Goal: Communication & Community: Participate in discussion

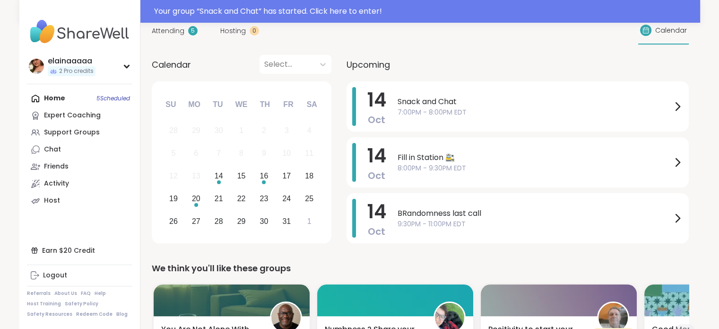
scroll to position [99, 0]
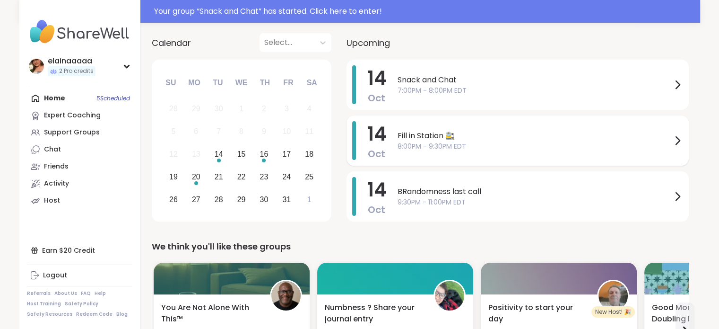
click at [481, 147] on span "8:00PM - 9:30PM EDT" at bounding box center [535, 146] width 274 height 10
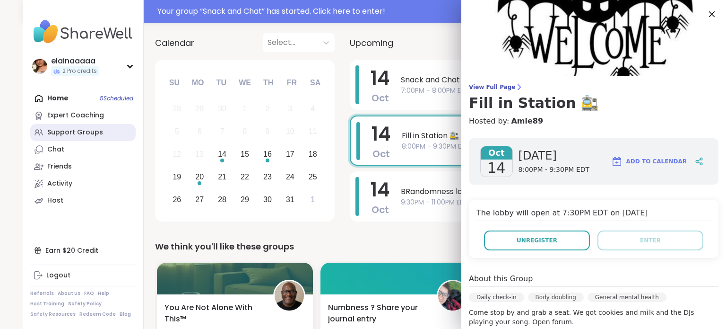
click at [62, 137] on div "Support Groups" at bounding box center [75, 132] width 56 height 9
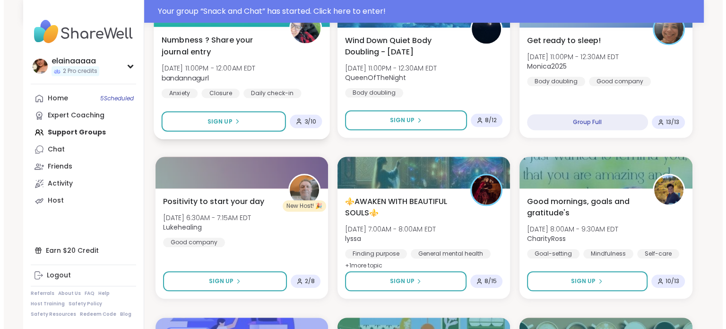
scroll to position [1000, 0]
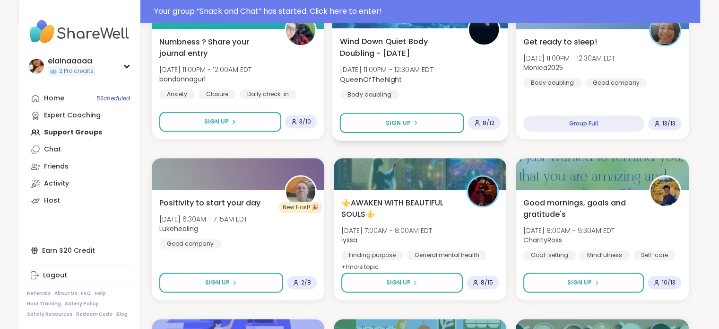
click at [451, 80] on div "Wind Down Quiet Body Doubling - Tuesday Tue, Oct 14 | 11:00PM - 12:30AM EDT Que…" at bounding box center [419, 67] width 161 height 64
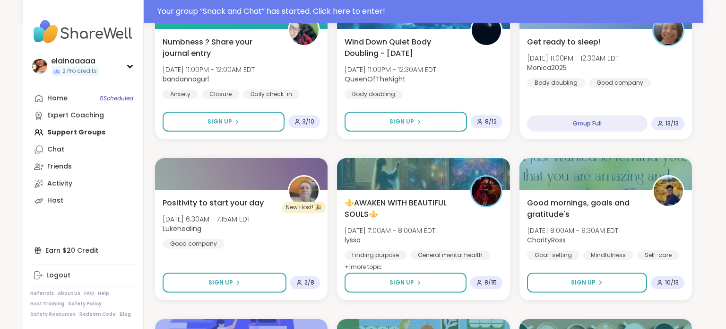
click at [259, 144] on div "Pre DWTS Body Double Buddies Tue, Oct 14 | 6:30PM - 7:30PM EDT AmberWolffWizard…" at bounding box center [423, 149] width 537 height 1910
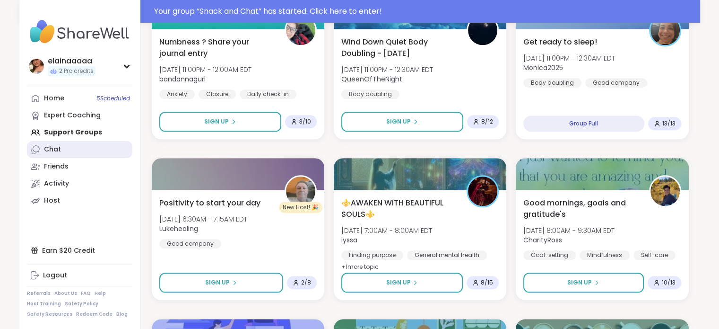
click at [45, 149] on div "Chat" at bounding box center [52, 149] width 17 height 9
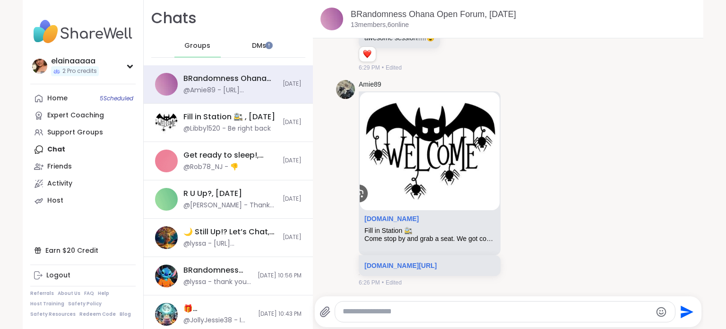
click at [236, 47] on div "DMs" at bounding box center [259, 46] width 46 height 23
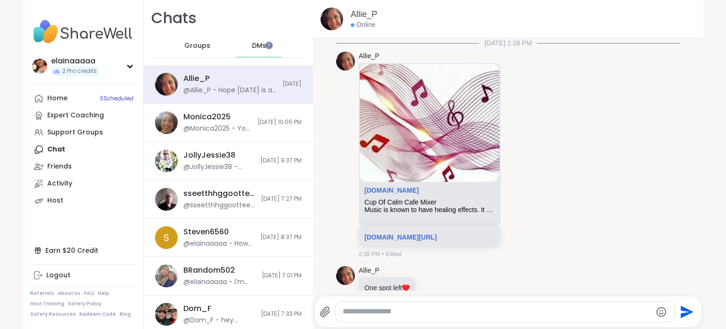
scroll to position [723, 0]
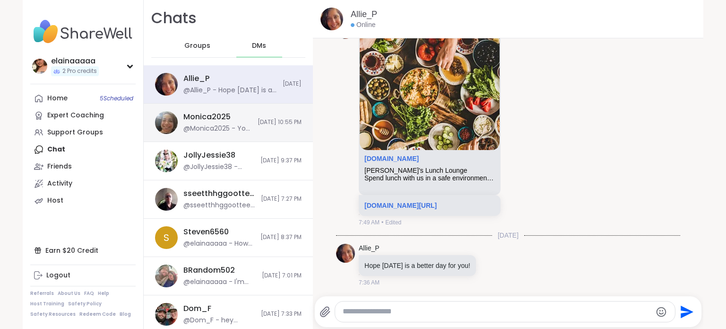
click at [216, 129] on div "@Monica2025 - You are very welcome" at bounding box center [217, 128] width 69 height 9
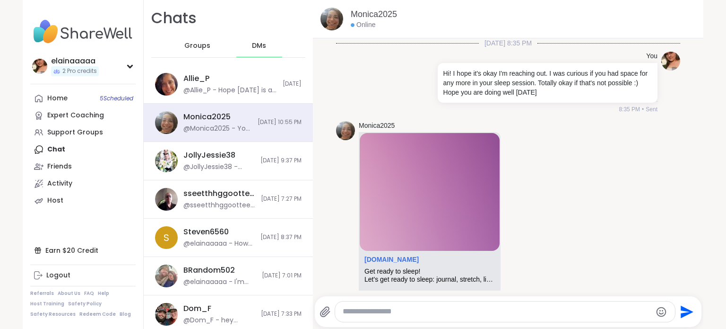
scroll to position [374, 0]
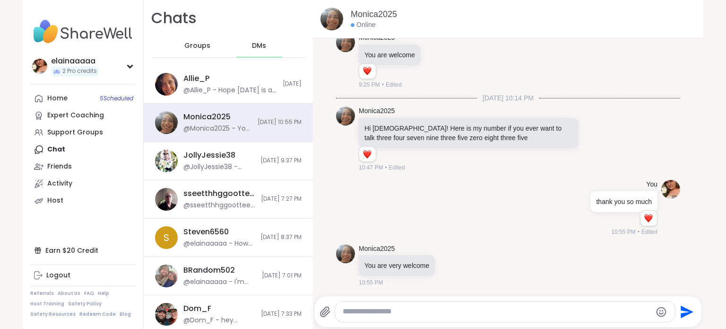
click at [384, 306] on div at bounding box center [505, 311] width 340 height 20
click at [376, 307] on textarea "Type your message" at bounding box center [497, 311] width 309 height 10
click at [453, 309] on textarea "**********" at bounding box center [497, 311] width 309 height 10
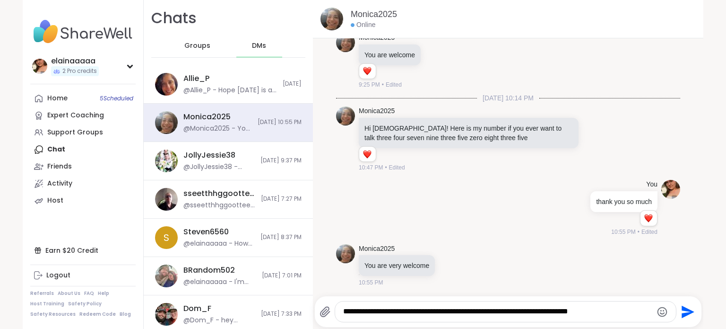
click at [597, 316] on textarea "**********" at bounding box center [497, 311] width 309 height 10
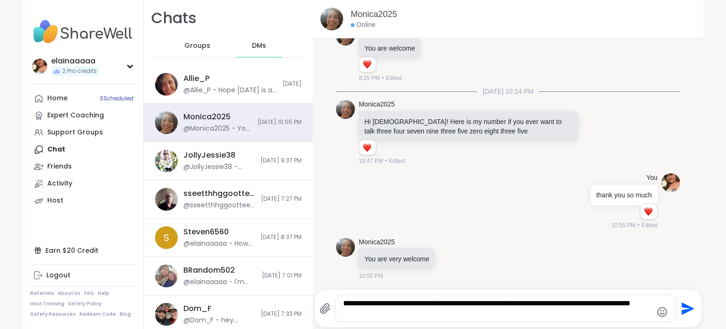
type textarea "**********"
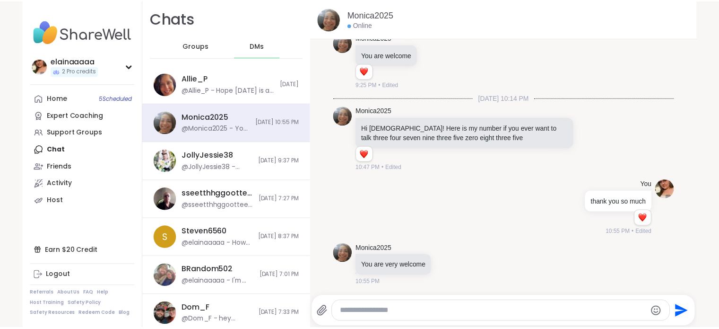
scroll to position [442, 0]
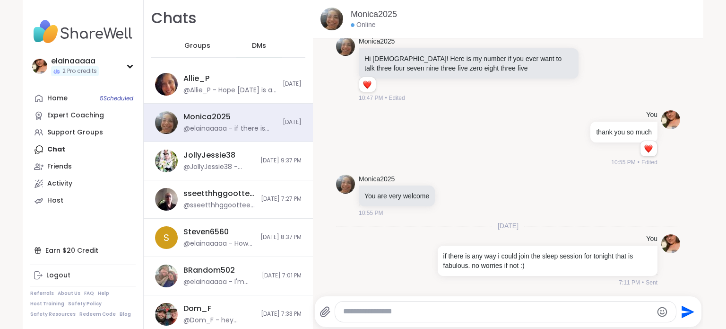
click at [93, 32] on img at bounding box center [82, 31] width 105 height 33
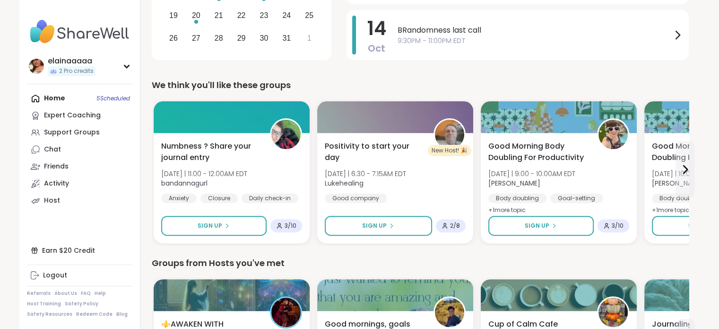
scroll to position [236, 0]
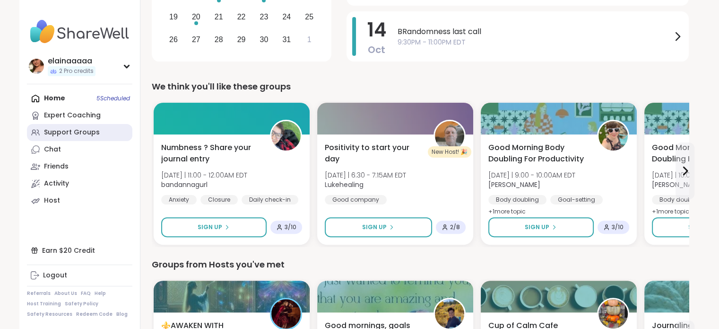
click at [56, 137] on link "Support Groups" at bounding box center [79, 132] width 105 height 17
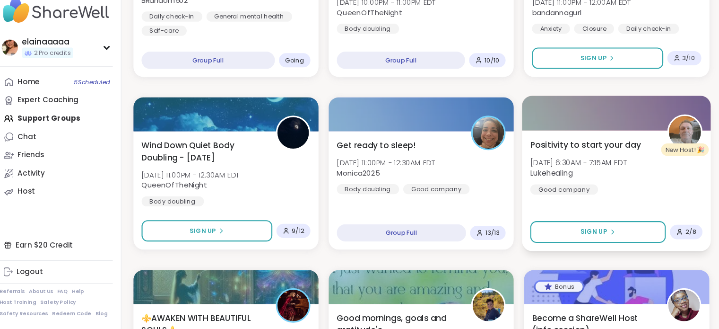
scroll to position [861, 0]
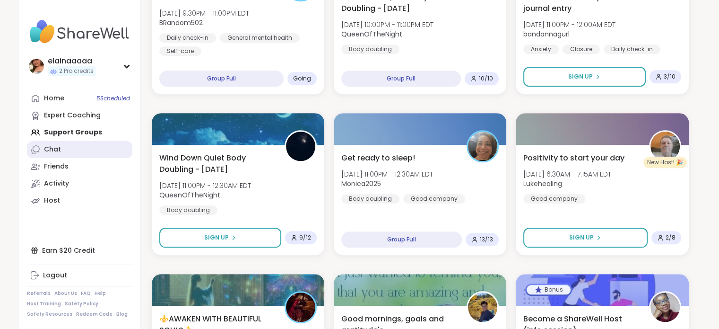
click at [72, 148] on link "Chat" at bounding box center [79, 149] width 105 height 17
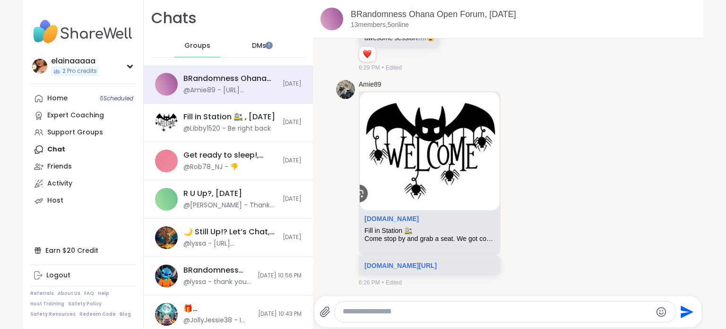
click at [238, 43] on div "DMs" at bounding box center [259, 46] width 46 height 23
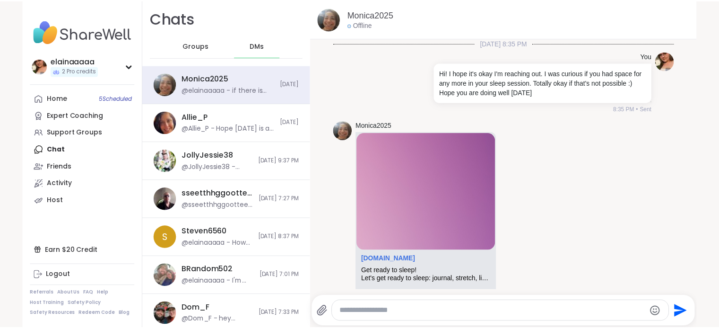
scroll to position [442, 0]
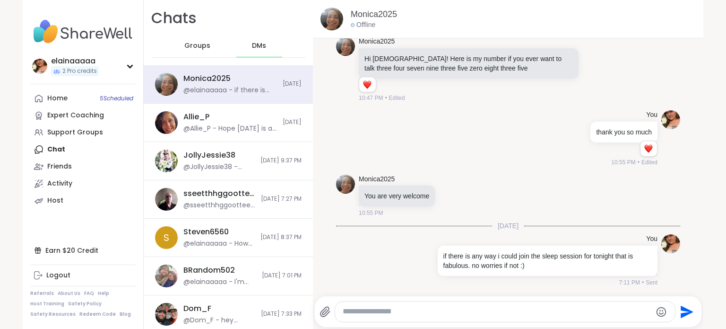
click at [70, 20] on img at bounding box center [82, 31] width 105 height 33
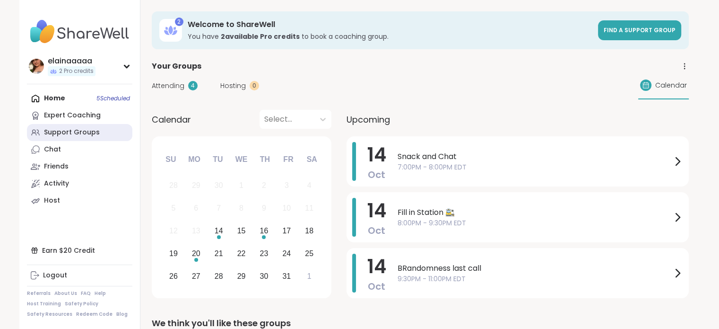
click at [58, 133] on div "Support Groups" at bounding box center [72, 132] width 56 height 9
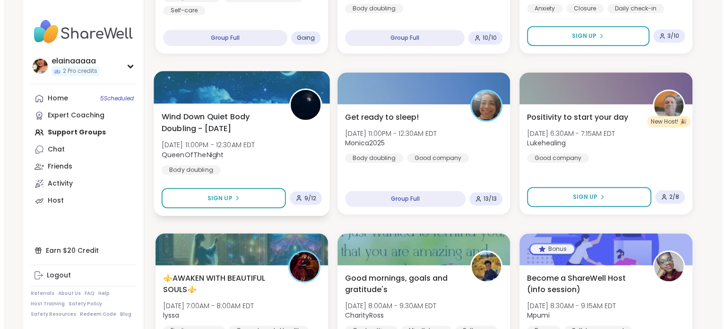
scroll to position [902, 0]
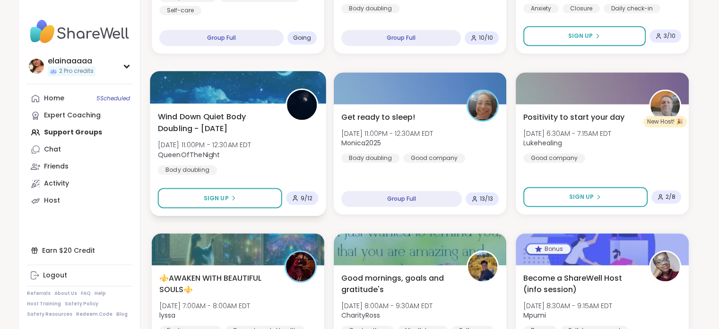
click at [272, 159] on div "Wind Down Quiet Body Doubling - Tuesday Tue, Oct 14 | 11:00PM - 12:30AM EDT Que…" at bounding box center [237, 143] width 161 height 64
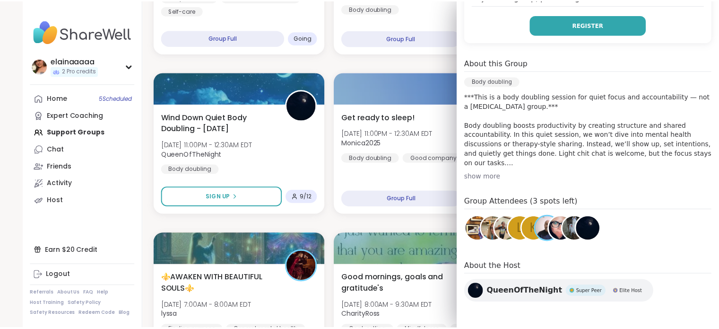
scroll to position [79, 0]
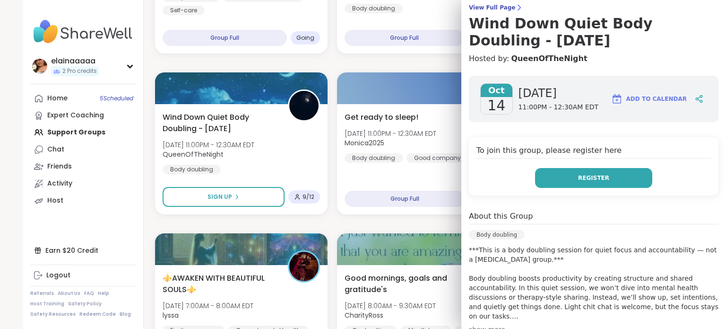
click at [578, 173] on span "Register" at bounding box center [593, 177] width 31 height 9
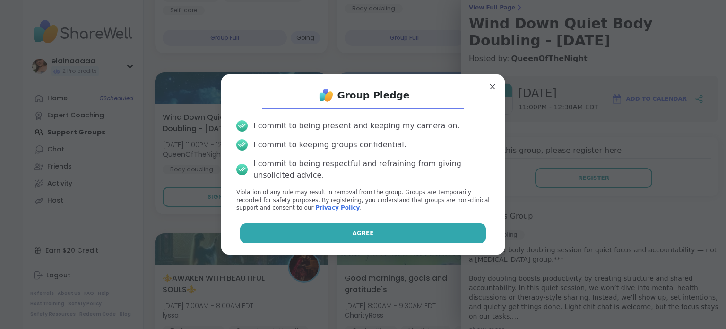
click at [446, 226] on button "Agree" at bounding box center [363, 233] width 246 height 20
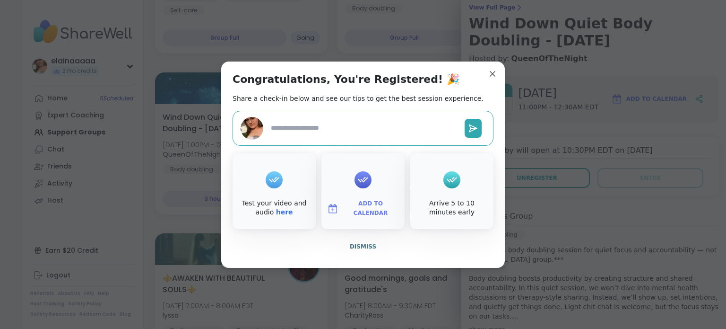
type textarea "*"
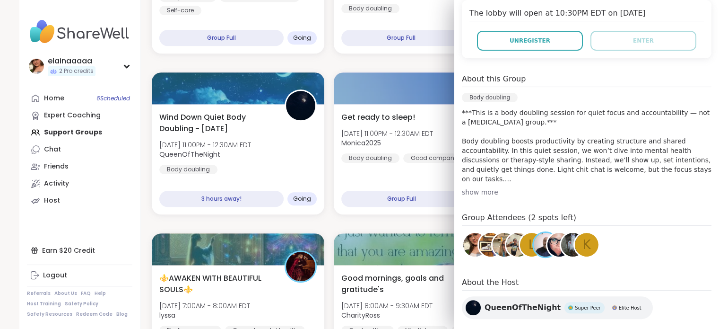
scroll to position [217, 0]
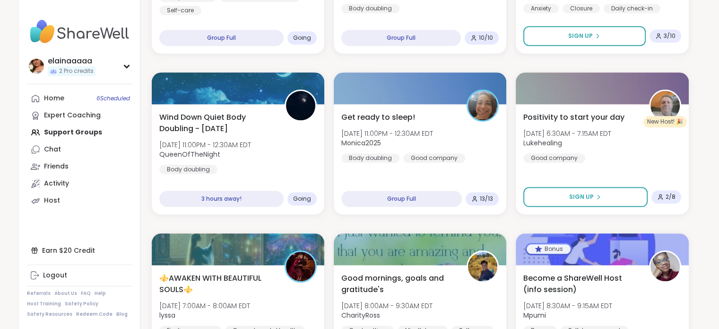
click at [343, 55] on div "Curve balls in life Tue, Oct 14 | 7:00PM - 8:00PM EDT Lori246 Anxiety Depressio…" at bounding box center [420, 224] width 537 height 1910
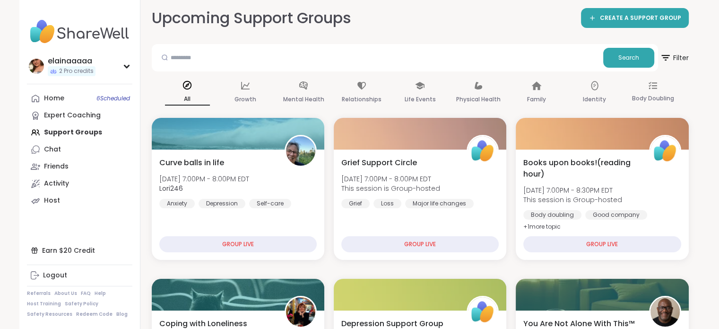
scroll to position [0, 0]
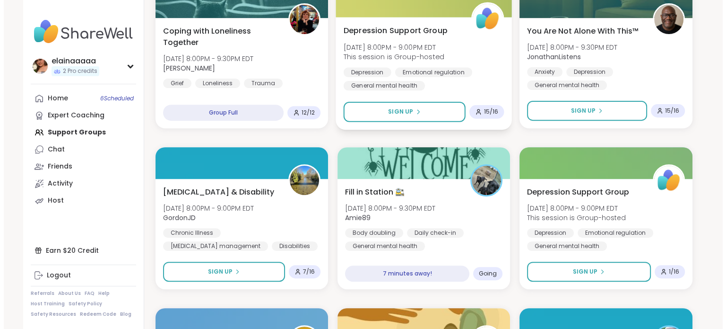
scroll to position [347, 0]
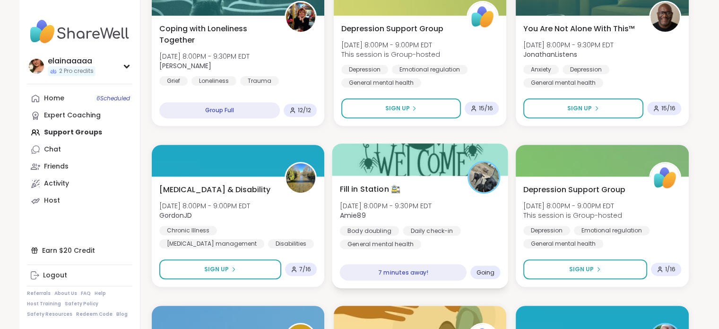
click at [429, 202] on span "[DATE] 8:00PM - 9:30PM EDT" at bounding box center [385, 204] width 92 height 9
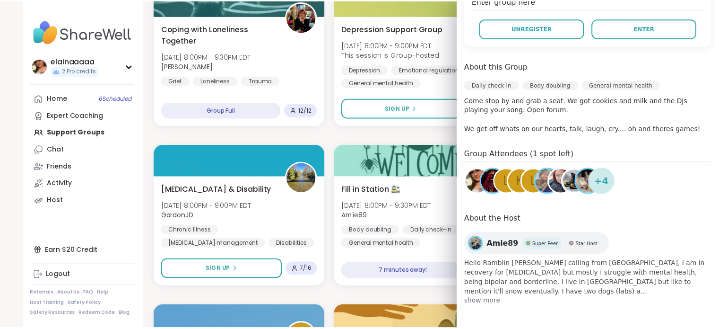
scroll to position [116, 0]
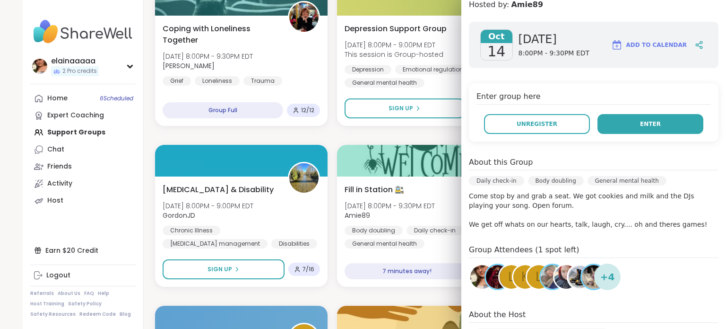
click at [628, 120] on button "Enter" at bounding box center [650, 124] width 106 height 20
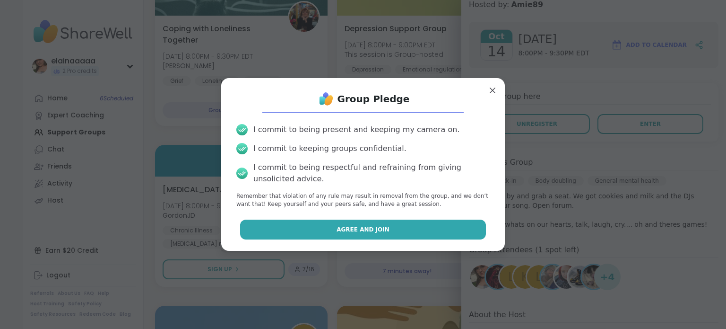
click at [301, 231] on button "Agree and Join" at bounding box center [363, 229] width 246 height 20
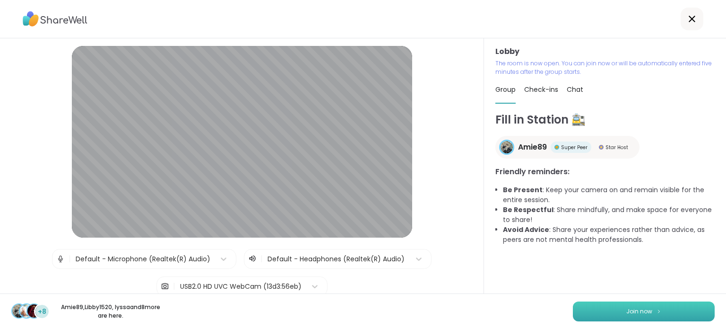
click at [607, 315] on button "Join now" at bounding box center [644, 311] width 142 height 20
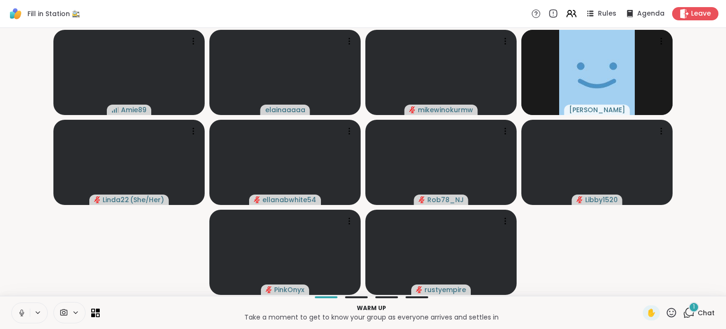
drag, startPoint x: 450, startPoint y: 4, endPoint x: 15, endPoint y: 315, distance: 534.4
click at [15, 315] on button at bounding box center [21, 313] width 18 height 20
click at [693, 303] on span "1" at bounding box center [694, 307] width 2 height 8
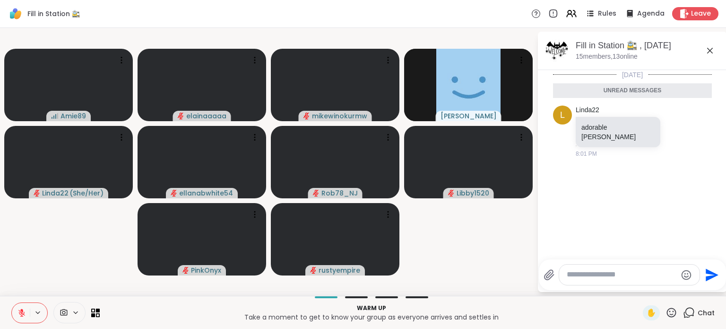
click at [631, 276] on textarea "Type your message" at bounding box center [622, 274] width 110 height 10
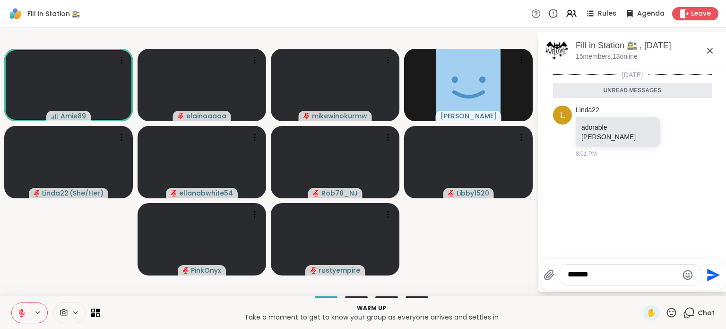
type textarea "********"
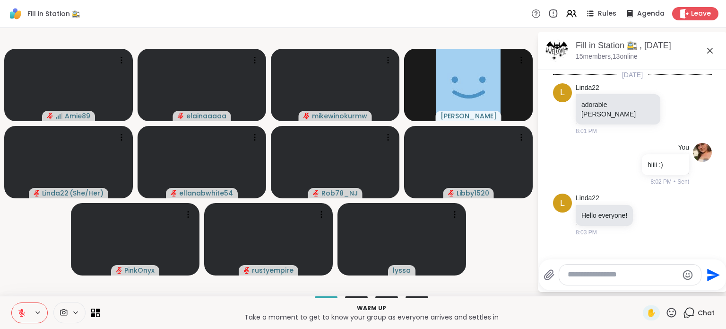
click at [587, 279] on textarea "Type your message" at bounding box center [623, 274] width 110 height 10
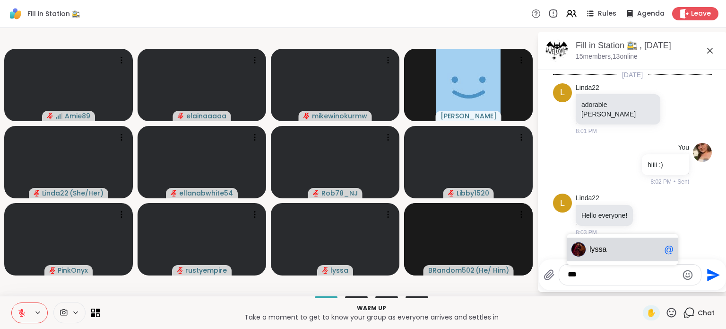
scroll to position [35, 0]
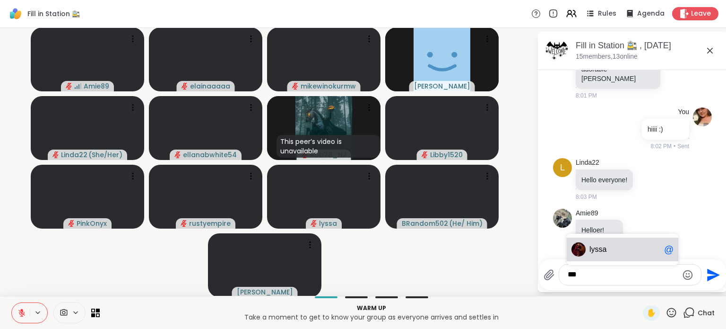
click at [597, 255] on div "ly ssa @" at bounding box center [623, 249] width 112 height 24
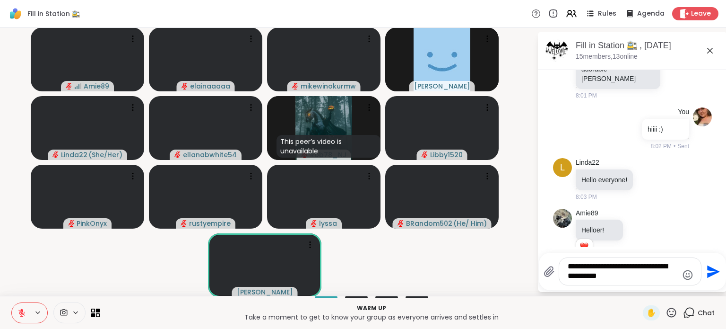
scroll to position [55, 0]
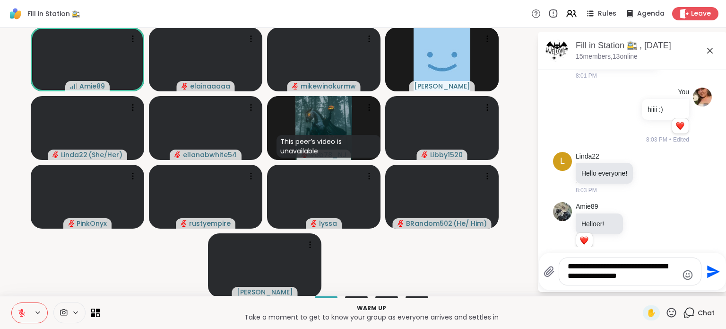
type textarea "**********"
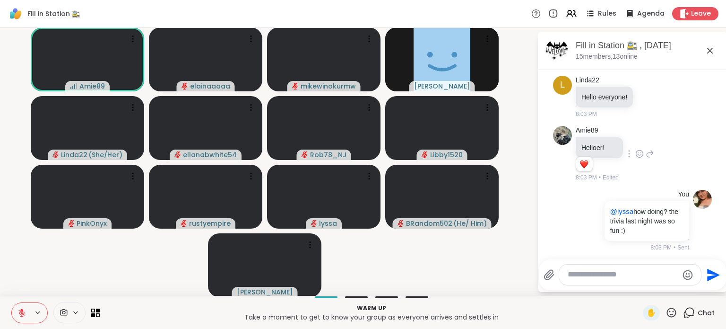
click at [635, 153] on icon at bounding box center [639, 153] width 9 height 9
click at [635, 137] on div "Select Reaction: Heart" at bounding box center [639, 138] width 9 height 9
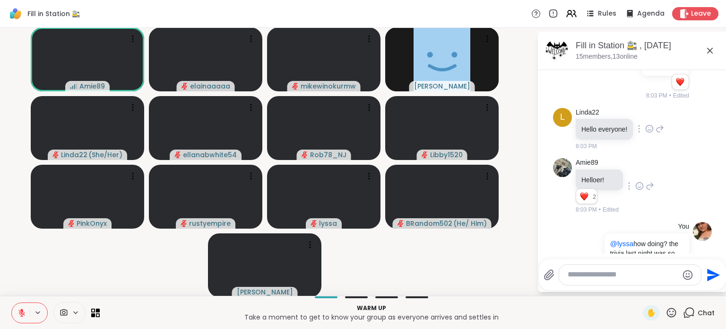
scroll to position [96, 0]
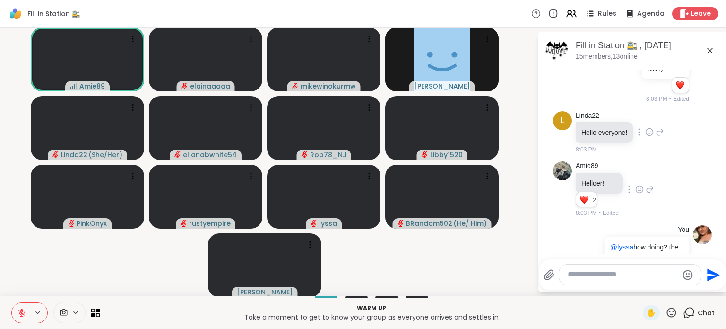
click at [645, 127] on icon at bounding box center [649, 131] width 9 height 9
click at [645, 117] on div "Select Reaction: Heart" at bounding box center [649, 116] width 9 height 9
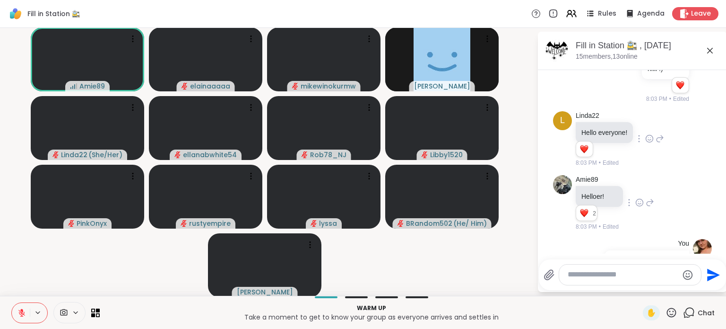
click at [673, 207] on div "Amie89 Helloer! 2 2 2 8:03 PM • Edited" at bounding box center [632, 203] width 159 height 64
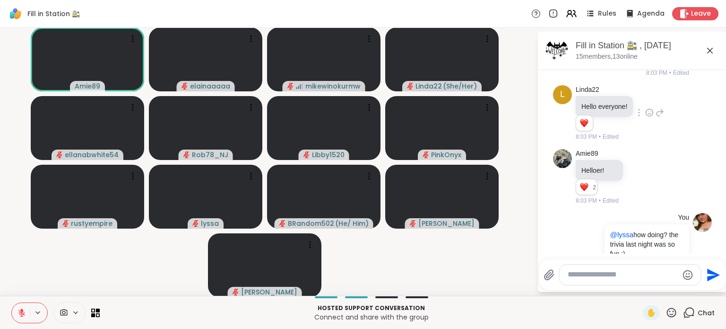
scroll to position [159, 0]
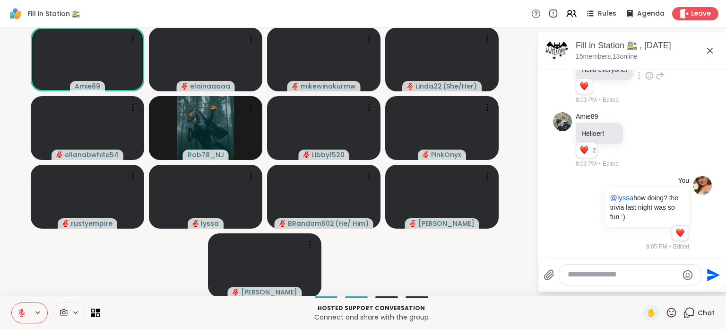
click at [16, 116] on video-player-container "Amie89 elainaaaaa mikewinokurmw Linda22 ( She/Her ) ellanabwhite54 Rob78_NJ Lib…" at bounding box center [269, 162] width 526 height 260
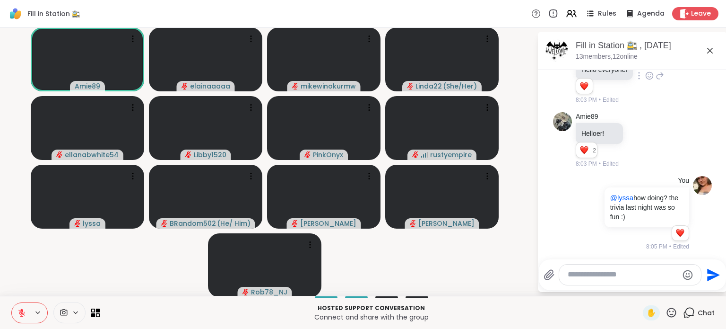
click at [586, 273] on textarea "Type your message" at bounding box center [623, 274] width 110 height 10
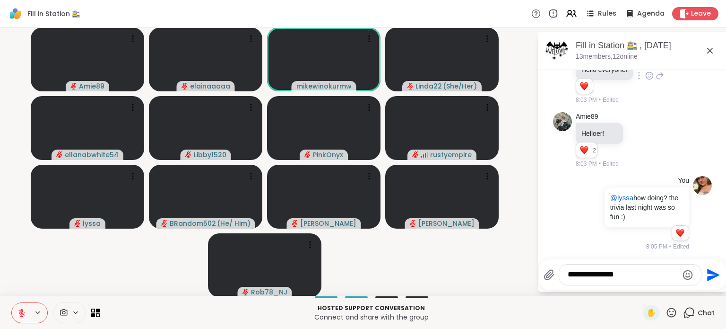
type textarea "**********"
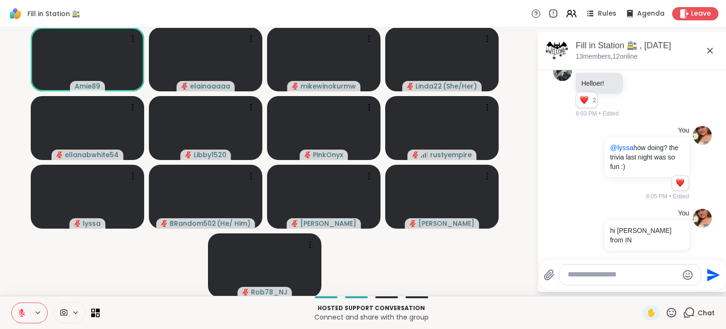
scroll to position [222, 0]
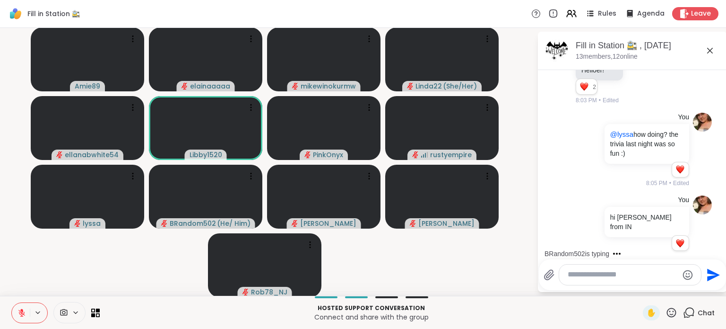
click at [66, 243] on video-player-container "Amie89 elainaaaaa mikewinokurmw Linda22 ( She/Her ) ellanabwhite54 Libby1520 Pi…" at bounding box center [269, 162] width 526 height 260
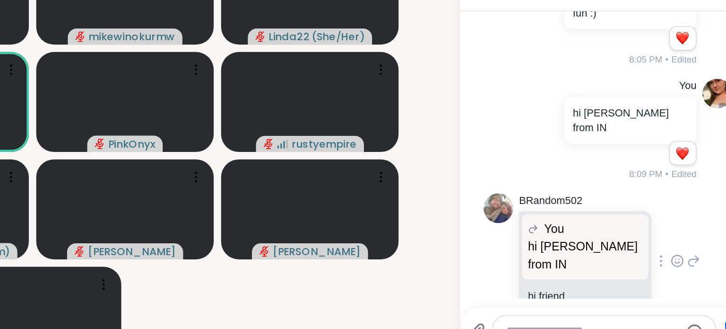
click at [673, 225] on icon at bounding box center [677, 229] width 9 height 9
click at [667, 205] on button "Select Reaction: Heart" at bounding box center [676, 214] width 19 height 19
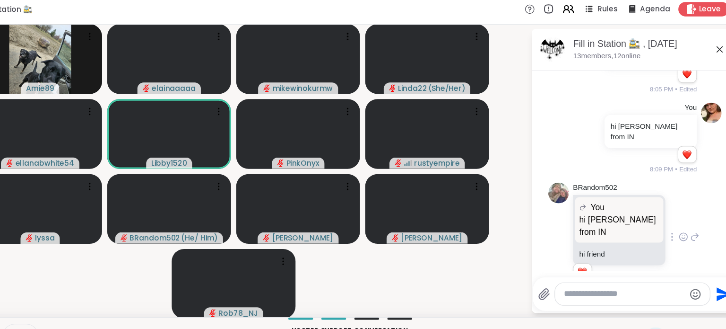
click at [671, 208] on div "BRandom502 You hi elaina from IN hi elaina from IN hi friend 1 1 8:09 PM • Edit…" at bounding box center [632, 222] width 159 height 107
click at [666, 207] on div "BRandom502 You hi elaina from IN hi elaina from IN hi friend 1 1 8:09 PM • Edit…" at bounding box center [632, 222] width 159 height 107
click at [683, 216] on icon at bounding box center [687, 221] width 9 height 11
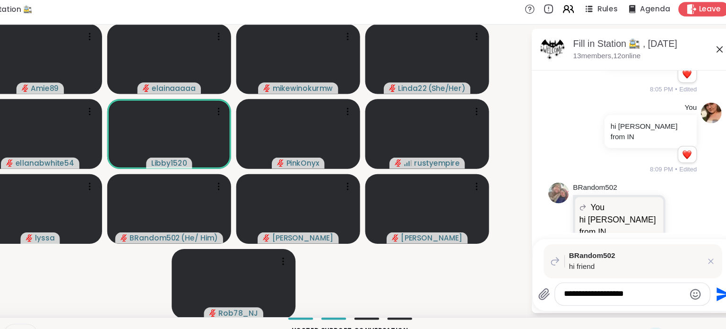
type textarea "**********"
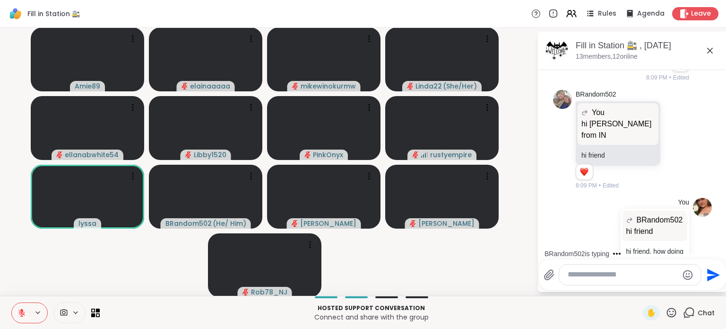
scroll to position [469, 0]
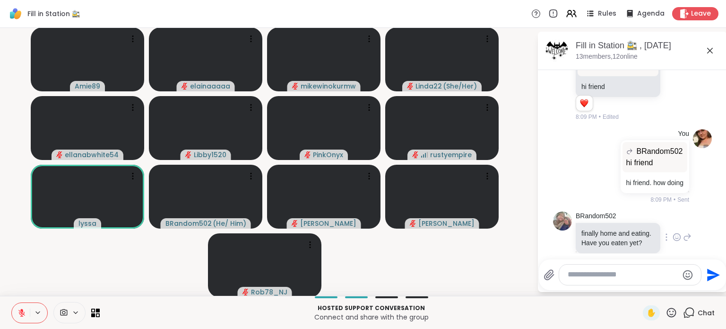
click at [673, 232] on icon at bounding box center [677, 236] width 9 height 9
click at [673, 217] on div "Select Reaction: Heart" at bounding box center [677, 221] width 9 height 9
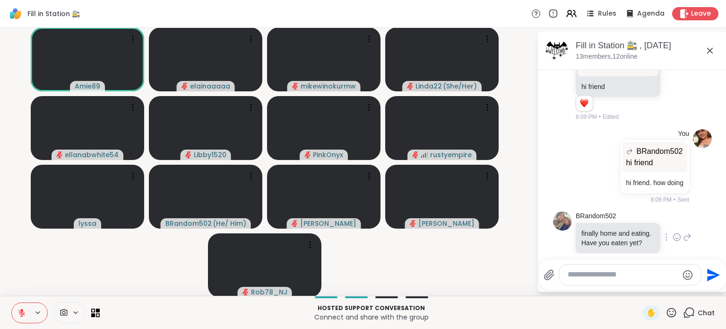
scroll to position [483, 0]
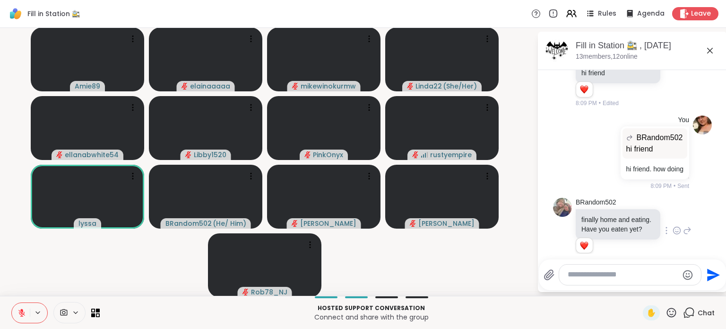
click at [683, 225] on icon at bounding box center [687, 230] width 9 height 11
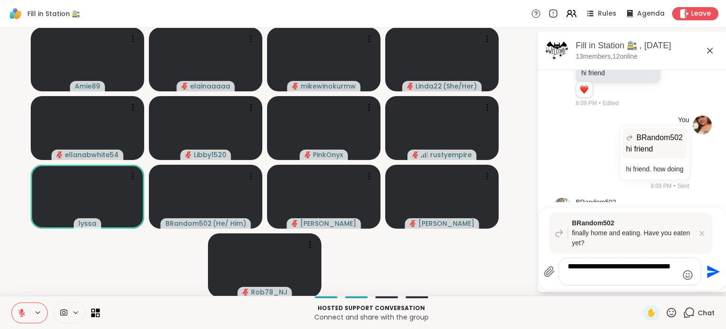
scroll to position [640, 0]
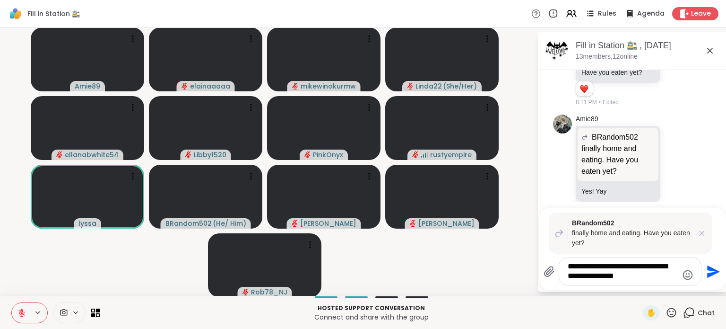
click at [568, 266] on textarea "**********" at bounding box center [623, 270] width 110 height 19
click at [666, 279] on textarea "**********" at bounding box center [623, 270] width 110 height 19
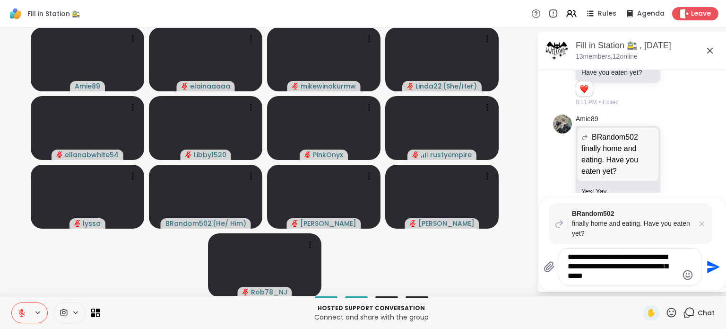
type textarea "**********"
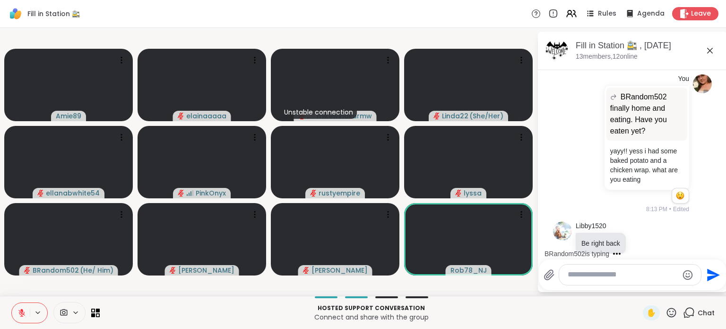
scroll to position [938, 0]
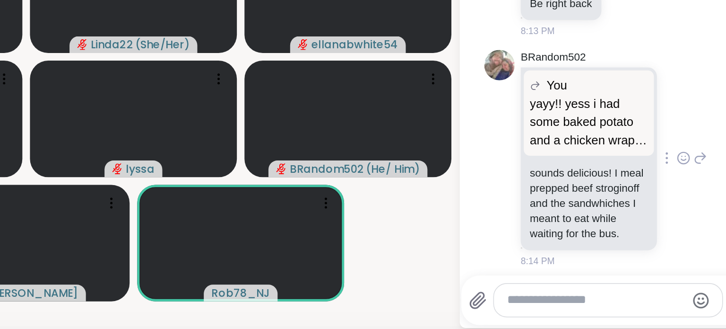
click at [673, 182] on icon at bounding box center [677, 186] width 9 height 9
click at [667, 162] on button "Select Reaction: Heart" at bounding box center [676, 171] width 19 height 19
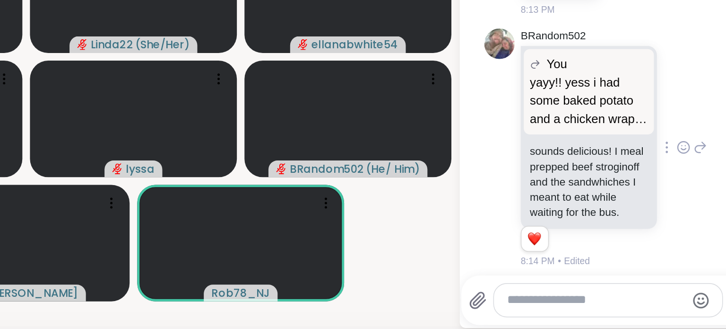
click at [684, 177] on icon at bounding box center [687, 180] width 7 height 7
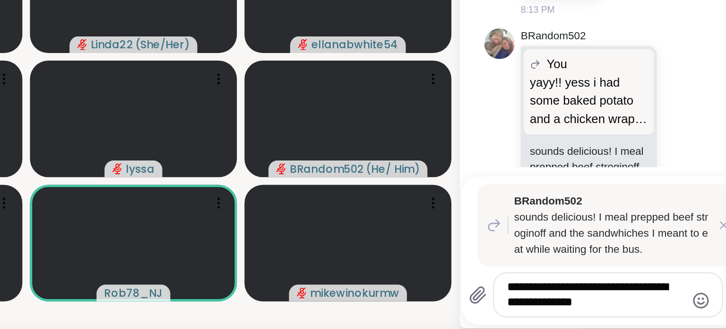
click at [594, 268] on textarea "**********" at bounding box center [623, 270] width 110 height 19
click at [629, 277] on textarea "**********" at bounding box center [623, 270] width 110 height 19
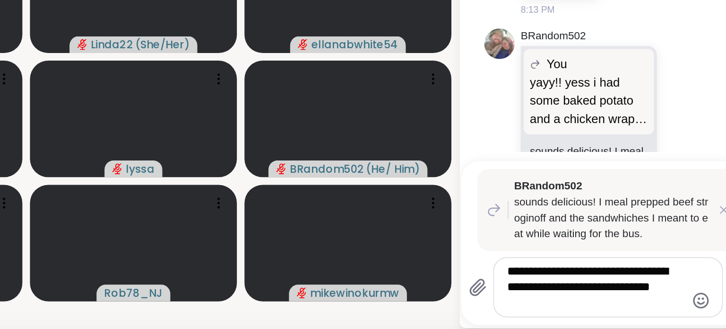
type textarea "**********"
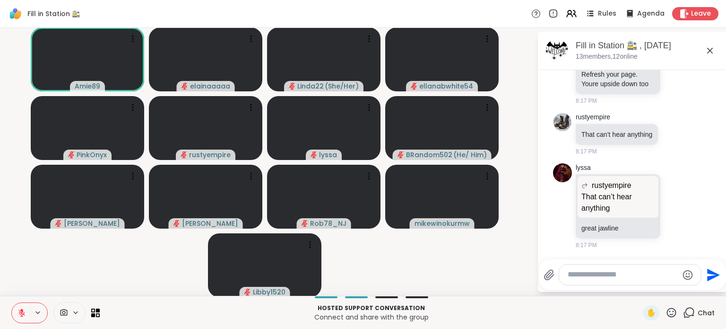
scroll to position [1773, 0]
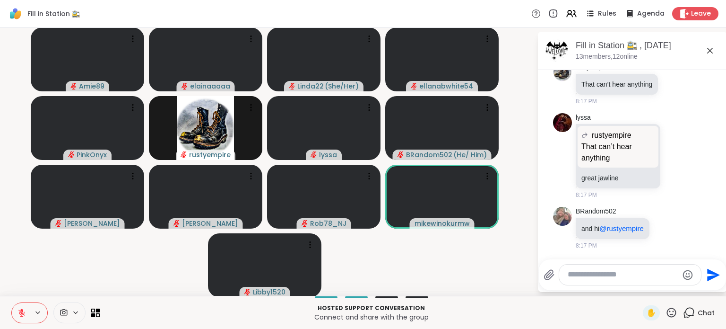
click at [18, 105] on video-player-container "Amie89 elainaaaaa Linda22 ( She/Her ) ellanabwhite54 PinkOnyx rustyempire lyssa…" at bounding box center [269, 162] width 526 height 260
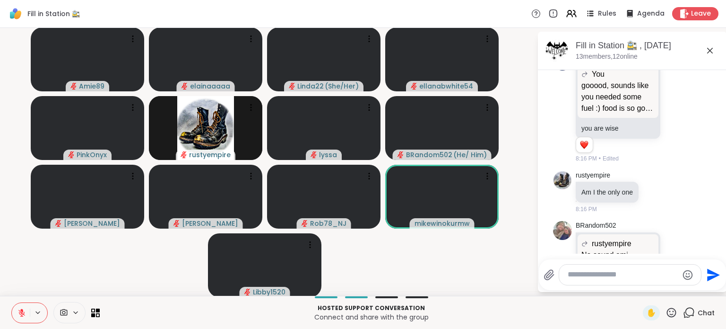
scroll to position [1353, 0]
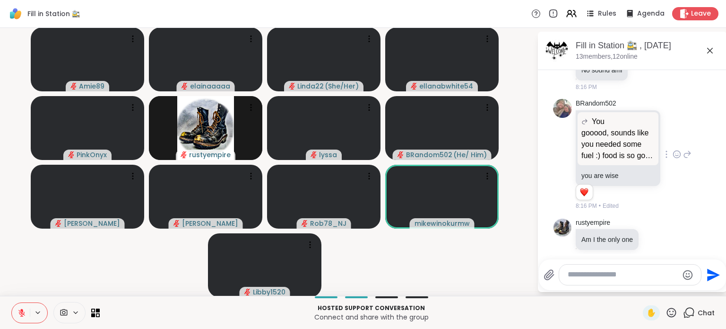
click at [673, 159] on icon at bounding box center [677, 153] width 9 height 9
click at [673, 141] on div "Select Reaction: Heart" at bounding box center [677, 139] width 9 height 9
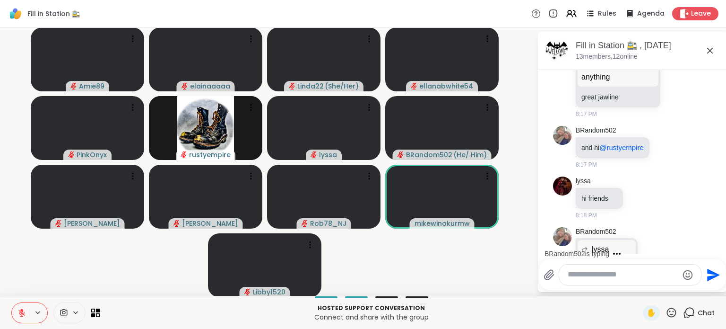
scroll to position [1906, 0]
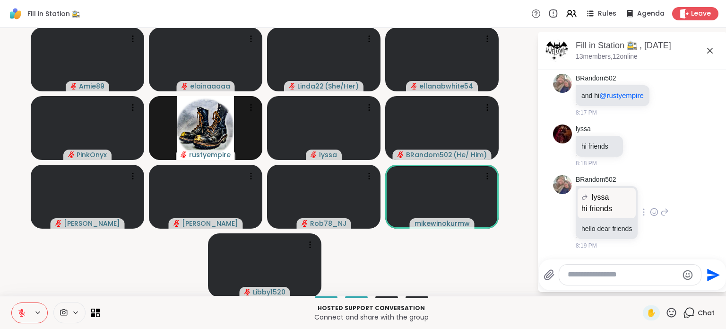
click at [597, 194] on span "lyssa" at bounding box center [600, 196] width 17 height 11
click at [646, 151] on icon at bounding box center [650, 144] width 9 height 11
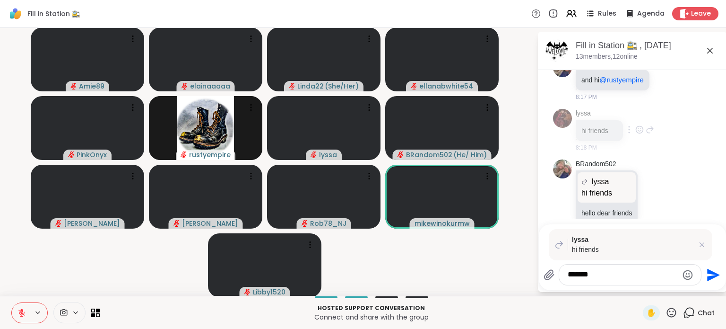
type textarea "******"
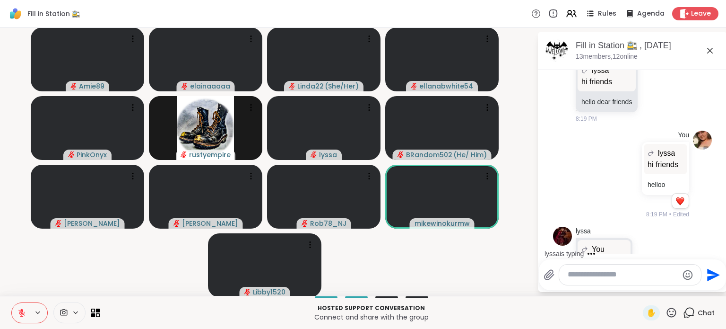
scroll to position [2084, 0]
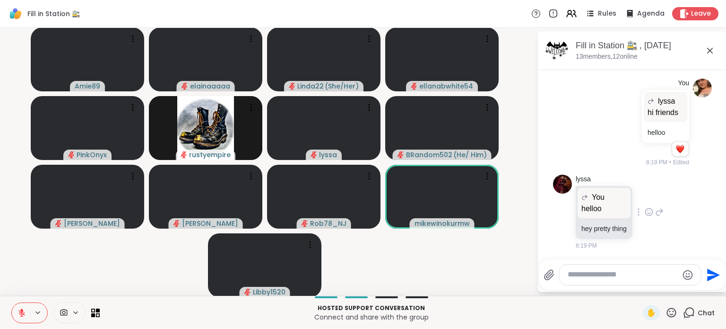
click at [655, 215] on icon at bounding box center [659, 211] width 9 height 11
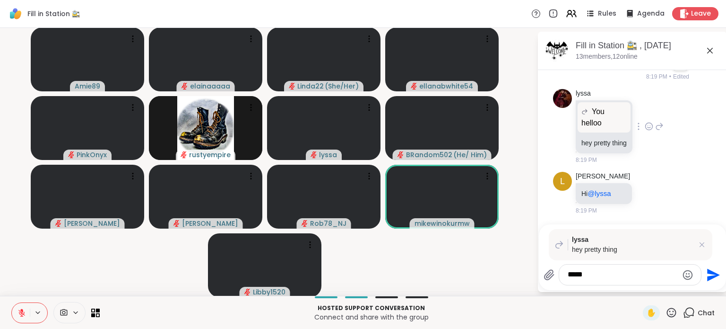
scroll to position [2248, 0]
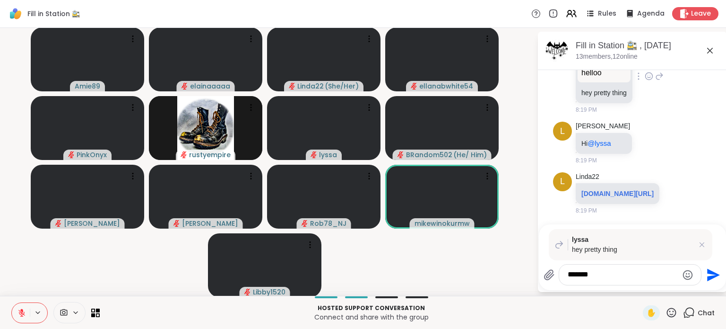
type textarea "*******"
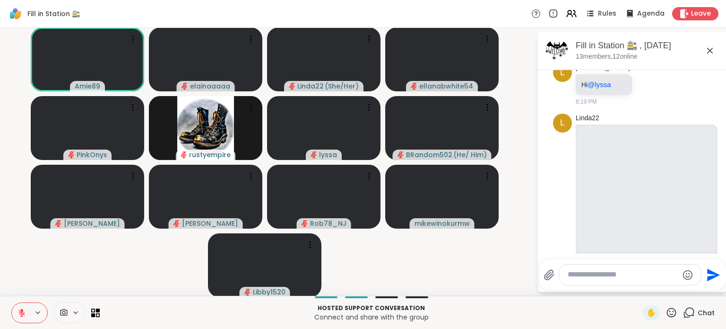
scroll to position [2458, 0]
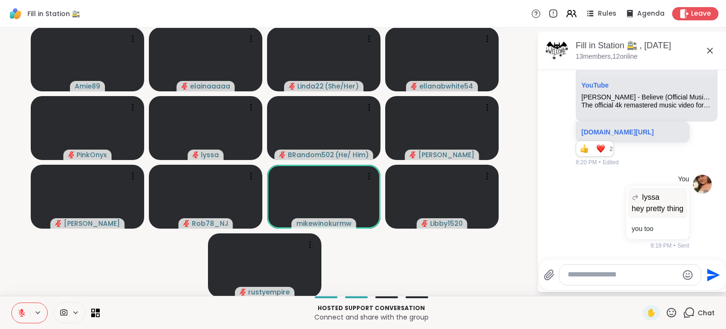
click at [667, 314] on icon at bounding box center [671, 311] width 9 height 9
click at [639, 293] on span "❤️" at bounding box center [643, 287] width 9 height 11
click at [606, 270] on textarea "Type your message" at bounding box center [623, 274] width 110 height 10
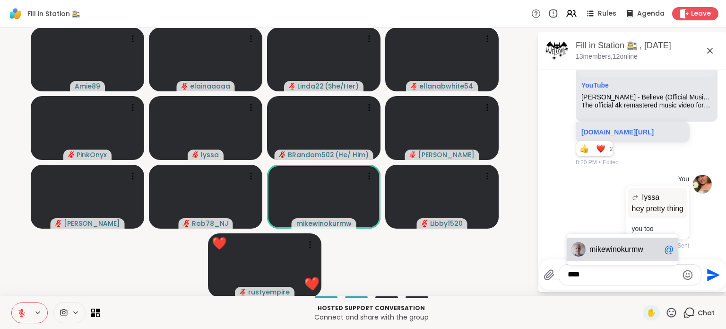
click at [601, 253] on span "ewinokurmw" at bounding box center [622, 248] width 42 height 9
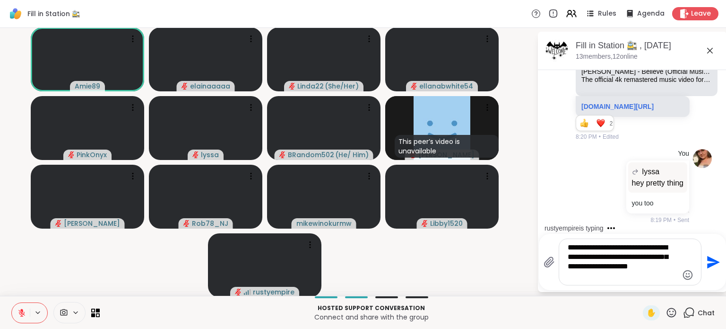
scroll to position [2556, 0]
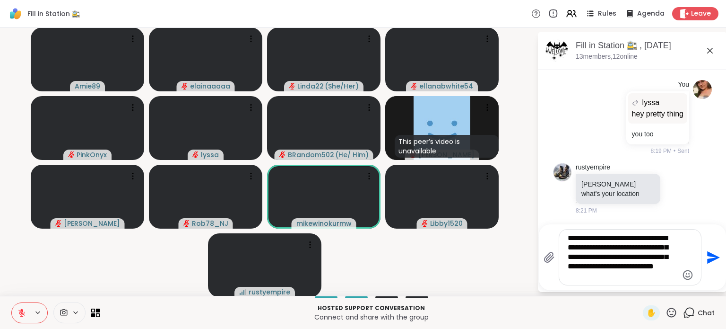
type textarea "**********"
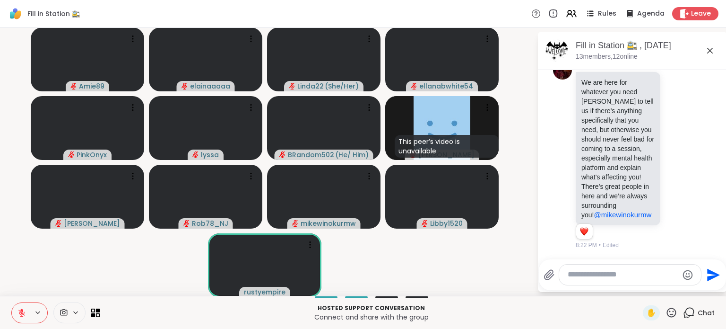
scroll to position [2876, 0]
click at [0, 142] on div "Amie89 elainaaaaa Linda22 ( She/Her ) ellanabwhite54 PinkOnyx lyssa BRandom502 …" at bounding box center [363, 162] width 726 height 268
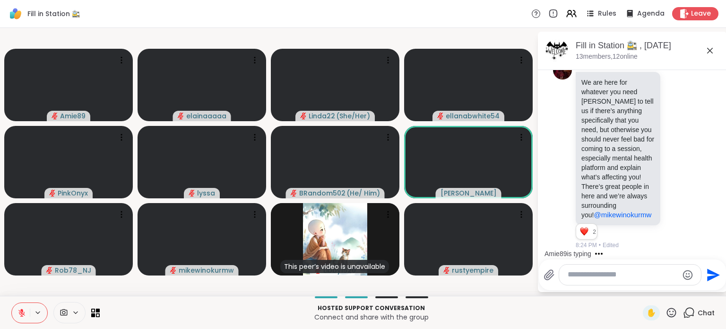
click at [69, 35] on video-player-container "Amie89 elainaaaaa Linda22 ( She/Her ) ellanabwhite54 PinkOnyx lyssa BRandom502 …" at bounding box center [269, 162] width 526 height 260
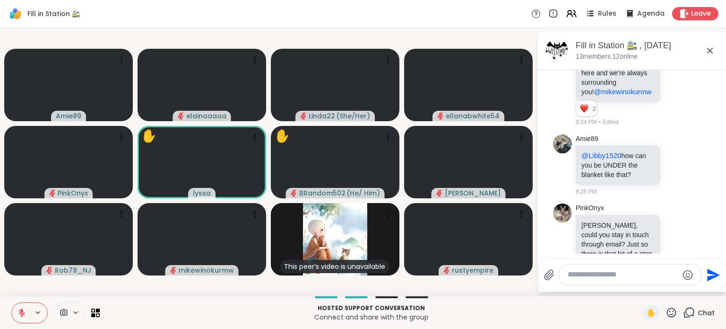
scroll to position [2914, 0]
click at [671, 37] on div at bounding box center [676, 31] width 29 height 11
click at [673, 36] on icon at bounding box center [677, 31] width 9 height 9
click at [667, 26] on button "Select Reaction: Heart" at bounding box center [676, 16] width 19 height 19
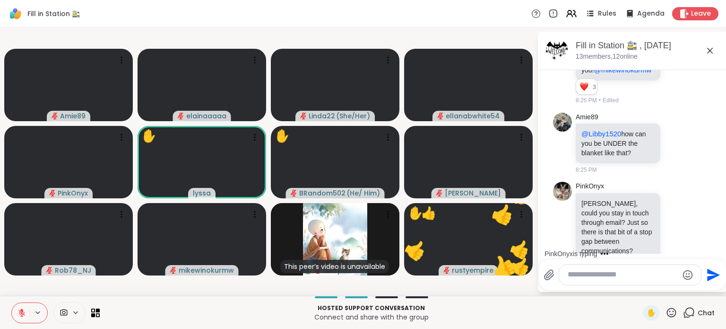
scroll to position [3043, 0]
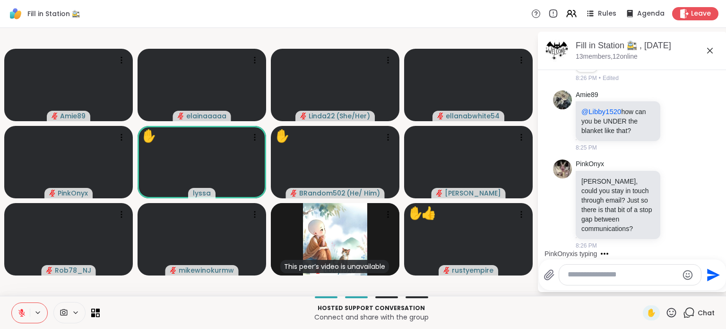
click at [614, 277] on textarea "Type your message" at bounding box center [623, 274] width 110 height 10
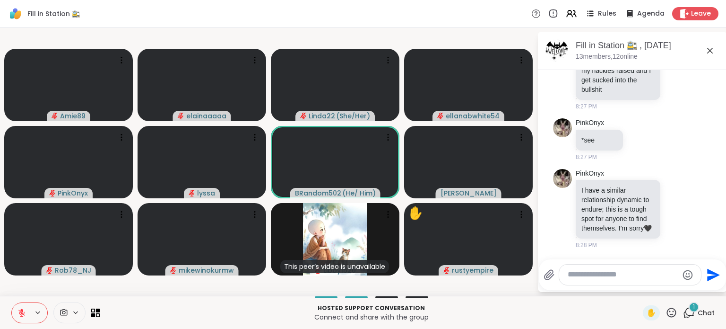
scroll to position [3335, 0]
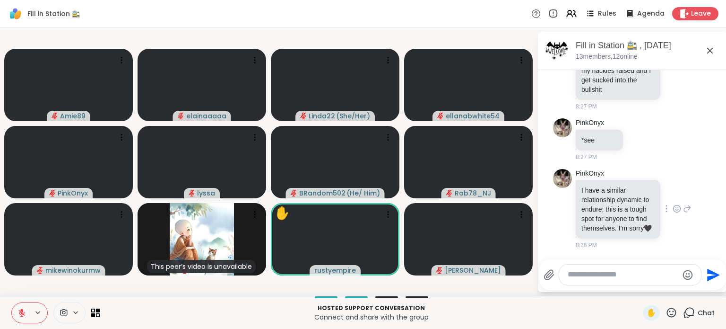
click at [672, 203] on div at bounding box center [676, 208] width 29 height 11
click at [673, 204] on icon at bounding box center [677, 208] width 9 height 9
click at [673, 189] on div "Select Reaction: Heart" at bounding box center [677, 193] width 9 height 9
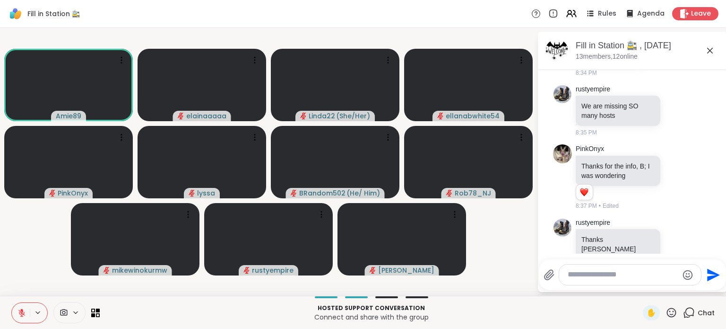
scroll to position [3664, 0]
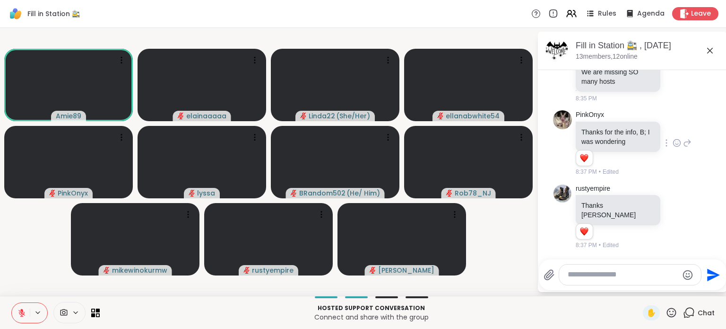
click at [673, 147] on icon at bounding box center [677, 142] width 9 height 9
click at [673, 132] on div "Select Reaction: Heart" at bounding box center [677, 127] width 9 height 9
click at [666, 313] on icon at bounding box center [672, 312] width 12 height 12
click at [570, 325] on div "Hosted support conversation Connect and share with the group ✋ Chat" at bounding box center [363, 311] width 726 height 33
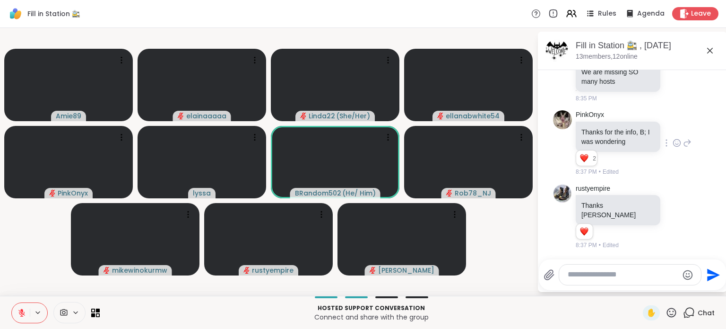
click at [614, 276] on textarea "Type your message" at bounding box center [623, 274] width 110 height 10
click at [598, 276] on textarea "Type your message" at bounding box center [623, 274] width 110 height 10
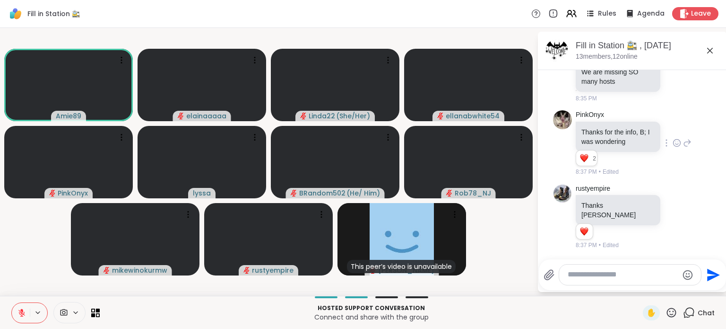
click at [22, 313] on icon at bounding box center [21, 312] width 9 height 9
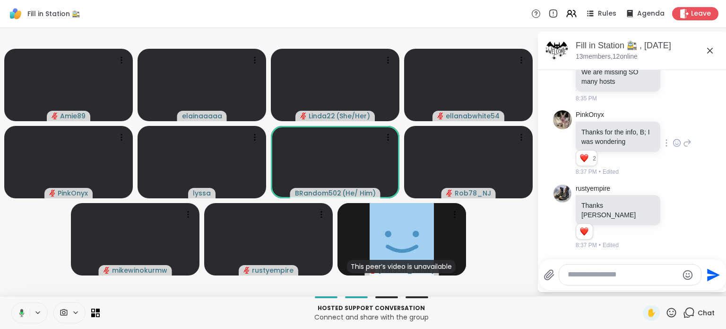
click at [10, 303] on button at bounding box center [19, 313] width 19 height 20
click at [20, 279] on video-player-container "Amie89 elainaaaaa Linda22 ( She/Her ) ellanabwhite54 PinkOnyx lyssa BRandom502 …" at bounding box center [269, 162] width 526 height 260
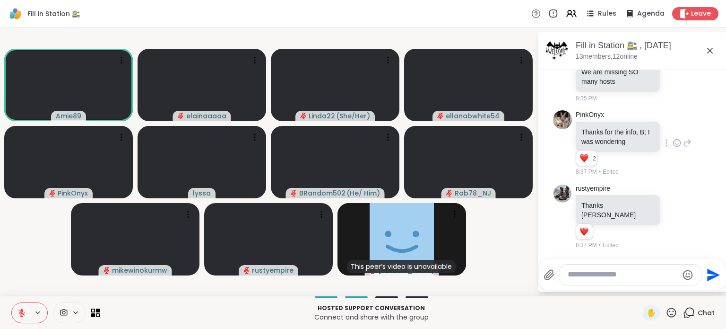
drag, startPoint x: 20, startPoint y: 304, endPoint x: 21, endPoint y: 298, distance: 6.3
click at [21, 298] on div "Hosted support conversation Connect and share with the group ✋ Chat" at bounding box center [363, 311] width 726 height 33
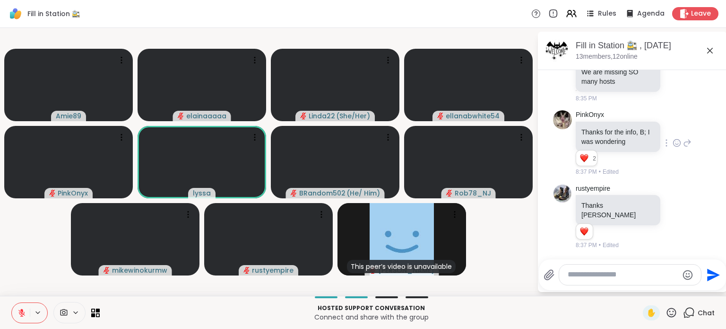
click at [19, 296] on div "Hosted support conversation Connect and share with the group ✋ Chat" at bounding box center [363, 311] width 726 height 33
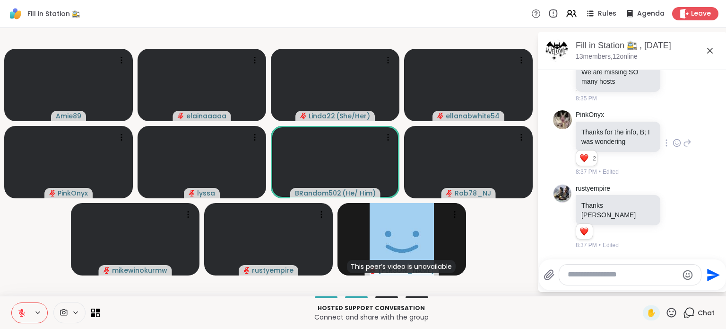
click at [23, 311] on icon at bounding box center [21, 310] width 3 height 4
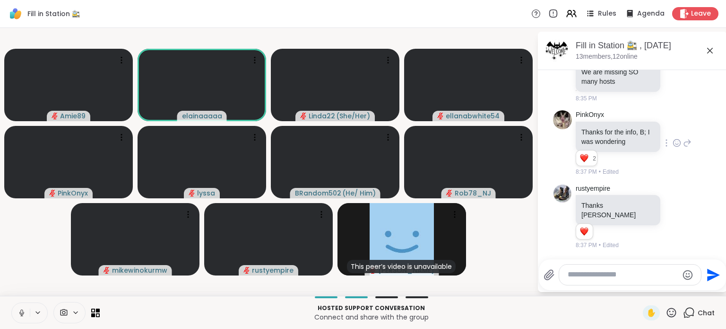
click at [19, 308] on button at bounding box center [21, 313] width 18 height 20
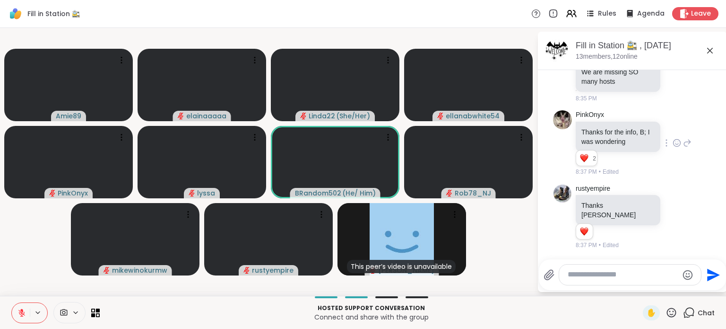
click at [21, 315] on icon at bounding box center [21, 312] width 7 height 7
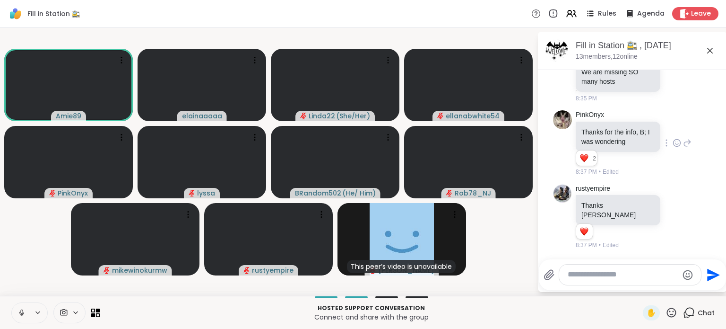
click at [25, 311] on icon at bounding box center [21, 312] width 9 height 9
click at [21, 313] on icon at bounding box center [21, 312] width 9 height 9
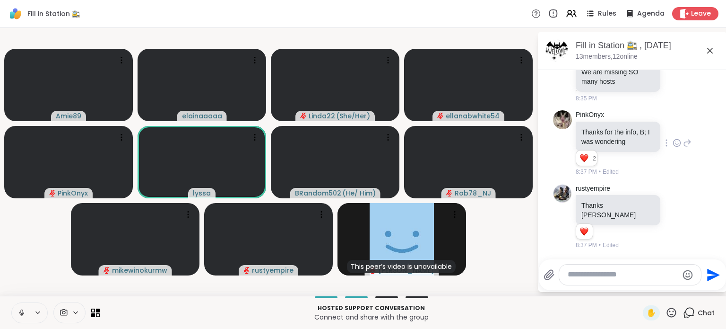
click at [23, 312] on icon at bounding box center [21, 312] width 5 height 3
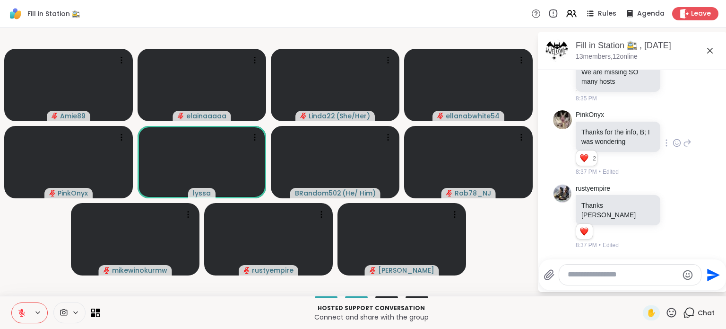
click at [667, 310] on icon at bounding box center [671, 311] width 9 height 9
click at [639, 286] on span "❤️" at bounding box center [643, 287] width 9 height 11
click at [647, 309] on span "✋" at bounding box center [651, 312] width 9 height 11
click at [24, 310] on icon at bounding box center [21, 312] width 9 height 9
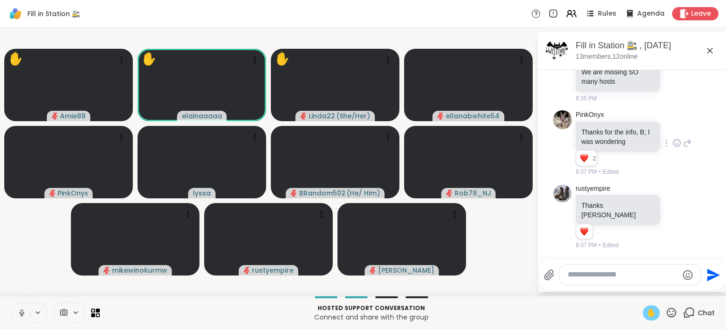
click at [24, 310] on icon at bounding box center [21, 312] width 9 height 9
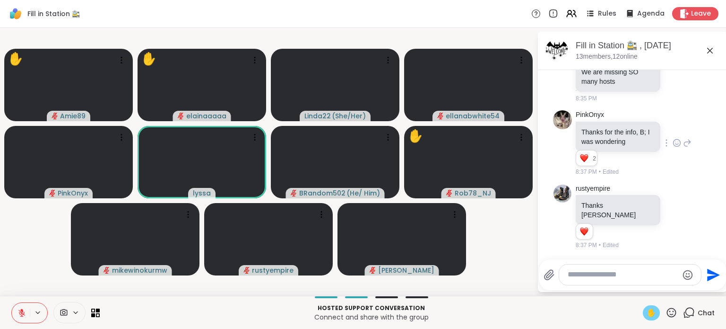
click at [666, 311] on icon at bounding box center [672, 312] width 12 height 12
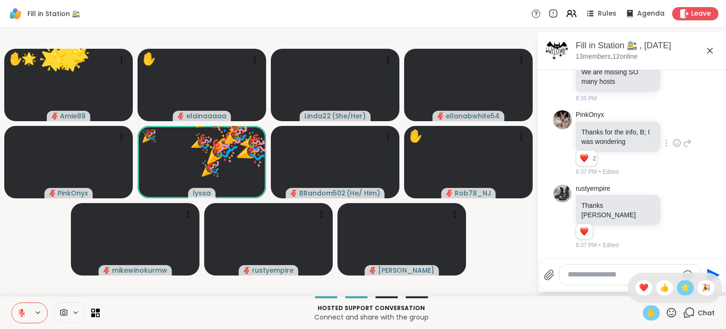
click at [681, 283] on span "🌟" at bounding box center [685, 287] width 9 height 11
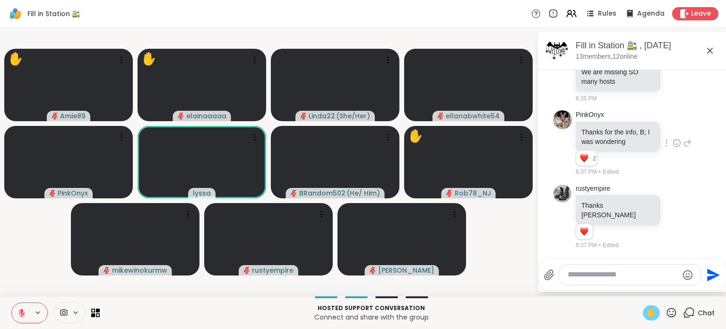
click at [647, 311] on span "✋" at bounding box center [651, 312] width 9 height 11
click at [25, 315] on icon at bounding box center [21, 312] width 9 height 9
click at [22, 311] on icon at bounding box center [21, 312] width 9 height 9
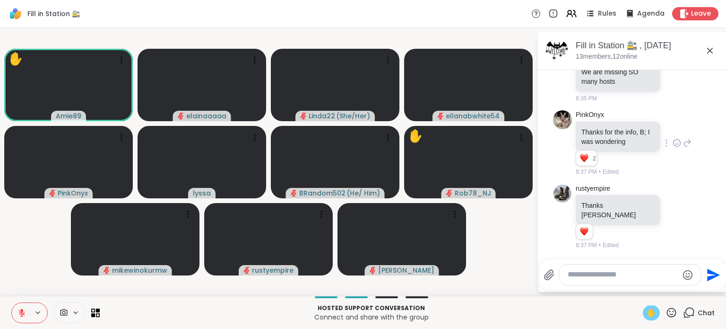
click at [647, 310] on span "✋" at bounding box center [651, 312] width 9 height 11
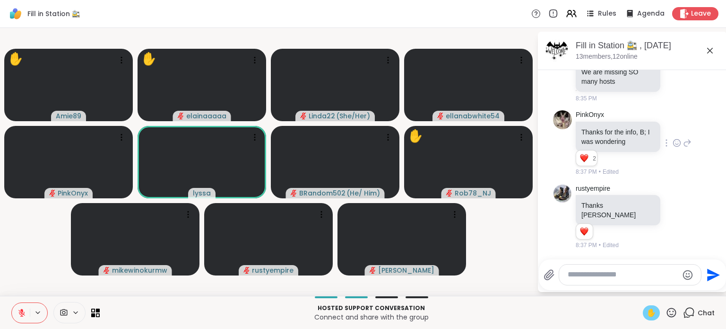
click at [647, 312] on span "✋" at bounding box center [651, 312] width 9 height 11
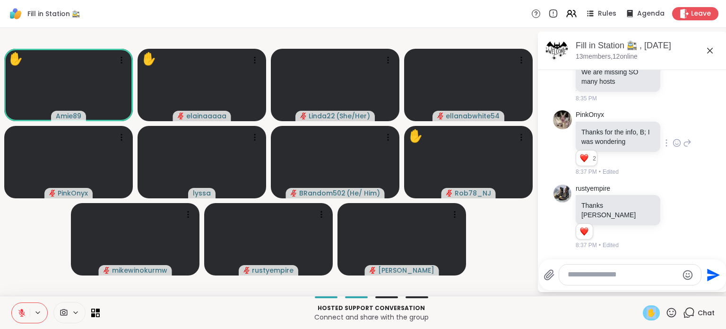
click at [647, 312] on span "✋" at bounding box center [651, 312] width 9 height 11
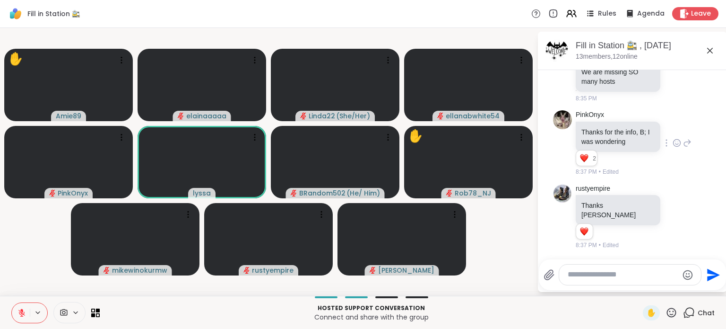
click at [643, 315] on div "✋" at bounding box center [651, 312] width 17 height 15
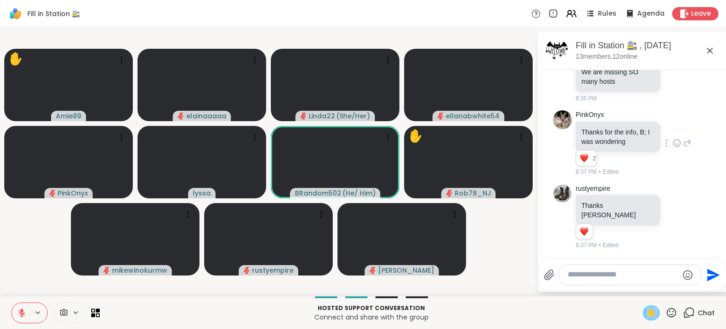
click at [643, 315] on div "✋" at bounding box center [651, 312] width 17 height 15
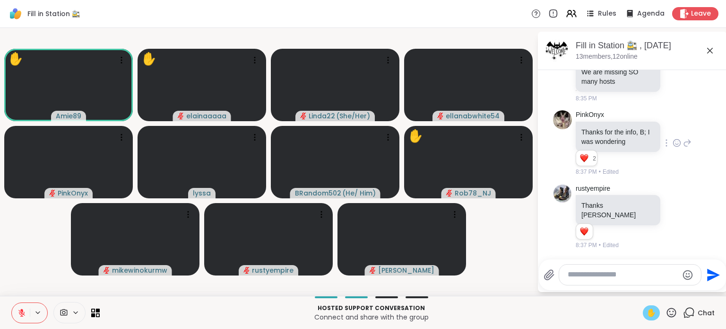
click at [16, 311] on button at bounding box center [21, 313] width 18 height 20
click at [25, 311] on icon at bounding box center [21, 312] width 9 height 9
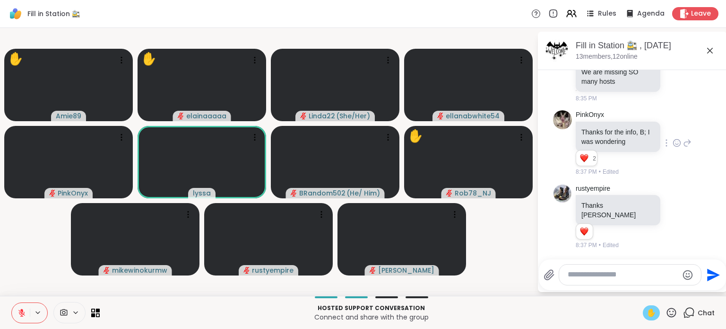
click at [647, 309] on span "✋" at bounding box center [651, 312] width 9 height 11
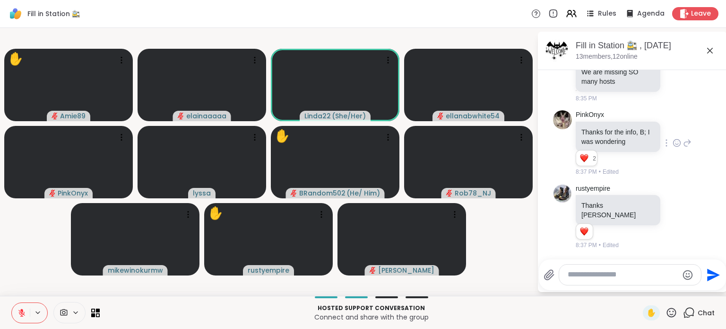
scroll to position [2, 0]
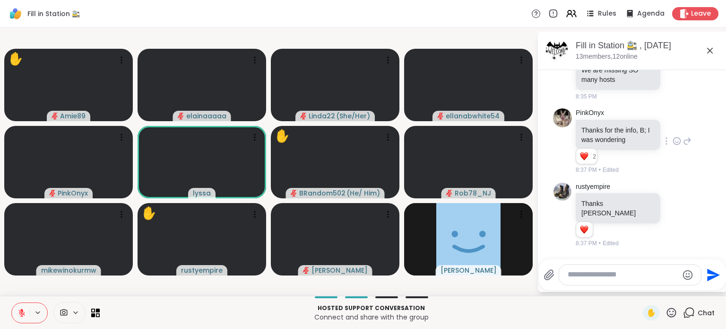
click at [663, 257] on div at bounding box center [634, 256] width 185 height 6
click at [648, 308] on span "✋" at bounding box center [651, 312] width 9 height 11
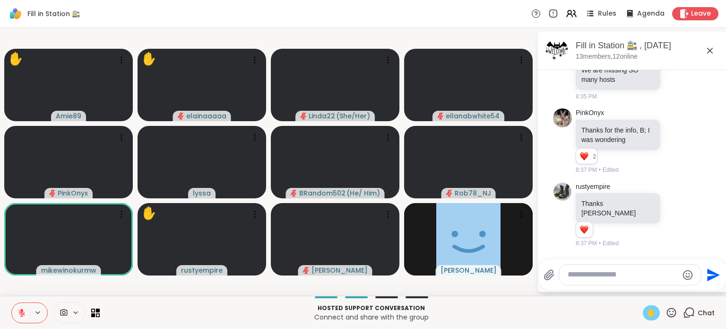
click at [666, 311] on icon at bounding box center [672, 312] width 12 height 12
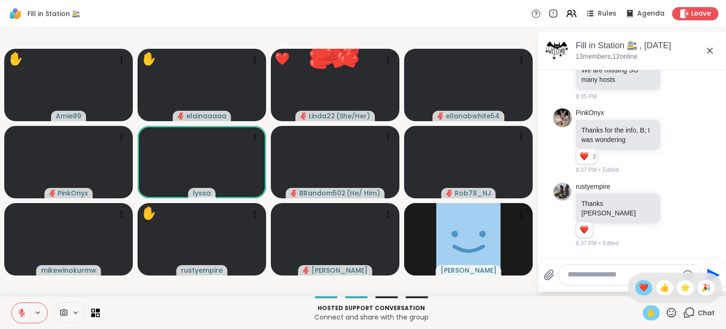
click at [639, 286] on span "❤️" at bounding box center [643, 287] width 9 height 11
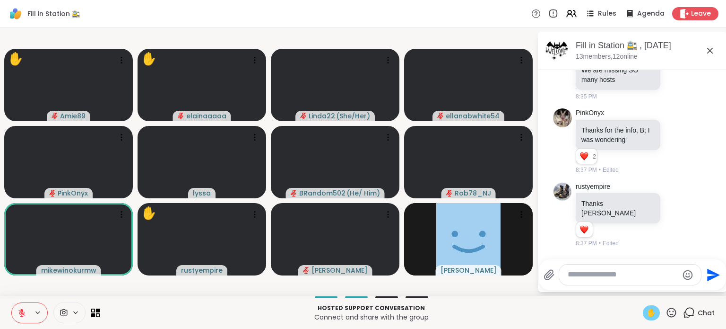
click at [19, 317] on button at bounding box center [21, 313] width 18 height 20
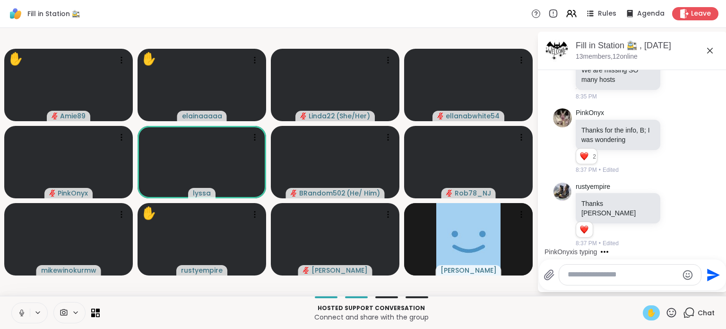
scroll to position [3719, 0]
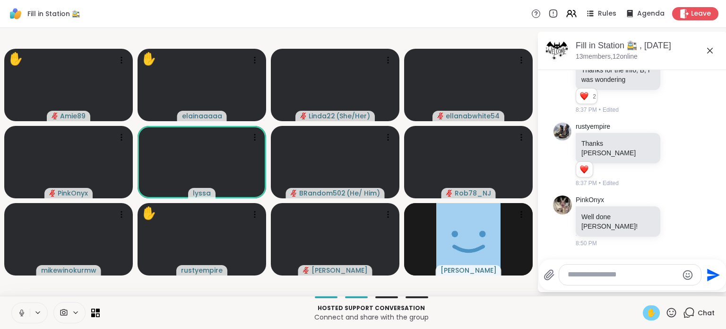
click at [22, 308] on icon at bounding box center [21, 312] width 9 height 9
click at [647, 317] on span "✋" at bounding box center [651, 312] width 9 height 11
click at [670, 312] on icon at bounding box center [672, 312] width 12 height 12
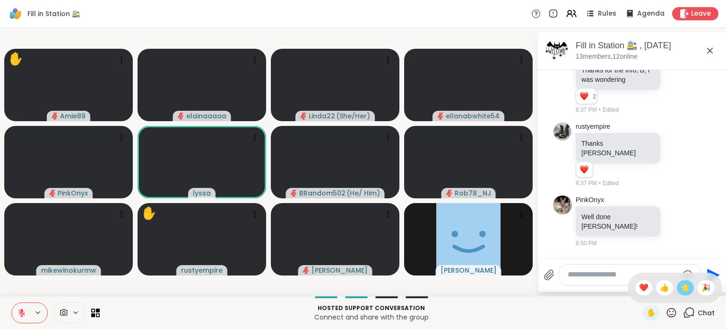
click at [681, 282] on span "🌟" at bounding box center [685, 287] width 9 height 11
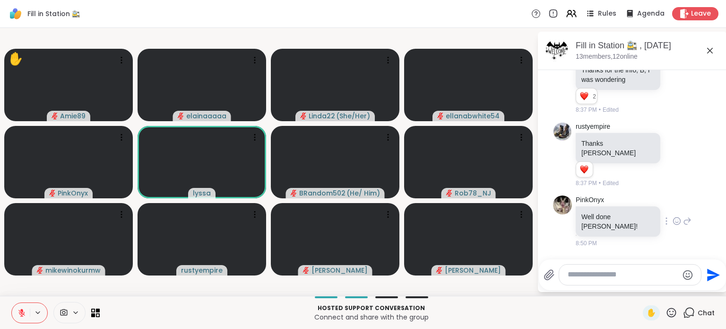
click at [673, 225] on icon at bounding box center [677, 220] width 9 height 9
click at [667, 206] on button "Select Reaction: Heart" at bounding box center [676, 205] width 19 height 19
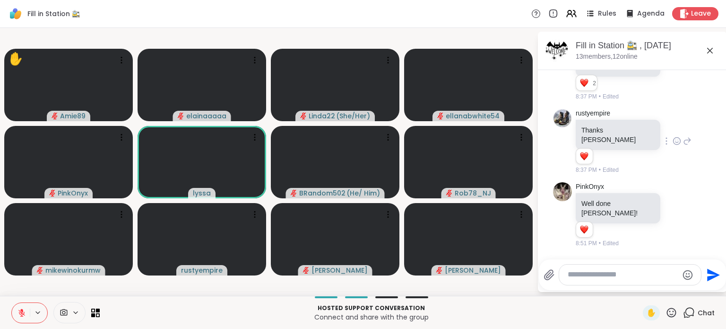
click at [674, 178] on div "rustyempire Thanks Brandon 1 1 8:37 PM • Edited" at bounding box center [632, 141] width 159 height 73
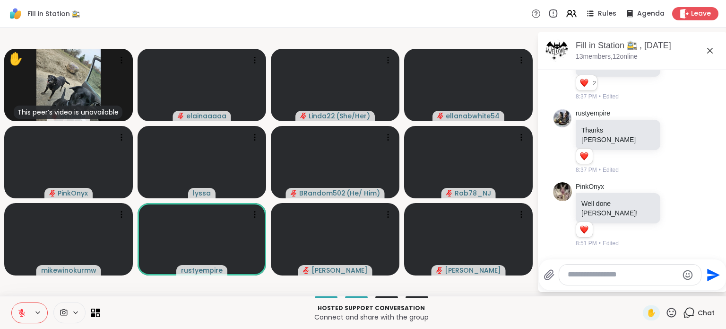
click at [667, 309] on icon at bounding box center [671, 311] width 9 height 9
click at [639, 289] on span "❤️" at bounding box center [643, 287] width 9 height 11
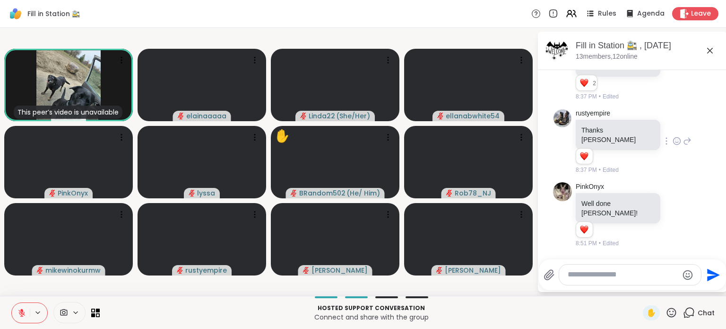
click at [633, 178] on div "rustyempire Thanks Brandon 1 1 8:37 PM • Edited" at bounding box center [632, 141] width 159 height 73
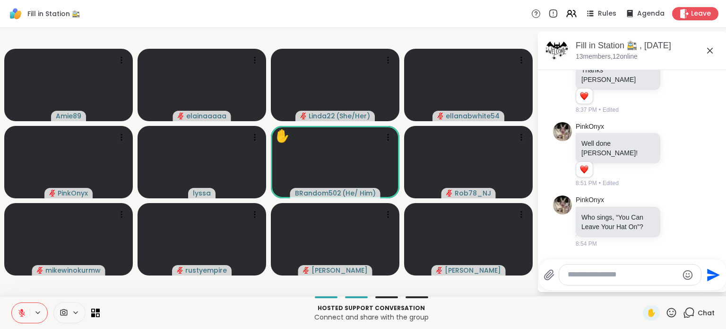
scroll to position [3792, 0]
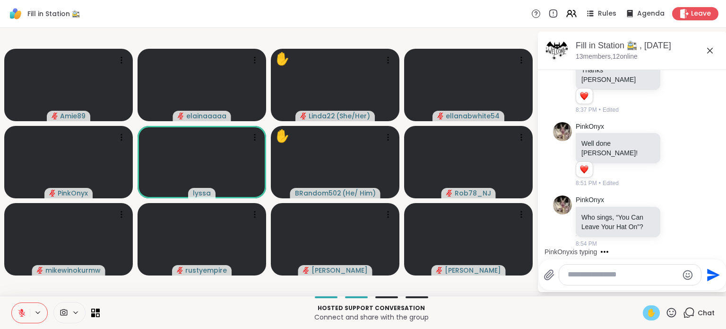
click at [647, 318] on span "✋" at bounding box center [651, 312] width 9 height 11
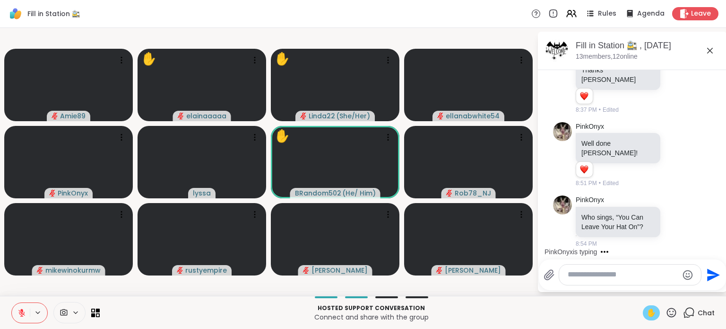
scroll to position [3851, 0]
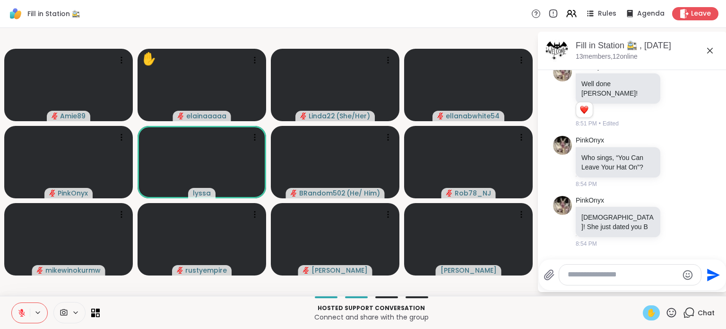
click at [21, 311] on icon at bounding box center [21, 312] width 7 height 7
click at [17, 311] on icon at bounding box center [21, 312] width 9 height 9
click at [647, 314] on span "✋" at bounding box center [651, 312] width 9 height 11
click at [648, 310] on span "✋" at bounding box center [651, 312] width 9 height 11
click at [23, 310] on icon at bounding box center [21, 312] width 9 height 9
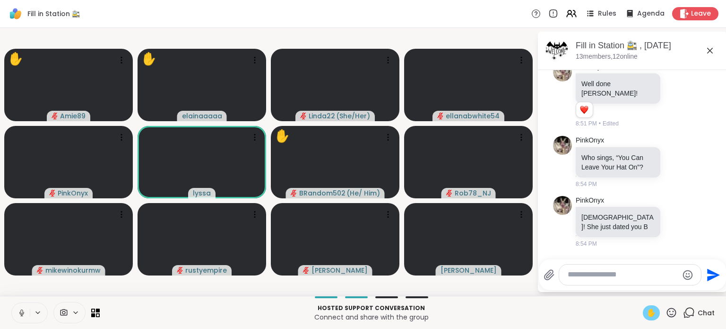
click at [20, 312] on icon at bounding box center [21, 311] width 2 height 4
click at [647, 313] on span "✋" at bounding box center [651, 312] width 9 height 11
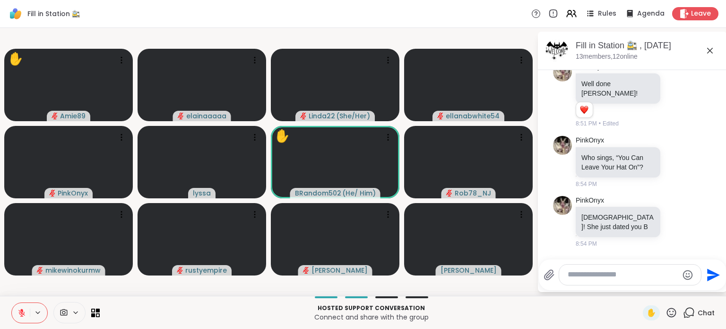
click at [669, 310] on icon at bounding box center [672, 312] width 12 height 12
click at [676, 279] on div "✋ ❤️ 👍 🌟 🎉" at bounding box center [675, 287] width 95 height 30
click at [679, 287] on div "Send" at bounding box center [632, 274] width 187 height 31
click at [668, 310] on icon at bounding box center [671, 311] width 9 height 9
click at [681, 287] on span "🌟" at bounding box center [685, 287] width 9 height 11
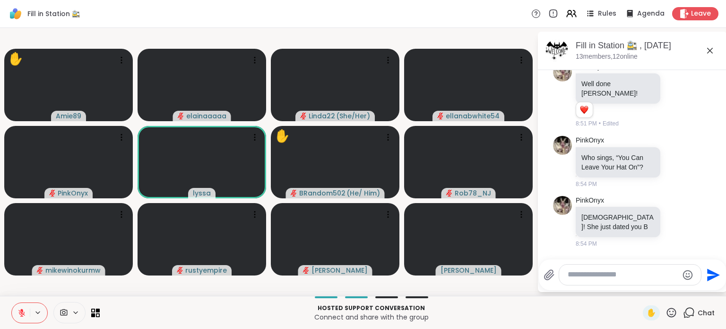
click at [671, 308] on div "✋ Chat" at bounding box center [679, 312] width 72 height 15
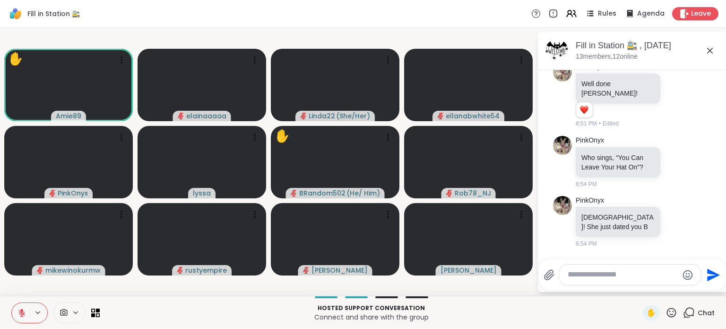
click at [666, 309] on icon at bounding box center [672, 312] width 12 height 12
click at [621, 306] on p "Hosted support conversation" at bounding box center [371, 307] width 532 height 9
click at [647, 307] on span "✋" at bounding box center [651, 312] width 9 height 11
click at [647, 311] on span "✋" at bounding box center [651, 312] width 9 height 11
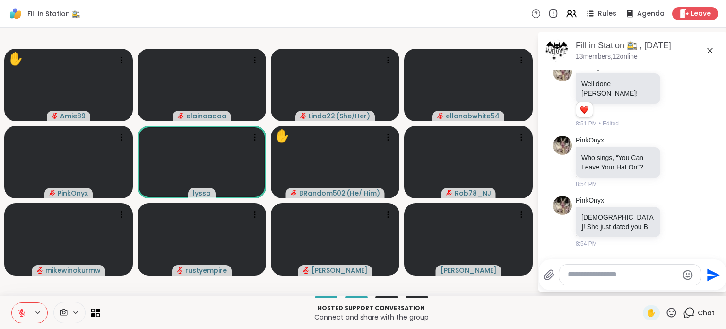
click at [666, 311] on icon at bounding box center [672, 312] width 12 height 12
click at [639, 292] on div "❤️" at bounding box center [643, 287] width 17 height 15
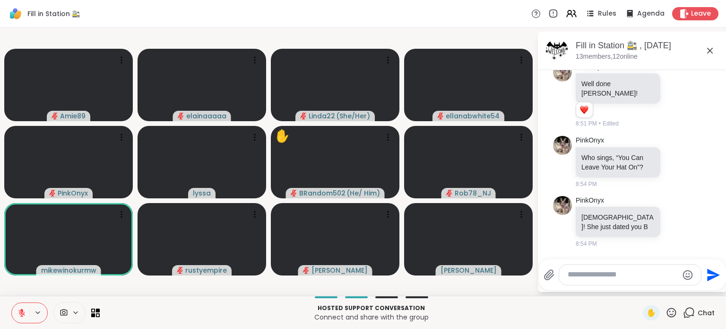
click at [666, 310] on icon at bounding box center [672, 312] width 12 height 12
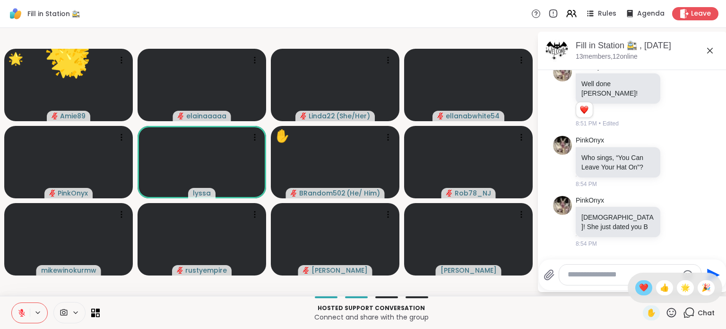
click at [639, 284] on span "❤️" at bounding box center [643, 287] width 9 height 11
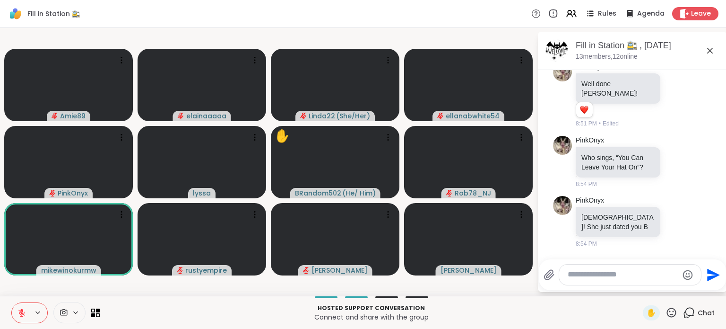
drag, startPoint x: 22, startPoint y: 311, endPoint x: 43, endPoint y: 299, distance: 25.0
click at [43, 299] on div "Hosted support conversation Connect and share with the group ✋ Chat" at bounding box center [363, 311] width 726 height 33
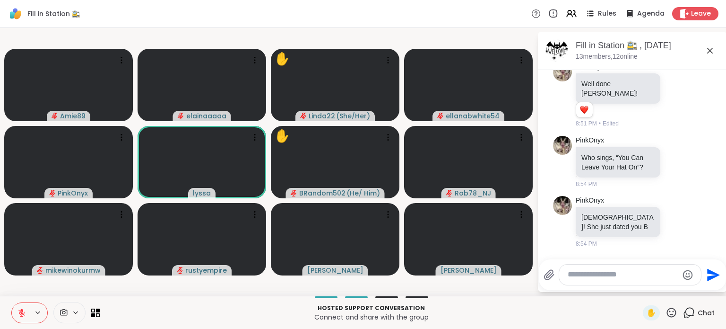
click at [666, 308] on icon at bounding box center [672, 312] width 12 height 12
click at [639, 285] on span "❤️" at bounding box center [643, 287] width 9 height 11
click at [655, 313] on div "✋" at bounding box center [660, 312] width 35 height 15
click at [649, 312] on div "✋" at bounding box center [651, 312] width 17 height 15
click at [20, 306] on button at bounding box center [21, 313] width 18 height 20
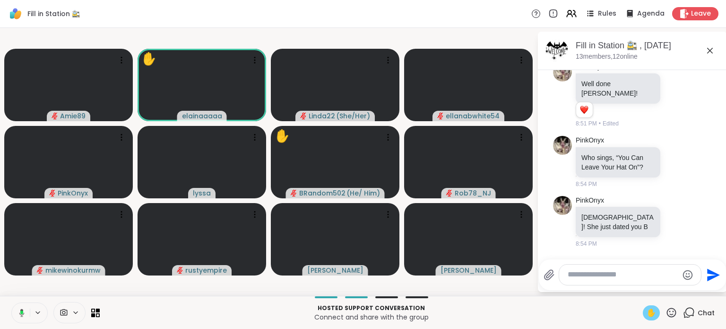
click at [22, 309] on icon at bounding box center [21, 312] width 5 height 8
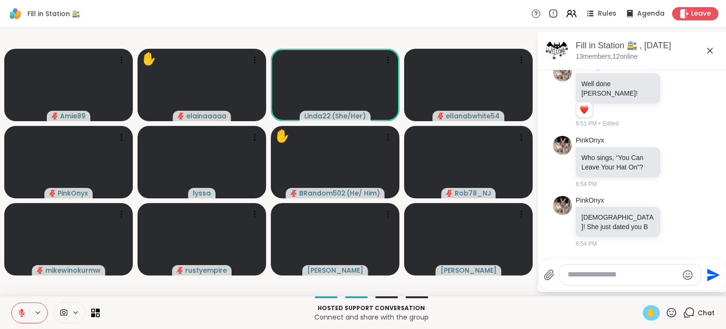
click at [647, 310] on span "✋" at bounding box center [651, 312] width 9 height 11
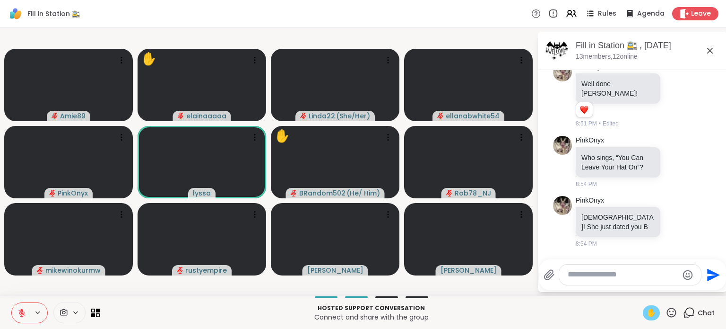
click at [23, 312] on icon at bounding box center [21, 312] width 9 height 9
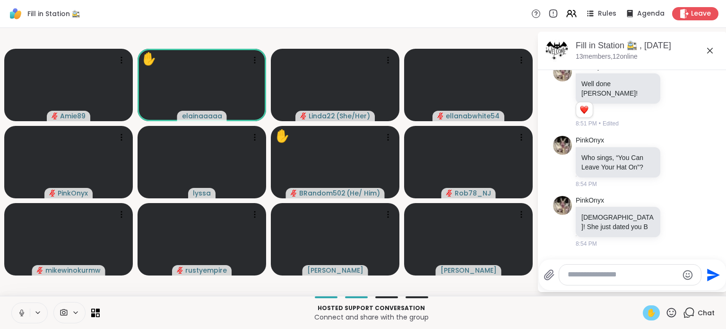
click at [21, 308] on button at bounding box center [21, 313] width 18 height 20
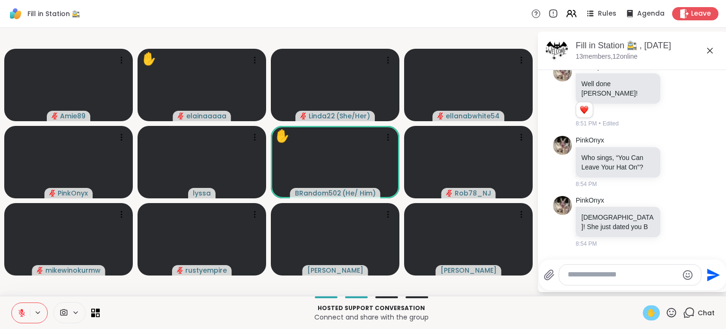
click at [667, 314] on icon at bounding box center [671, 311] width 9 height 9
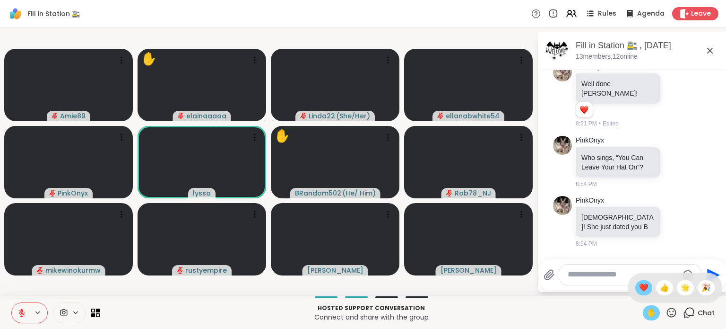
click at [639, 290] on div "❤️" at bounding box center [643, 287] width 17 height 15
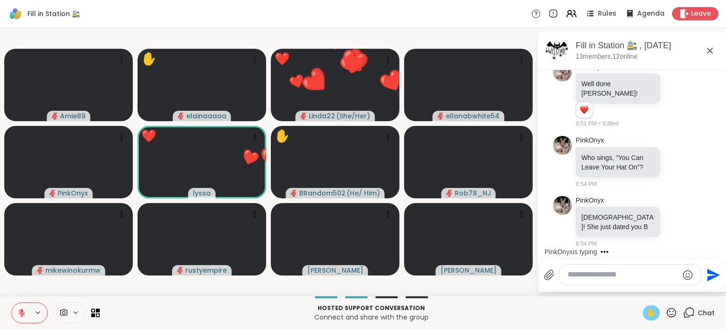
click at [667, 314] on icon at bounding box center [672, 312] width 12 height 12
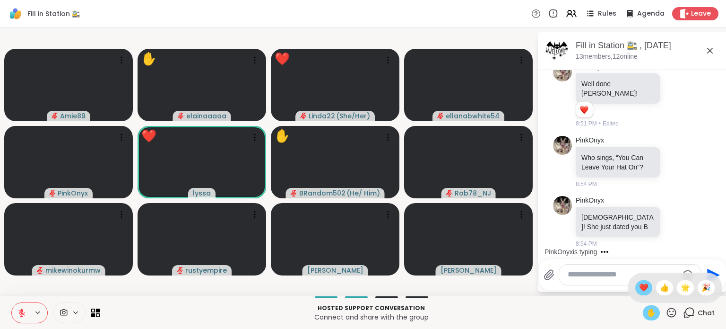
click at [640, 286] on div "❤️" at bounding box center [643, 287] width 17 height 15
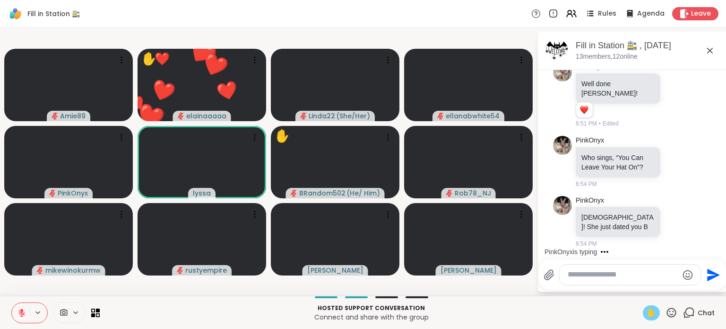
click at [23, 305] on button at bounding box center [21, 313] width 18 height 20
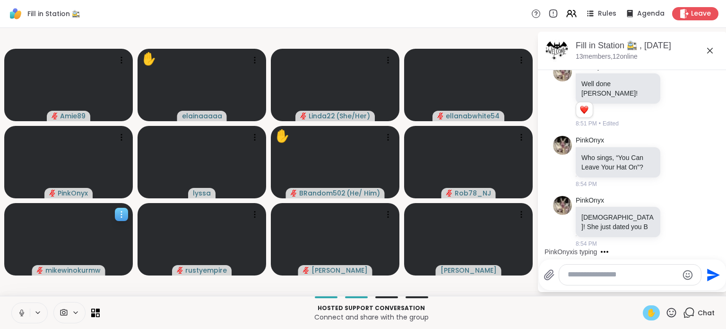
scroll to position [3930, 0]
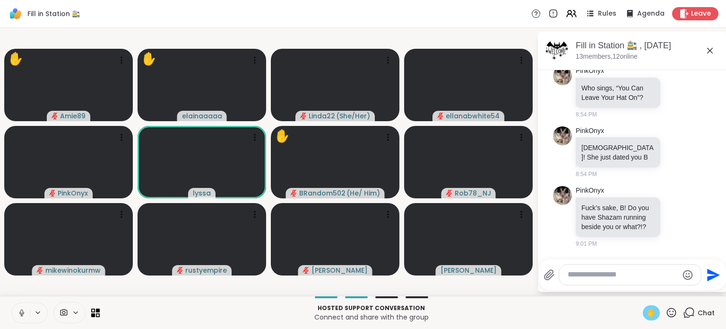
click at [19, 308] on icon at bounding box center [21, 312] width 9 height 9
click at [647, 309] on span "✋" at bounding box center [651, 312] width 9 height 11
click at [667, 308] on icon at bounding box center [671, 311] width 9 height 9
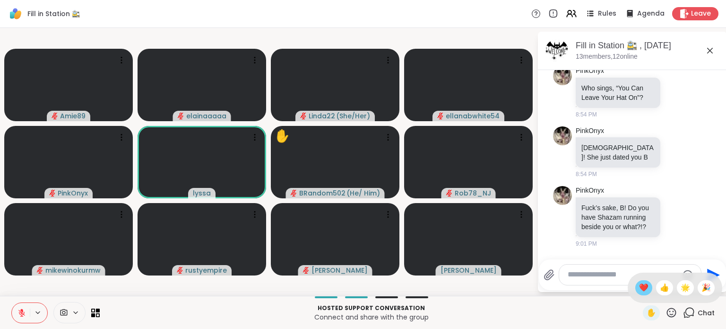
click at [639, 290] on span "❤️" at bounding box center [643, 287] width 9 height 11
click at [619, 292] on div "Amie89 elainaaaaa Linda22 ( She/Her ) ellanabwhite54 PinkOnyx lyssa BRandom502 …" at bounding box center [363, 162] width 726 height 268
click at [648, 307] on span "✋" at bounding box center [651, 312] width 9 height 11
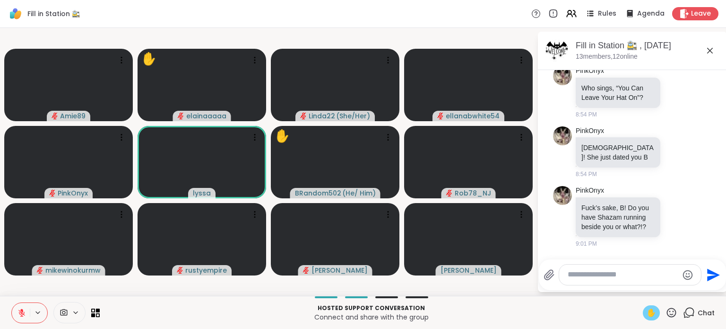
click at [647, 307] on span "✋" at bounding box center [651, 312] width 9 height 11
click at [647, 309] on span "✋" at bounding box center [651, 312] width 9 height 11
click at [647, 308] on span "✋" at bounding box center [651, 312] width 9 height 11
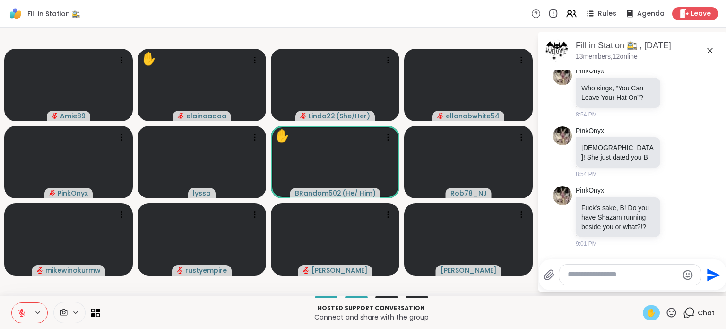
click at [665, 305] on div "✋" at bounding box center [660, 312] width 35 height 15
click at [667, 308] on icon at bounding box center [671, 311] width 9 height 9
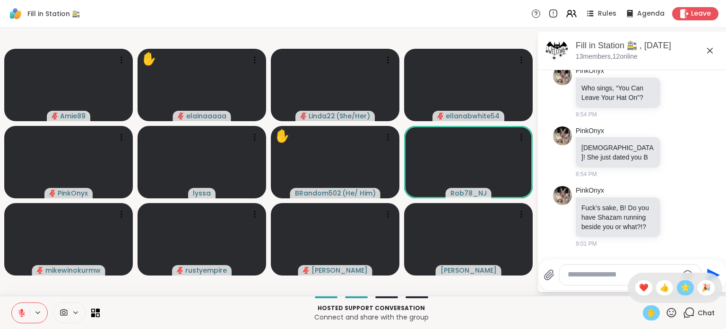
click at [681, 289] on span "🌟" at bounding box center [685, 287] width 9 height 11
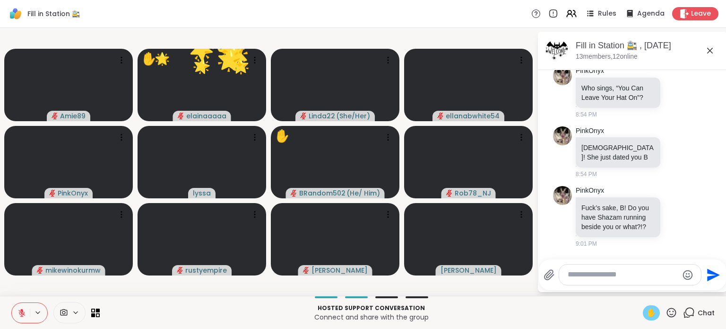
click at [649, 306] on div "✋" at bounding box center [651, 312] width 17 height 15
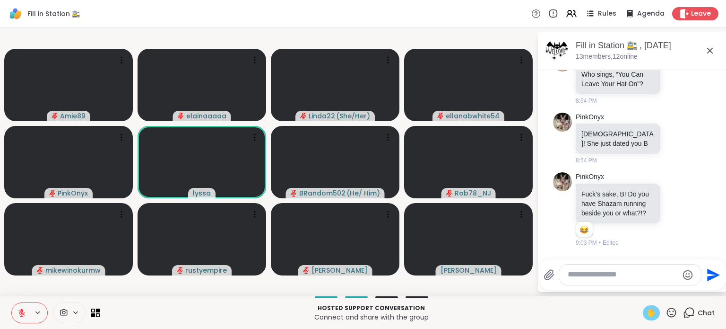
scroll to position [3943, 0]
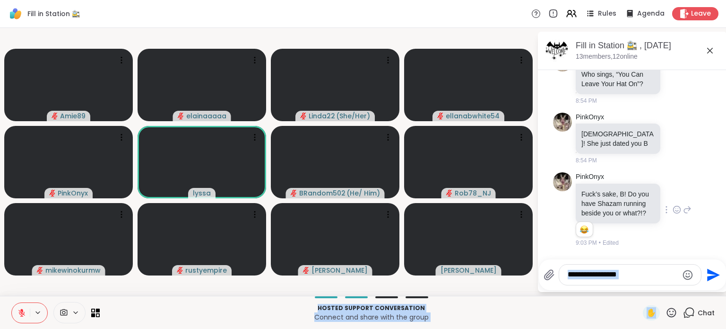
drag, startPoint x: 647, startPoint y: 313, endPoint x: 694, endPoint y: 227, distance: 97.7
click at [694, 227] on div "Fill in Station 🚉 Rules Agenda Leave Amie89 elainaaaaa Linda22 ( She/Her ) ella…" at bounding box center [363, 164] width 726 height 329
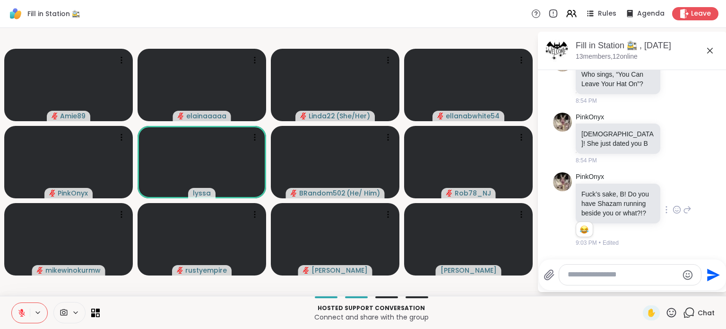
click at [694, 227] on div "PinkOnyx Fuck’s sake, B! Do you have Shazam running beside you or what?!? 1 1 9…" at bounding box center [632, 209] width 159 height 83
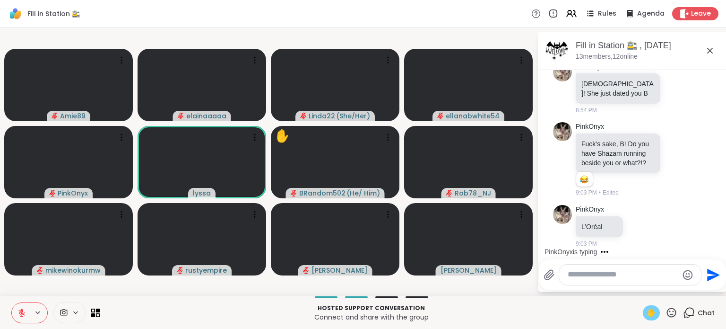
click at [648, 308] on span "✋" at bounding box center [651, 312] width 9 height 11
click at [647, 310] on span "✋" at bounding box center [651, 312] width 9 height 11
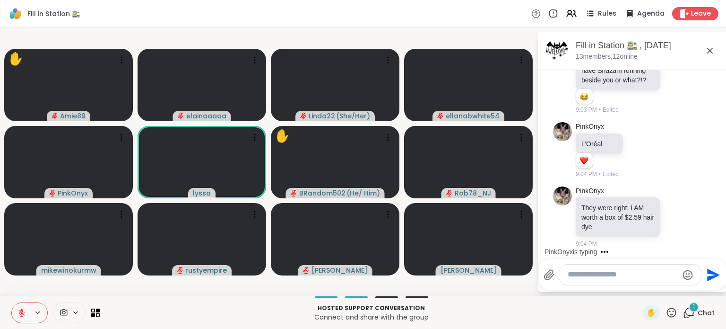
scroll to position [4076, 0]
click at [539, 293] on div "✋ Amie89 elainaaaaa Linda22 ( She/Her ) ellanabwhite54 PinkOnyx lyssa BRandom50…" at bounding box center [363, 162] width 726 height 268
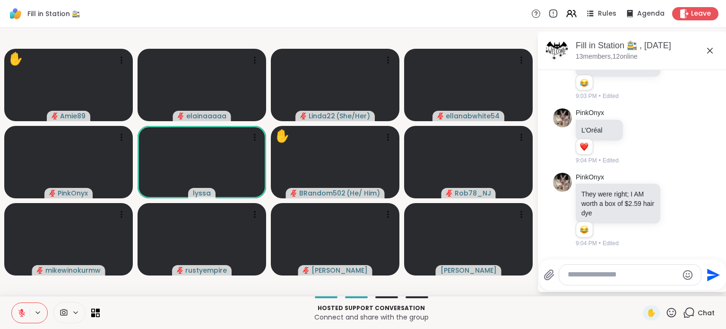
click at [653, 311] on div "✋" at bounding box center [660, 312] width 35 height 15
click at [647, 311] on span "✋" at bounding box center [651, 312] width 9 height 11
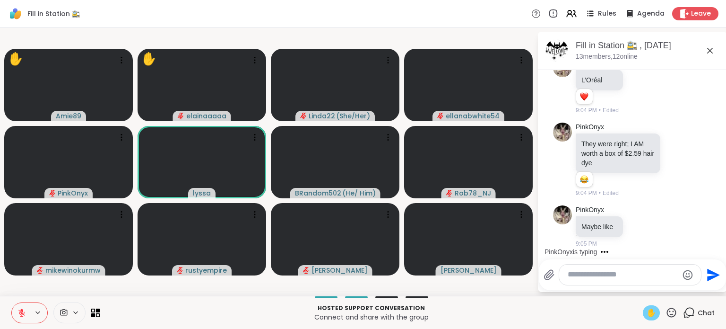
click at [647, 308] on span "✋" at bounding box center [651, 312] width 9 height 11
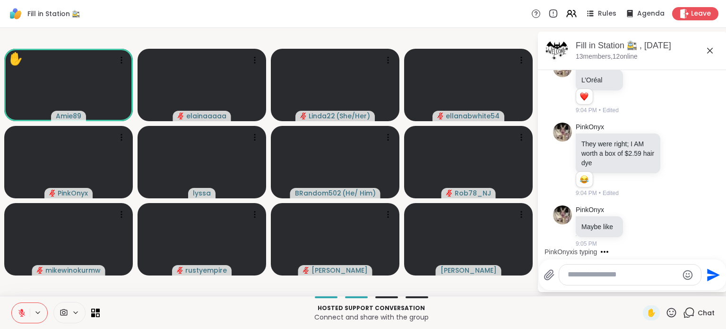
scroll to position [4190, 0]
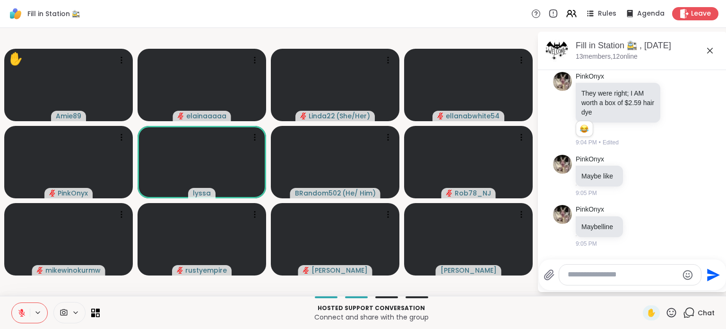
click at [21, 311] on icon at bounding box center [21, 312] width 9 height 9
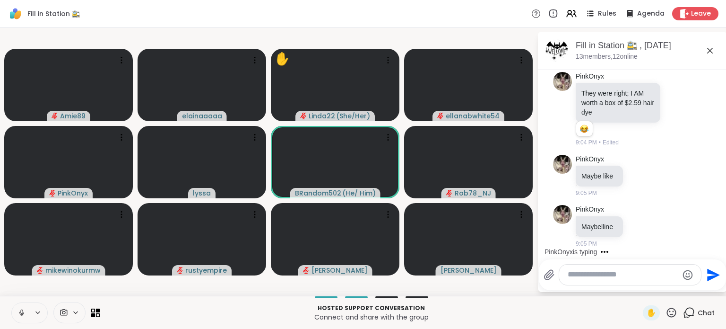
scroll to position [4241, 0]
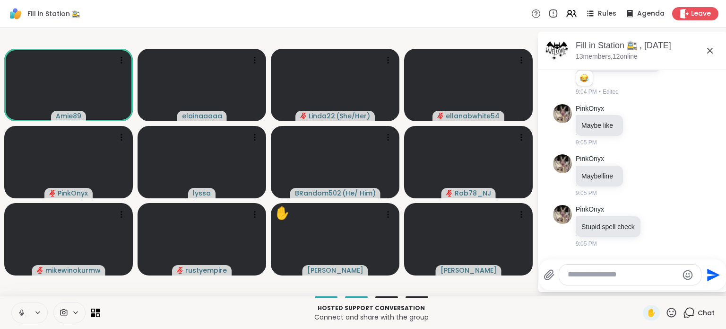
click at [21, 315] on icon at bounding box center [21, 312] width 9 height 9
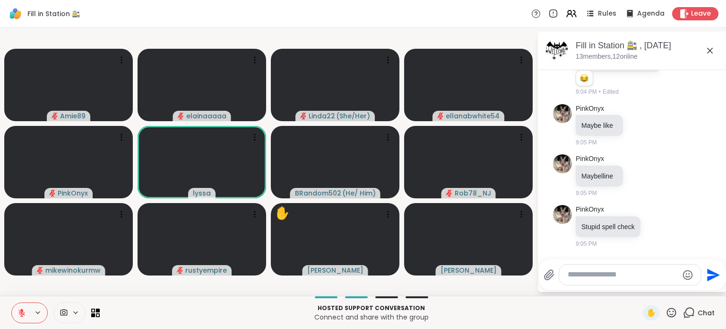
click at [21, 315] on icon at bounding box center [21, 312] width 9 height 9
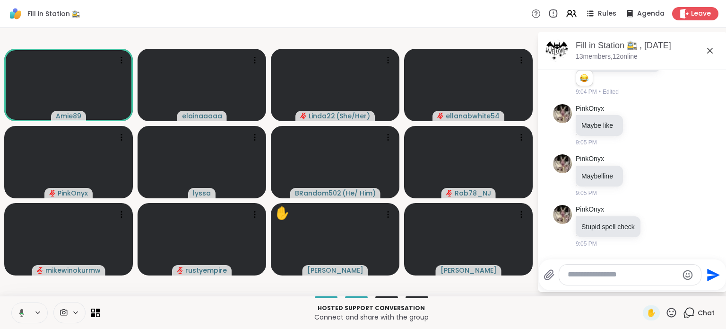
click at [21, 315] on icon at bounding box center [20, 312] width 9 height 9
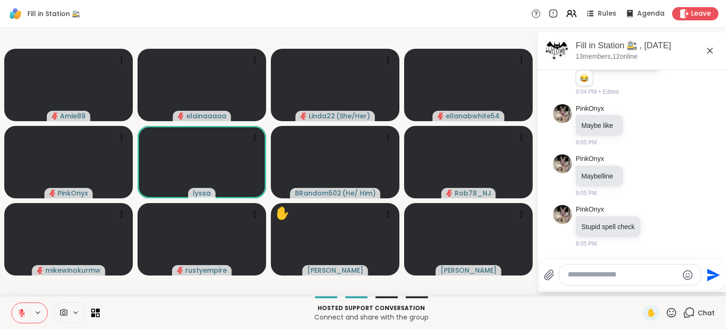
click at [21, 315] on icon at bounding box center [21, 312] width 9 height 9
click at [19, 306] on button at bounding box center [21, 313] width 18 height 20
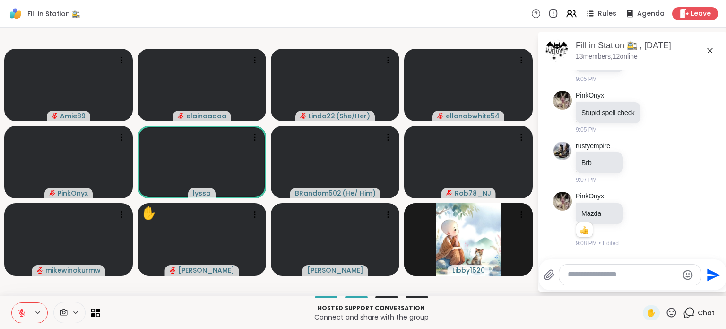
scroll to position [4354, 0]
click at [21, 310] on icon at bounding box center [21, 310] width 3 height 4
click at [17, 310] on icon at bounding box center [21, 312] width 9 height 9
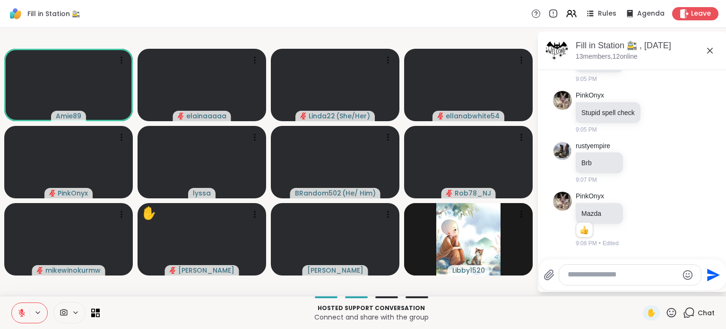
click at [23, 305] on button at bounding box center [21, 313] width 18 height 20
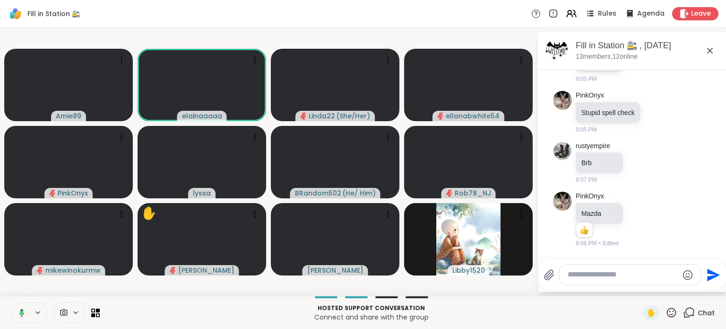
click at [22, 311] on icon at bounding box center [21, 312] width 3 height 4
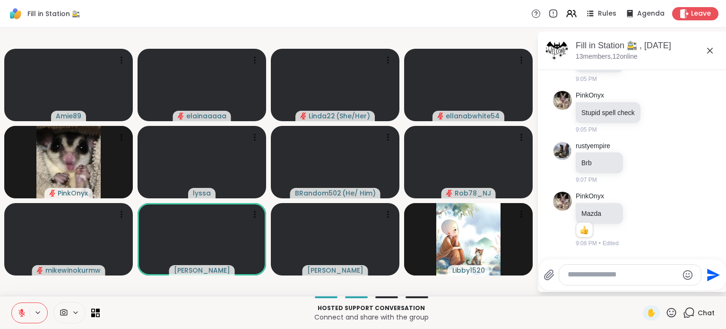
click at [585, 269] on textarea "Type your message" at bounding box center [623, 274] width 110 height 10
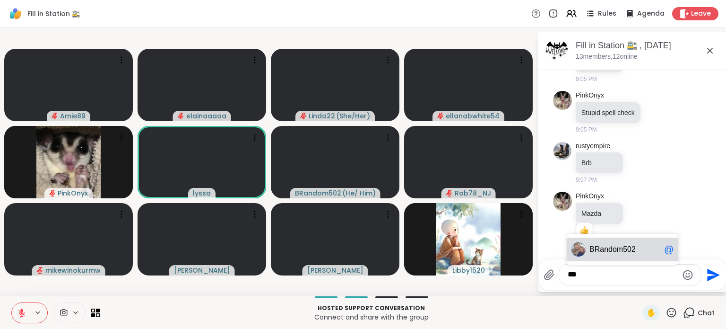
click at [588, 249] on div "BR andom502 @" at bounding box center [623, 249] width 112 height 24
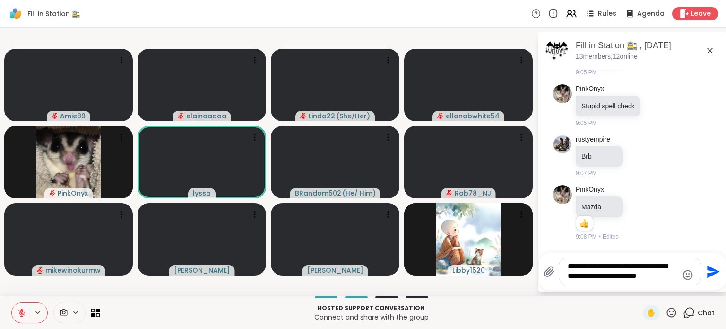
type textarea "**********"
click at [17, 309] on icon at bounding box center [21, 312] width 9 height 9
click at [12, 303] on button at bounding box center [21, 313] width 18 height 20
click at [715, 270] on icon "Send" at bounding box center [712, 271] width 15 height 15
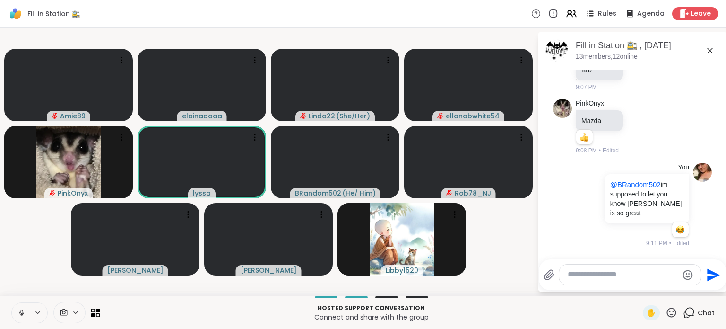
scroll to position [4446, 0]
click at [369, 17] on div "Fill in Station 🚉 Rules Agenda Leave" at bounding box center [363, 14] width 726 height 28
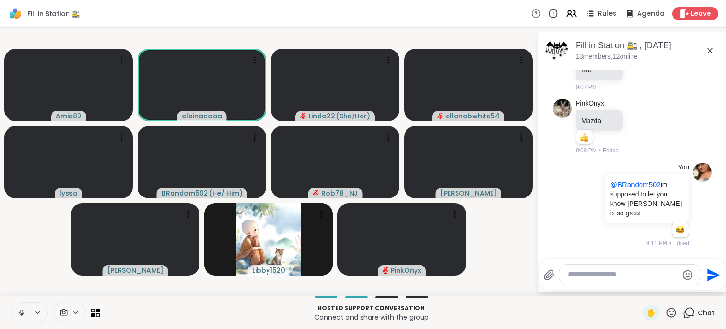
click at [23, 315] on icon at bounding box center [21, 312] width 9 height 9
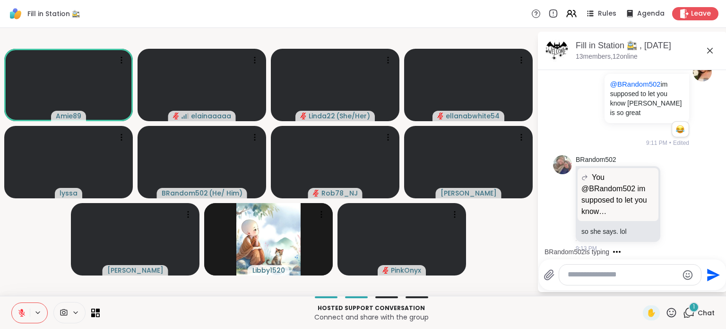
scroll to position [4551, 0]
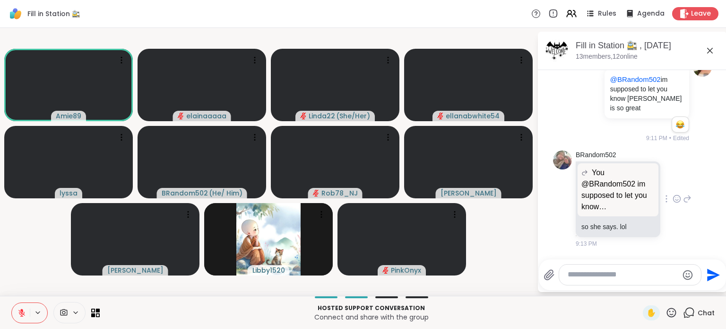
click at [673, 198] on icon at bounding box center [677, 198] width 9 height 9
click at [631, 187] on div "Select Reaction: Joy" at bounding box center [635, 183] width 9 height 9
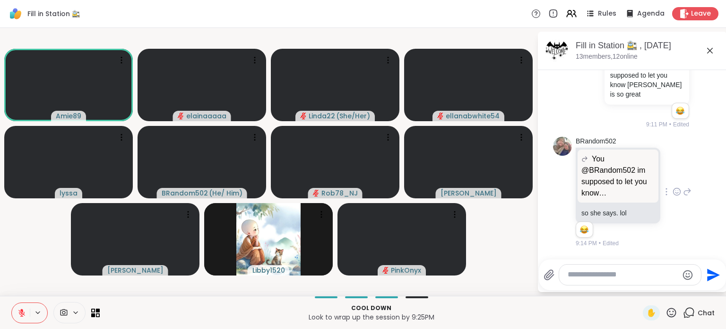
click at [68, 247] on video-player-container "Amie89 elainaaaaa Linda22 ( She/Her ) ellanabwhite54 lyssa BRandom502 ( He/ Him…" at bounding box center [269, 162] width 526 height 260
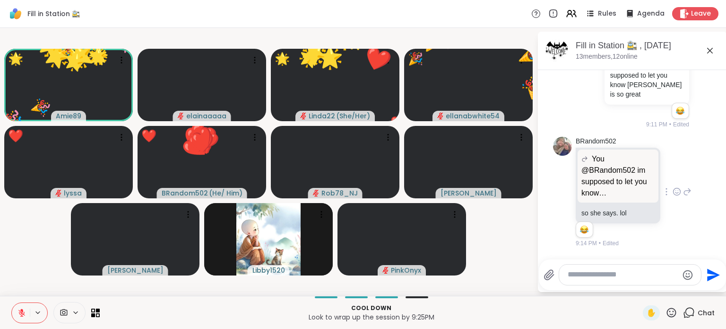
click at [669, 308] on icon at bounding box center [672, 312] width 12 height 12
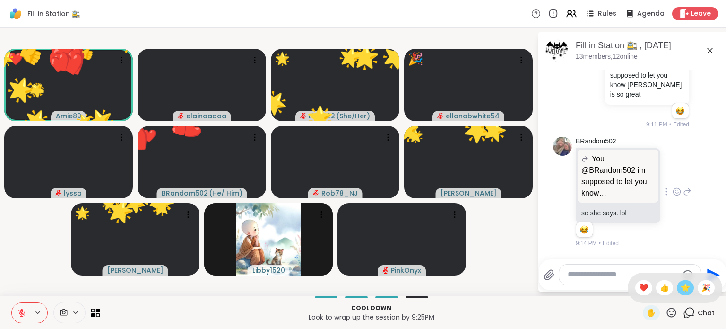
click at [681, 289] on span "🌟" at bounding box center [685, 287] width 9 height 11
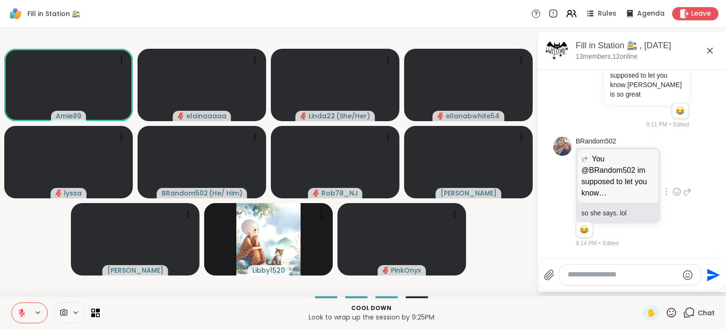
scroll to position [4615, 0]
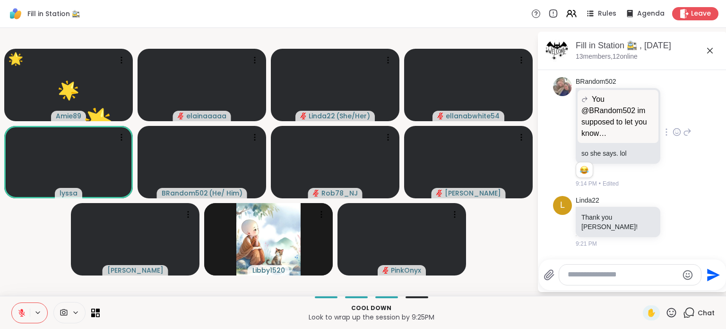
click at [667, 305] on div "✋" at bounding box center [660, 312] width 35 height 15
click at [667, 308] on icon at bounding box center [671, 311] width 9 height 9
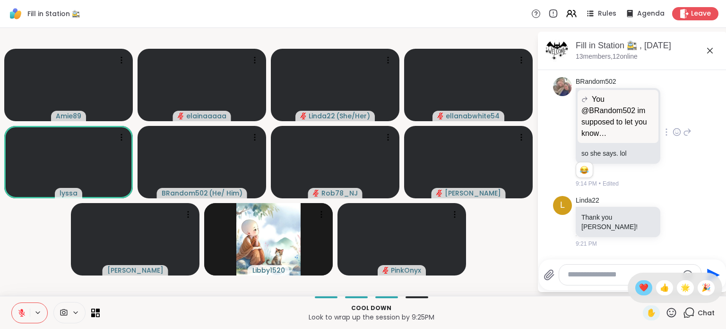
click at [639, 285] on span "❤️" at bounding box center [643, 287] width 9 height 11
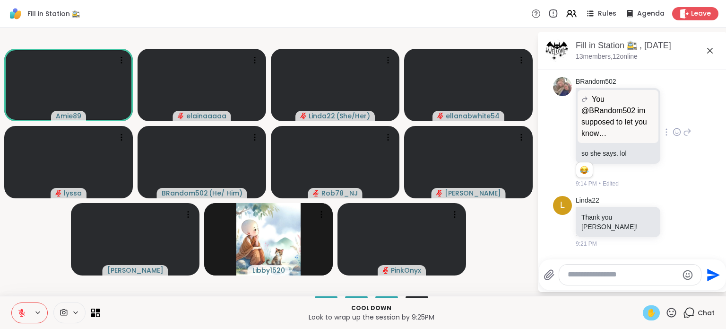
click at [650, 308] on div "✋" at bounding box center [651, 312] width 17 height 15
click at [670, 309] on icon at bounding box center [672, 312] width 12 height 12
click at [639, 289] on div "❤️" at bounding box center [643, 287] width 17 height 15
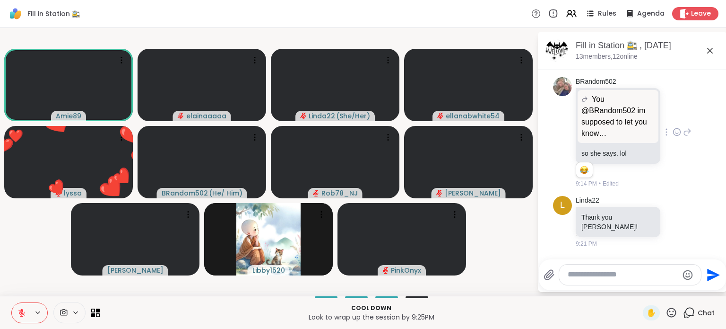
click at [25, 310] on icon at bounding box center [21, 312] width 9 height 9
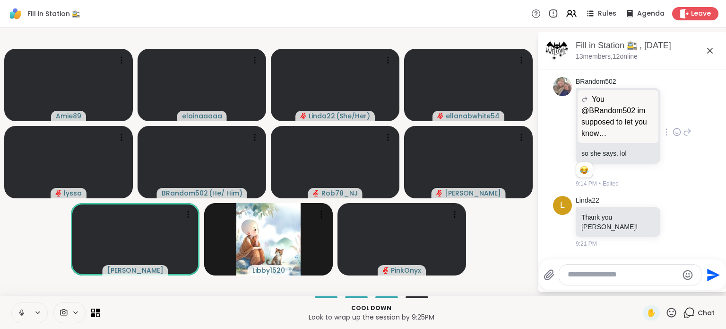
drag, startPoint x: 24, startPoint y: 308, endPoint x: 20, endPoint y: 287, distance: 21.1
click at [20, 287] on div "Fill in Station 🚉 Rules Agenda Leave Amie89 elainaaaaa Linda22 ( She/Her ) ella…" at bounding box center [363, 164] width 726 height 329
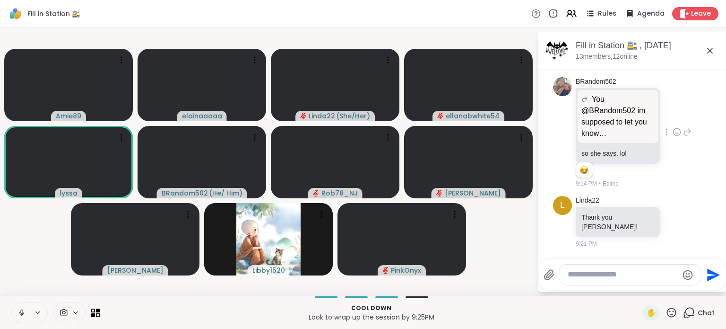
click at [19, 304] on button at bounding box center [21, 313] width 18 height 20
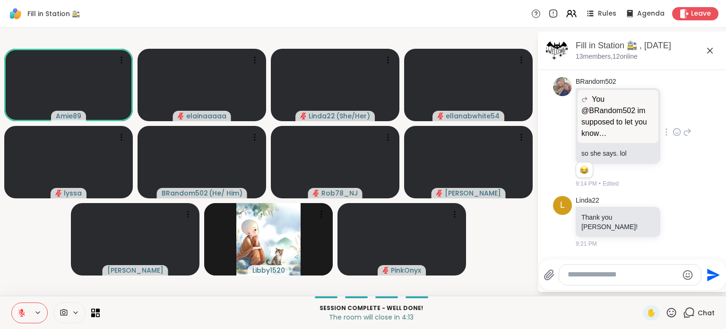
click at [43, 243] on video-player-container "Amie89 elainaaaaa Linda22 ( She/Her ) ellanabwhite54 lyssa BRandom502 ( He/ Him…" at bounding box center [269, 162] width 526 height 260
click at [667, 309] on icon at bounding box center [671, 311] width 9 height 9
click at [639, 291] on div "❤️" at bounding box center [643, 287] width 17 height 15
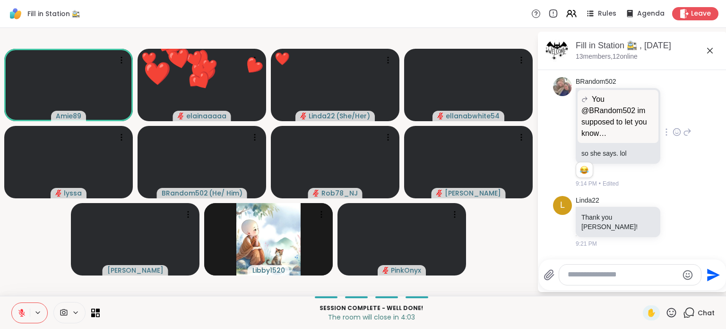
click at [541, 276] on div "Send" at bounding box center [632, 274] width 187 height 31
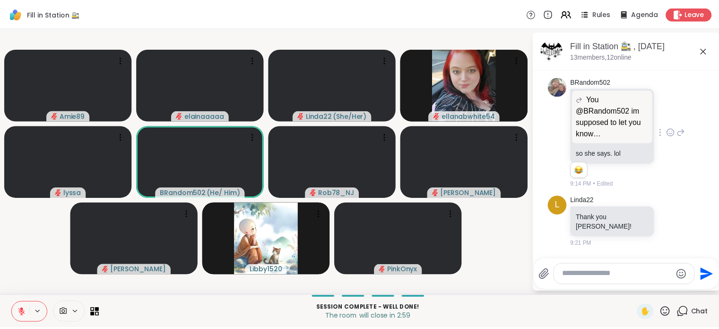
scroll to position [4628, 0]
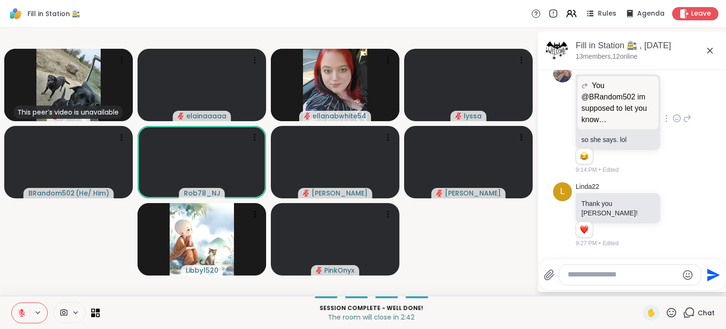
click at [24, 312] on icon at bounding box center [21, 312] width 7 height 7
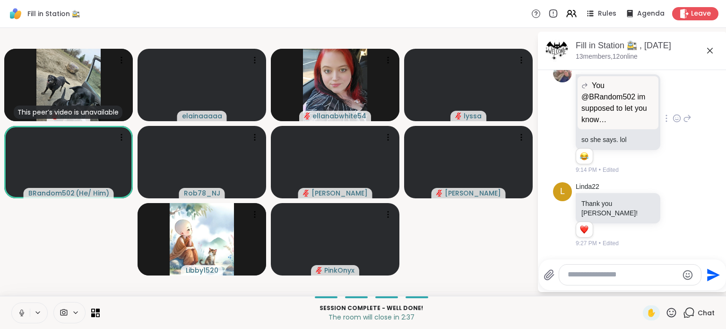
click at [25, 311] on icon at bounding box center [21, 312] width 9 height 9
click at [66, 266] on video-player-container "This peer’s video is unavailable Amie89 elainaaaaa ellanabwhite54 lyssa BRandom…" at bounding box center [269, 162] width 526 height 260
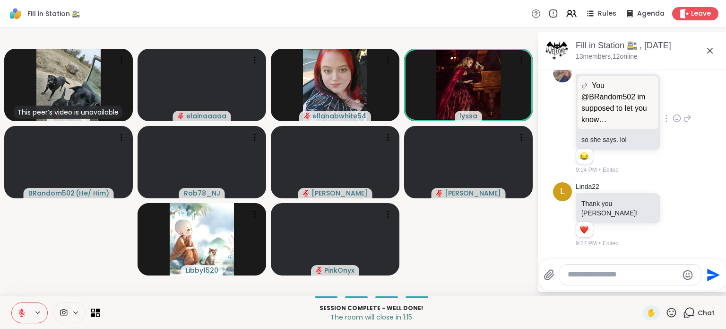
click at [666, 311] on icon at bounding box center [672, 312] width 12 height 12
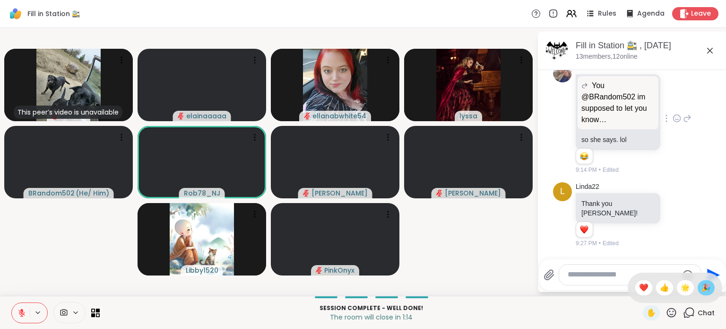
click at [698, 289] on div "🎉" at bounding box center [706, 287] width 17 height 15
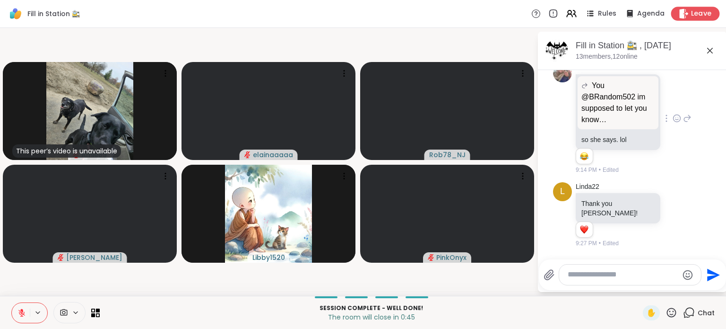
click at [691, 15] on span "Leave" at bounding box center [701, 14] width 21 height 10
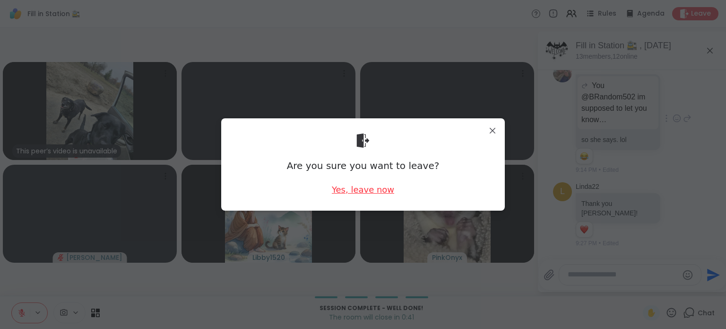
click at [372, 190] on div "Yes, leave now" at bounding box center [363, 189] width 62 height 12
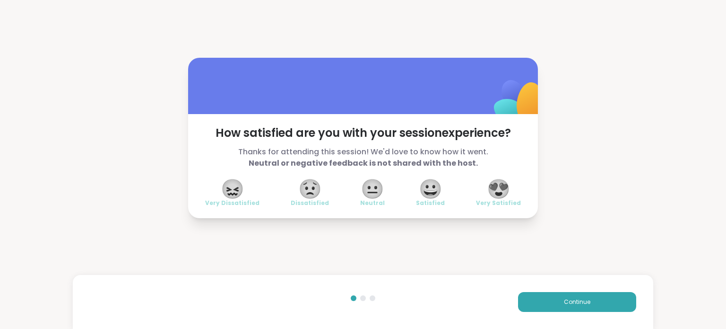
click at [488, 182] on span "😍" at bounding box center [499, 188] width 24 height 17
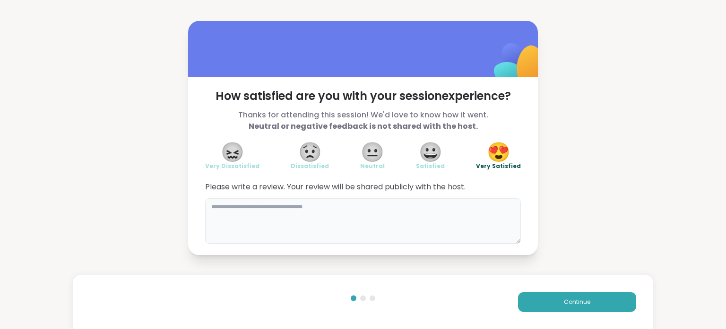
click at [369, 200] on textarea at bounding box center [363, 220] width 316 height 45
type textarea "**********"
click at [527, 300] on button "Continue" at bounding box center [577, 302] width 118 height 20
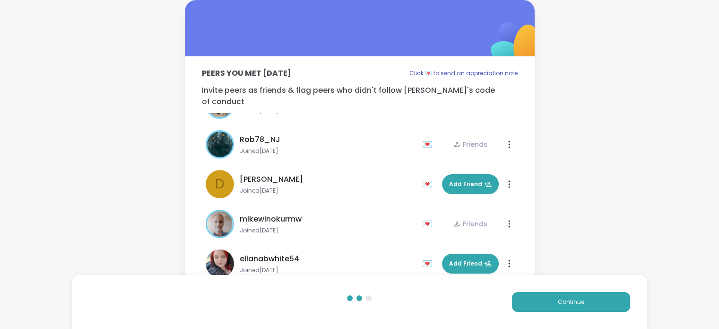
scroll to position [306, 0]
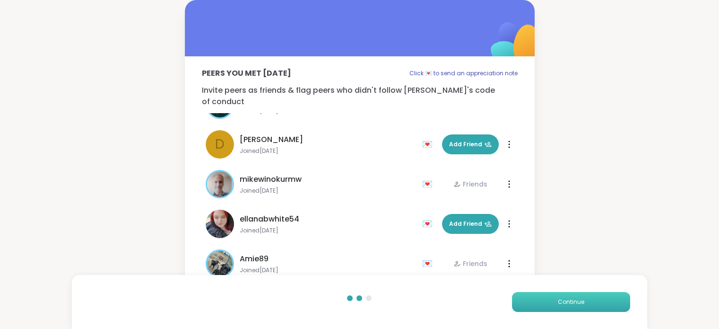
click at [523, 294] on button "Continue" at bounding box center [571, 302] width 118 height 20
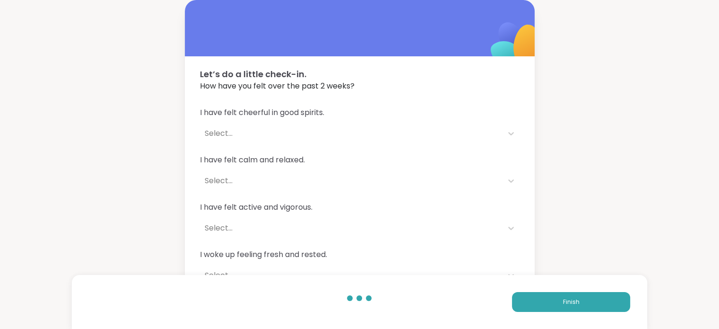
click at [539, 291] on div "Finish" at bounding box center [359, 302] width 575 height 54
click at [535, 298] on button "Finish" at bounding box center [571, 302] width 118 height 20
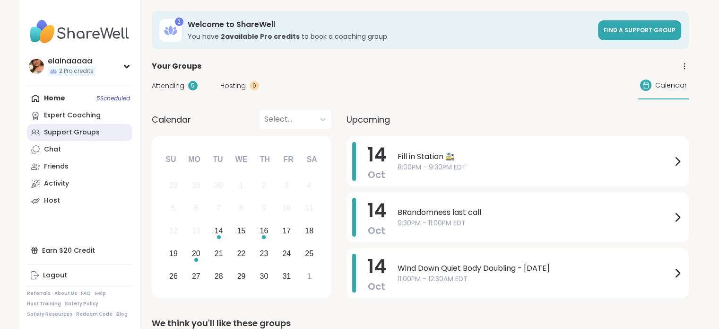
click at [80, 131] on div "Support Groups" at bounding box center [72, 132] width 56 height 9
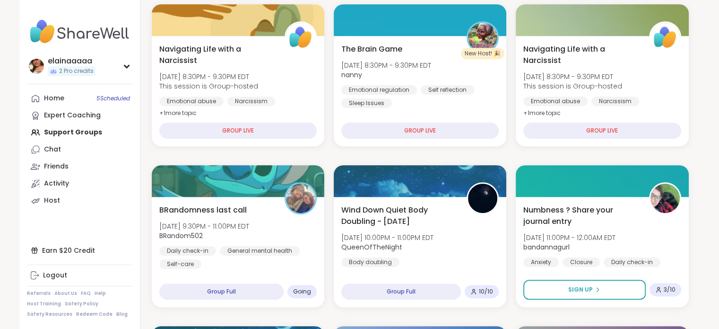
scroll to position [738, 0]
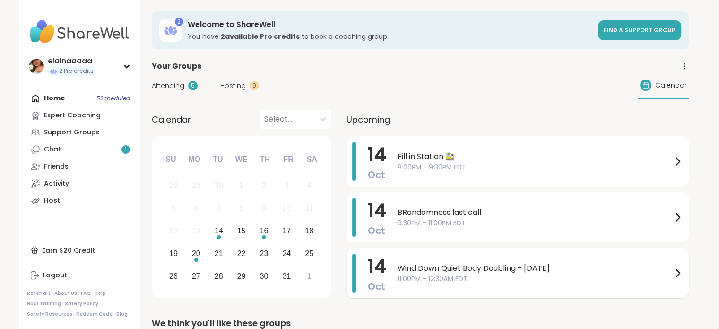
click at [530, 278] on span "11:00PM - 12:30AM EDT" at bounding box center [535, 279] width 274 height 10
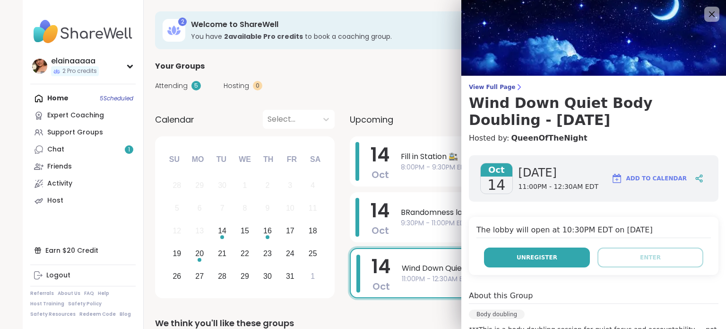
click at [549, 252] on button "Unregister" at bounding box center [537, 257] width 106 height 20
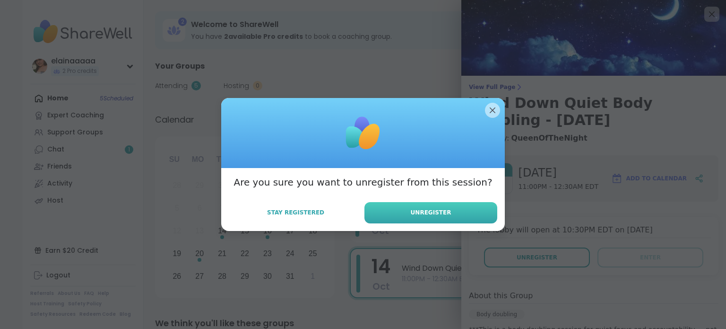
click at [427, 214] on span "Unregister" at bounding box center [431, 212] width 41 height 9
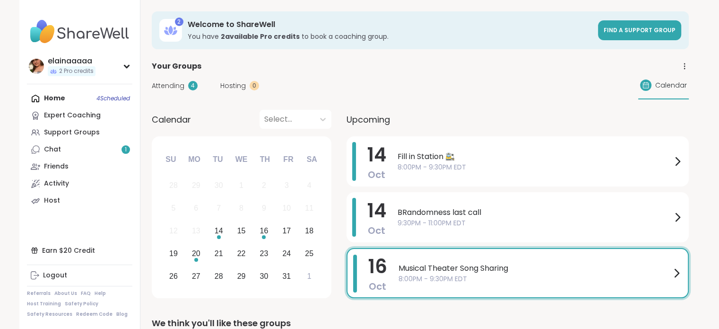
click at [80, 35] on img at bounding box center [79, 31] width 105 height 33
click at [55, 61] on div "elainaaaaa" at bounding box center [72, 61] width 48 height 10
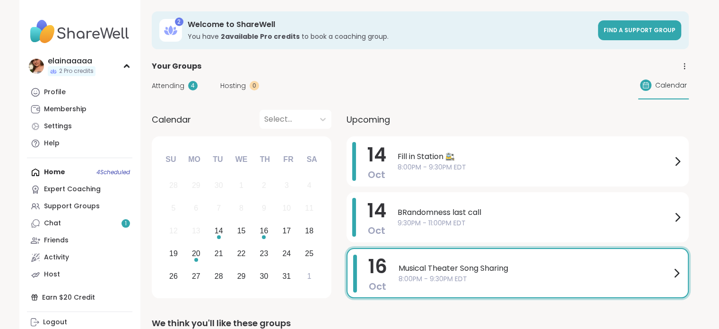
click at [57, 30] on img at bounding box center [79, 31] width 105 height 33
click at [61, 30] on img at bounding box center [79, 31] width 105 height 33
click at [87, 206] on div "Support Groups" at bounding box center [72, 205] width 56 height 9
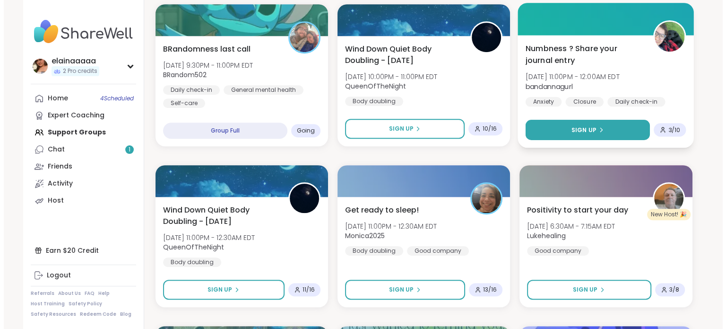
scroll to position [658, 0]
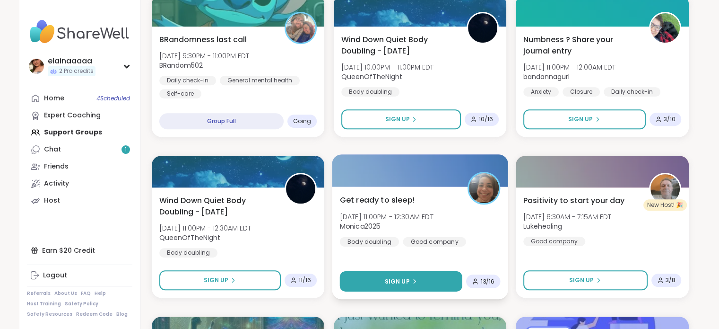
click at [417, 276] on button "Sign Up" at bounding box center [400, 281] width 122 height 20
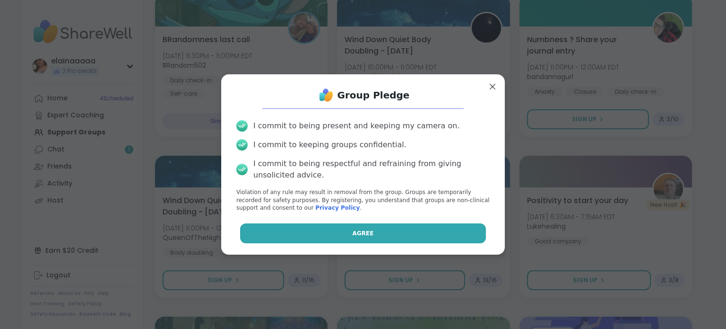
click at [411, 230] on button "Agree" at bounding box center [363, 233] width 246 height 20
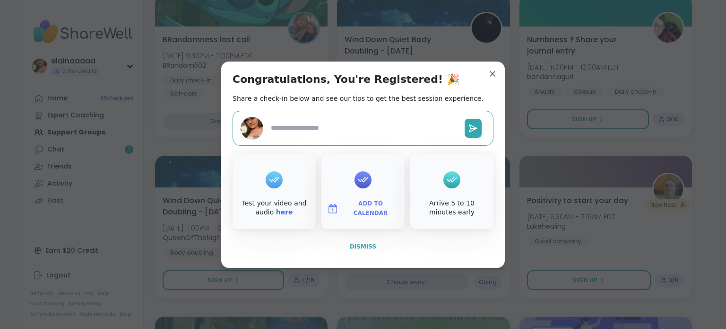
type textarea "*"
click at [374, 243] on button "Dismiss" at bounding box center [363, 246] width 261 height 20
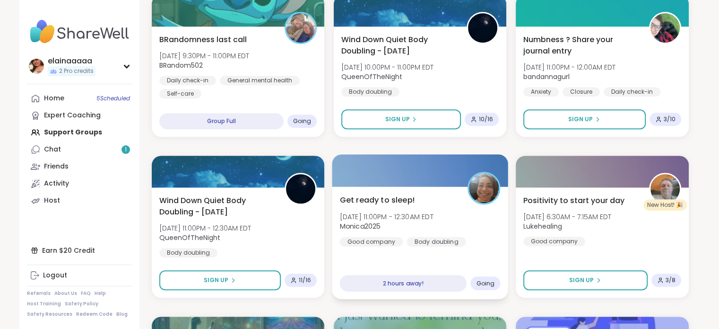
click at [395, 236] on div "Good company" at bounding box center [370, 240] width 63 height 9
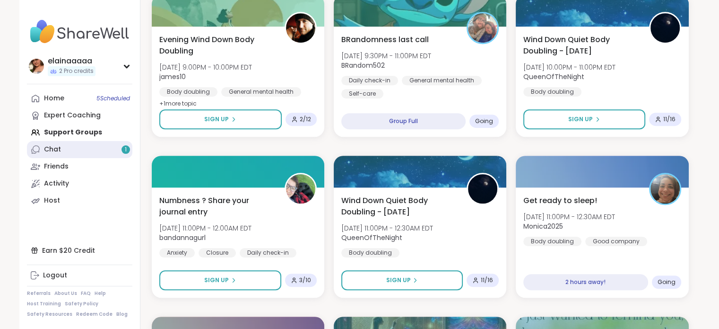
click at [70, 152] on link "Chat 1" at bounding box center [79, 149] width 105 height 17
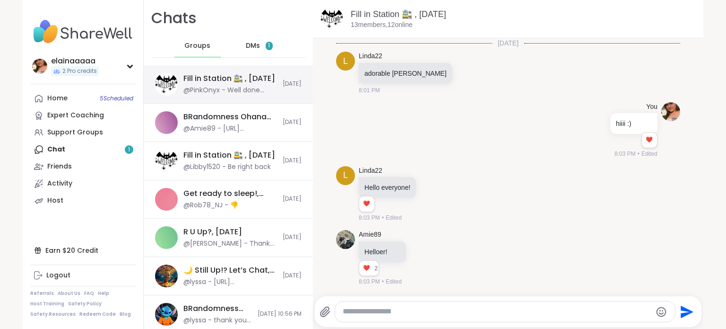
scroll to position [2864, 0]
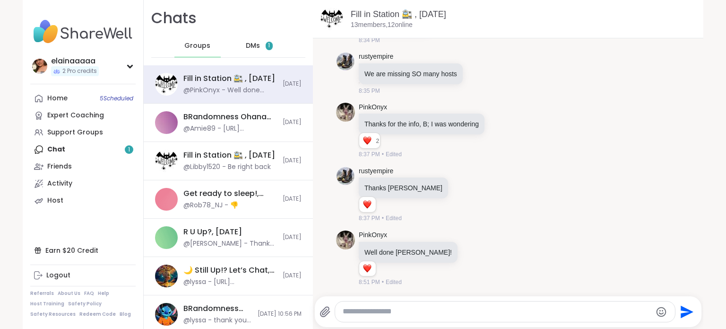
click at [246, 43] on span "DMs" at bounding box center [253, 45] width 14 height 9
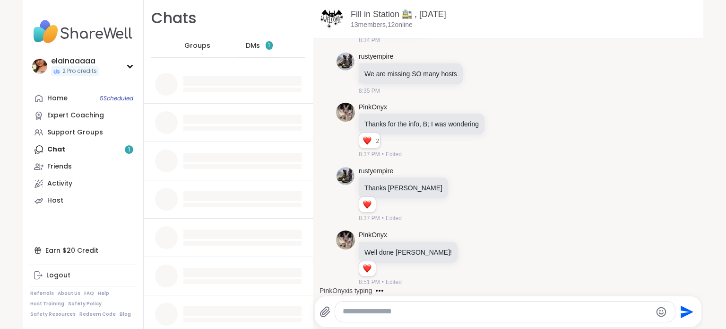
scroll to position [0, 0]
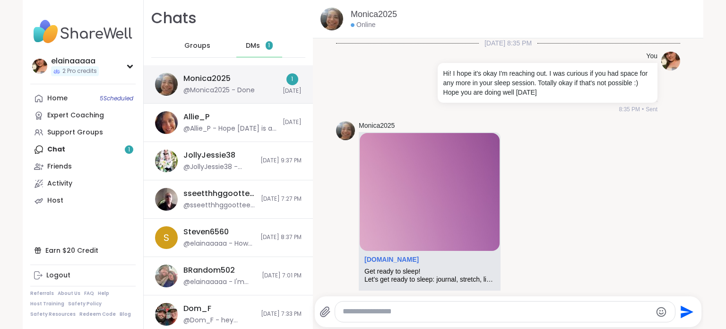
scroll to position [525, 0]
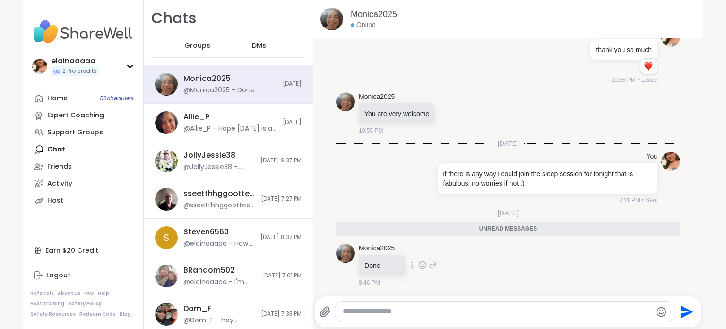
click at [421, 266] on icon at bounding box center [422, 265] width 3 height 1
click at [418, 251] on div "Select Reaction: Heart" at bounding box center [422, 249] width 9 height 9
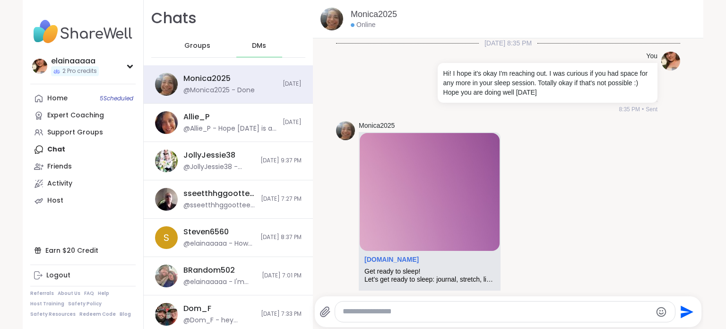
scroll to position [538, 0]
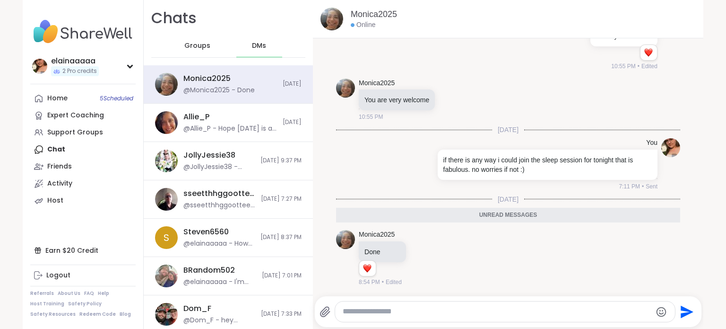
click at [79, 22] on img at bounding box center [82, 31] width 105 height 33
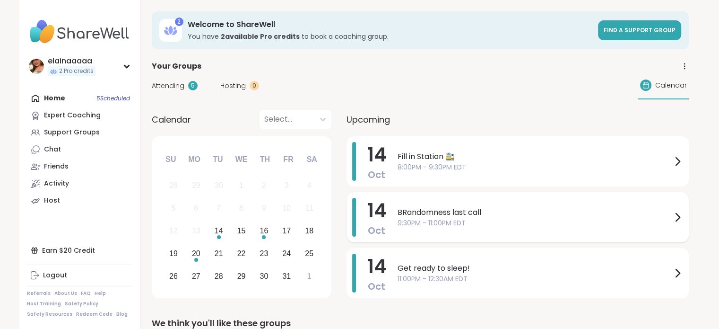
click at [448, 218] on span "9:30PM - 11:00PM EDT" at bounding box center [535, 223] width 274 height 10
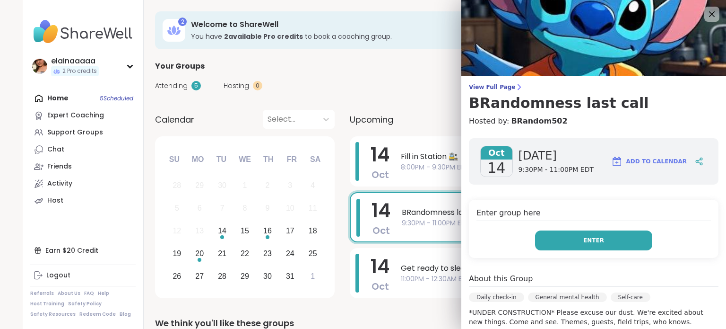
click at [550, 233] on button "Enter" at bounding box center [593, 240] width 117 height 20
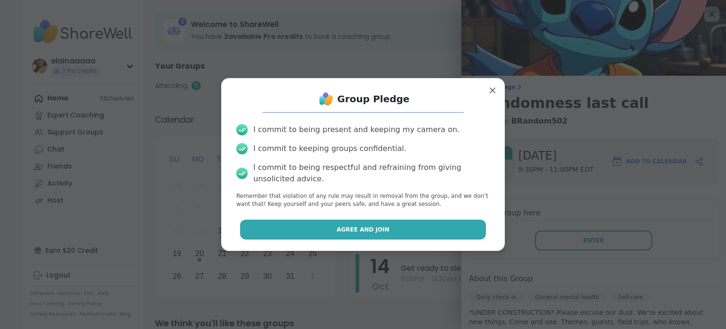
click at [394, 225] on button "Agree and Join" at bounding box center [363, 229] width 246 height 20
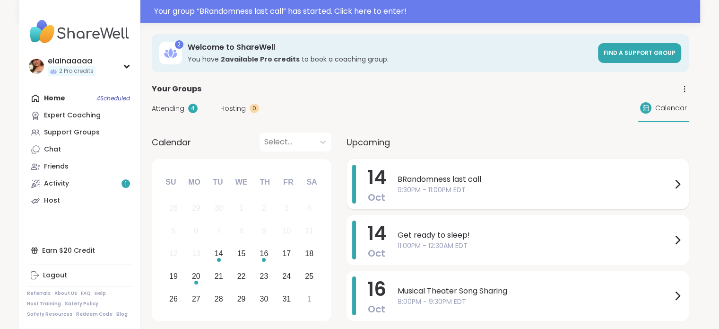
click at [460, 194] on div "BRandomness last call 9:30PM - 11:00PM EDT" at bounding box center [540, 183] width 285 height 39
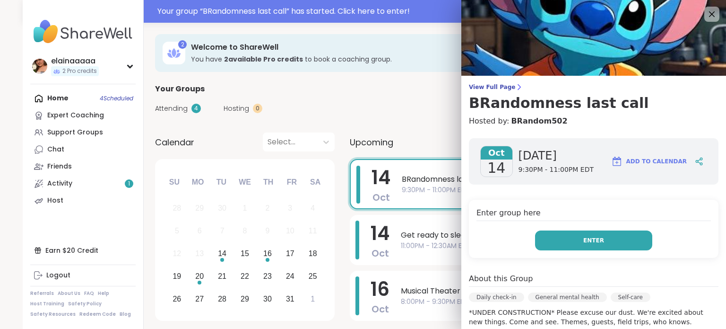
click at [556, 242] on button "Enter" at bounding box center [593, 240] width 117 height 20
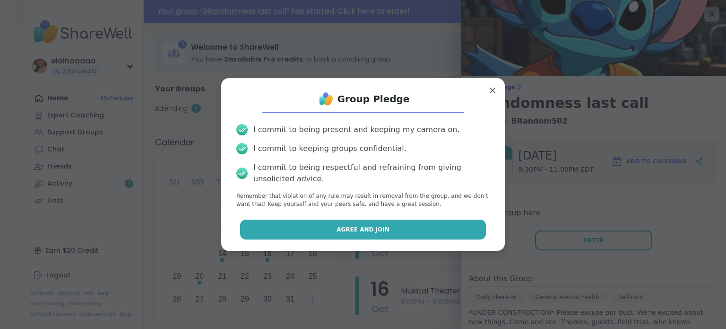
click at [401, 233] on button "Agree and Join" at bounding box center [363, 229] width 246 height 20
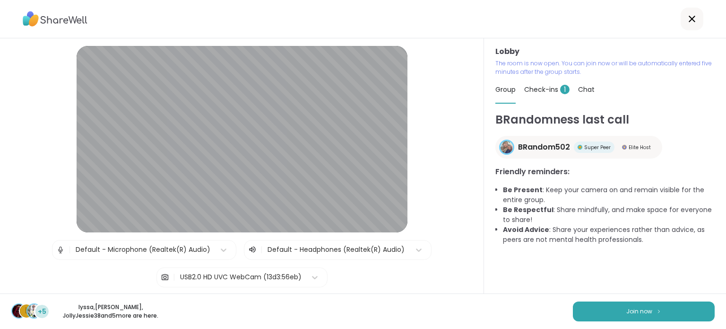
click at [529, 83] on div "Check-ins 1" at bounding box center [546, 89] width 45 height 26
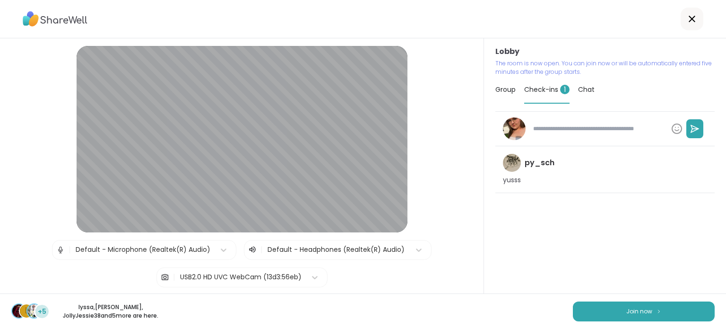
click at [502, 89] on span "Group" at bounding box center [505, 89] width 20 height 9
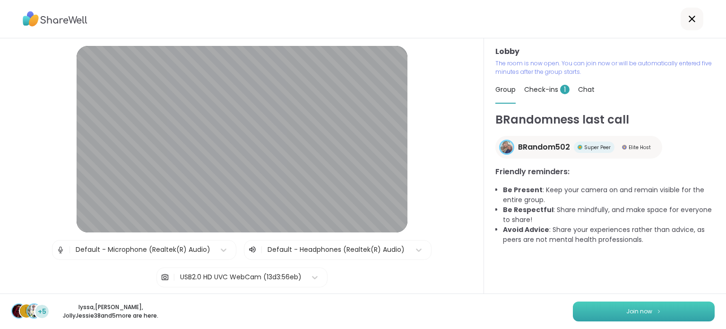
click at [602, 308] on button "Join now" at bounding box center [644, 311] width 142 height 20
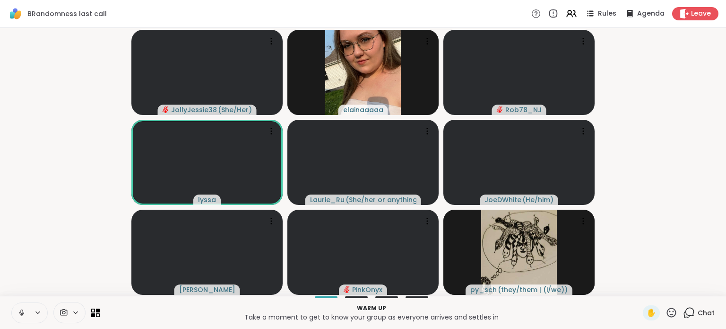
click at [22, 309] on icon at bounding box center [21, 312] width 9 height 9
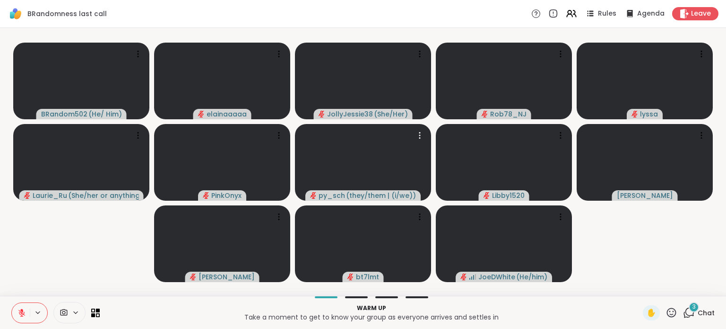
click at [690, 305] on div "3" at bounding box center [694, 307] width 10 height 10
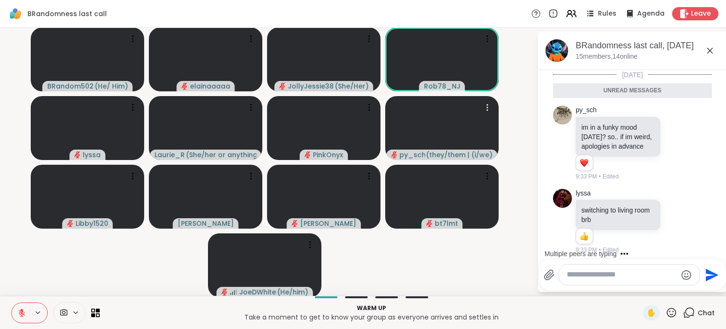
click at [637, 276] on textarea "Type your message" at bounding box center [622, 274] width 110 height 10
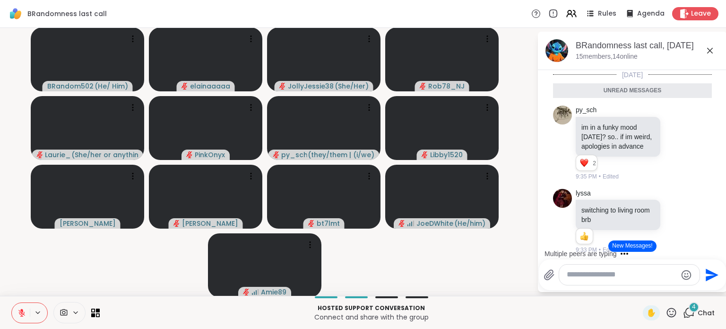
click at [30, 68] on video-player-container "BRandom502 ( He/ Him ) elainaaaaa JollyJessie38 ( She/Her ) Rob78_NJ Laurie_Ru …" at bounding box center [269, 162] width 526 height 260
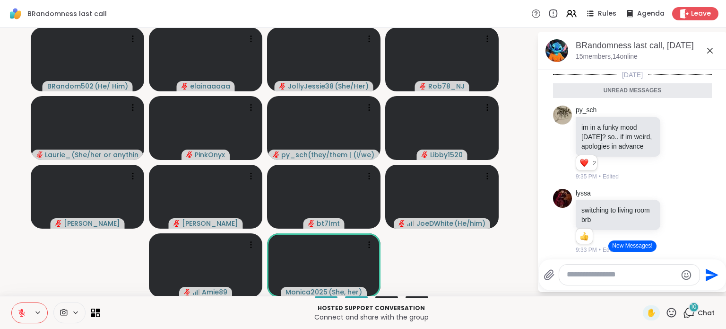
drag, startPoint x: 476, startPoint y: 4, endPoint x: 360, endPoint y: 7, distance: 116.3
click at [360, 7] on div "BRandomness last call Rules Agenda Leave" at bounding box center [363, 14] width 726 height 28
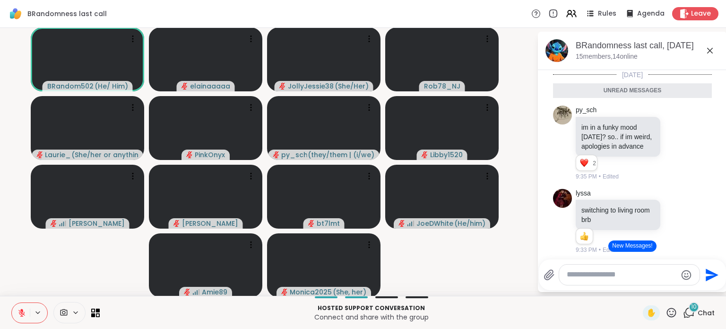
click at [690, 311] on div "10" at bounding box center [694, 307] width 10 height 10
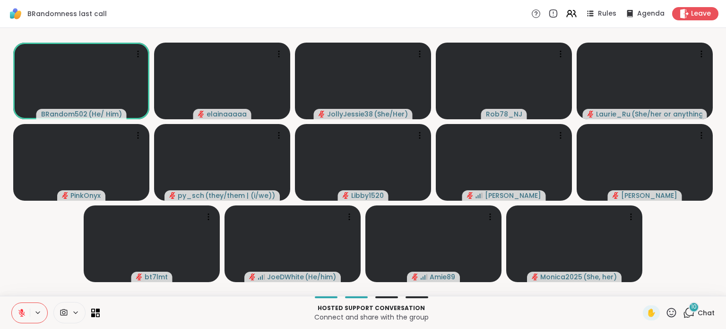
click at [689, 304] on div "10" at bounding box center [694, 307] width 10 height 10
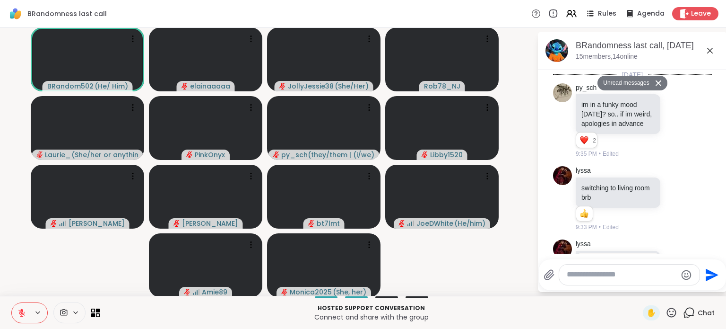
scroll to position [942, 0]
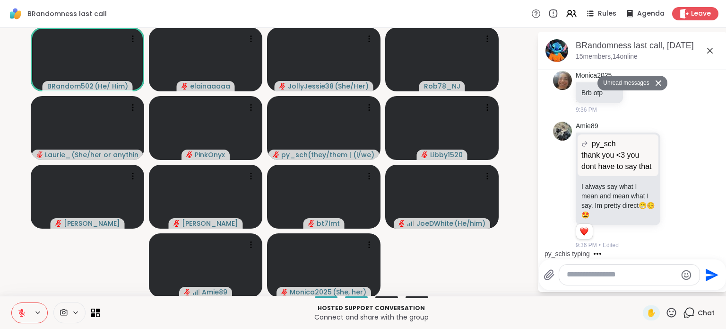
click at [705, 47] on icon at bounding box center [709, 50] width 11 height 11
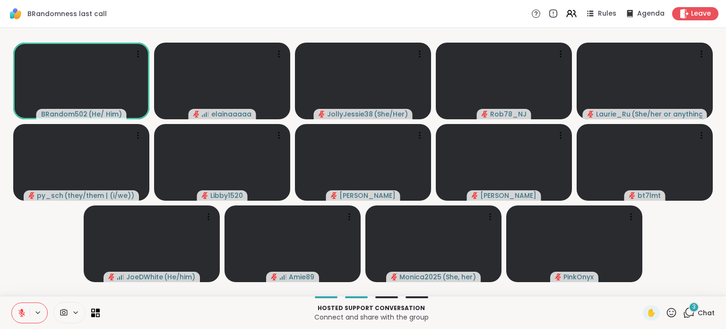
click at [316, 9] on div "BRandomness last call Rules Agenda Leave" at bounding box center [363, 14] width 726 height 28
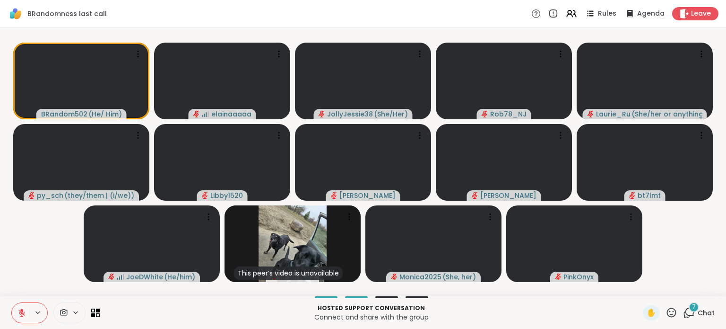
click at [692, 308] on span "7" at bounding box center [693, 307] width 3 height 8
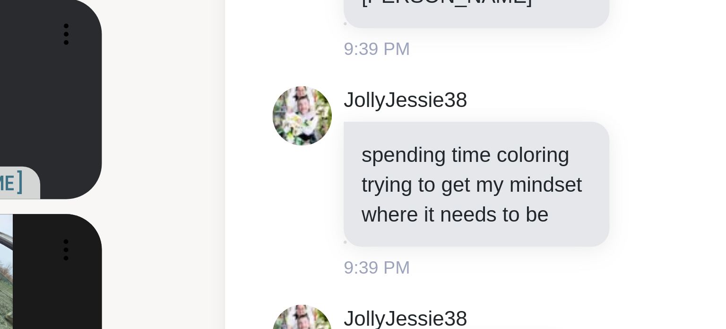
scroll to position [0, 0]
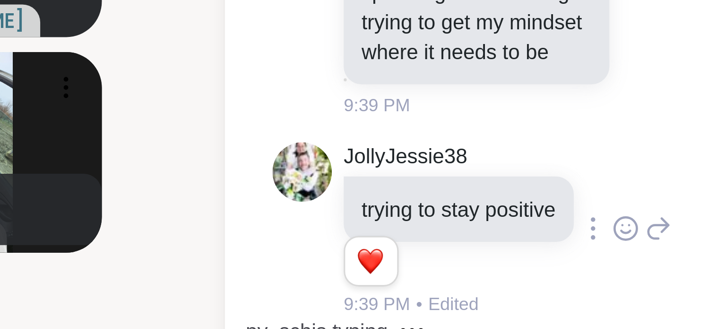
click at [662, 219] on icon at bounding box center [665, 220] width 7 height 7
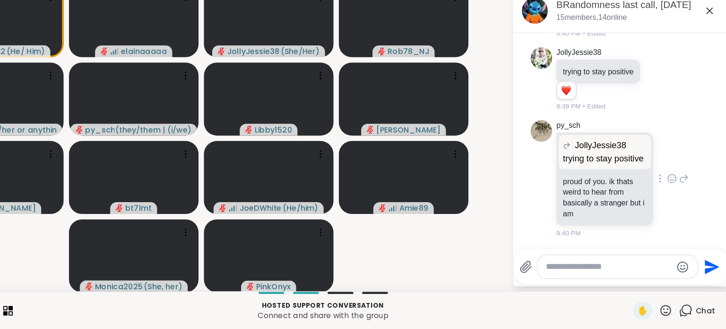
scroll to position [1664, 0]
click at [661, 98] on div "Select Reaction: Heart" at bounding box center [665, 94] width 9 height 9
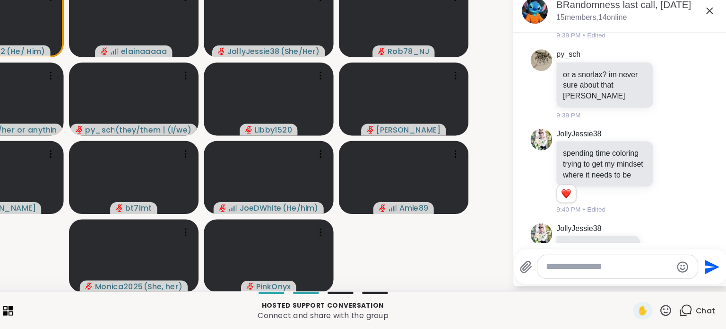
scroll to position [1478, 0]
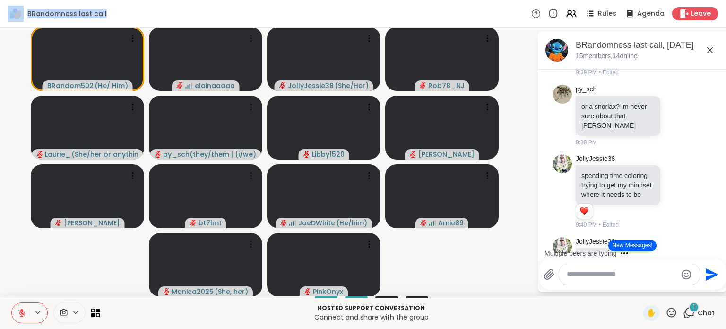
drag, startPoint x: 4, startPoint y: 11, endPoint x: 121, endPoint y: 17, distance: 117.4
click at [121, 17] on div "BRandomness last call Rules Agenda Leave" at bounding box center [363, 14] width 726 height 28
drag, startPoint x: 121, startPoint y: 17, endPoint x: 0, endPoint y: 23, distance: 121.1
click at [0, 23] on div "BRandomness last call Rules Agenda Leave" at bounding box center [363, 14] width 726 height 28
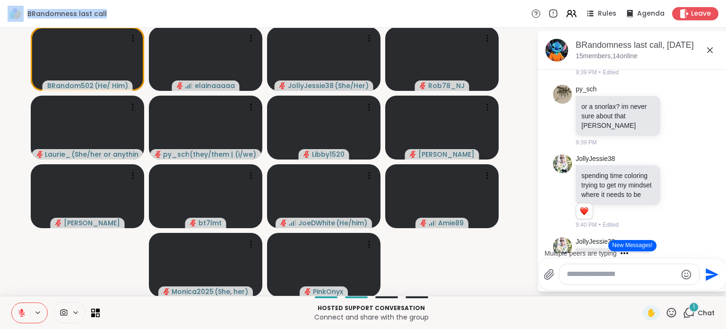
click at [9, 20] on img at bounding box center [16, 14] width 16 height 16
click at [25, 22] on div "BRandomness last call Rules Agenda Leave" at bounding box center [363, 14] width 726 height 28
drag, startPoint x: 6, startPoint y: 14, endPoint x: 127, endPoint y: 25, distance: 121.4
click at [127, 25] on div "BRandomness last call Rules Agenda Leave" at bounding box center [363, 14] width 726 height 28
click at [124, 11] on div "BRandomness last call Rules Agenda Leave" at bounding box center [363, 14] width 726 height 28
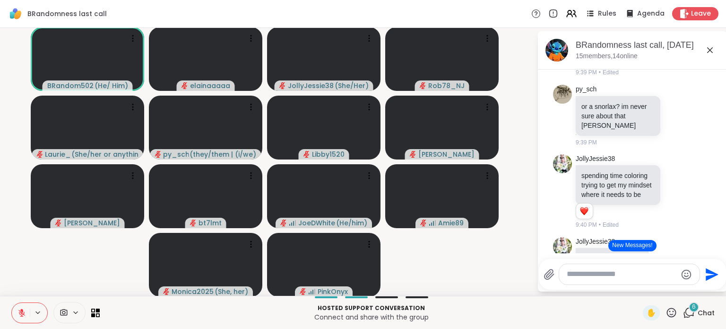
click at [22, 313] on icon at bounding box center [21, 312] width 9 height 9
click at [19, 305] on button at bounding box center [21, 313] width 18 height 20
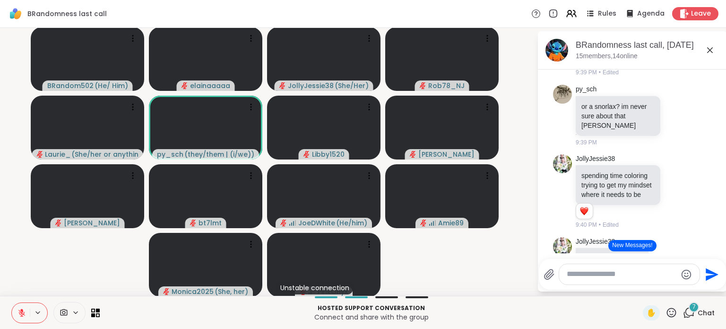
click at [15, 161] on video-player-container "BRandom502 ( He/ Him ) elainaaaaa JollyJessie38 ( She/Her ) Rob78_NJ Laurie_Ru …" at bounding box center [269, 161] width 526 height 260
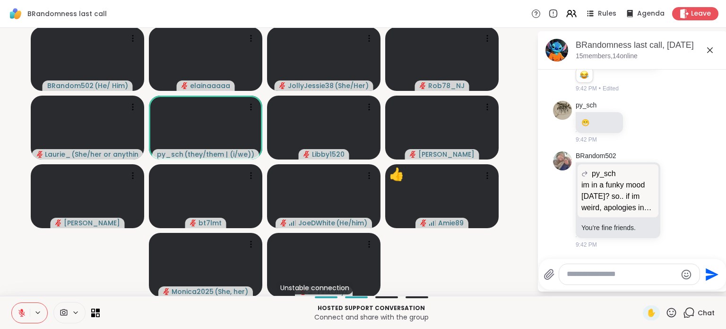
scroll to position [2545, 0]
click at [11, 97] on video-player-container "BRandom502 ( He/ Him ) elainaaaaa JollyJessie38 ( She/Her ) Rob78_NJ Laurie_Ru …" at bounding box center [269, 161] width 526 height 260
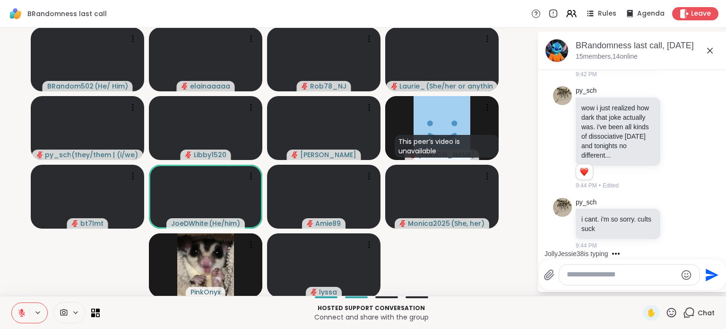
scroll to position [2803, 0]
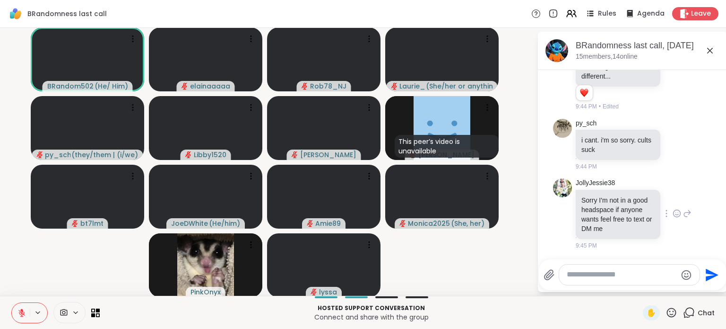
click at [673, 213] on icon at bounding box center [677, 212] width 9 height 9
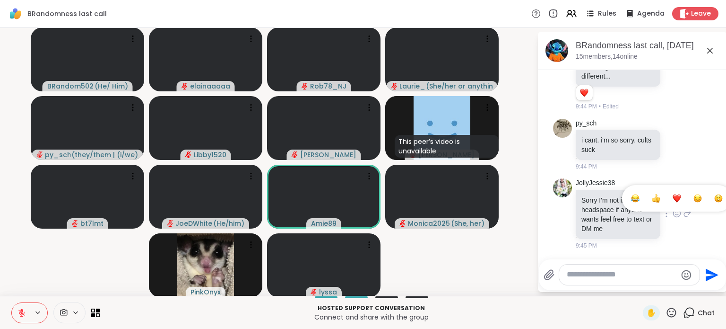
click at [673, 199] on div "Select Reaction: Heart" at bounding box center [677, 198] width 9 height 9
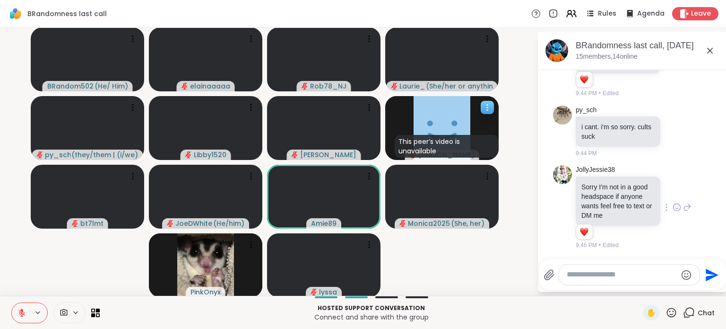
scroll to position [2817, 0]
click at [490, 102] on div at bounding box center [487, 107] width 13 height 13
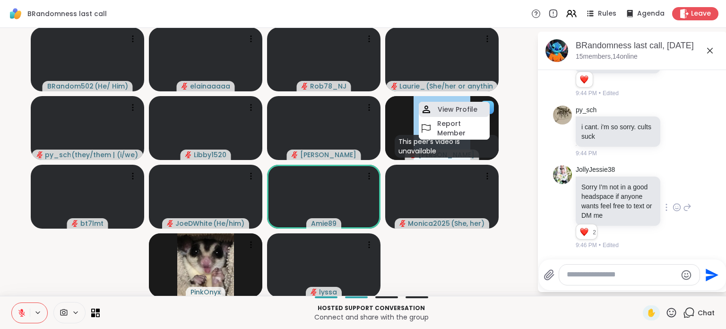
click at [480, 104] on div "View Profile" at bounding box center [454, 109] width 71 height 15
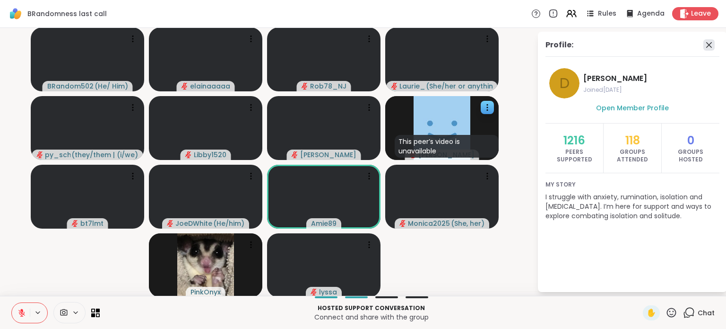
click at [703, 44] on icon at bounding box center [708, 44] width 11 height 11
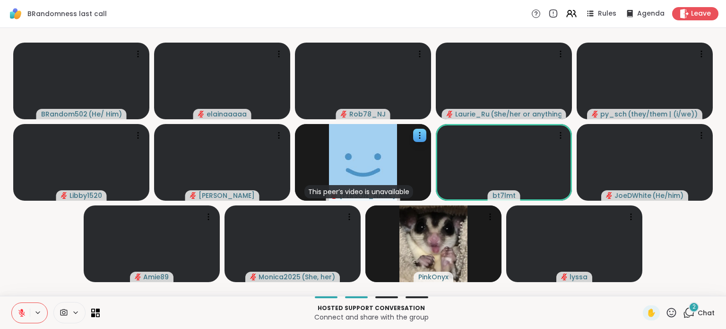
click at [689, 305] on div "2" at bounding box center [694, 307] width 10 height 10
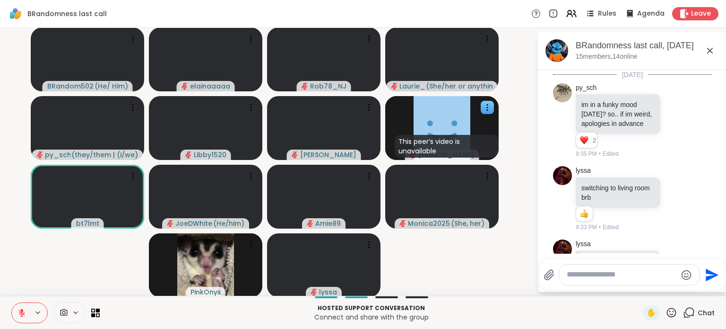
scroll to position [3074, 0]
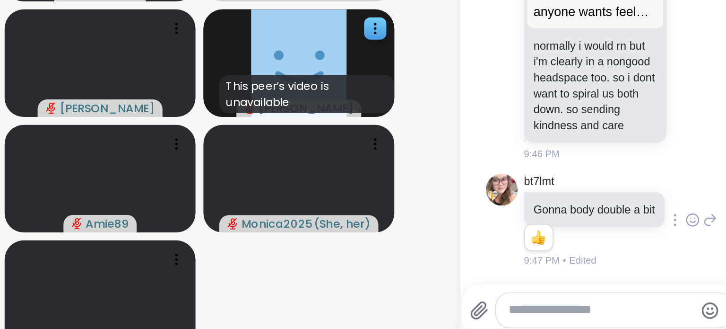
click at [674, 222] on icon at bounding box center [675, 222] width 3 height 1
click at [672, 204] on div "Select Reaction: Heart" at bounding box center [676, 205] width 9 height 9
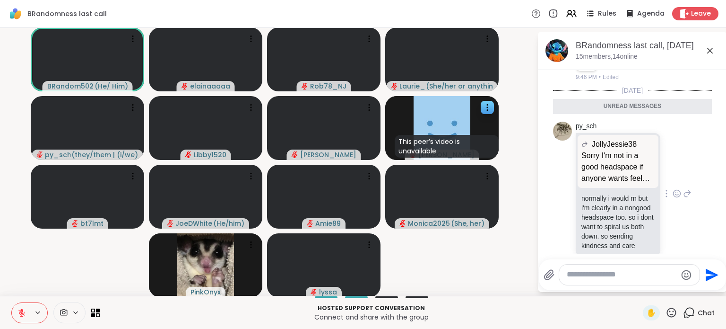
scroll to position [2884, 0]
click at [7, 200] on video-player-container "BRandom502 ( He/ Him ) elainaaaaa Rob78_NJ Laurie_Ru ( She/her or anything else…" at bounding box center [269, 162] width 526 height 260
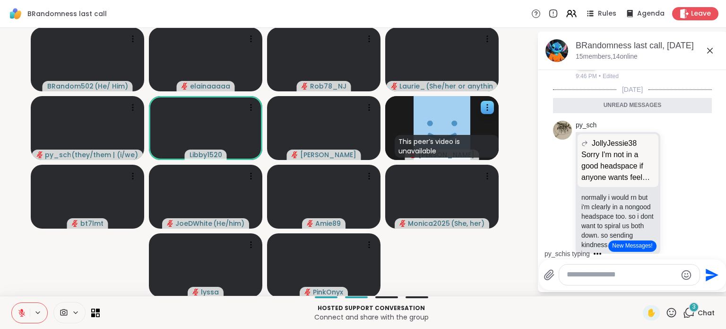
click at [25, 96] on video-player-container "BRandom502 ( He/ Him ) elainaaaaa Rob78_NJ Laurie_Ru ( She/her or anything else…" at bounding box center [269, 162] width 526 height 260
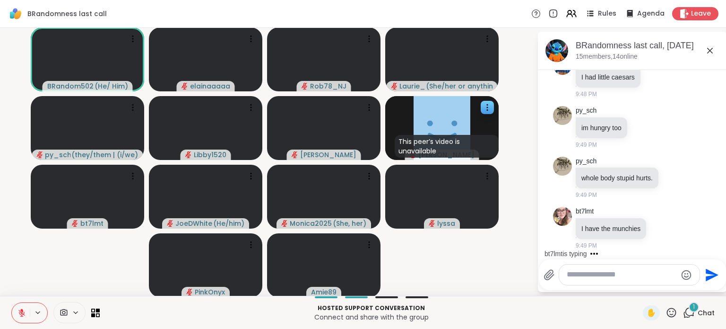
scroll to position [3389, 0]
click at [0, 179] on div "BRandom502 ( He/ Him ) elainaaaaa Rob78_NJ Laurie_Ru ( She/her or anything else…" at bounding box center [363, 162] width 726 height 268
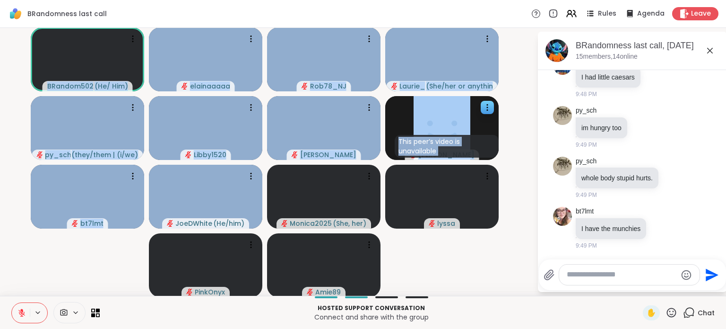
drag, startPoint x: 17, startPoint y: 52, endPoint x: 277, endPoint y: 230, distance: 314.9
click at [277, 230] on video-player-container "BRandom502 ( He/ Him ) elainaaaaa Rob78_NJ Laurie_Ru ( She/her or anything else…" at bounding box center [269, 162] width 526 height 260
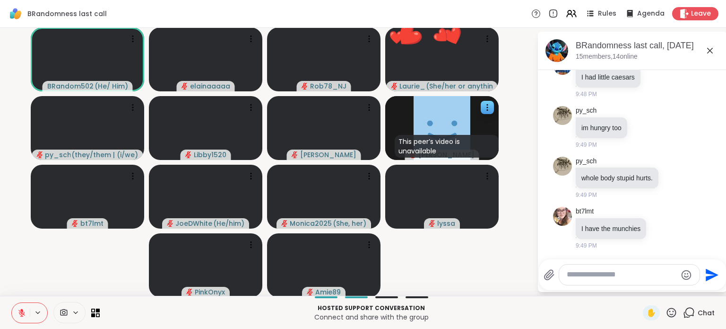
click at [480, 284] on video-player-container "BRandom502 ( He/ Him ) elainaaaaa Rob78_NJ ❤️ Laurie_Ru ( She/her or anything e…" at bounding box center [269, 162] width 526 height 260
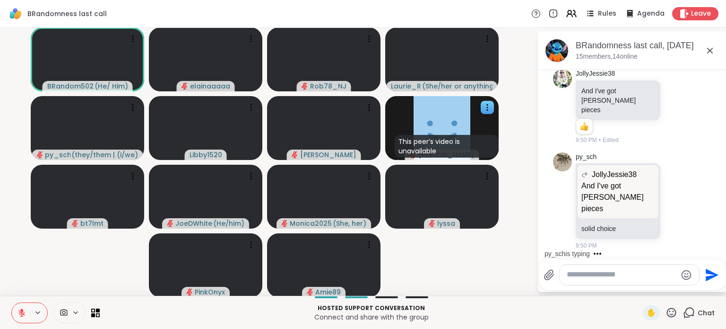
scroll to position [3606, 0]
click at [478, 286] on video-player-container "BRandom502 ( He/ Him ) elainaaaaa Rob78_NJ Laurie_Ru ( She/her or anything else…" at bounding box center [269, 162] width 526 height 260
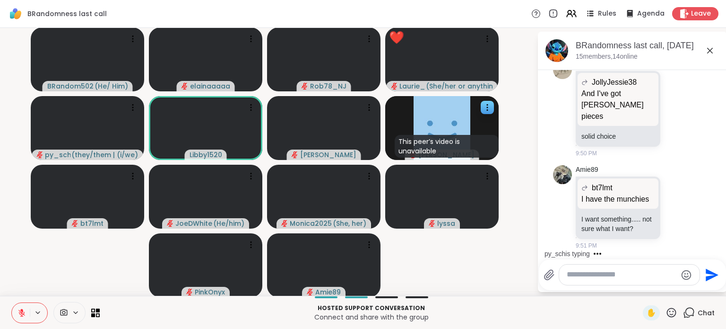
scroll to position [3709, 0]
click at [667, 310] on icon at bounding box center [672, 312] width 12 height 12
click at [639, 289] on span "❤️" at bounding box center [643, 287] width 9 height 11
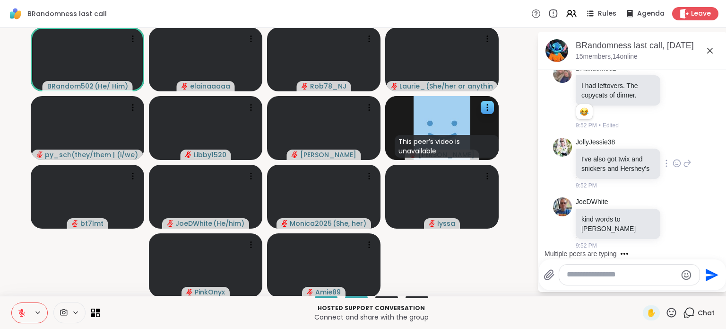
scroll to position [3961, 0]
click at [599, 275] on textarea "Type your message" at bounding box center [622, 274] width 110 height 10
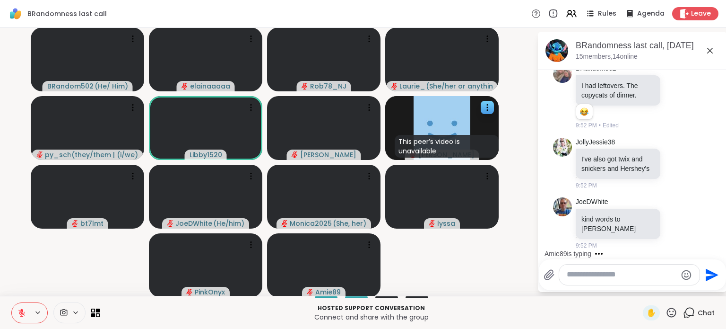
click at [683, 313] on icon at bounding box center [689, 312] width 12 height 12
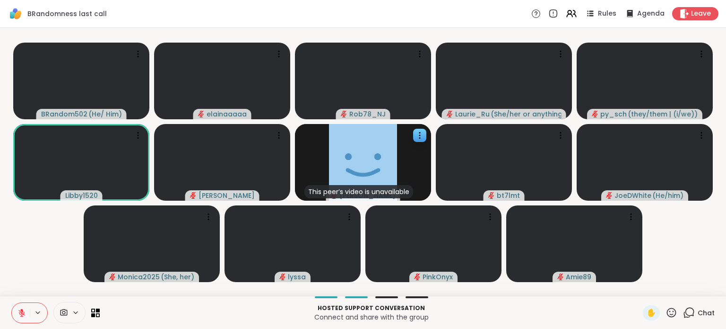
click at [683, 313] on icon at bounding box center [689, 312] width 12 height 12
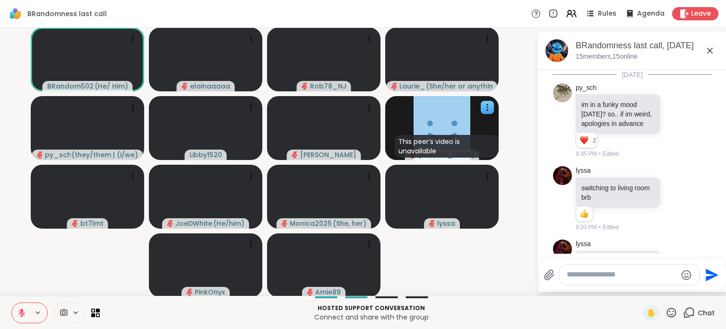
scroll to position [3952, 0]
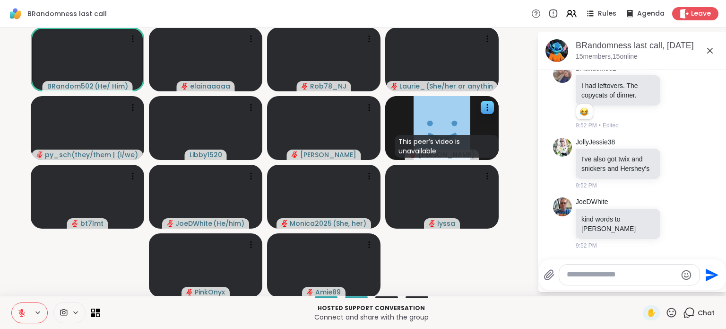
click at [681, 269] on icon "Emoji picker" at bounding box center [686, 274] width 11 height 11
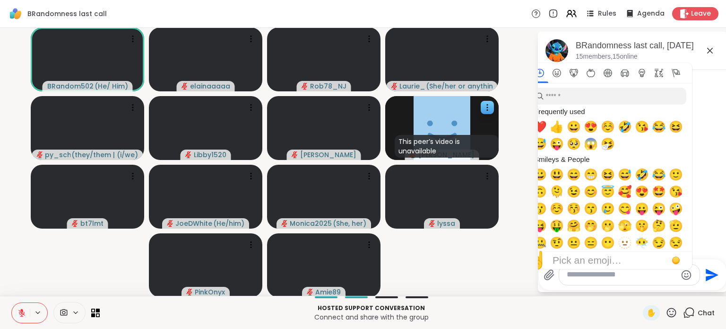
scroll to position [4074, 0]
click at [536, 123] on span "❤️" at bounding box center [540, 126] width 14 height 13
click at [534, 127] on span "❤️" at bounding box center [540, 126] width 14 height 13
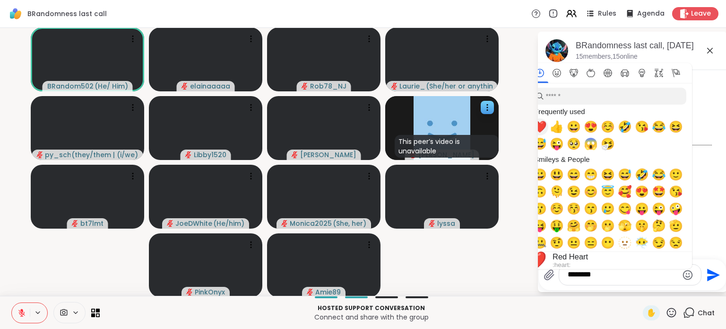
click at [534, 127] on span "❤️" at bounding box center [540, 126] width 14 height 13
type textarea "**********"
click at [592, 267] on div "☝️ Pick an emoji…" at bounding box center [609, 259] width 166 height 17
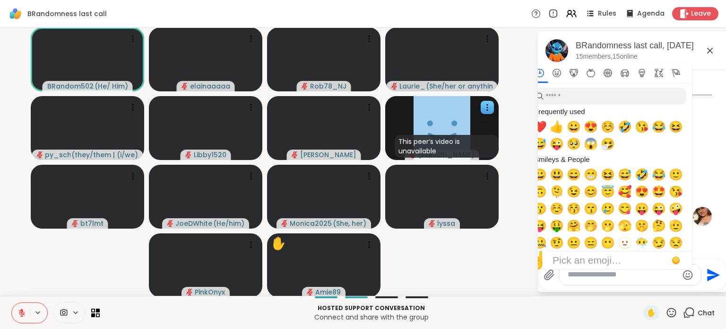
click at [590, 270] on textarea "Type your message" at bounding box center [623, 274] width 110 height 10
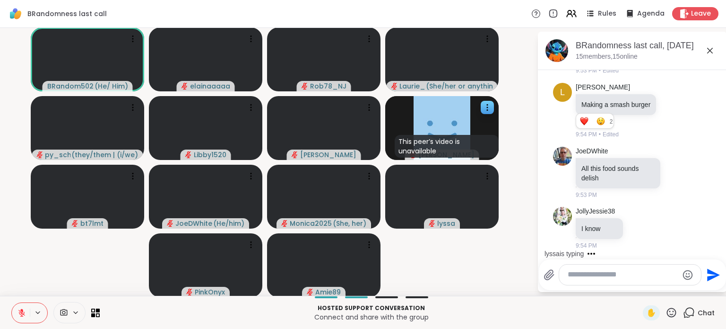
scroll to position [4440, 0]
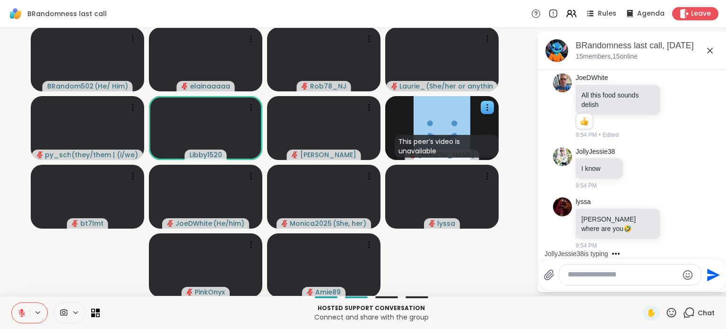
click at [13, 130] on video-player-container "BRandom502 ( He/ Him ) elainaaaaa Rob78_NJ Laurie_Ru ( She/her or anything else…" at bounding box center [269, 162] width 526 height 260
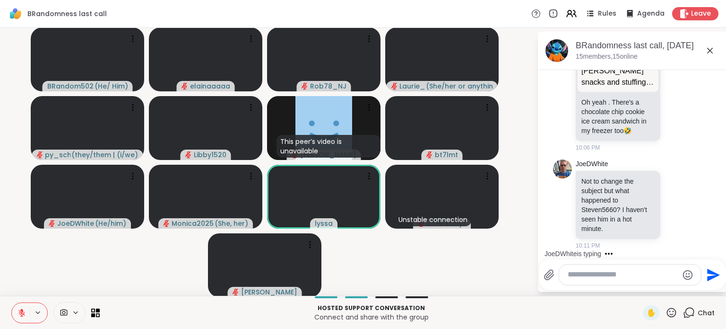
scroll to position [6239, 0]
click at [667, 311] on icon at bounding box center [671, 311] width 9 height 9
click at [639, 284] on span "❤️" at bounding box center [643, 287] width 9 height 11
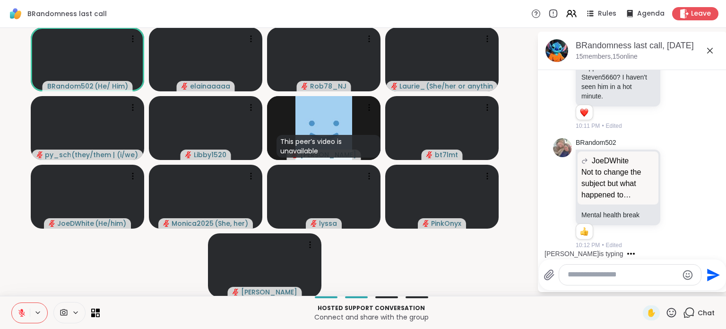
scroll to position [6372, 0]
click at [596, 195] on p "Not to change the subject but what happened to Steven5660? I haven't seen him i…" at bounding box center [617, 183] width 73 height 34
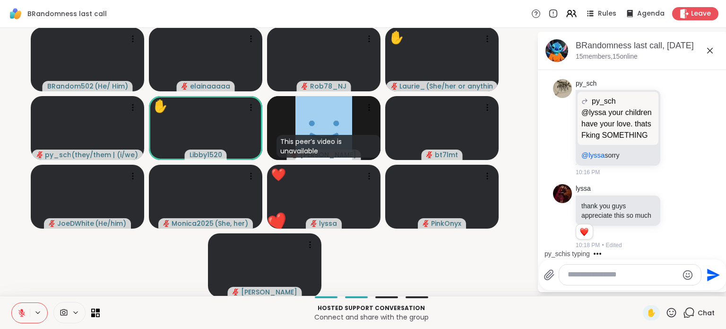
scroll to position [7029, 0]
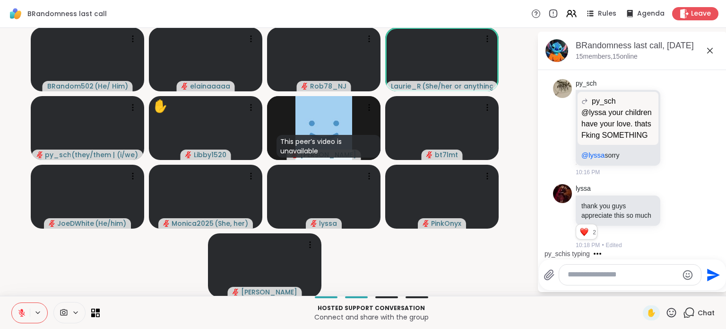
click at [554, 246] on div "py_sch is typing" at bounding box center [634, 253] width 185 height 15
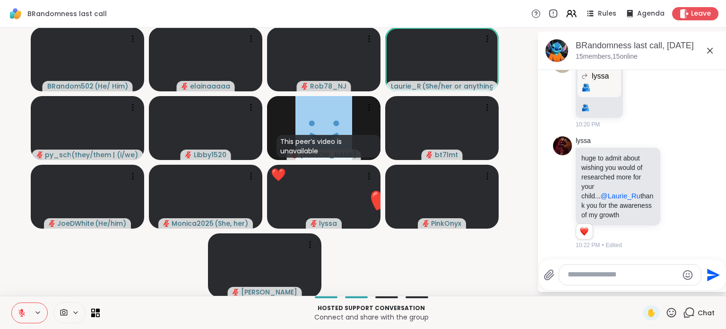
scroll to position [7636, 0]
click at [667, 312] on icon at bounding box center [672, 312] width 12 height 12
click at [639, 286] on span "❤️" at bounding box center [643, 287] width 9 height 11
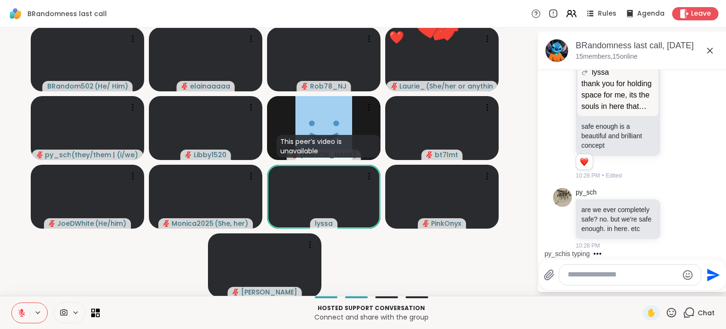
scroll to position [8591, 0]
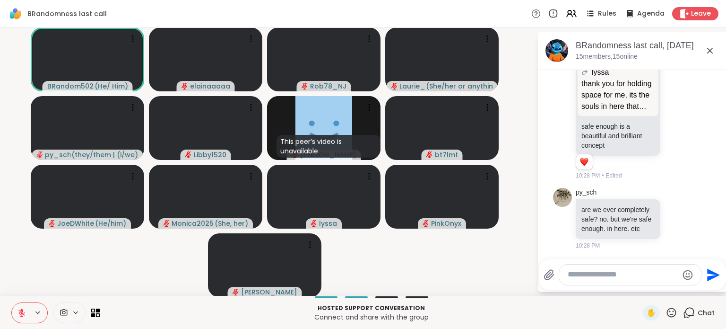
click at [666, 307] on icon at bounding box center [672, 312] width 12 height 12
click at [639, 285] on span "❤️" at bounding box center [643, 287] width 9 height 11
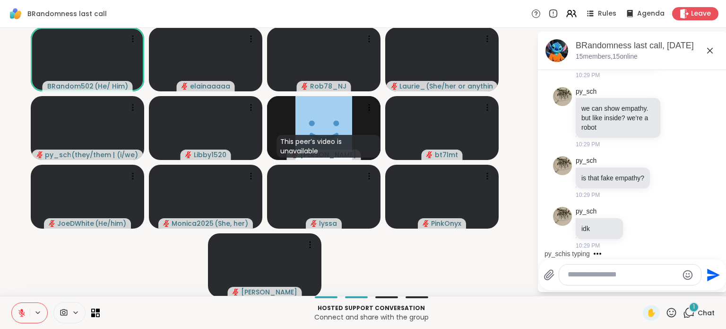
scroll to position [8834, 0]
click at [666, 313] on icon at bounding box center [672, 312] width 12 height 12
click at [639, 282] on span "❤️" at bounding box center [643, 287] width 9 height 11
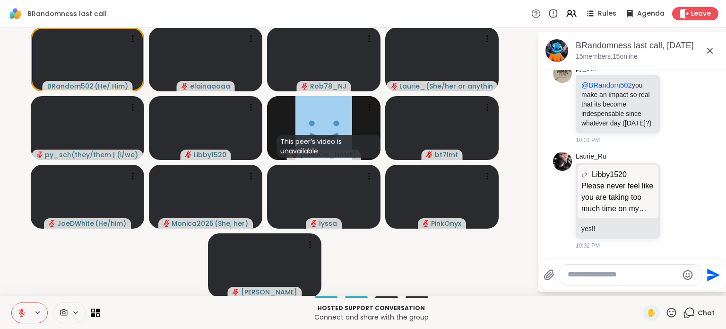
scroll to position [9661, 0]
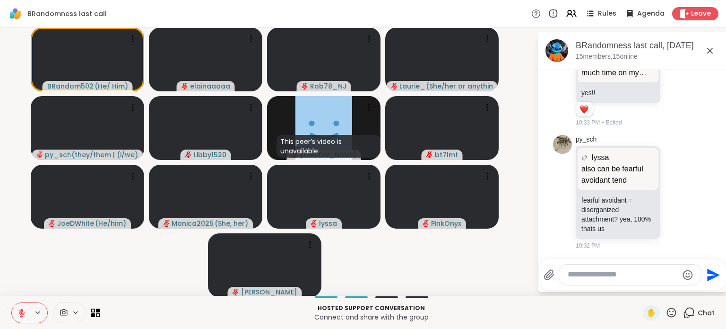
click at [463, 268] on video-player-container "BRandom502 ( He/ Him ) elainaaaaa Rob78_NJ Laurie_Ru ( She/her or anything else…" at bounding box center [269, 162] width 526 height 260
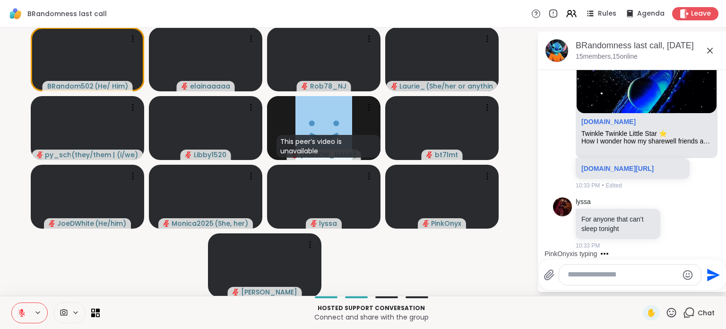
scroll to position [9967, 0]
click at [662, 224] on div at bounding box center [666, 222] width 9 height 11
click at [673, 226] on icon at bounding box center [677, 222] width 9 height 9
click at [673, 209] on div "Select Reaction: Heart" at bounding box center [677, 208] width 9 height 9
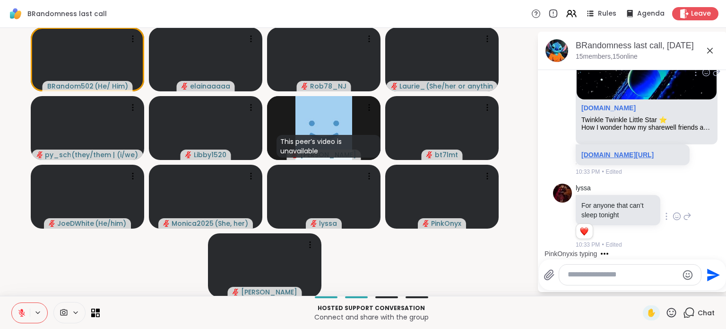
scroll to position [9980, 0]
click at [613, 104] on link "sharewellnow.com" at bounding box center [608, 108] width 54 height 8
click at [683, 213] on icon at bounding box center [687, 215] width 9 height 11
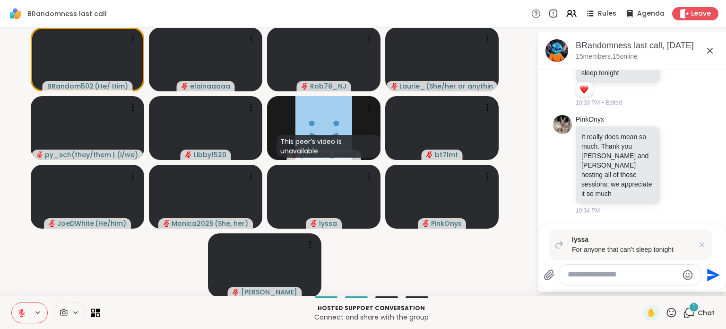
scroll to position [10113, 0]
click at [590, 280] on div at bounding box center [630, 274] width 142 height 20
click at [577, 276] on textarea "Type your message" at bounding box center [623, 274] width 110 height 10
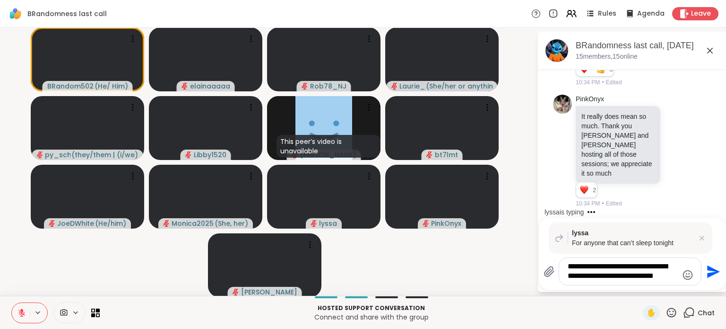
scroll to position [10133, 0]
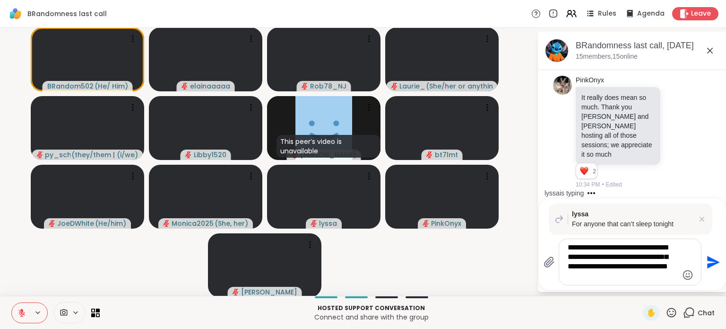
click at [659, 267] on textarea "**********" at bounding box center [623, 261] width 110 height 38
click at [625, 266] on textarea "**********" at bounding box center [623, 261] width 110 height 38
click at [574, 277] on textarea "**********" at bounding box center [623, 261] width 110 height 38
type textarea "**********"
click at [709, 258] on icon "Send" at bounding box center [712, 261] width 15 height 15
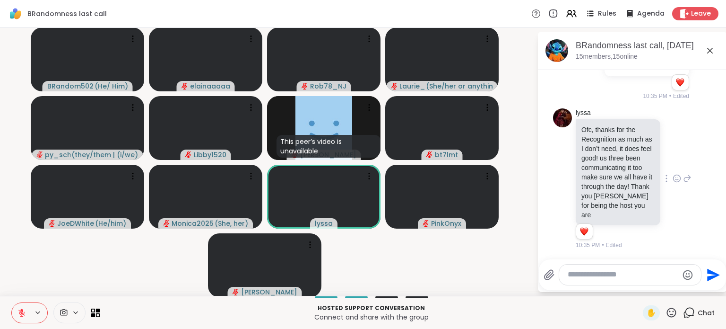
scroll to position [10463, 0]
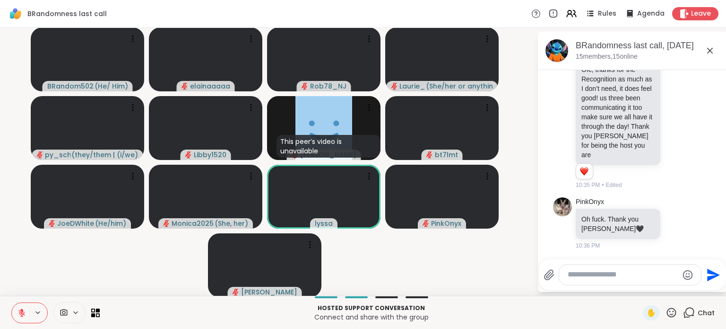
click at [601, 276] on textarea "Type your message" at bounding box center [623, 274] width 110 height 10
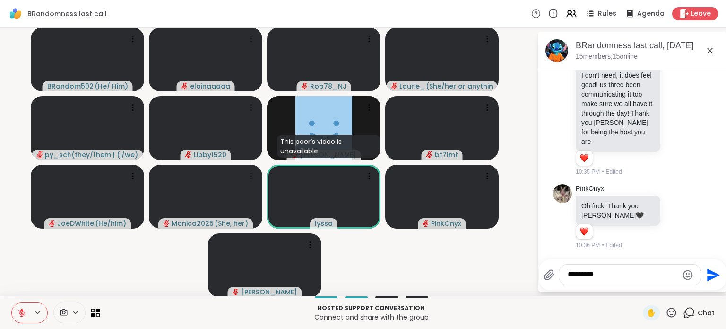
scroll to position [10477, 0]
type textarea "**********"
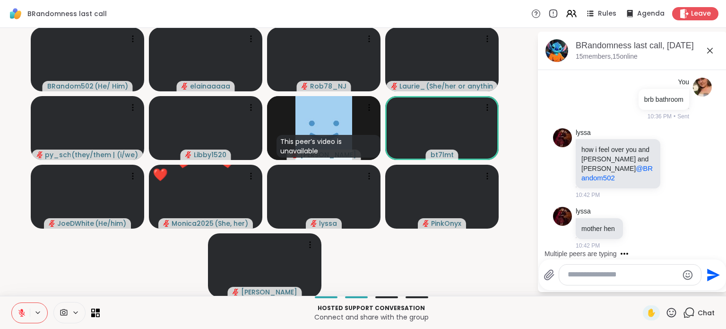
scroll to position [10646, 0]
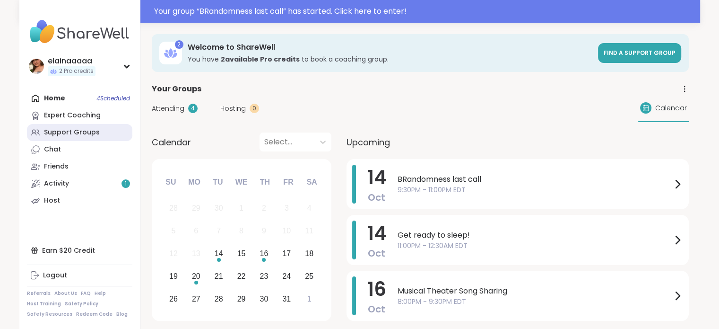
click at [66, 131] on div "Support Groups" at bounding box center [72, 132] width 56 height 9
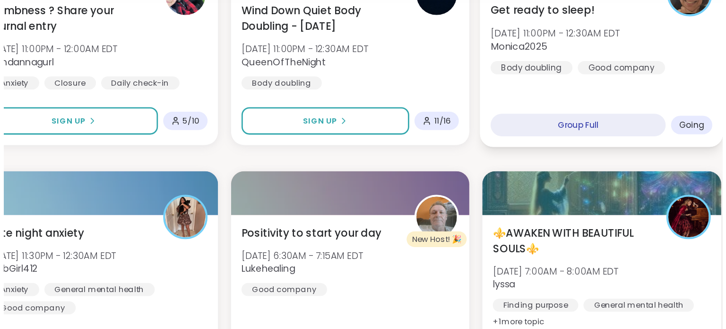
scroll to position [362, 0]
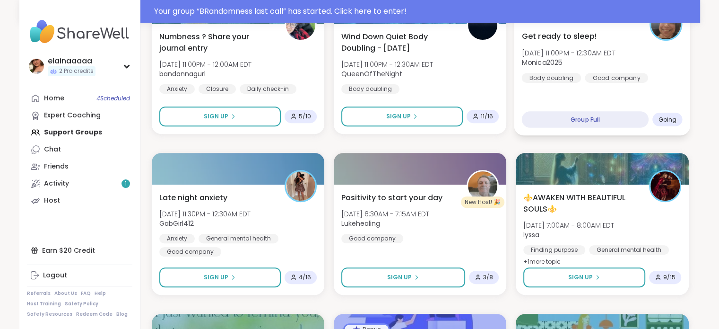
click at [596, 99] on div "Get ready to sleep! [DATE] 11:00PM - 12:30AM EDT Monica2025 Body doubling Good …" at bounding box center [602, 79] width 176 height 112
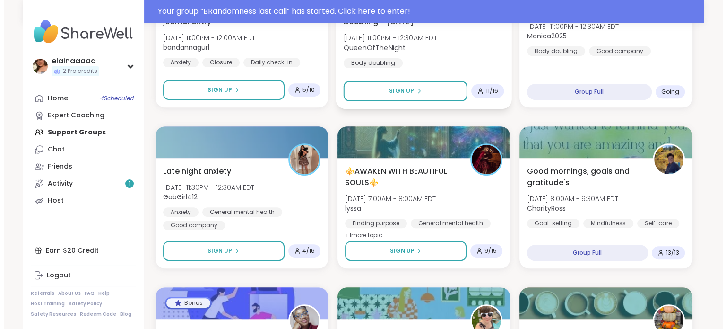
scroll to position [389, 0]
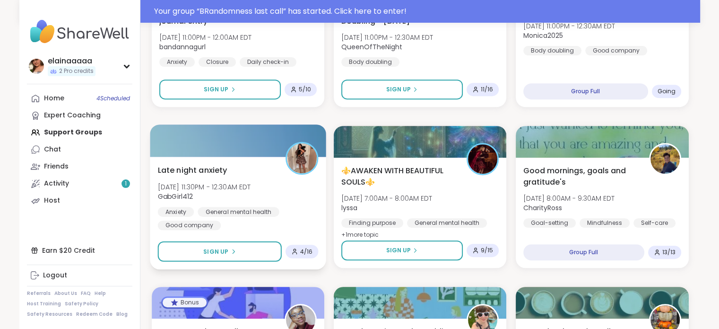
click at [281, 212] on div "Anxiety General mental health Good company" at bounding box center [237, 218] width 161 height 23
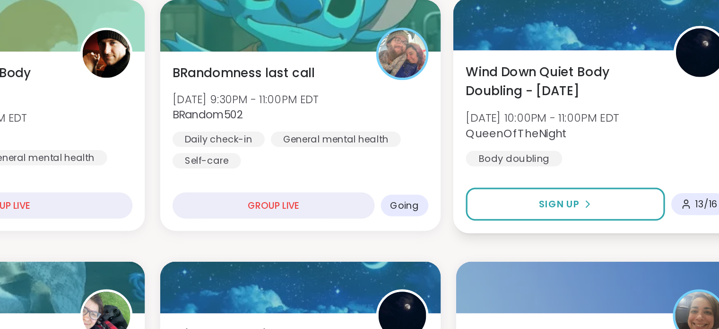
scroll to position [141, 0]
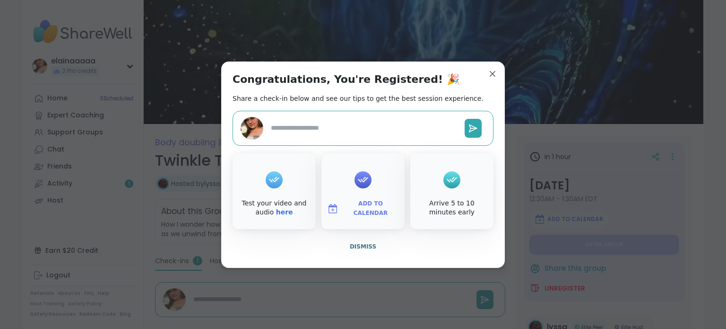
click at [368, 247] on span "Dismiss" at bounding box center [363, 246] width 26 height 7
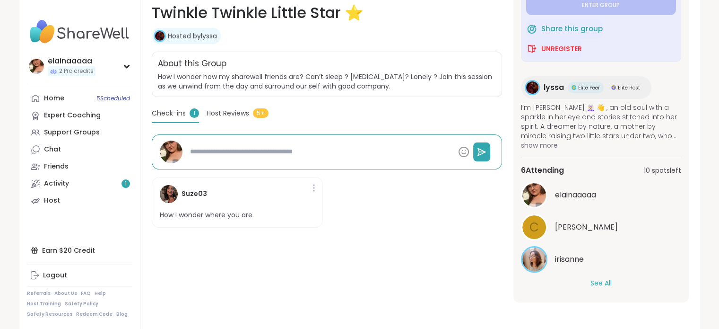
scroll to position [170, 0]
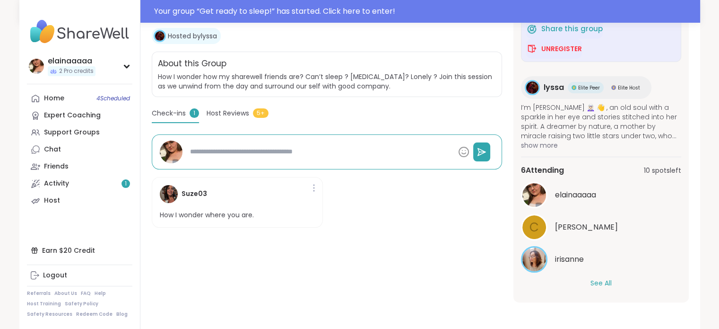
click at [44, 40] on img at bounding box center [79, 31] width 105 height 33
type textarea "*"
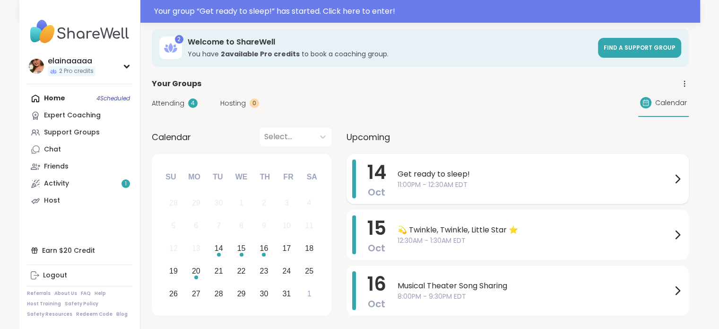
scroll to position [8, 0]
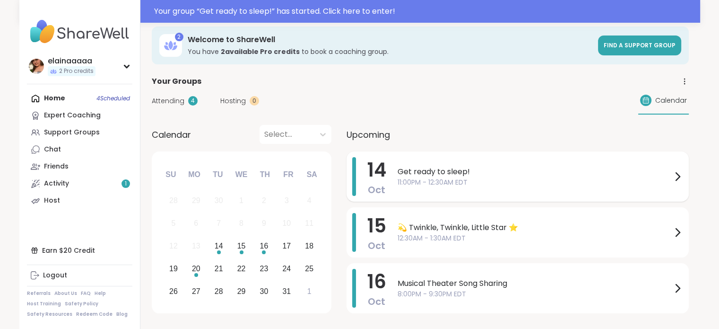
click at [436, 164] on div "Get ready to sleep! 11:00PM - 12:30AM EDT" at bounding box center [540, 176] width 285 height 39
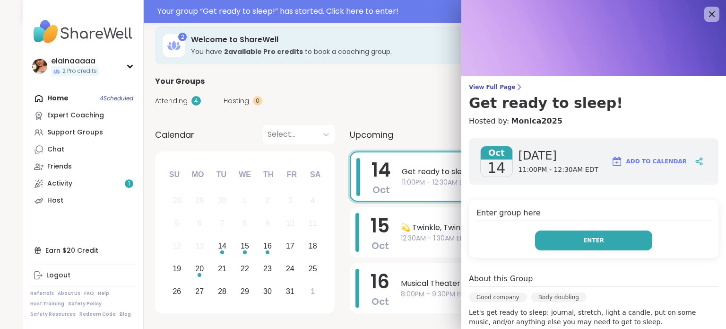
click at [547, 235] on button "Enter" at bounding box center [593, 240] width 117 height 20
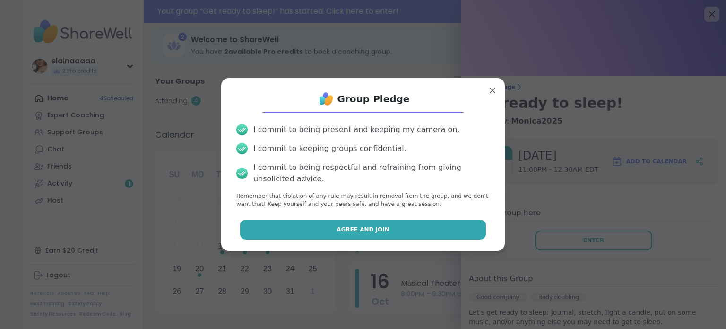
click at [365, 219] on button "Agree and Join" at bounding box center [363, 229] width 246 height 20
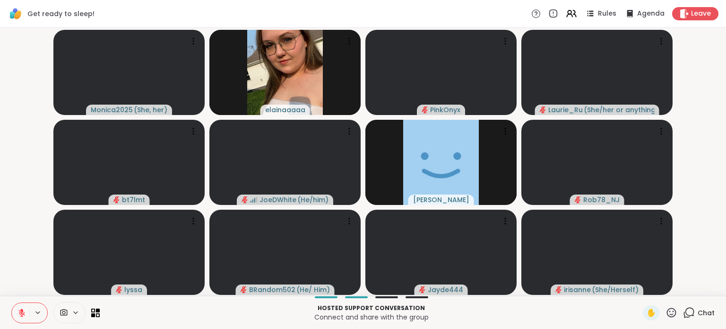
click at [18, 316] on icon at bounding box center [21, 312] width 9 height 9
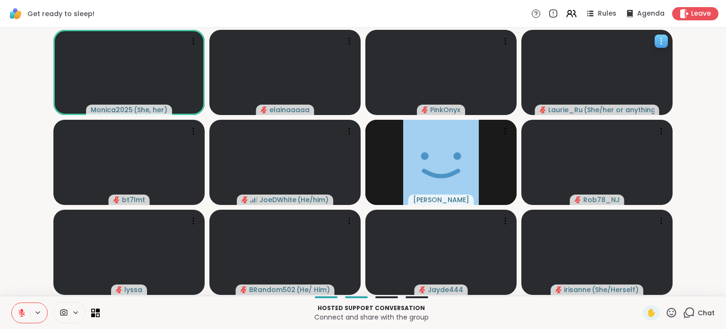
click at [535, 58] on video at bounding box center [596, 72] width 151 height 85
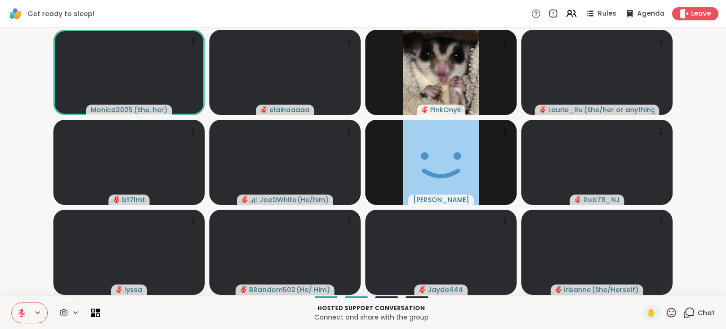
click at [683, 314] on icon at bounding box center [689, 312] width 12 height 12
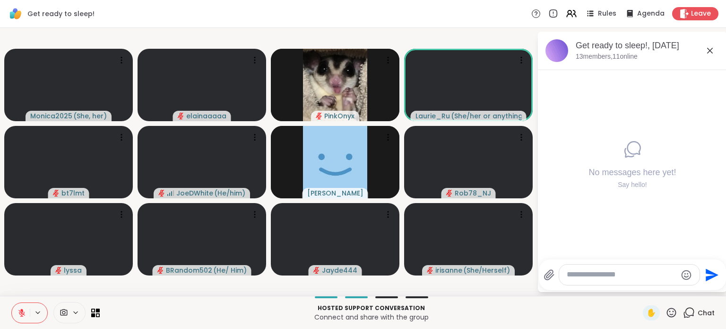
click at [582, 277] on textarea "Type your message" at bounding box center [622, 274] width 110 height 10
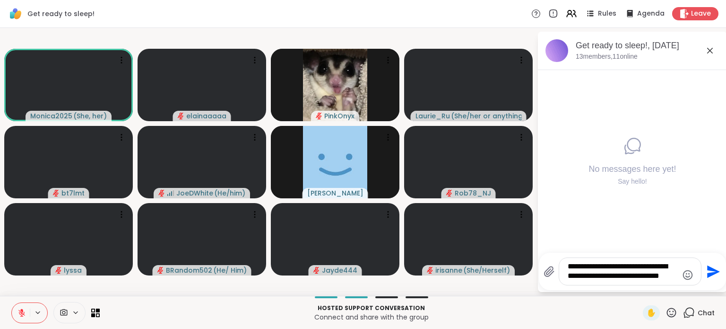
type textarea "**********"
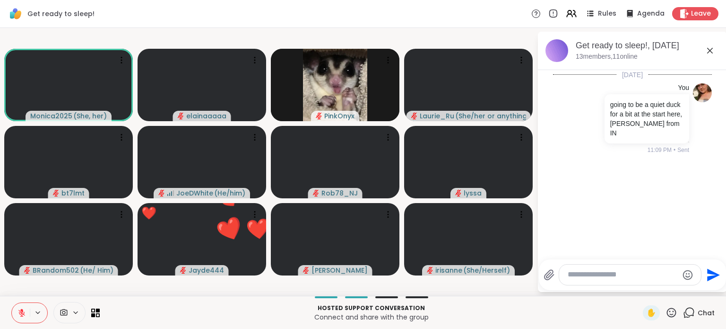
click at [31, 30] on div "Monica2025 ( She, her ) elainaaaaa PinkOnyx Laurie_Ru ( She/her or anything els…" at bounding box center [363, 162] width 726 height 268
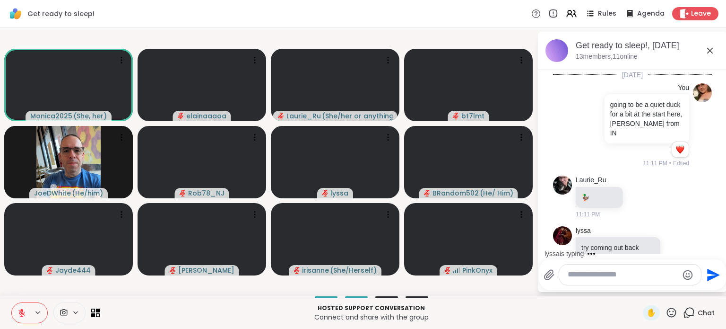
scroll to position [27, 0]
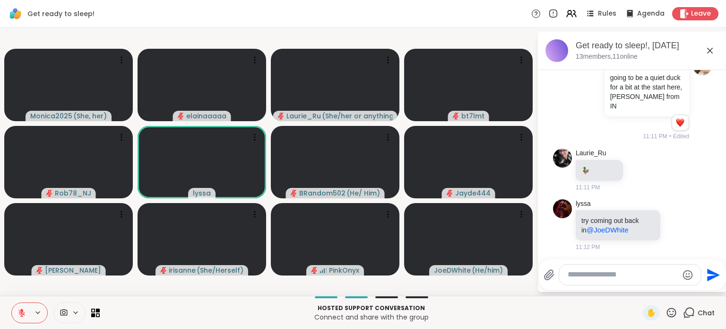
click at [610, 276] on textarea "Type your message" at bounding box center [623, 274] width 110 height 10
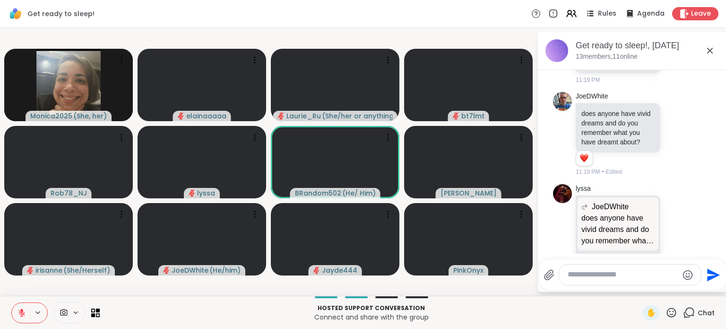
scroll to position [325, 0]
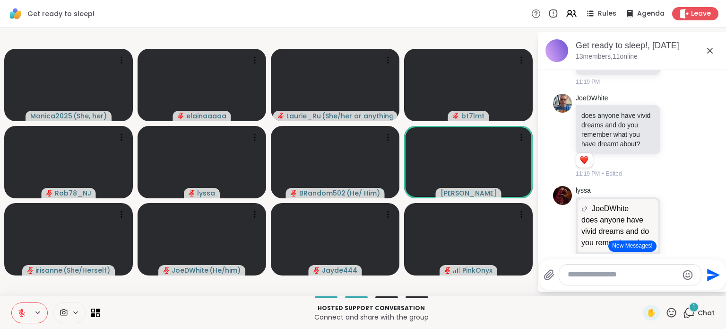
click at [666, 310] on icon at bounding box center [672, 312] width 12 height 12
click at [639, 287] on span "❤️" at bounding box center [643, 287] width 9 height 11
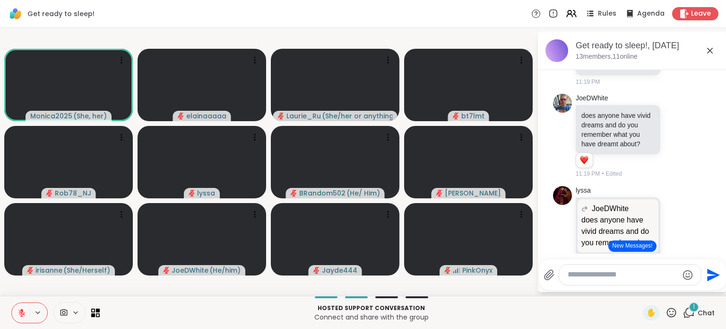
click at [588, 274] on textarea "Type your message" at bounding box center [623, 274] width 110 height 10
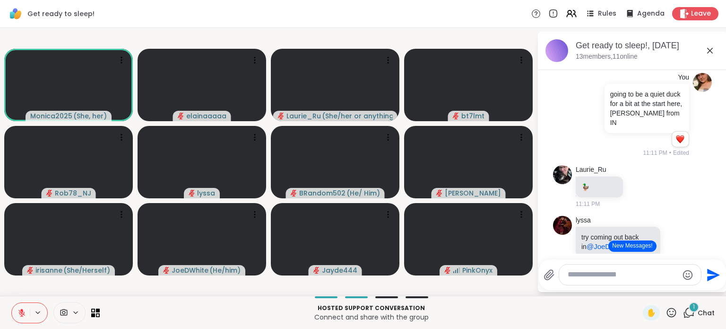
scroll to position [6, 0]
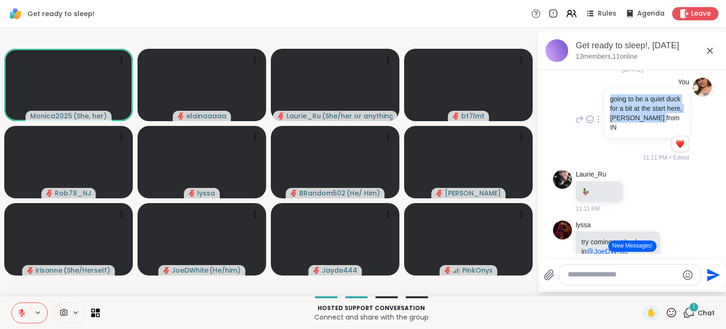
drag, startPoint x: 639, startPoint y: 135, endPoint x: 605, endPoint y: 101, distance: 48.8
click at [605, 101] on div "going to be a quiet duck for a bit at the start here, elaina from IN" at bounding box center [647, 112] width 85 height 49
click at [618, 277] on textarea "Type your message" at bounding box center [623, 274] width 110 height 10
click at [671, 317] on div "✋ 1 Chat" at bounding box center [679, 312] width 72 height 15
click at [667, 315] on icon at bounding box center [671, 311] width 9 height 9
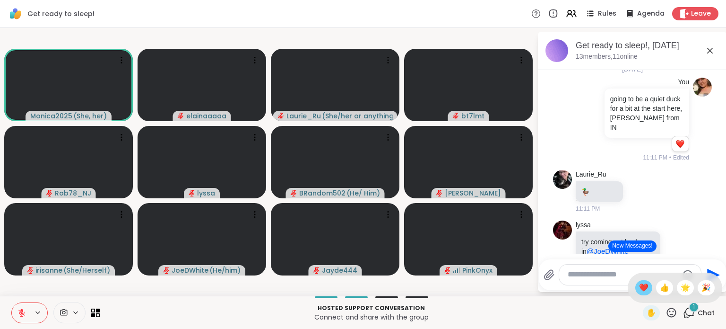
click at [639, 285] on span "❤️" at bounding box center [643, 287] width 9 height 11
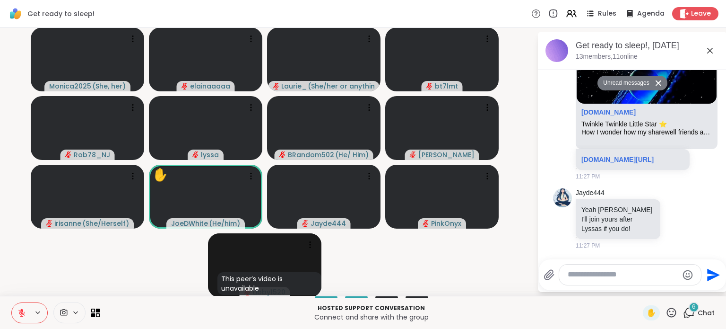
scroll to position [1155, 0]
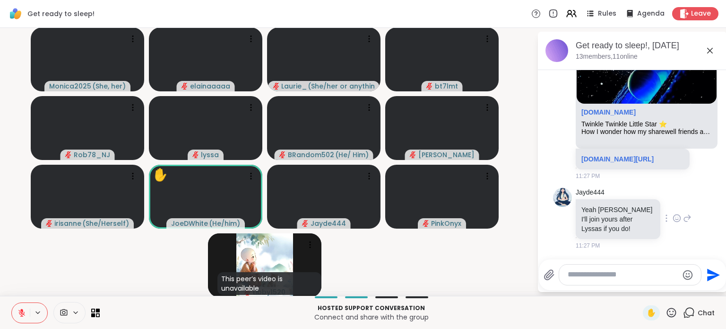
click at [684, 218] on icon at bounding box center [687, 218] width 7 height 7
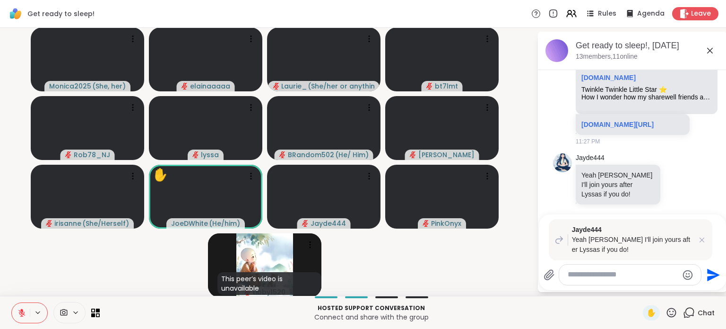
click at [613, 274] on textarea "Type your message" at bounding box center [623, 274] width 110 height 10
type textarea "*****"
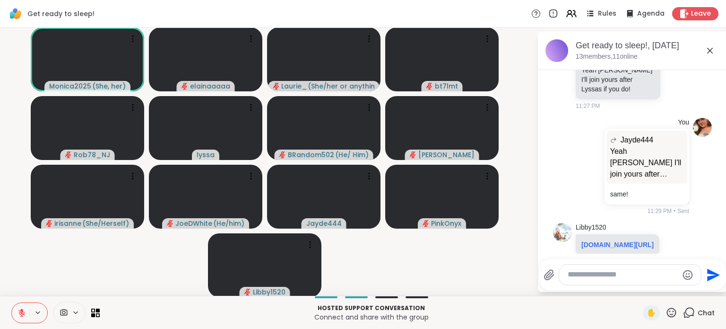
scroll to position [1339, 0]
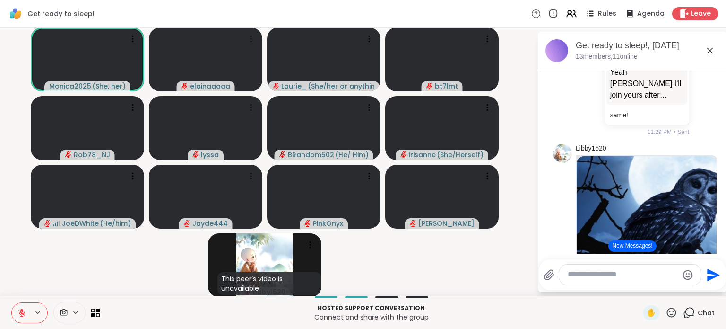
click at [21, 308] on icon at bounding box center [21, 312] width 9 height 9
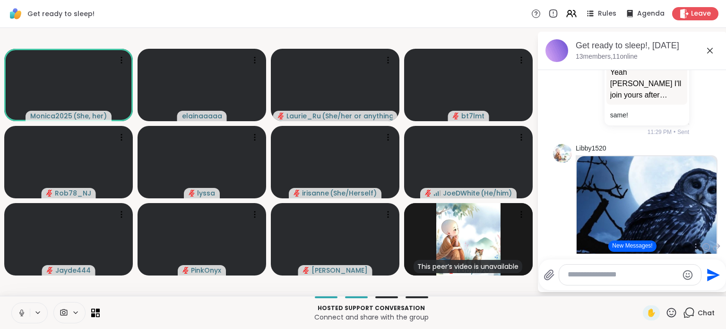
scroll to position [1437, 0]
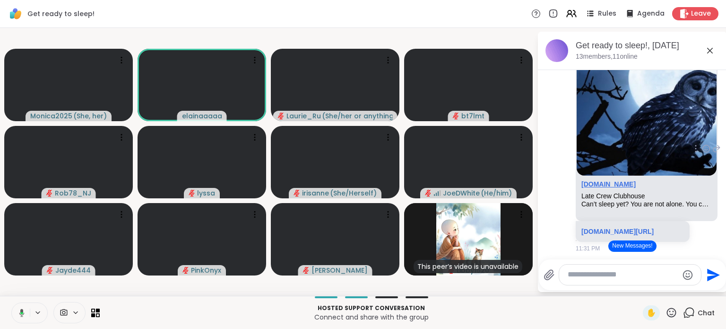
click at [601, 188] on link "sharewellnow.com" at bounding box center [608, 184] width 54 height 8
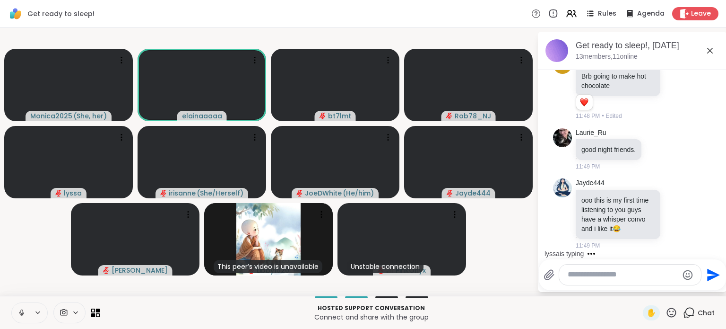
scroll to position [2039, 0]
click at [674, 211] on icon at bounding box center [677, 213] width 7 height 7
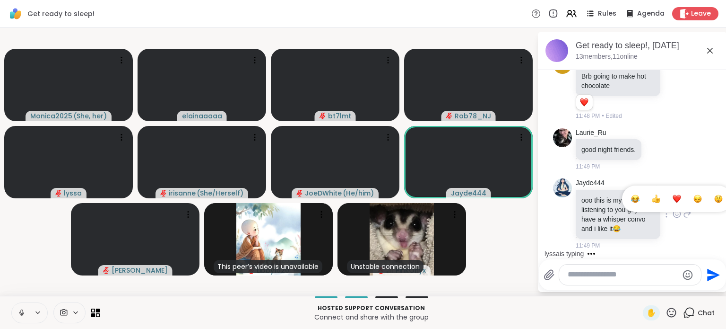
click at [673, 196] on div "Select Reaction: Heart" at bounding box center [677, 198] width 9 height 9
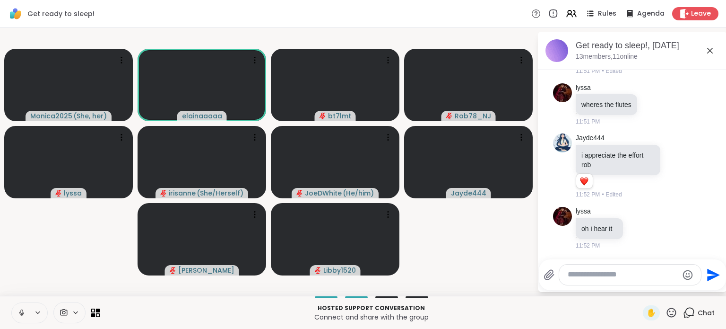
scroll to position [2470, 0]
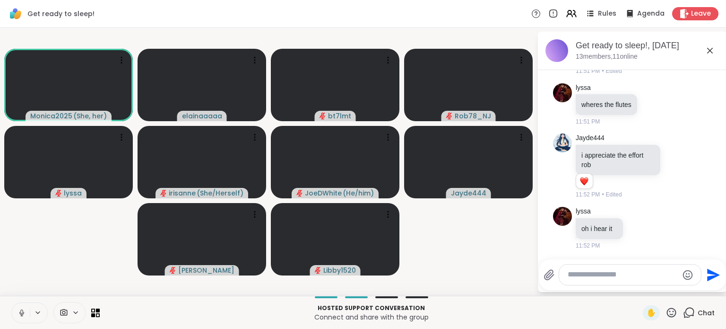
click at [29, 230] on video-player-container "Monica2025 ( She, her ) elainaaaaa bt7lmt Rob78_NJ lyssa irisanne ( She/Herself…" at bounding box center [269, 162] width 526 height 260
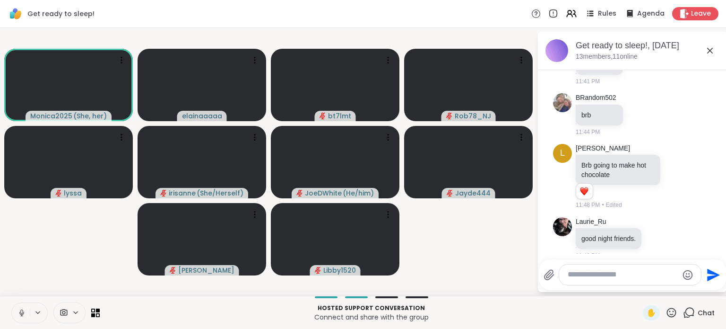
scroll to position [1888, 0]
click at [637, 120] on icon at bounding box center [639, 114] width 9 height 9
click at [638, 104] on div "Select Reaction: Heart" at bounding box center [639, 99] width 9 height 9
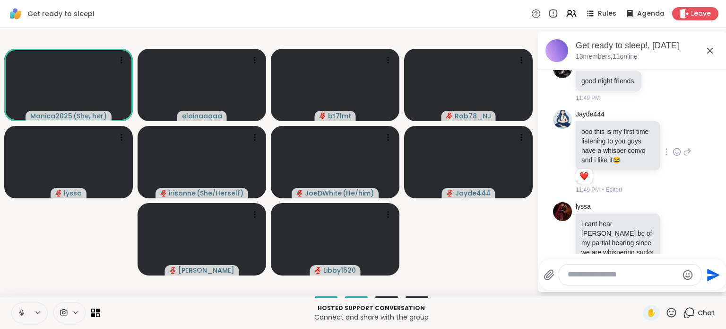
scroll to position [2061, 0]
click at [655, 83] on icon at bounding box center [658, 79] width 7 height 7
click at [659, 69] on div "Select Reaction: Heart" at bounding box center [658, 64] width 9 height 9
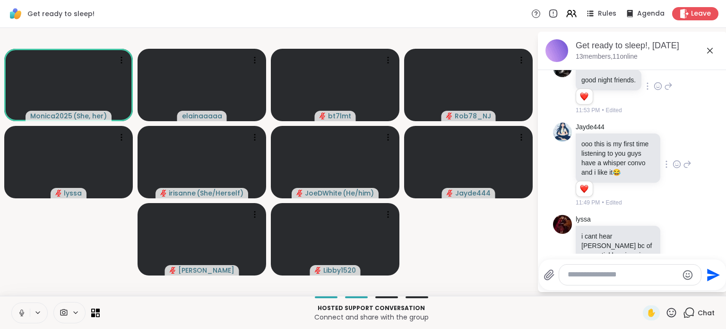
click at [667, 92] on icon at bounding box center [668, 85] width 9 height 11
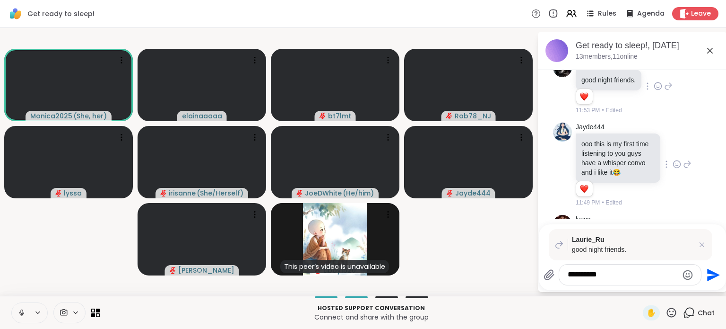
type textarea "**********"
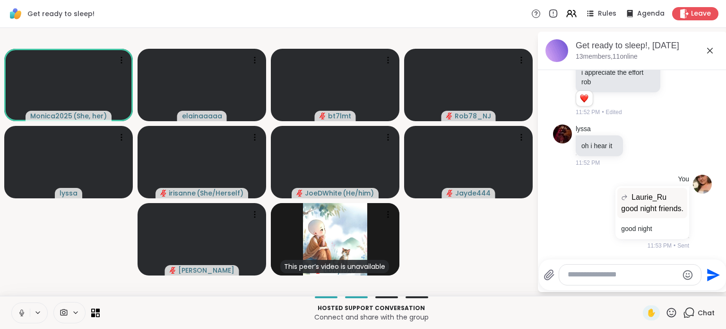
drag, startPoint x: 20, startPoint y: 307, endPoint x: 37, endPoint y: 306, distance: 17.0
click at [20, 307] on button at bounding box center [21, 313] width 18 height 20
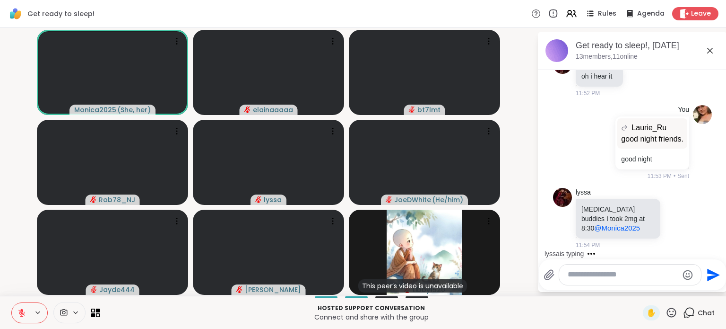
scroll to position [2726, 0]
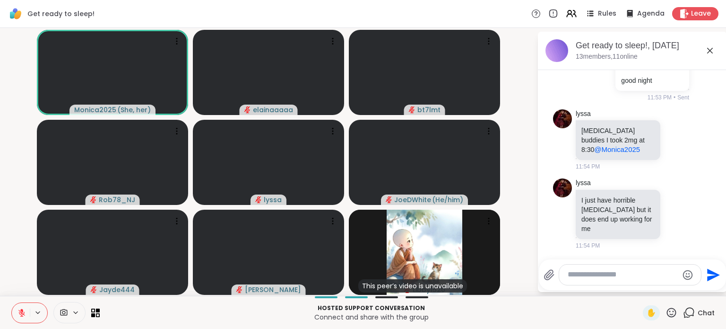
click at [5, 111] on div "Monica2025 ( She, her ) elainaaaaa bt7lmt Rob78_NJ lyssa JoeDWhite ( He/him ) J…" at bounding box center [363, 162] width 726 height 268
click at [674, 143] on icon at bounding box center [677, 139] width 7 height 7
click at [673, 129] on span "Select Reaction: Heart" at bounding box center [677, 124] width 9 height 9
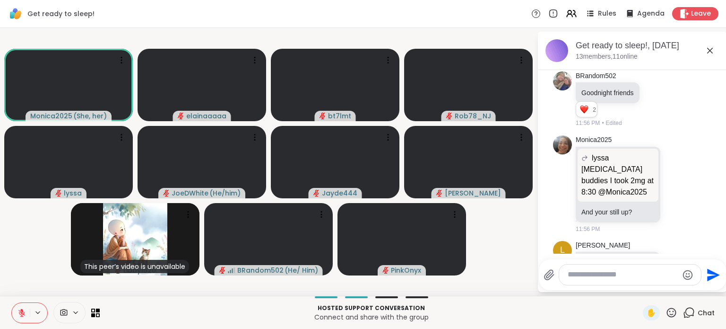
scroll to position [2887, 0]
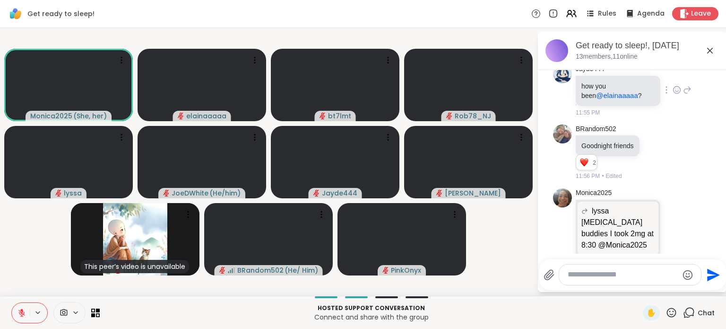
click at [675, 92] on icon at bounding box center [676, 91] width 3 height 1
click at [653, 156] on icon at bounding box center [656, 151] width 9 height 9
click at [656, 141] on div "Select Reaction: Heart" at bounding box center [656, 136] width 9 height 9
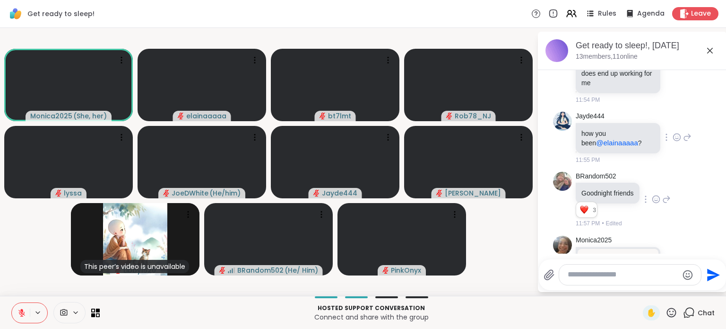
scroll to position [2839, 0]
click at [683, 143] on icon at bounding box center [687, 137] width 9 height 11
click at [581, 269] on div at bounding box center [630, 274] width 142 height 20
click at [571, 270] on textarea "Type your message" at bounding box center [623, 274] width 110 height 10
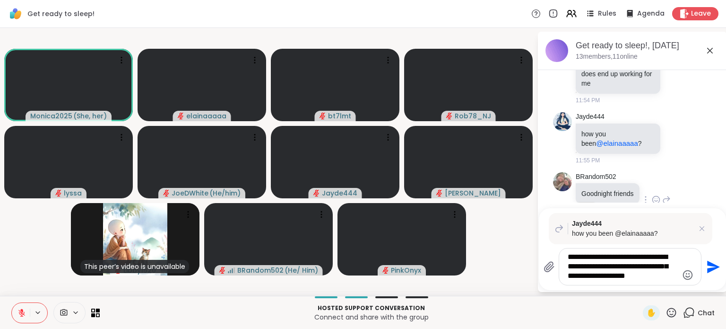
type textarea "**********"
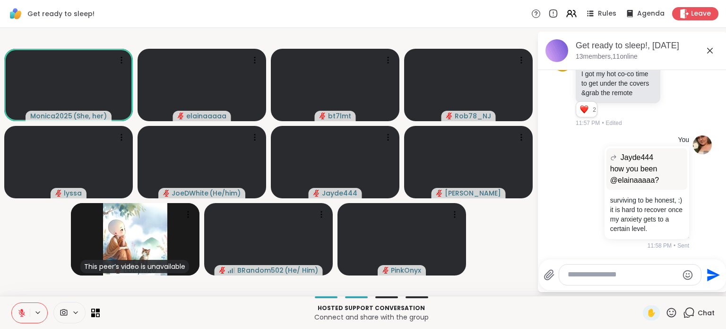
scroll to position [3206, 0]
click at [593, 274] on textarea "Type your message" at bounding box center [623, 274] width 110 height 10
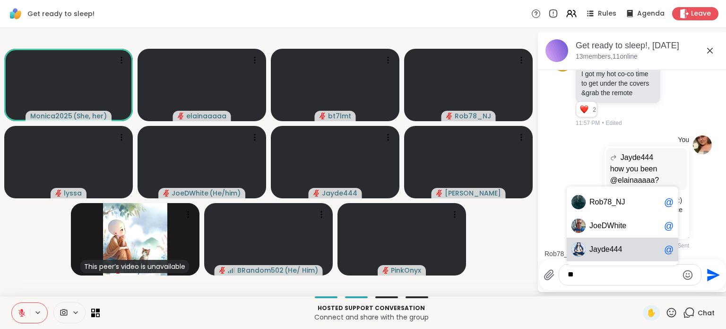
click at [596, 246] on span "ayde444" at bounding box center [607, 248] width 29 height 9
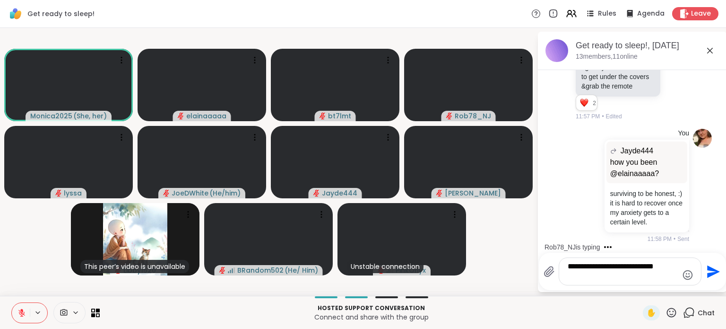
scroll to position [3212, 0]
type textarea "**********"
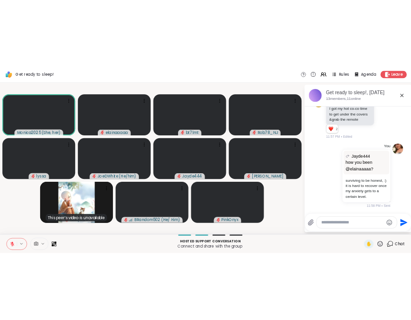
scroll to position [3275, 0]
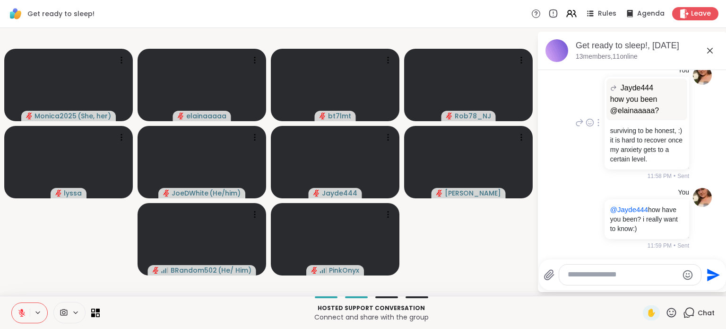
click at [648, 166] on div "how you been @elainaaaaa ? surviving to be honest, :) it is hard to recover onc…" at bounding box center [647, 144] width 85 height 49
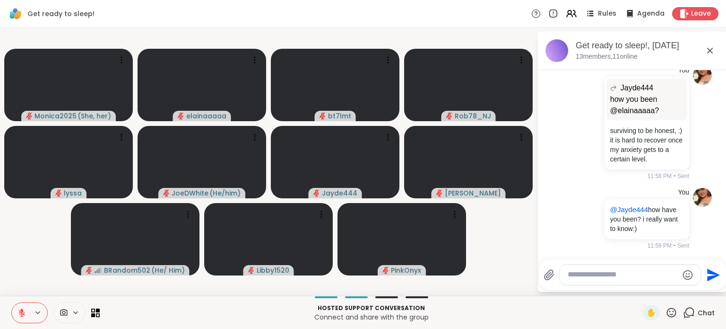
click at [596, 276] on textarea "Type your message" at bounding box center [623, 274] width 110 height 10
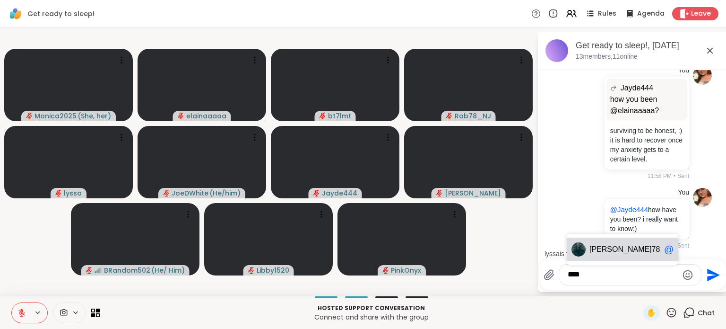
click at [599, 253] on span "Rob" at bounding box center [620, 248] width 62 height 9
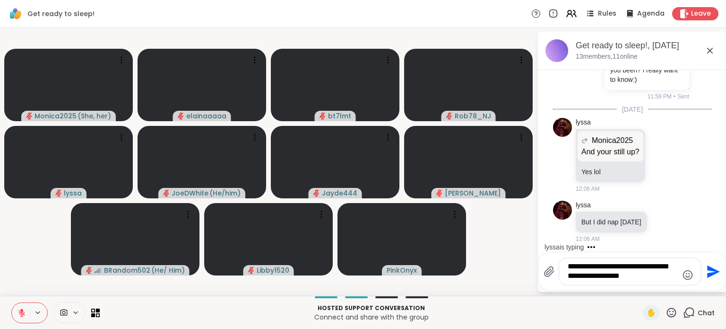
scroll to position [3423, 0]
type textarea "**********"
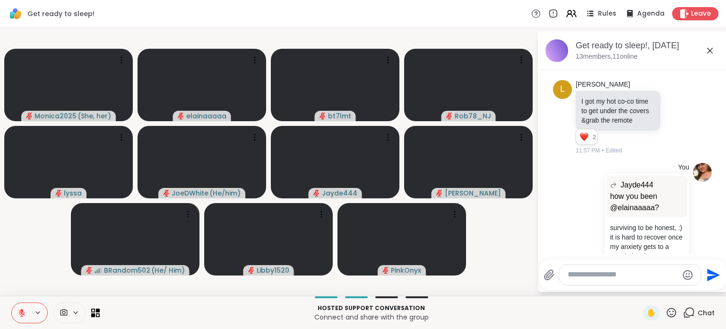
scroll to position [3100, 0]
click at [674, 121] on icon at bounding box center [677, 117] width 7 height 7
click at [673, 112] on button "Select Reaction: Heart" at bounding box center [676, 102] width 19 height 19
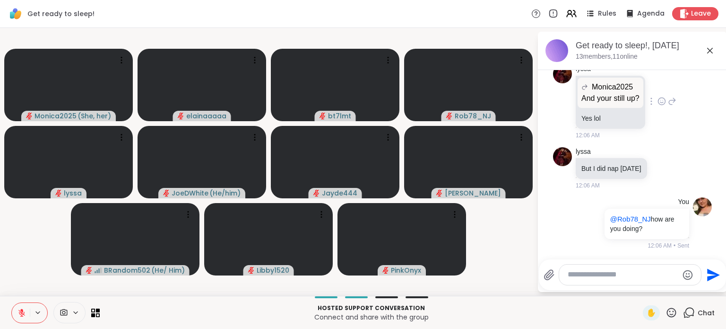
scroll to position [3476, 0]
click at [659, 169] on icon at bounding box center [663, 167] width 9 height 9
click at [659, 151] on div "Select Reaction: Heart" at bounding box center [663, 152] width 9 height 9
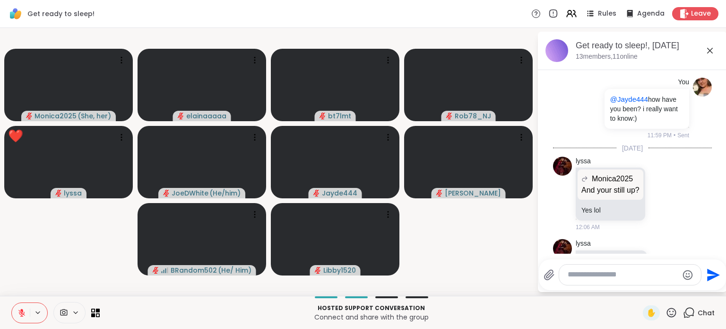
scroll to position [3320, 0]
click at [666, 312] on icon at bounding box center [672, 312] width 12 height 12
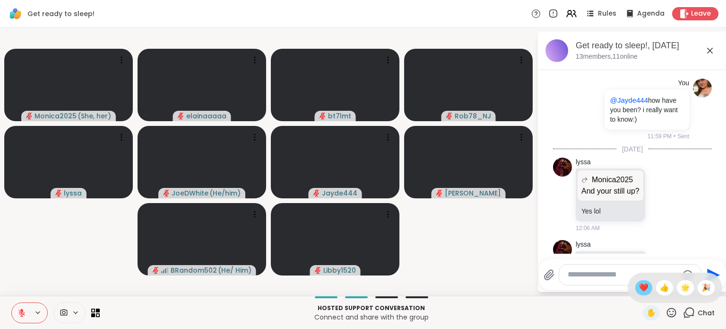
click at [639, 285] on span "❤️" at bounding box center [643, 287] width 9 height 11
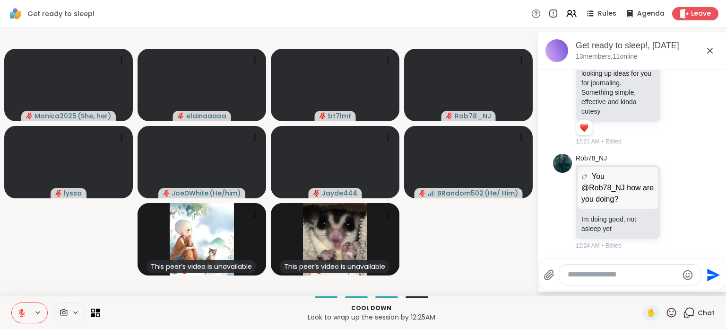
scroll to position [3687, 0]
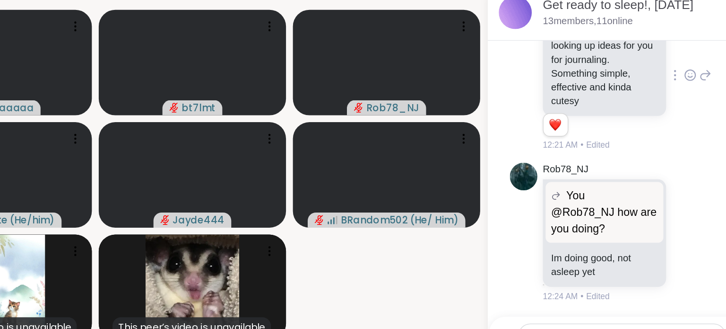
click at [674, 97] on icon at bounding box center [677, 93] width 7 height 7
click at [673, 83] on div "Select Reaction: Heart" at bounding box center [677, 78] width 9 height 9
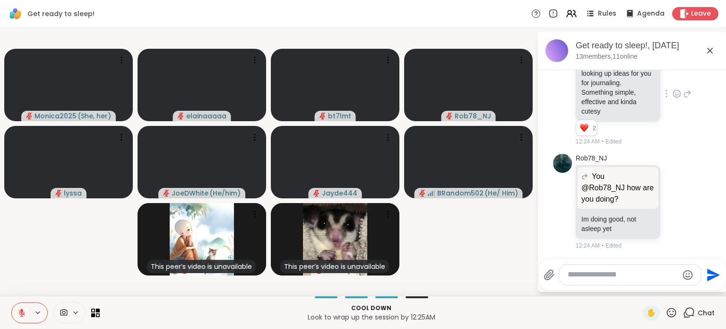
scroll to position [3718, 0]
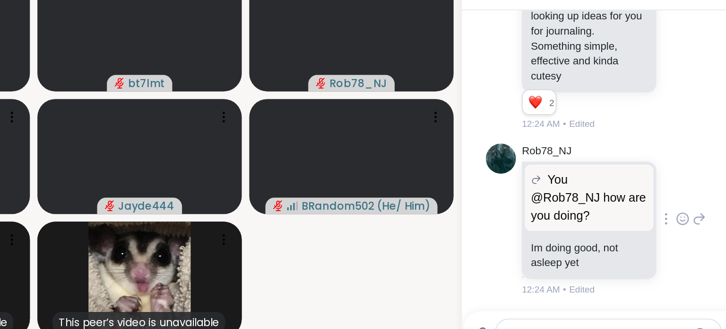
click at [683, 199] on icon at bounding box center [687, 200] width 9 height 11
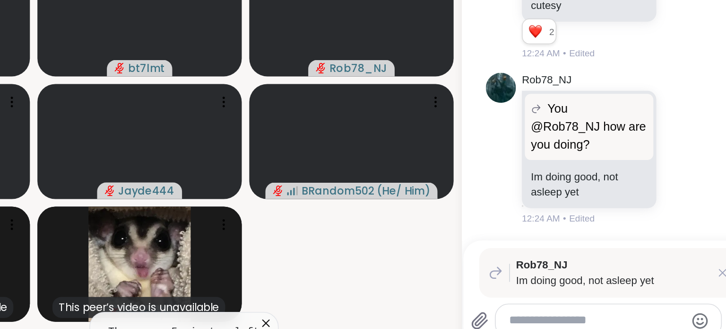
click at [609, 273] on textarea "Type your message" at bounding box center [623, 274] width 110 height 10
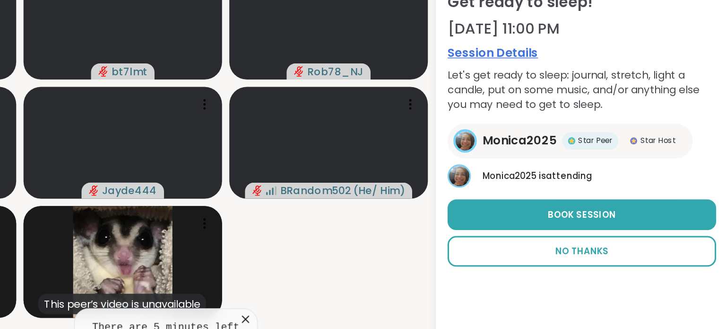
click at [629, 234] on span "No Thanks" at bounding box center [632, 232] width 35 height 9
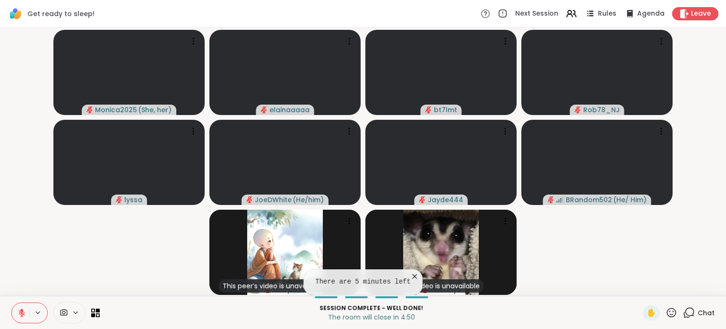
click at [683, 311] on icon at bounding box center [689, 312] width 12 height 12
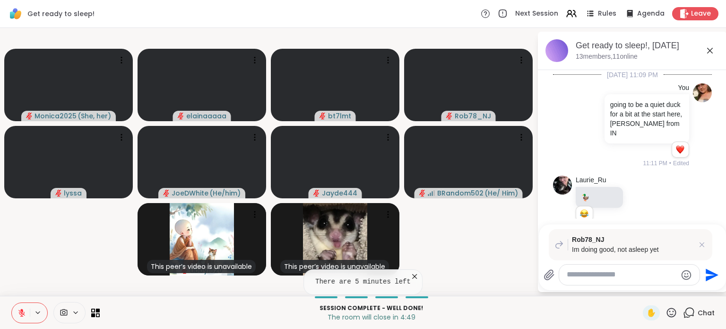
scroll to position [3753, 0]
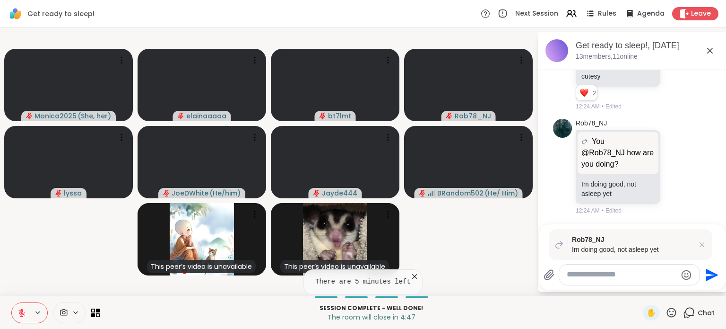
click at [603, 272] on textarea "Type your message" at bounding box center [622, 274] width 110 height 10
click at [586, 278] on textarea "Type your message" at bounding box center [622, 274] width 110 height 10
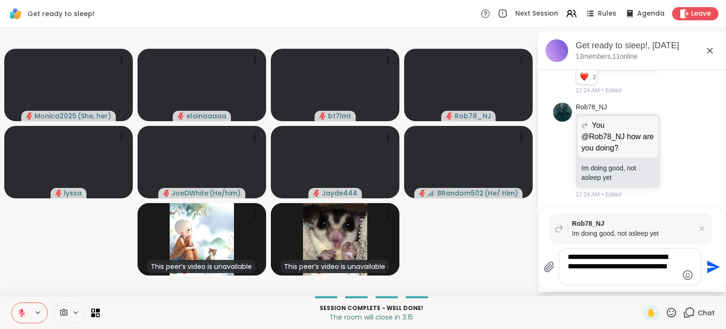
click at [619, 276] on textarea "**********" at bounding box center [623, 266] width 110 height 29
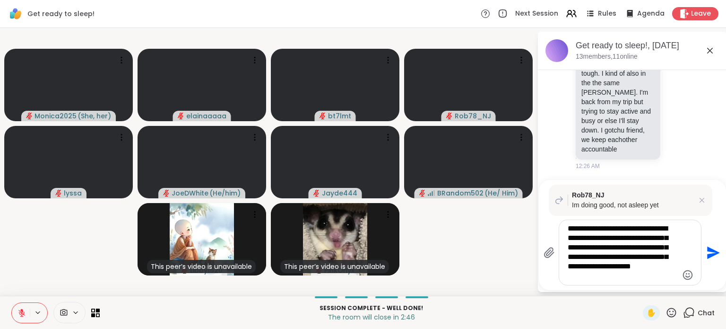
type textarea "**********"
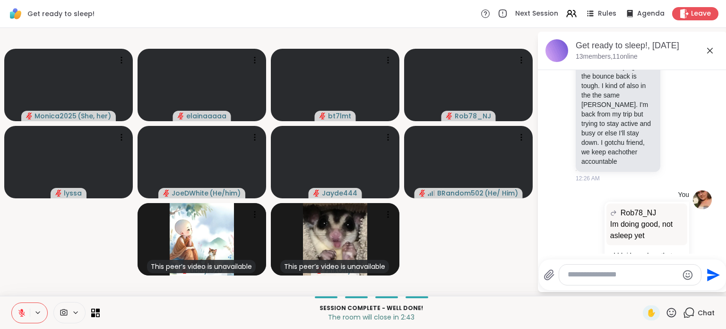
scroll to position [3914, 0]
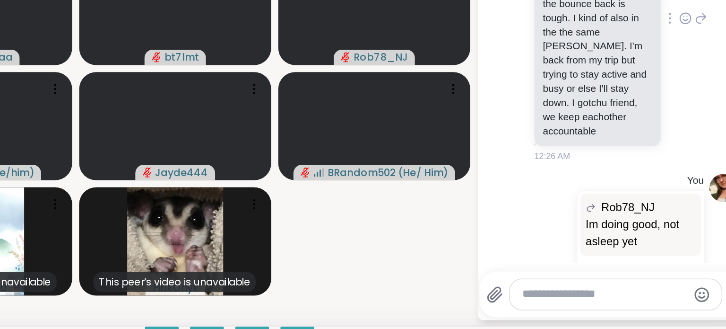
click at [674, 93] on icon at bounding box center [677, 89] width 7 height 7
click at [673, 79] on div "Select Reaction: Heart" at bounding box center [677, 74] width 9 height 9
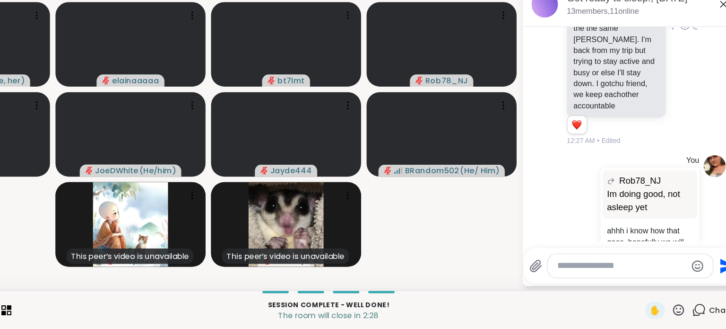
scroll to position [3942, 0]
click at [683, 74] on icon at bounding box center [687, 67] width 9 height 11
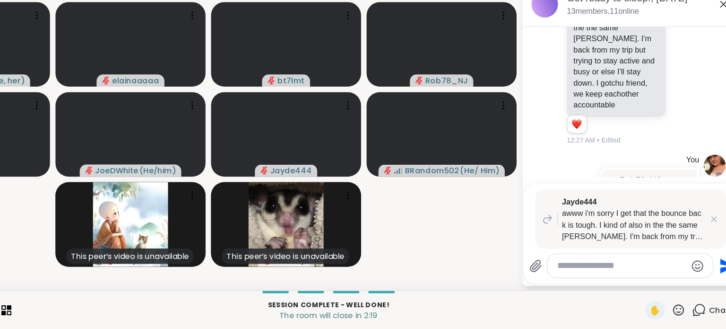
click at [615, 274] on textarea "Type your message" at bounding box center [623, 274] width 110 height 10
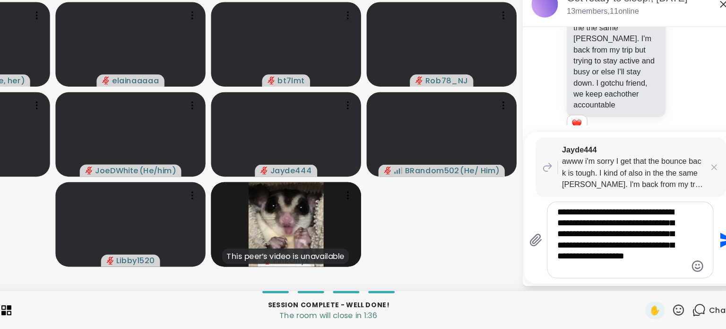
click at [679, 255] on div "**********" at bounding box center [630, 252] width 142 height 65
click at [675, 256] on textarea "**********" at bounding box center [623, 252] width 110 height 57
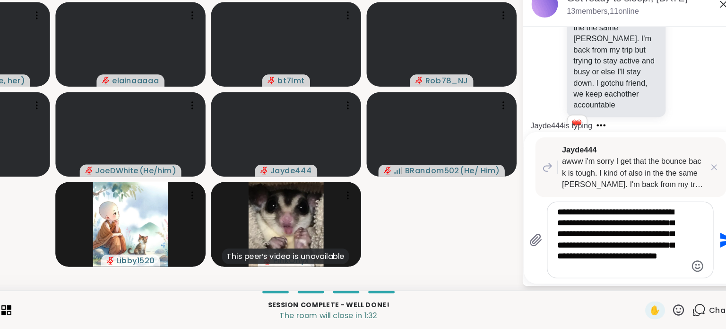
click at [636, 277] on textarea "**********" at bounding box center [623, 252] width 110 height 57
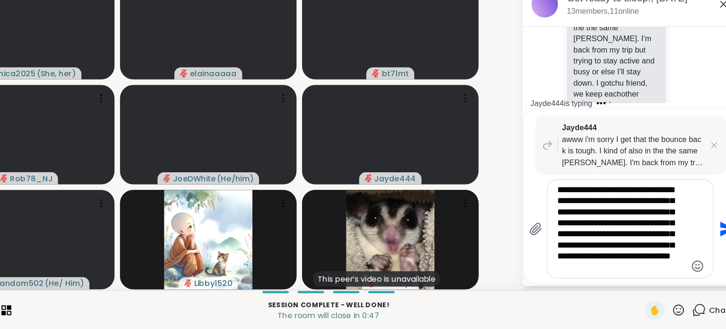
click at [653, 277] on textarea "**********" at bounding box center [623, 243] width 110 height 76
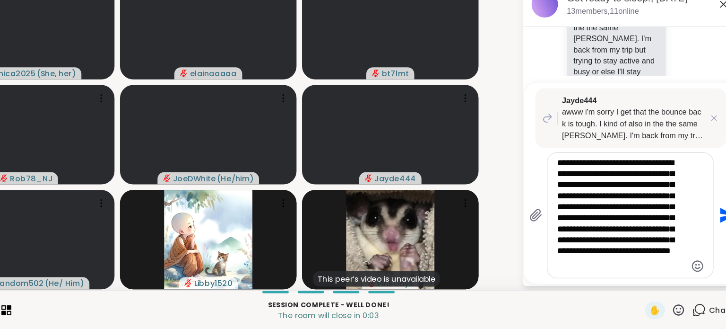
scroll to position [5, 0]
type textarea "**********"
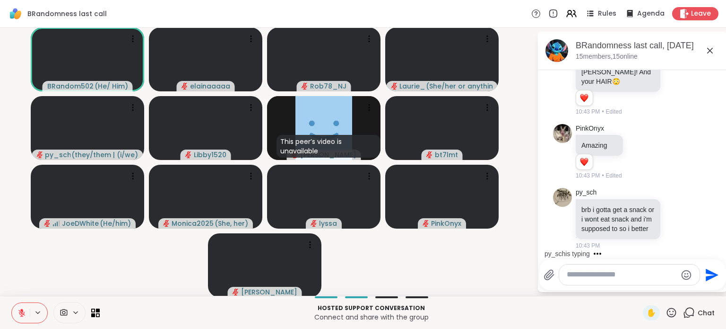
scroll to position [10895, 0]
click at [666, 311] on icon at bounding box center [672, 312] width 12 height 12
click at [639, 287] on span "❤️" at bounding box center [643, 287] width 9 height 11
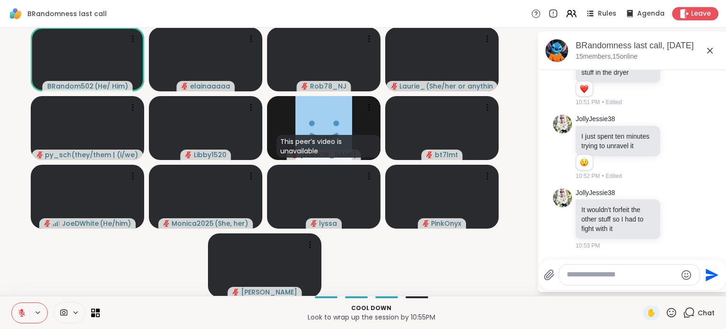
scroll to position [11904, 0]
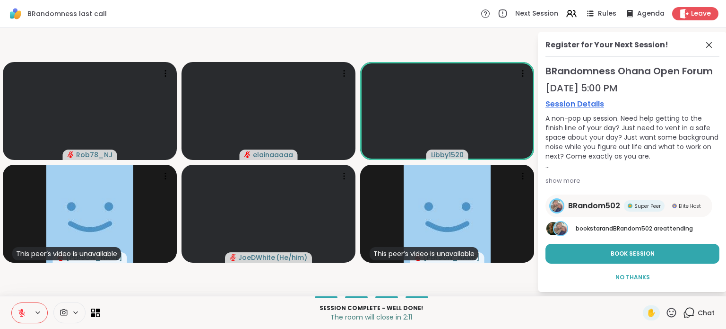
click at [23, 306] on button at bounding box center [21, 313] width 18 height 20
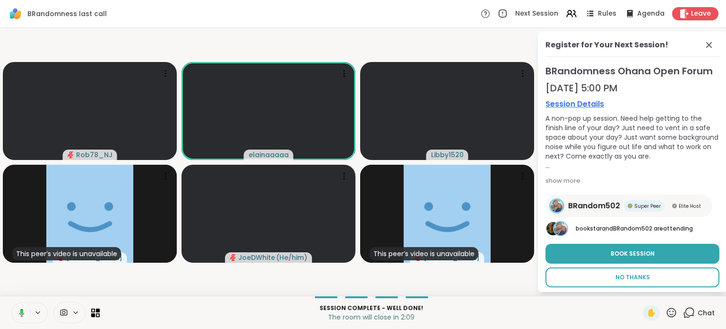
click at [642, 276] on span "No Thanks" at bounding box center [632, 277] width 35 height 9
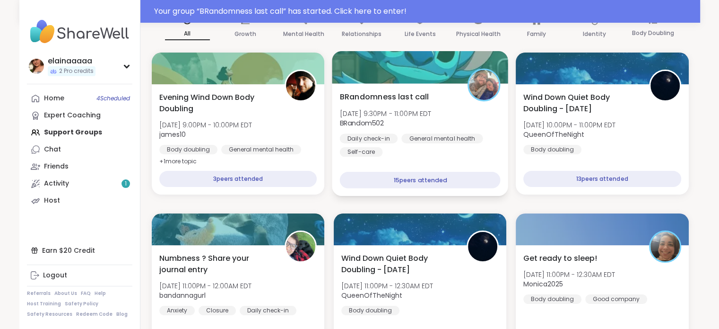
scroll to position [141, 0]
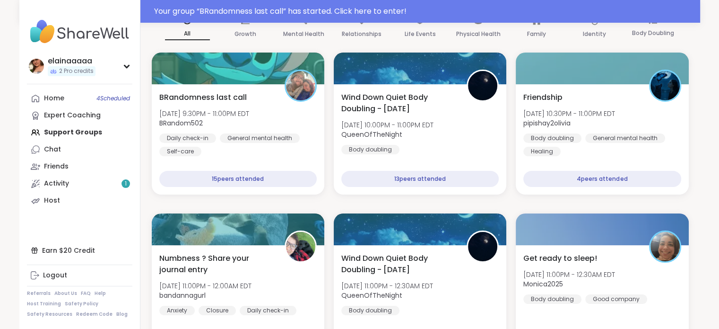
click at [73, 35] on img at bounding box center [79, 31] width 105 height 33
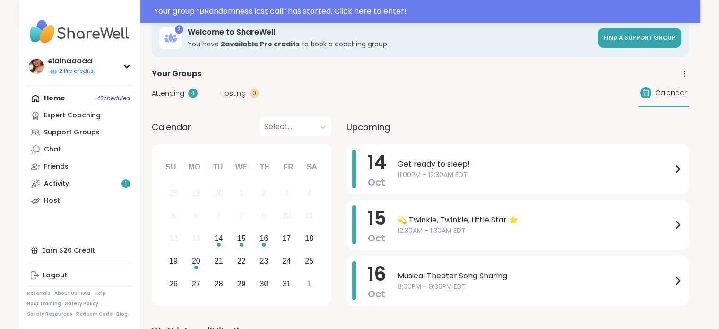
scroll to position [26, 0]
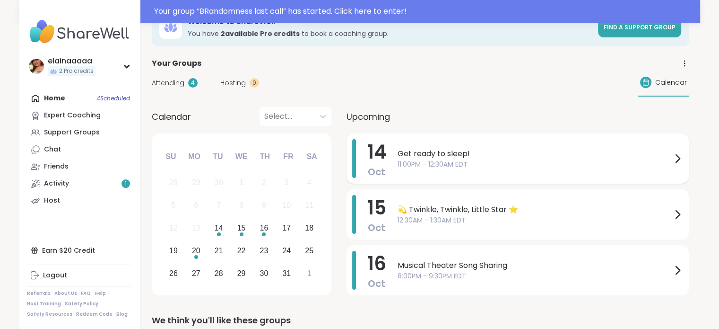
click at [472, 166] on span "11:00PM - 12:30AM EDT" at bounding box center [535, 164] width 274 height 10
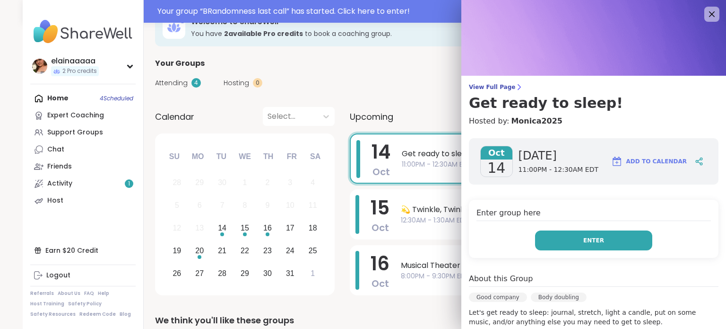
click at [557, 237] on button "Enter" at bounding box center [593, 240] width 117 height 20
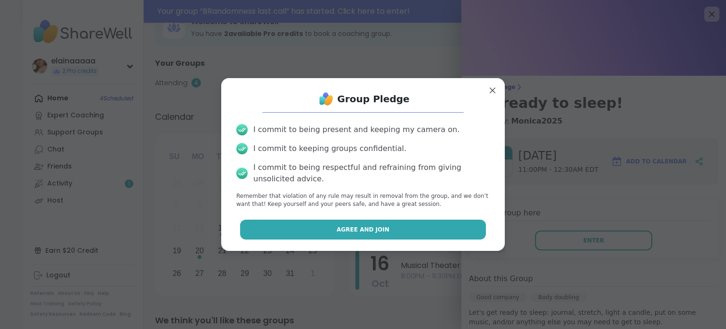
click at [429, 232] on button "Agree and Join" at bounding box center [363, 229] width 246 height 20
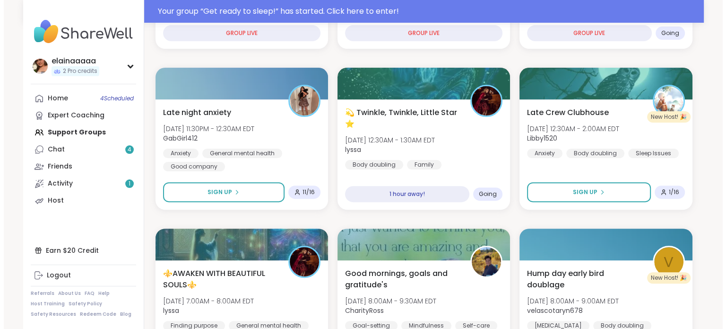
scroll to position [285, 0]
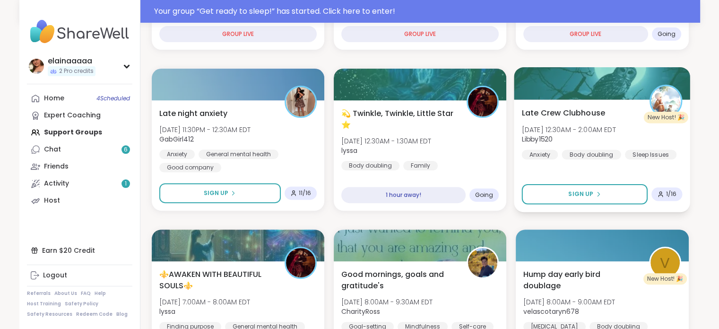
click at [601, 130] on span "[DATE] 12:30AM - 2:00AM EDT" at bounding box center [569, 128] width 94 height 9
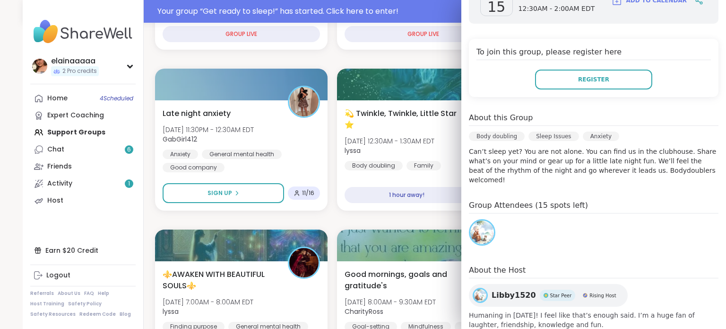
scroll to position [174, 0]
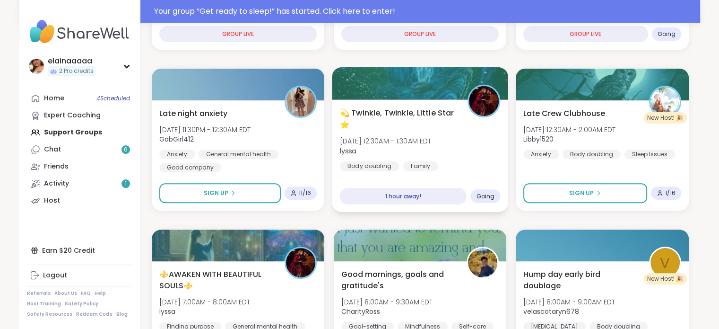
click at [405, 130] on div "💫 Twinkle, Twinkle, Little Star ⭐️ [DATE] 12:30AM - 1:30AM EDT lyssa Body doubl…" at bounding box center [419, 139] width 161 height 64
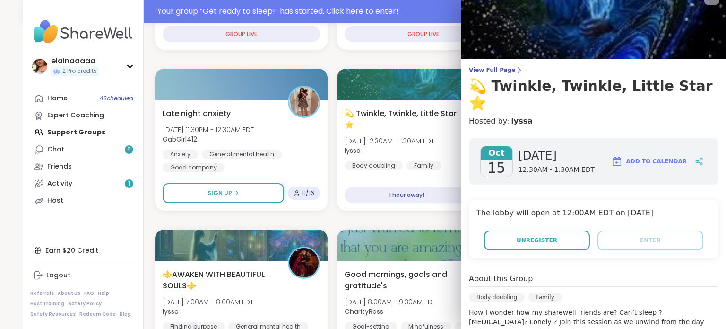
scroll to position [9, 0]
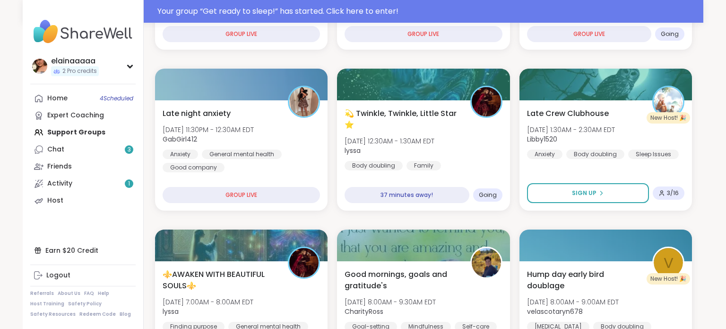
click at [59, 30] on img at bounding box center [82, 31] width 105 height 33
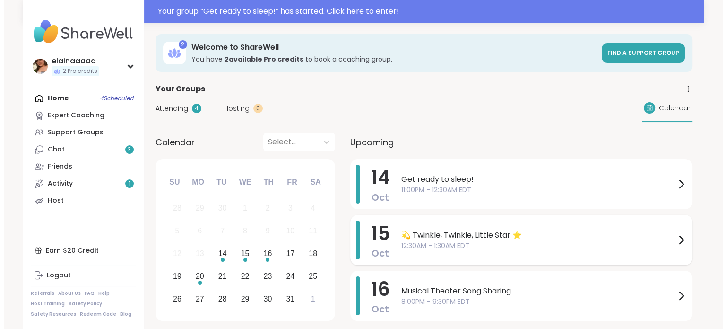
scroll to position [47, 0]
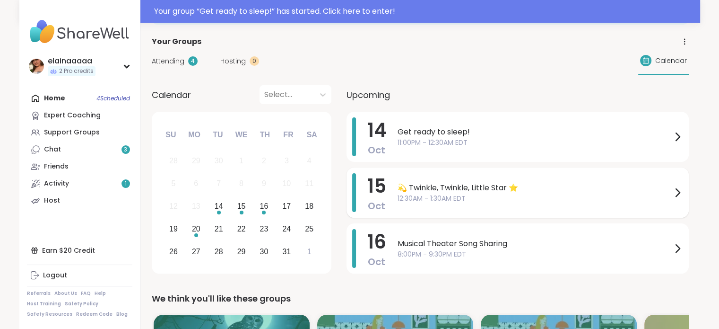
click at [409, 254] on span "8:00PM - 9:30PM EDT" at bounding box center [535, 254] width 274 height 10
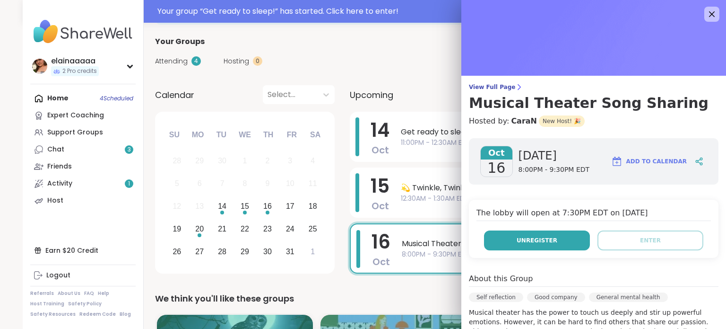
click at [546, 237] on button "Unregister" at bounding box center [537, 240] width 106 height 20
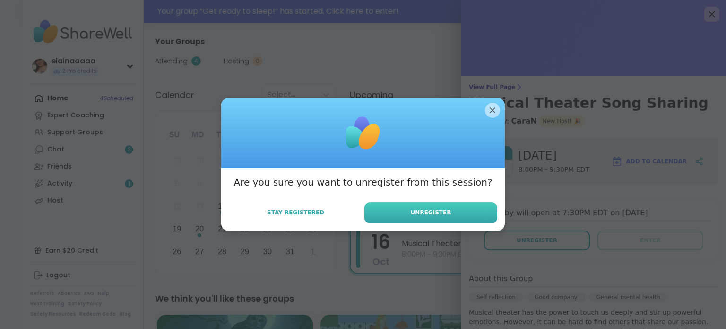
click at [427, 215] on span "Unregister" at bounding box center [431, 212] width 41 height 9
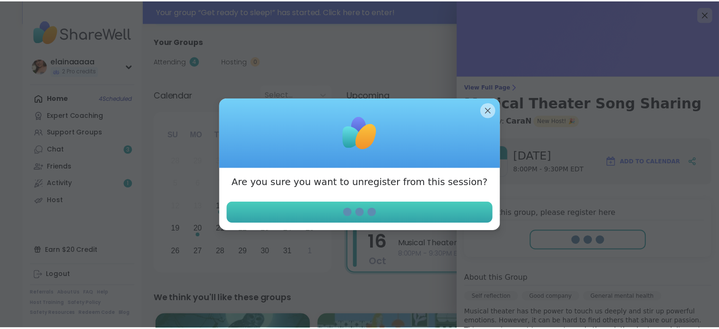
scroll to position [25, 0]
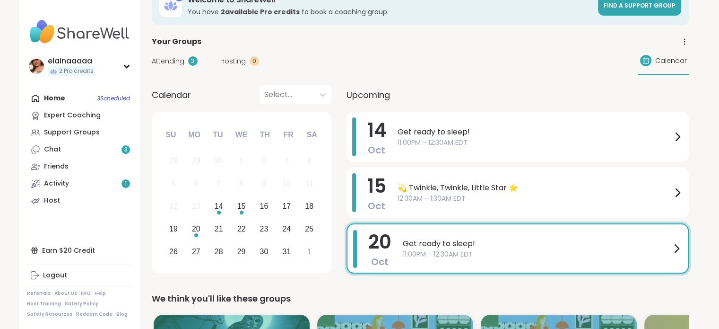
click at [485, 114] on div "[DATE] Get ready to sleep! 11:00PM - 12:30AM EDT" at bounding box center [517, 137] width 342 height 50
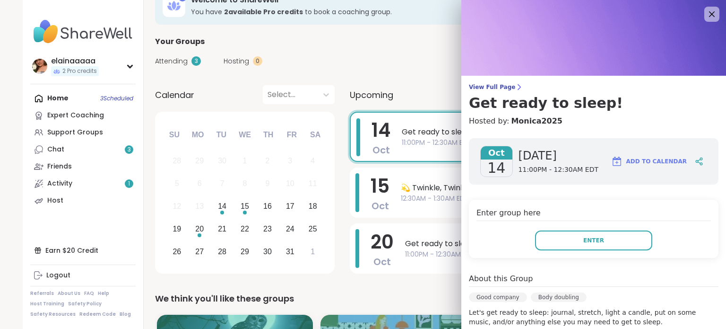
click at [381, 39] on div "Your Groups" at bounding box center [423, 41] width 537 height 11
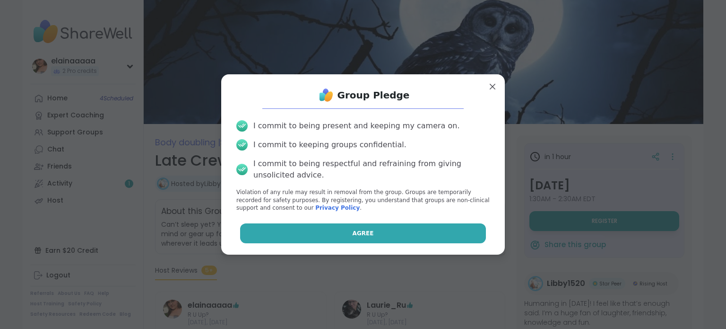
click at [322, 232] on button "Agree" at bounding box center [363, 233] width 246 height 20
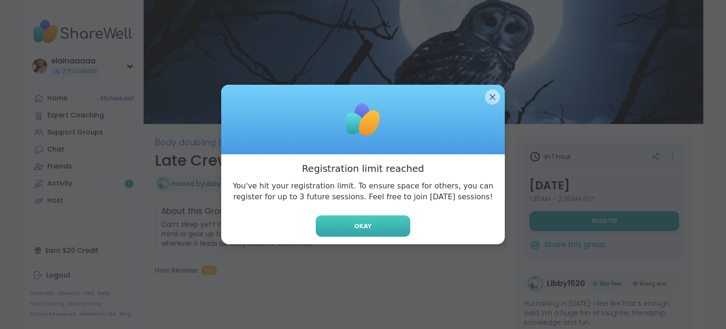
click at [342, 226] on button "Okay" at bounding box center [363, 225] width 95 height 21
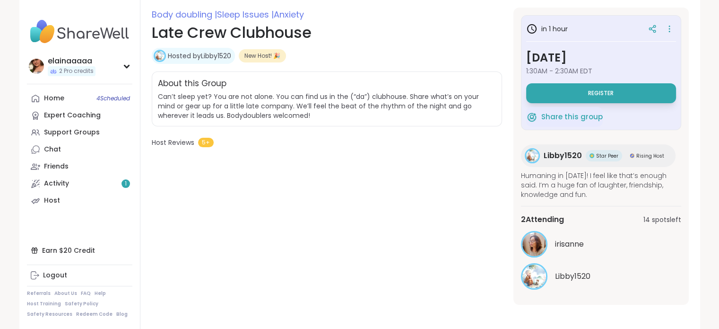
scroll to position [130, 0]
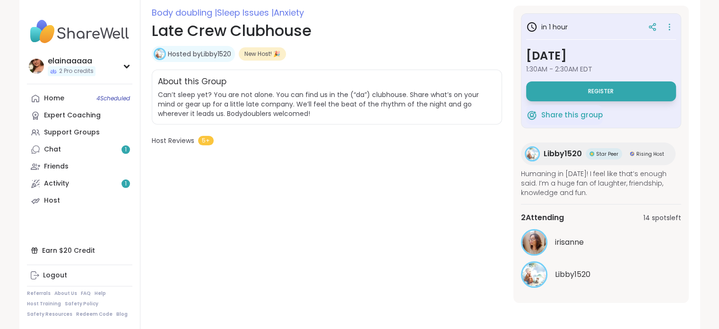
click at [69, 41] on img at bounding box center [79, 31] width 105 height 33
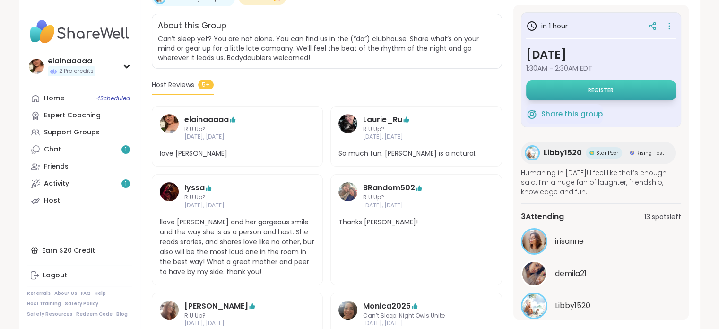
click at [569, 86] on button "Register" at bounding box center [601, 90] width 150 height 20
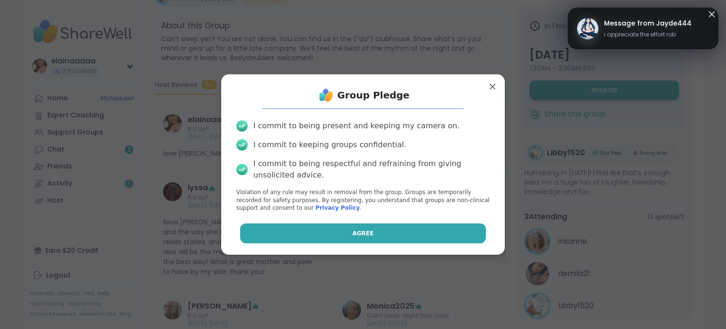
click at [305, 224] on button "Agree" at bounding box center [363, 233] width 246 height 20
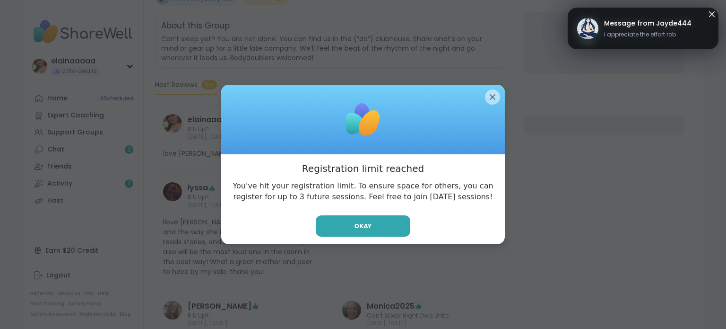
scroll to position [147, 0]
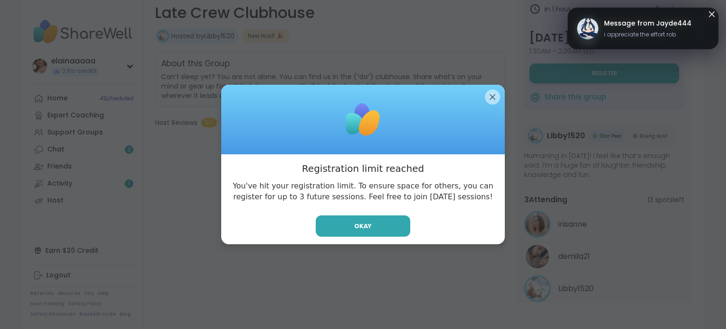
click at [482, 89] on div at bounding box center [363, 120] width 284 height 70
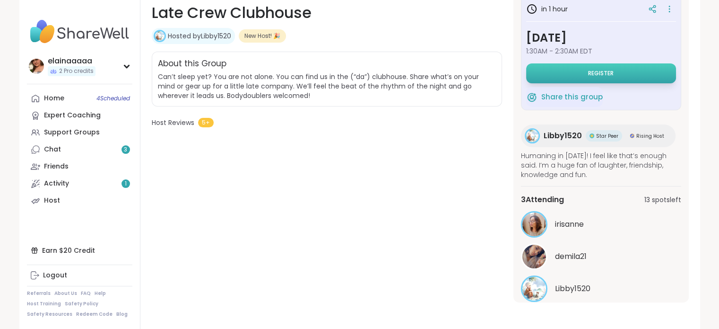
click at [565, 73] on button "Register" at bounding box center [601, 73] width 150 height 20
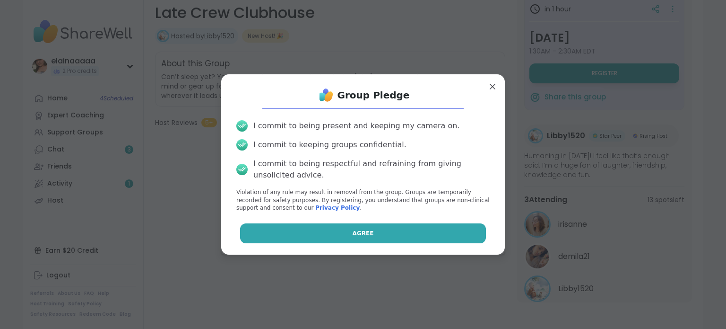
click at [320, 239] on button "Agree" at bounding box center [363, 233] width 246 height 20
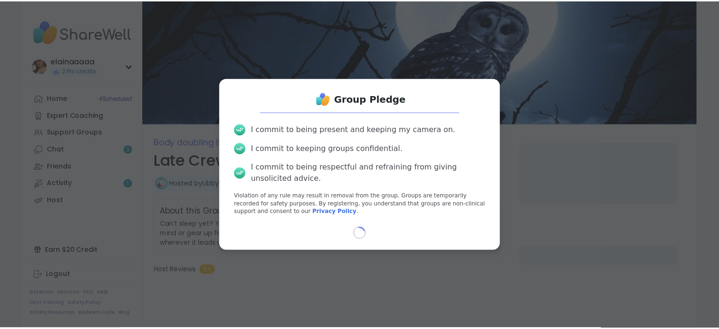
scroll to position [0, 0]
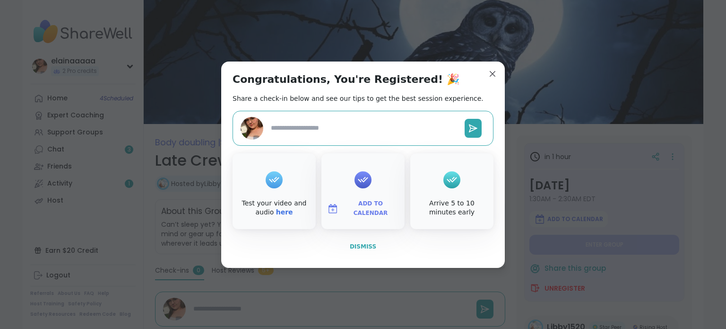
click at [351, 243] on span "Dismiss" at bounding box center [363, 246] width 26 height 7
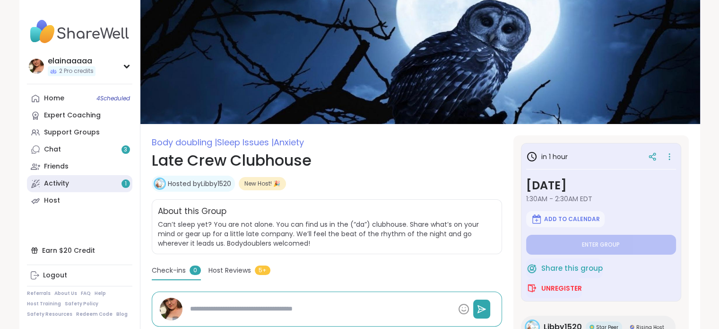
click at [91, 178] on link "Activity 1" at bounding box center [79, 183] width 105 height 17
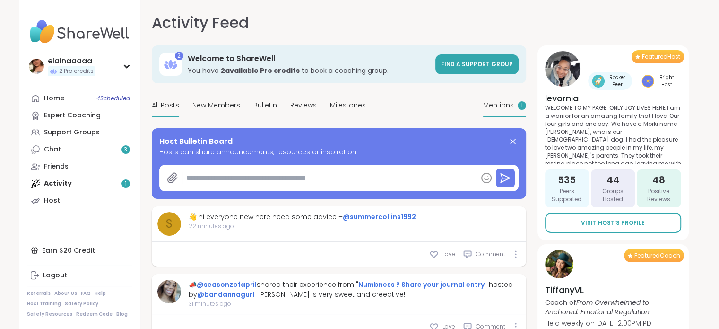
click at [485, 104] on span "Mentions" at bounding box center [498, 105] width 31 height 10
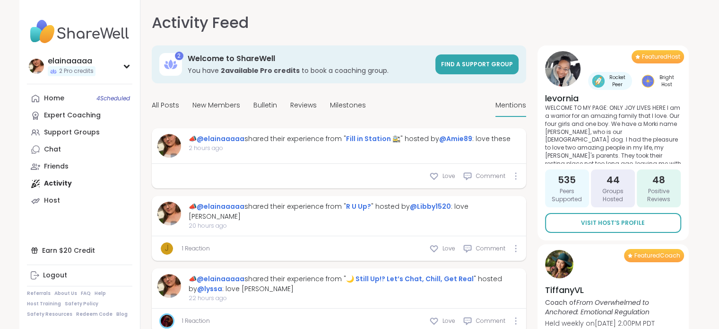
click at [51, 26] on img at bounding box center [79, 31] width 105 height 33
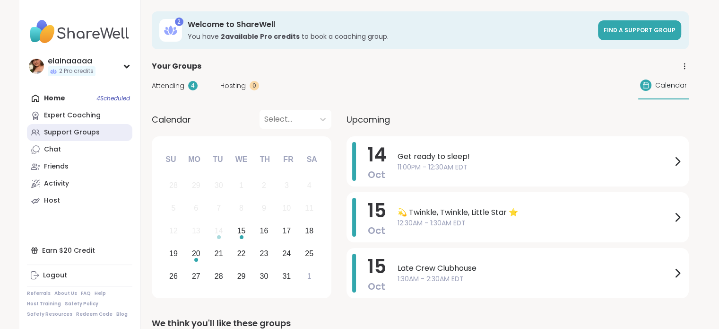
click at [74, 133] on div "Support Groups" at bounding box center [72, 132] width 56 height 9
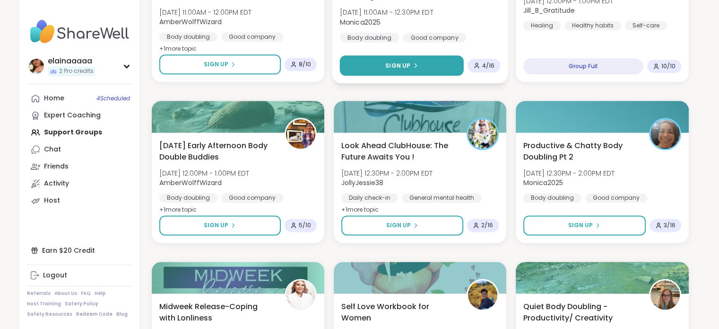
scroll to position [1215, 0]
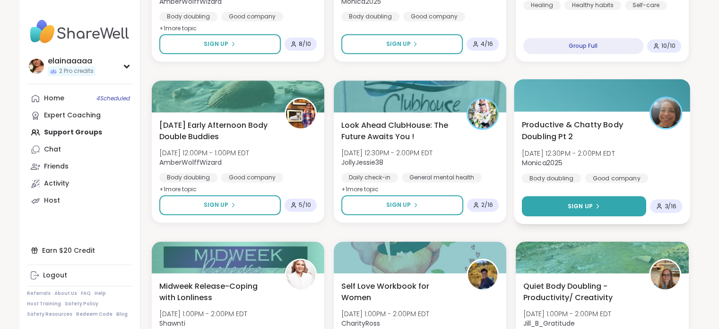
click at [566, 207] on button "Sign Up" at bounding box center [584, 206] width 125 height 20
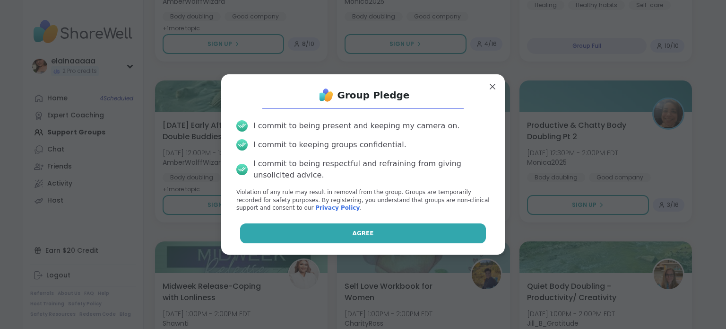
click at [428, 227] on button "Agree" at bounding box center [363, 233] width 246 height 20
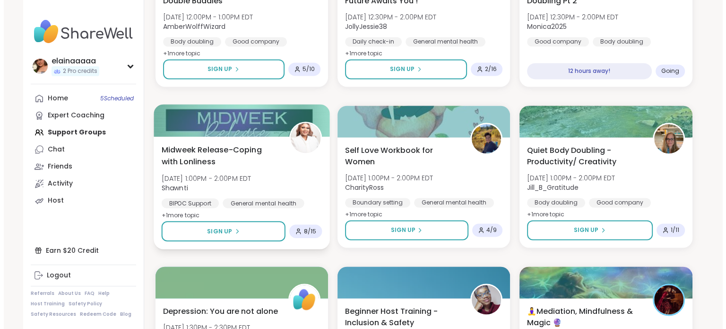
scroll to position [1352, 0]
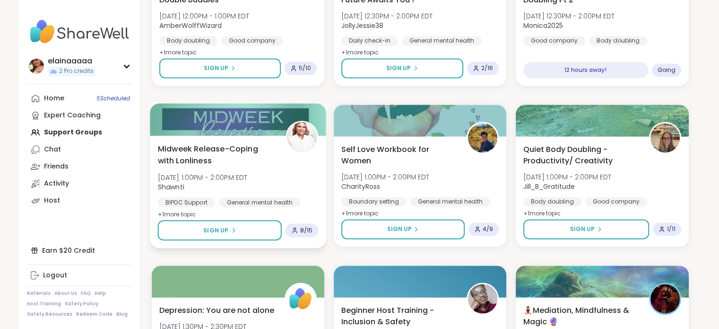
click at [247, 172] on span "[DATE] 1:00PM - 2:00PM EDT" at bounding box center [202, 176] width 90 height 9
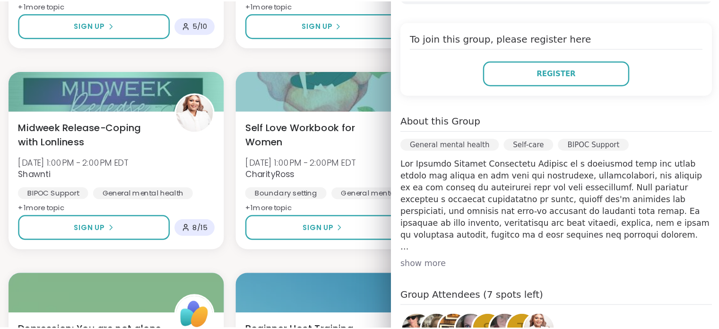
scroll to position [149, 0]
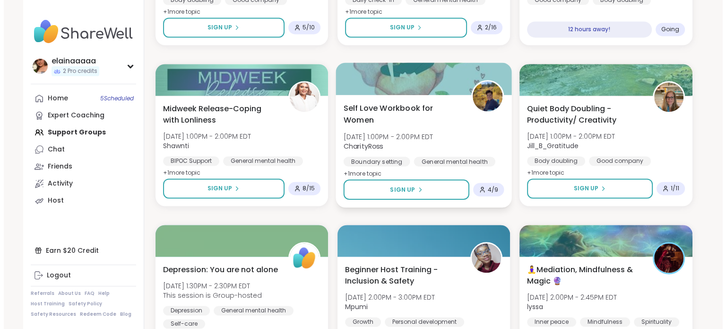
scroll to position [1392, 0]
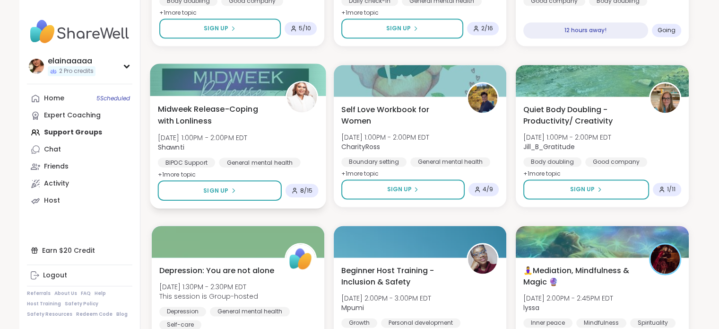
click at [301, 156] on div "Midweek Release-Coping with Lonliness [DATE] 1:00PM - 2:00PM EDT Shawnti BIPOC …" at bounding box center [237, 141] width 161 height 77
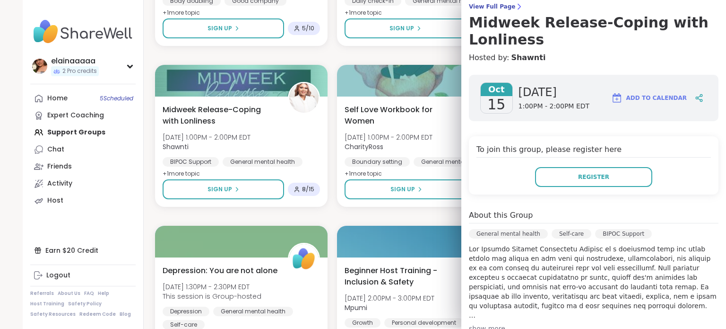
scroll to position [81, 0]
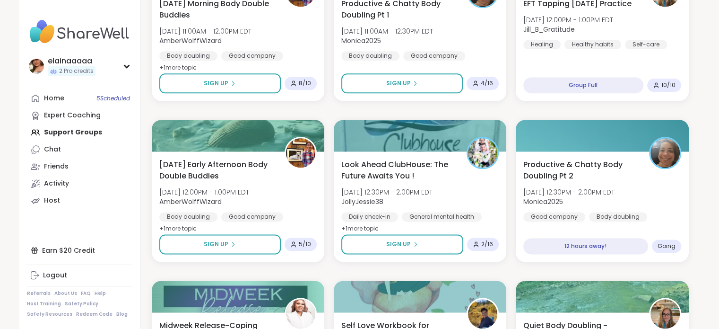
scroll to position [1174, 0]
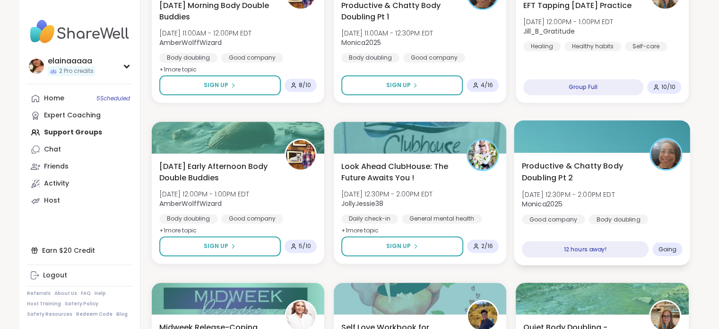
click at [650, 189] on div "Productive & Chatty Body Doubling Pt 2 [DATE] 12:30PM - 2:00PM EDT Monica2025 G…" at bounding box center [602, 192] width 161 height 64
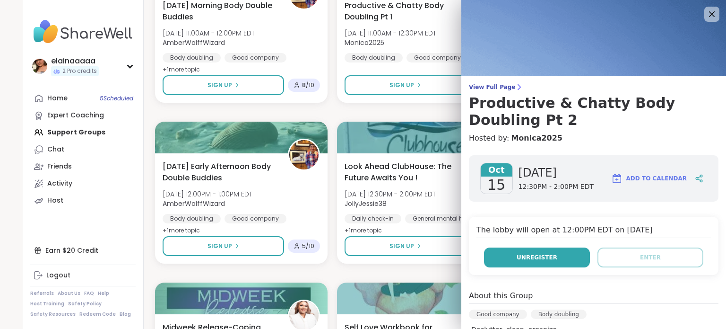
click at [548, 263] on button "Unregister" at bounding box center [537, 257] width 106 height 20
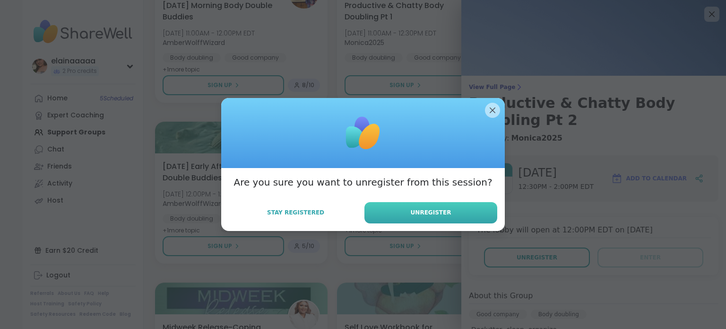
click at [405, 213] on button "Unregister" at bounding box center [430, 212] width 133 height 21
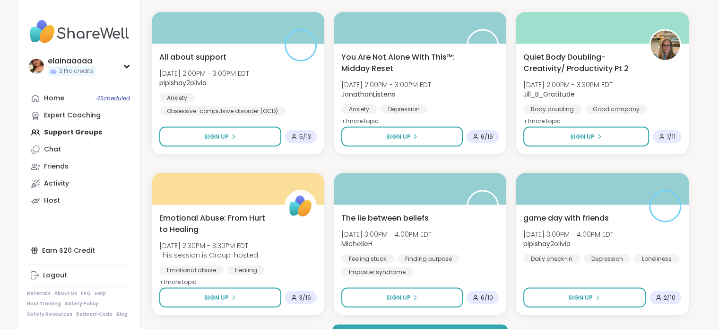
scroll to position [1790, 0]
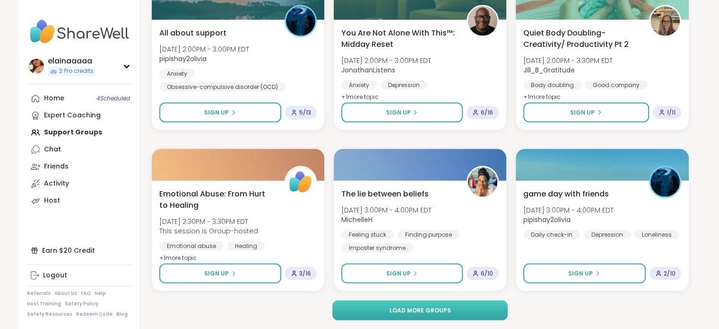
click at [420, 310] on span "Load more groups" at bounding box center [419, 309] width 61 height 9
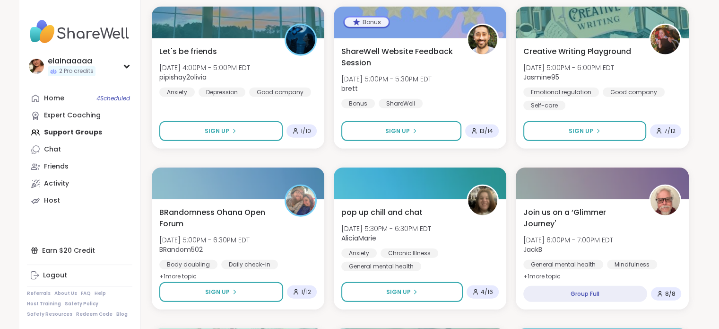
scroll to position [2256, 0]
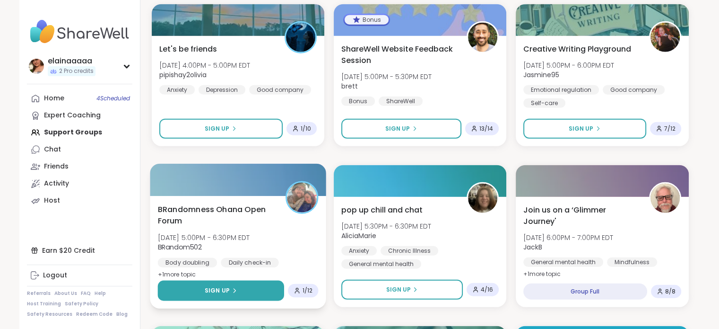
click at [236, 286] on button "Sign Up" at bounding box center [220, 290] width 127 height 20
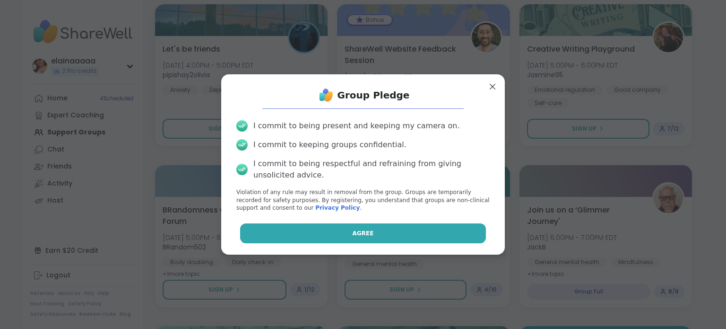
click at [372, 230] on button "Agree" at bounding box center [363, 233] width 246 height 20
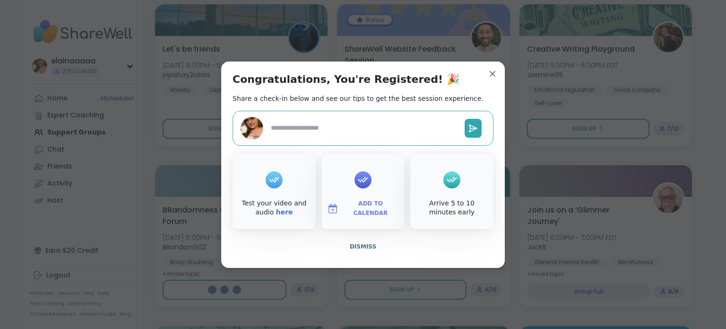
type textarea "*"
click at [363, 244] on span "Dismiss" at bounding box center [363, 246] width 26 height 7
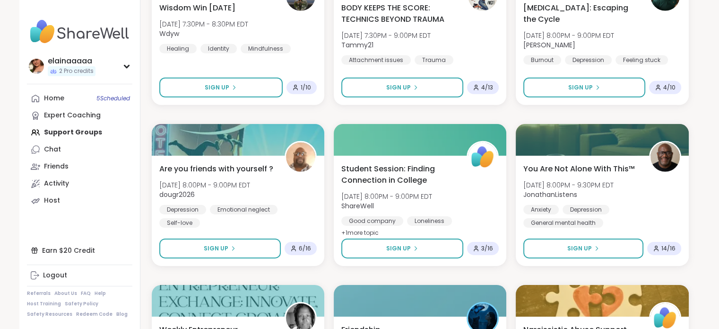
scroll to position [2940, 0]
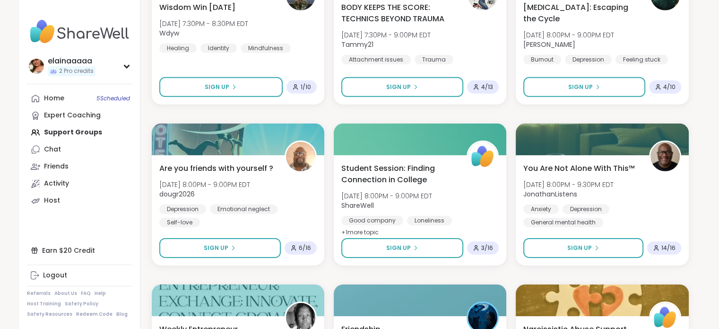
click at [63, 41] on img at bounding box center [79, 31] width 105 height 33
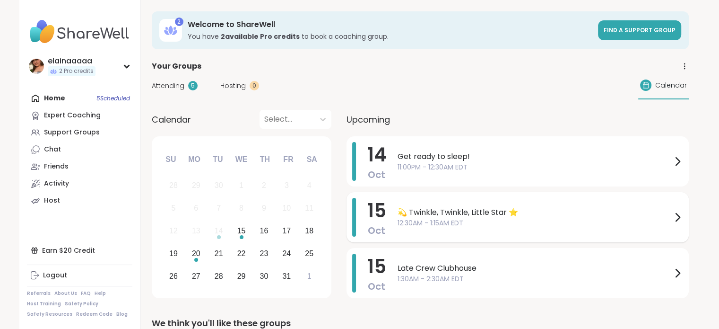
click at [461, 214] on span "💫 Twinkle, Twinkle, Little Star ⭐️" at bounding box center [535, 212] width 274 height 11
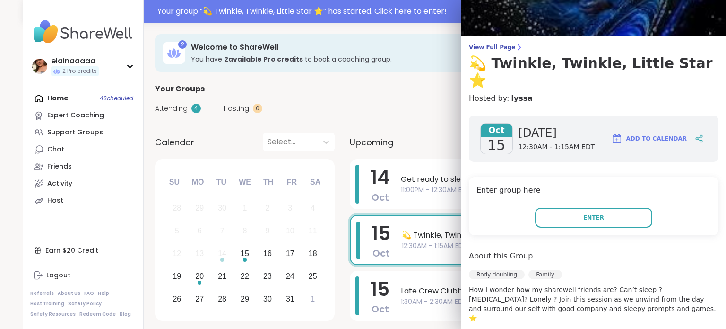
scroll to position [40, 0]
click at [548, 208] on button "Enter" at bounding box center [593, 218] width 117 height 20
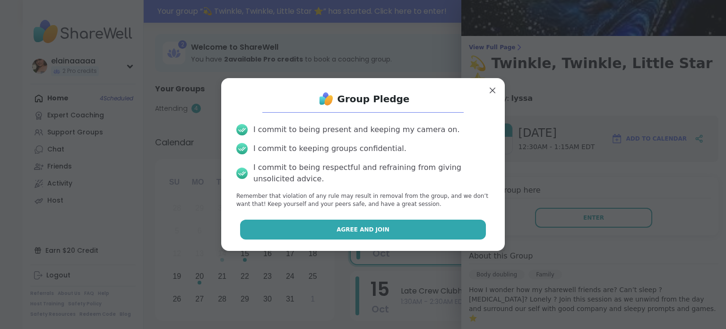
click at [393, 223] on button "Agree and Join" at bounding box center [363, 229] width 246 height 20
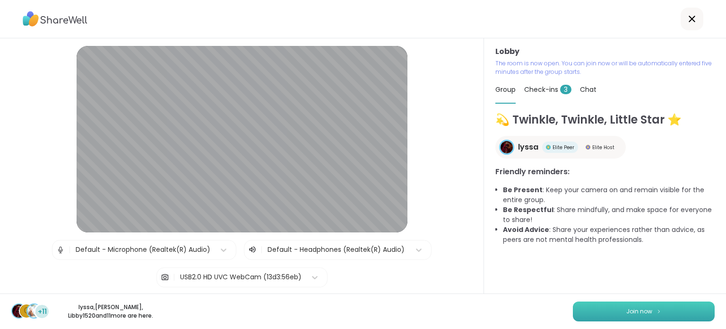
click at [605, 308] on button "Join now" at bounding box center [644, 311] width 142 height 20
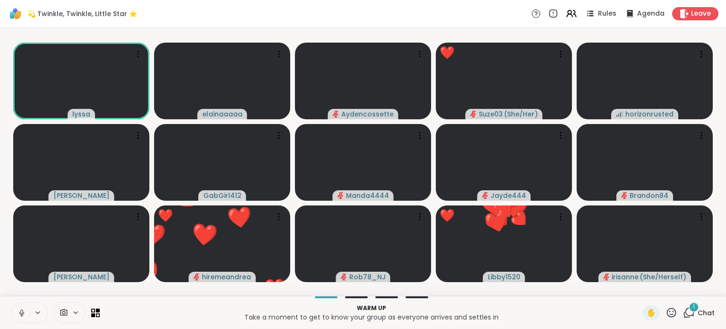
click at [666, 315] on icon at bounding box center [672, 312] width 12 height 12
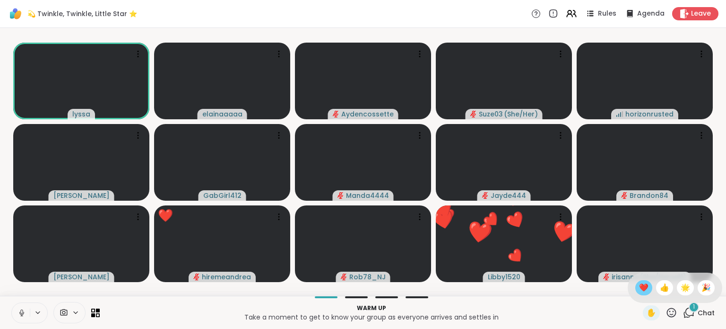
click at [635, 292] on div "❤️" at bounding box center [643, 287] width 17 height 15
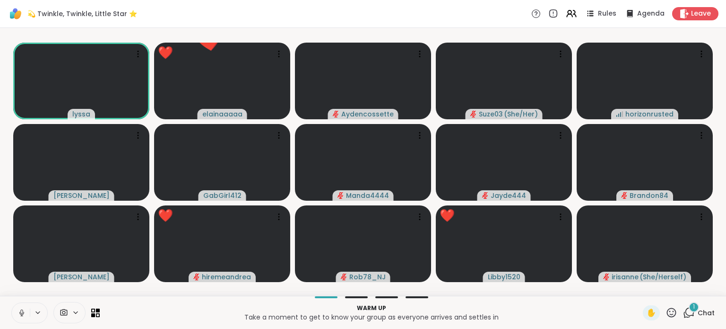
click at [698, 316] on span "Chat" at bounding box center [706, 312] width 17 height 9
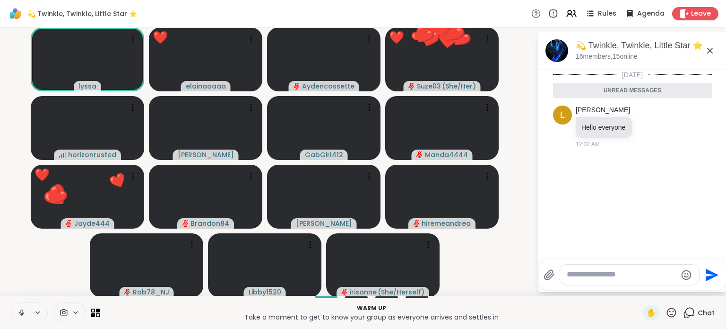
click at [708, 46] on icon at bounding box center [709, 50] width 11 height 11
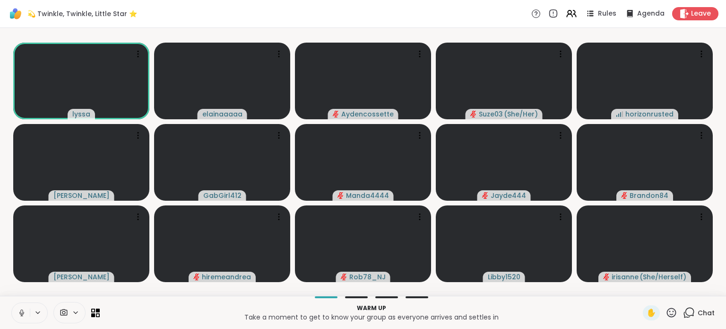
click at [18, 308] on icon at bounding box center [21, 312] width 9 height 9
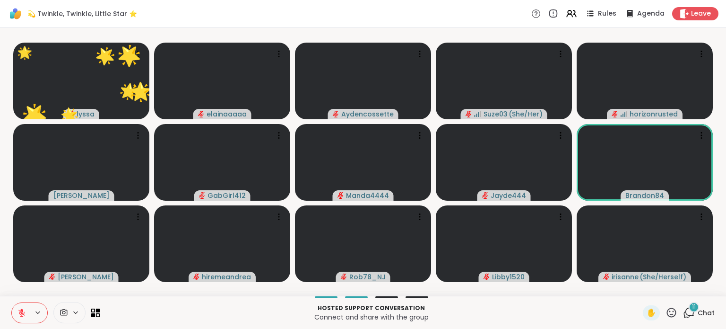
click at [668, 311] on icon at bounding box center [672, 312] width 12 height 12
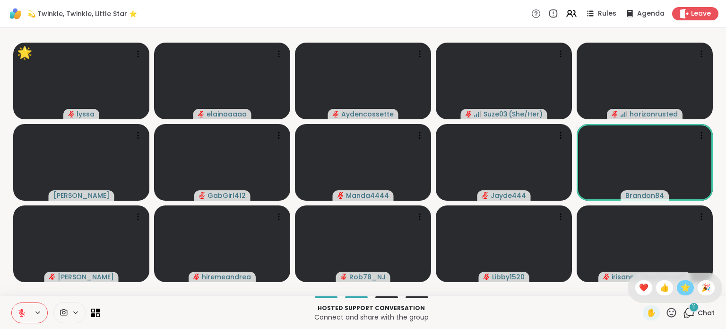
click at [681, 286] on span "🌟" at bounding box center [685, 287] width 9 height 11
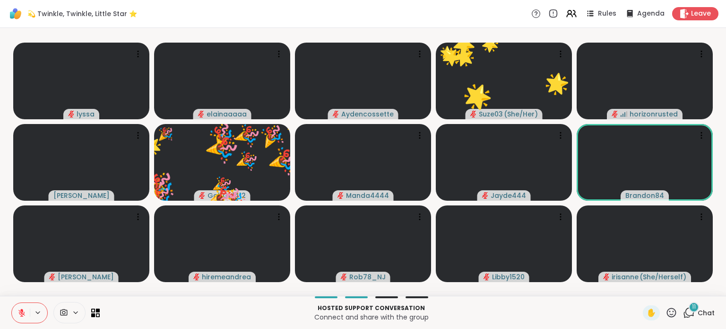
click at [666, 317] on icon at bounding box center [672, 312] width 12 height 12
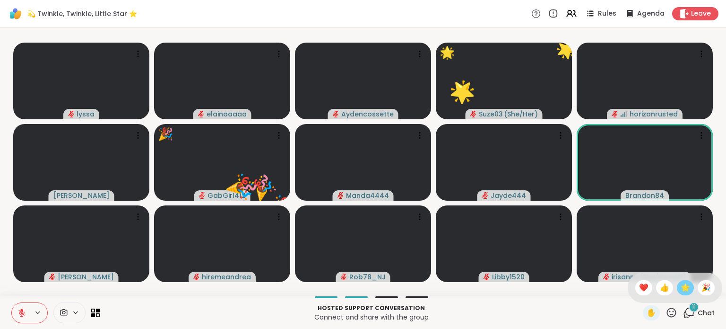
click at [681, 285] on span "🌟" at bounding box center [685, 287] width 9 height 11
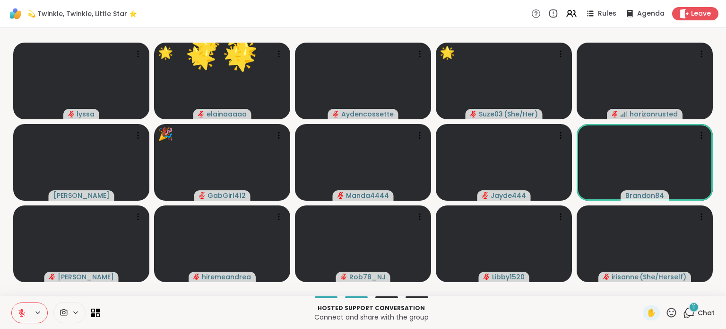
click at [666, 310] on icon at bounding box center [672, 312] width 12 height 12
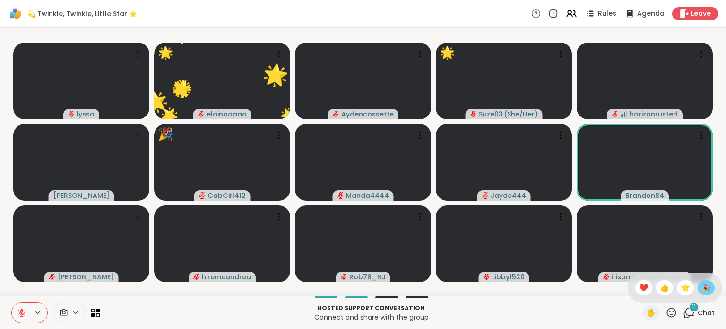
click at [701, 287] on span "🎉" at bounding box center [705, 287] width 9 height 11
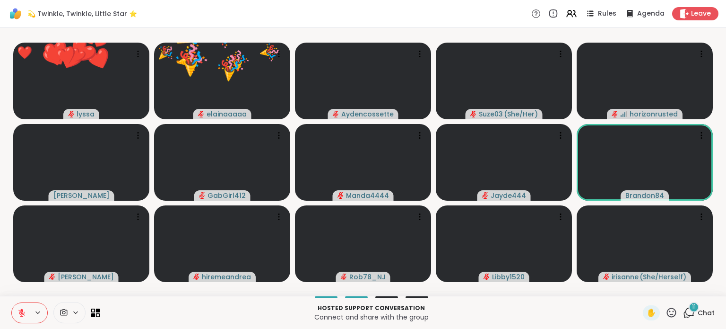
click at [658, 309] on div "✋" at bounding box center [660, 312] width 35 height 15
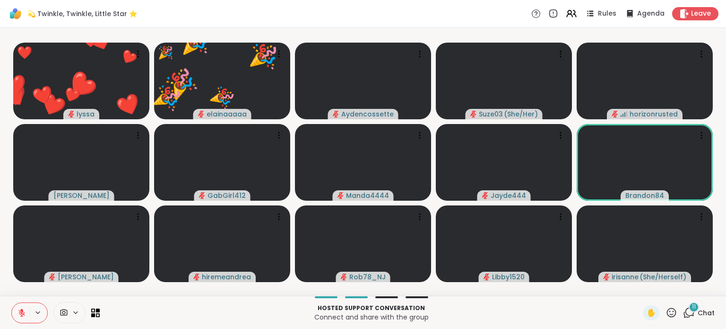
click at [666, 307] on icon at bounding box center [672, 312] width 12 height 12
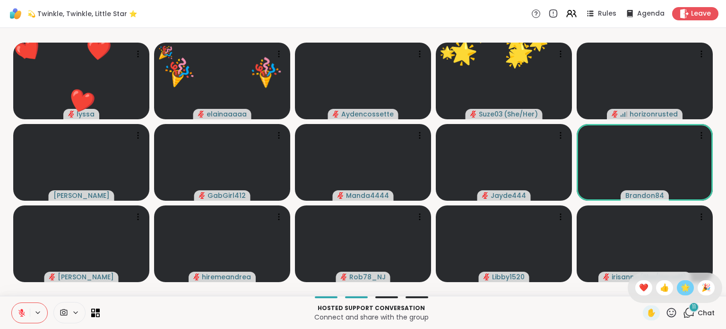
click at [684, 289] on div "🌟" at bounding box center [685, 287] width 17 height 15
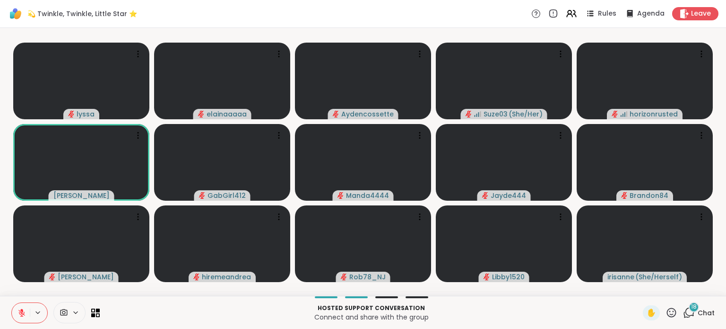
click at [689, 307] on div "18" at bounding box center [694, 307] width 10 height 10
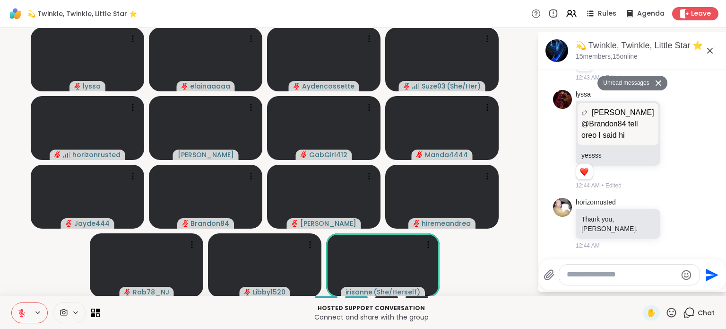
scroll to position [1945, 0]
click at [589, 268] on div at bounding box center [629, 274] width 140 height 20
click at [582, 270] on textarea "Type your message" at bounding box center [622, 274] width 110 height 10
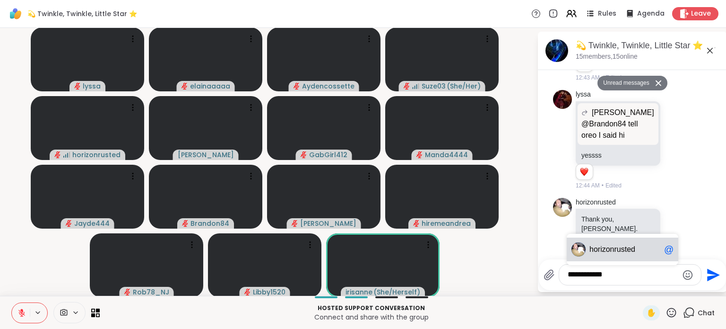
click at [611, 249] on span "izonrusted" at bounding box center [617, 248] width 35 height 9
type textarea "**********"
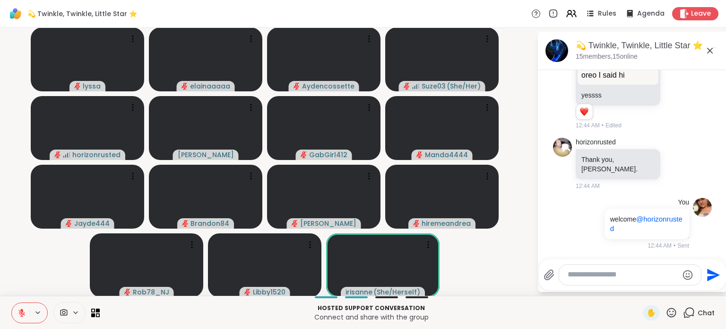
scroll to position [2006, 0]
click at [707, 49] on icon at bounding box center [709, 50] width 11 height 11
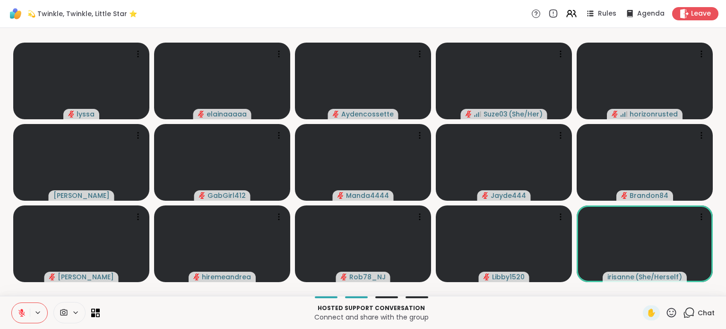
click at [667, 308] on icon at bounding box center [671, 311] width 9 height 9
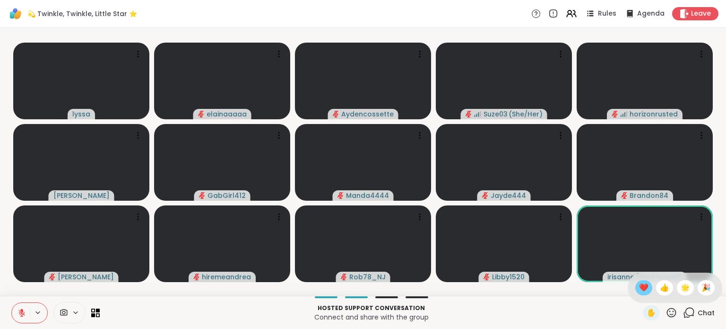
click at [639, 286] on span "❤️" at bounding box center [643, 287] width 9 height 11
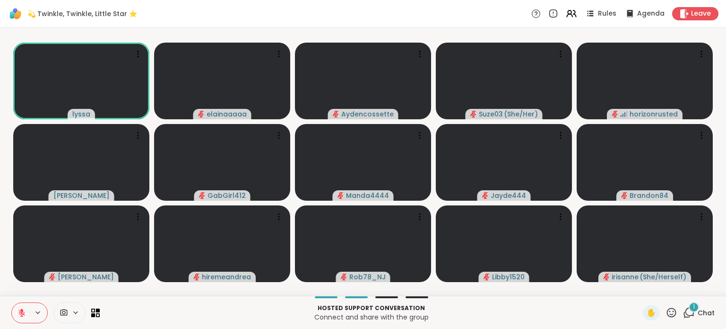
click at [16, 311] on button at bounding box center [21, 313] width 18 height 20
click at [19, 310] on icon at bounding box center [21, 312] width 9 height 9
click at [683, 312] on icon at bounding box center [689, 312] width 12 height 12
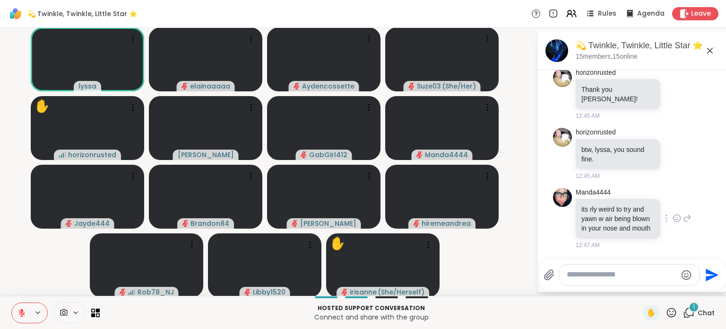
scroll to position [2277, 0]
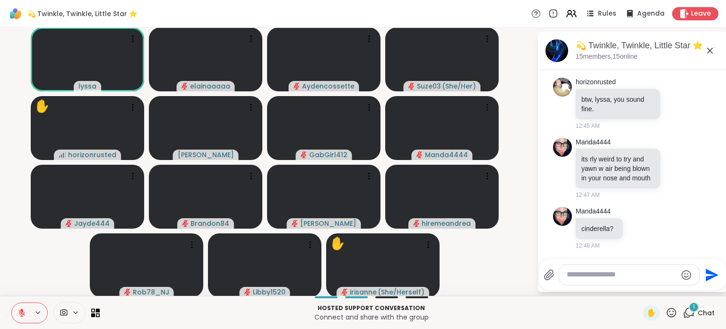
click at [705, 49] on icon at bounding box center [709, 50] width 11 height 11
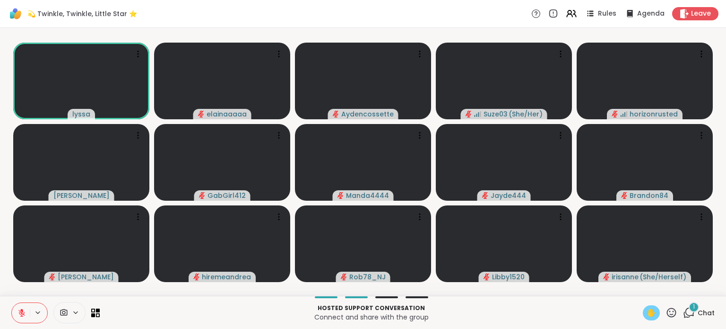
click at [647, 311] on span "✋" at bounding box center [651, 312] width 9 height 11
click at [23, 312] on icon at bounding box center [21, 312] width 9 height 9
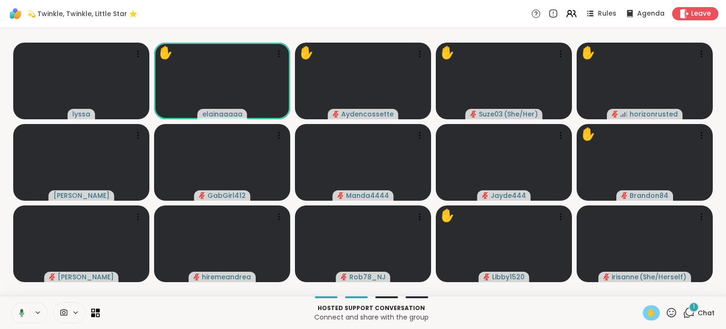
click at [23, 312] on icon at bounding box center [20, 312] width 9 height 9
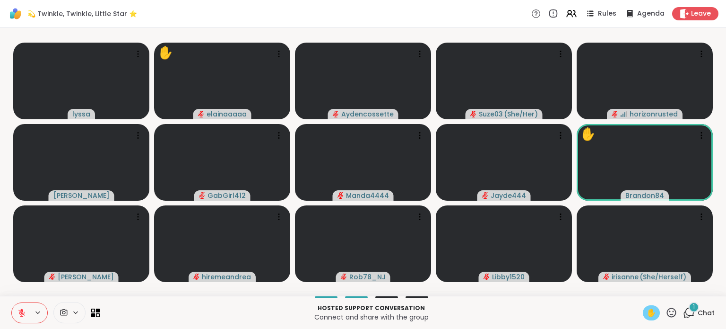
click at [647, 312] on span "✋" at bounding box center [651, 312] width 9 height 11
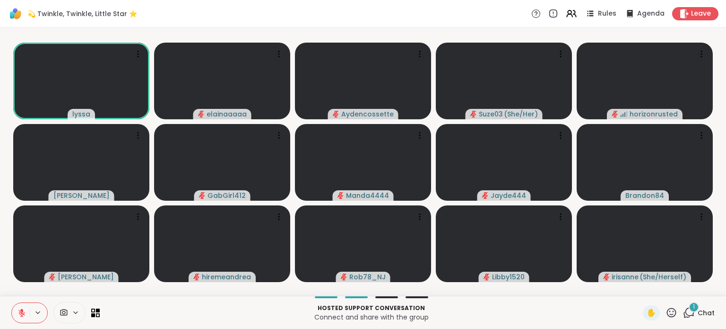
click at [698, 316] on span "Chat" at bounding box center [706, 312] width 17 height 9
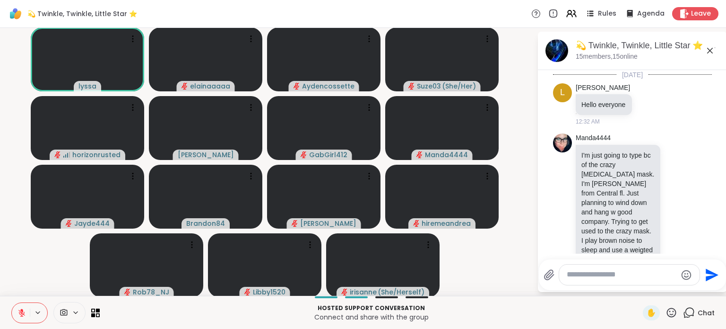
scroll to position [2245, 0]
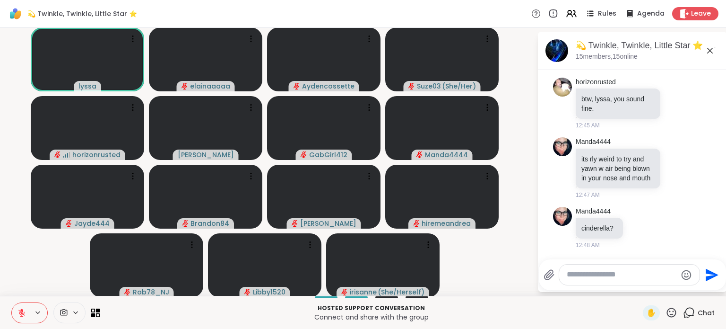
click at [704, 45] on icon at bounding box center [709, 50] width 11 height 11
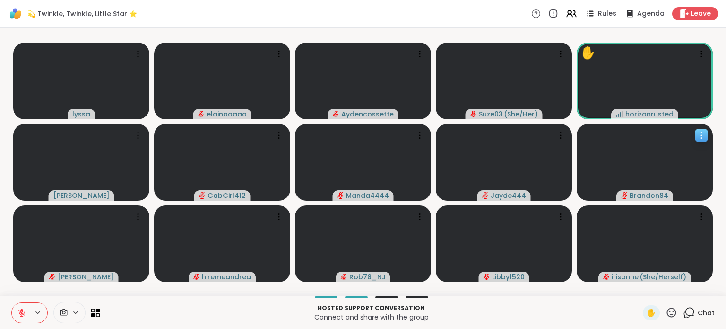
click at [610, 147] on video at bounding box center [645, 162] width 136 height 77
click at [457, 32] on video-player-container "lyssa elainaaaaa Aydencossette Suze03 ( She/Her ) ✋ horizonrusted [PERSON_NAME]…" at bounding box center [363, 162] width 715 height 260
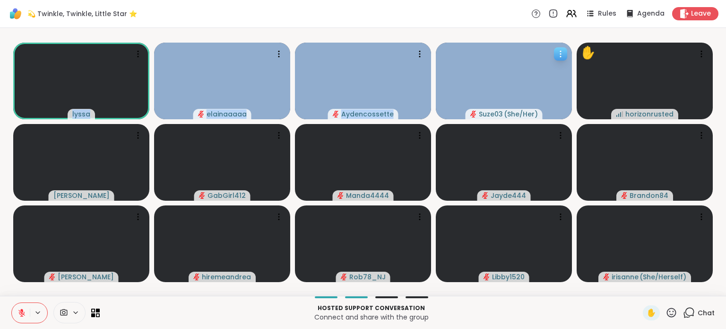
drag, startPoint x: 450, startPoint y: 29, endPoint x: 489, endPoint y: 99, distance: 80.4
click at [489, 99] on div "lyssa elainaaaaa Aydencossette Suze03 ( She/Her ) ✋ horizonrusted [PERSON_NAME]…" at bounding box center [363, 162] width 726 height 268
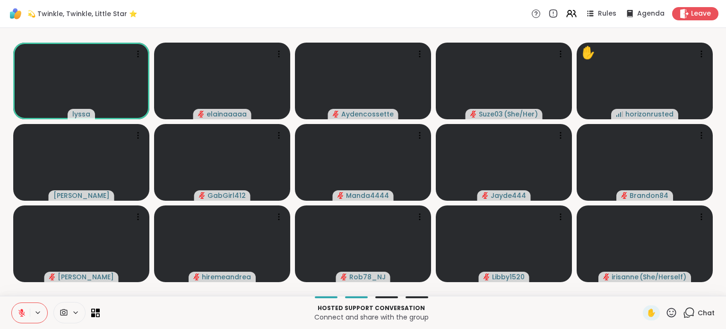
click at [392, 20] on div "💫 Twinkle, Twinkle, Little Star ⭐️ Rules Agenda Leave" at bounding box center [363, 14] width 726 height 28
click at [668, 313] on icon at bounding box center [671, 311] width 9 height 9
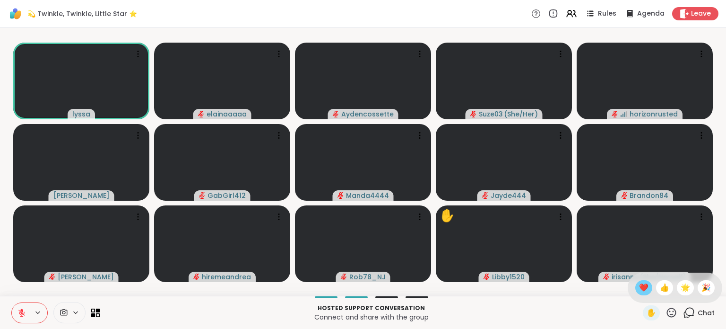
click at [639, 291] on span "❤️" at bounding box center [643, 287] width 9 height 11
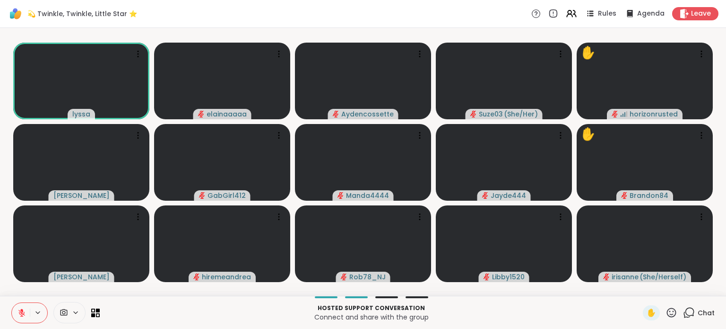
click at [666, 310] on icon at bounding box center [672, 312] width 12 height 12
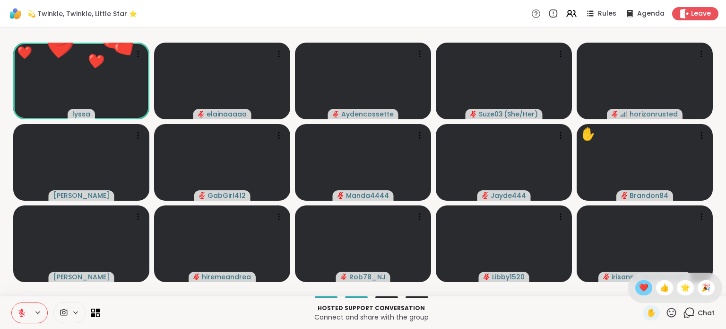
click at [635, 283] on div "❤️" at bounding box center [643, 287] width 17 height 15
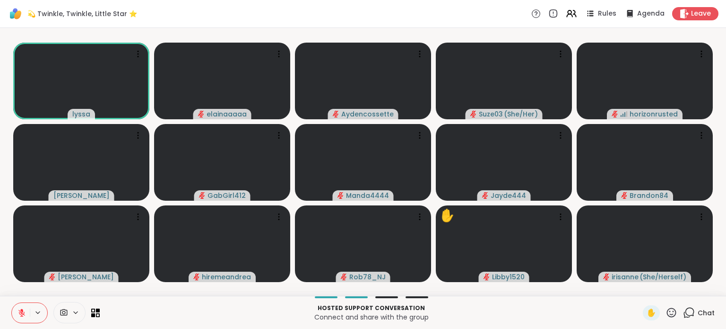
click at [590, 306] on p "Hosted support conversation" at bounding box center [371, 307] width 532 height 9
click at [648, 312] on span "✋" at bounding box center [651, 312] width 9 height 11
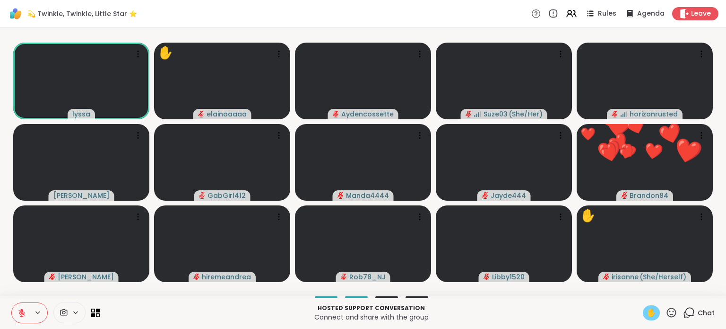
click at [23, 317] on button at bounding box center [21, 313] width 18 height 20
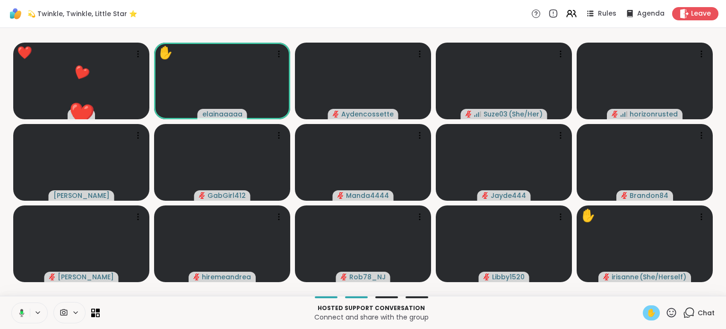
click at [25, 309] on button at bounding box center [19, 313] width 19 height 20
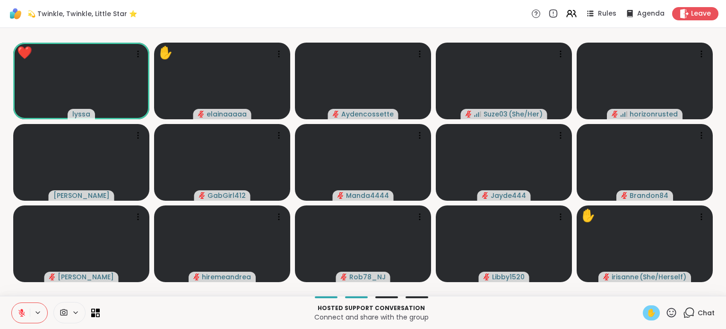
click at [648, 309] on span "✋" at bounding box center [651, 312] width 9 height 11
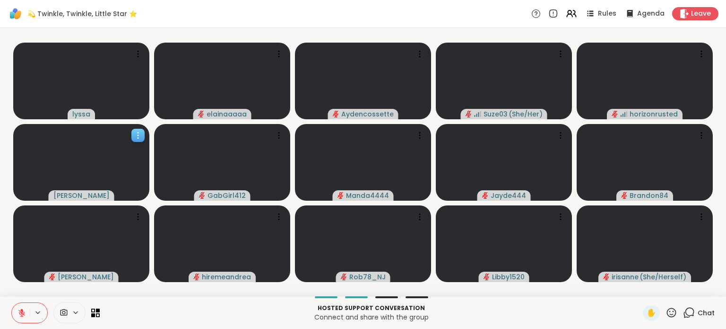
scroll to position [0, 0]
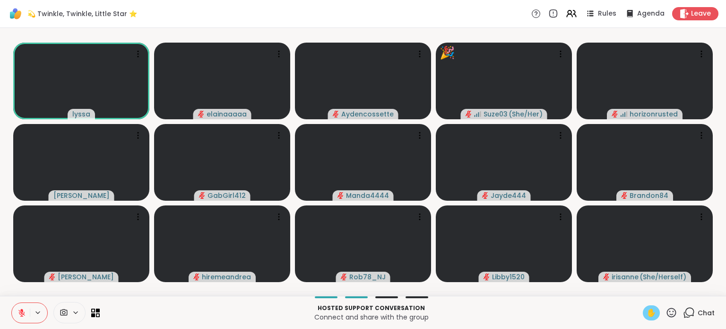
click at [647, 307] on span "✋" at bounding box center [651, 312] width 9 height 11
click at [647, 308] on span "✋" at bounding box center [651, 312] width 9 height 11
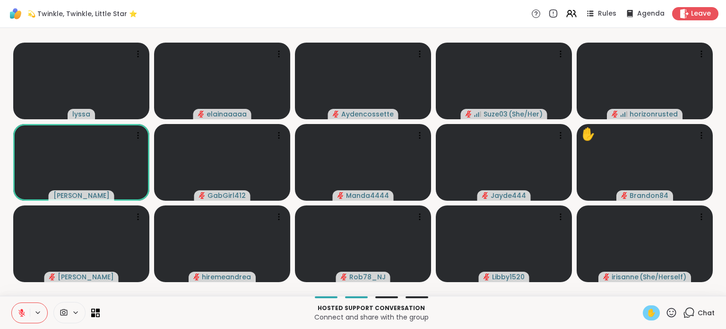
click at [647, 314] on span "✋" at bounding box center [651, 312] width 9 height 11
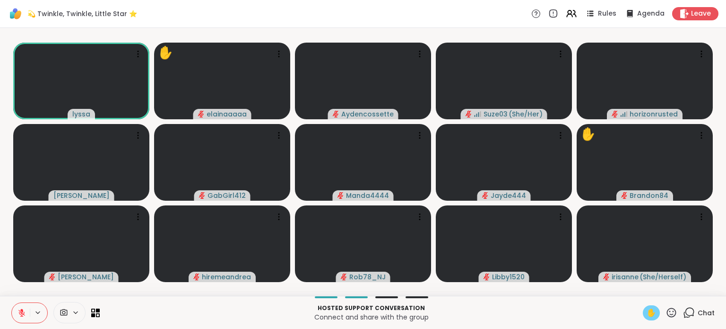
click at [23, 310] on icon at bounding box center [21, 312] width 9 height 9
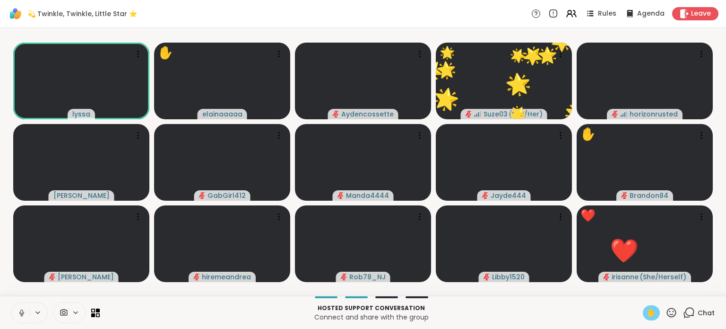
click at [20, 313] on icon at bounding box center [21, 312] width 9 height 9
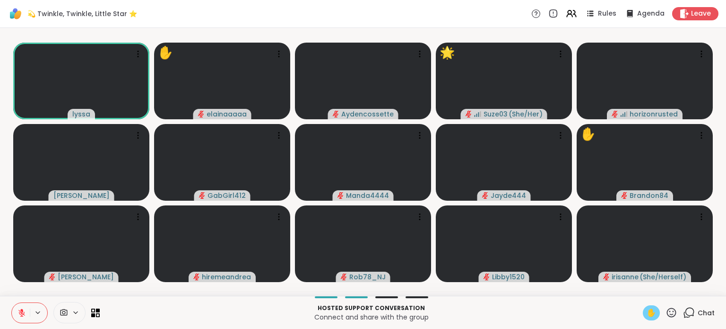
click at [647, 307] on span "✋" at bounding box center [651, 312] width 9 height 11
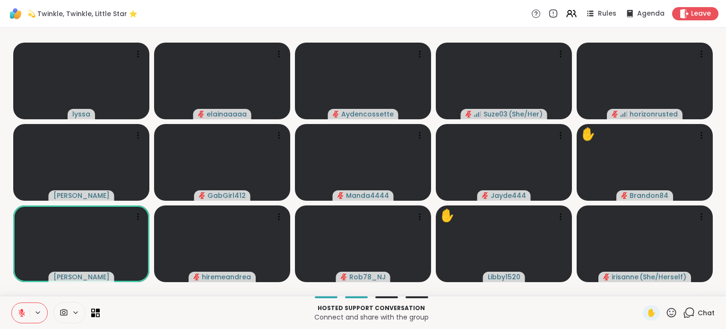
click at [668, 315] on icon at bounding box center [671, 311] width 9 height 9
click at [681, 287] on span "🌟" at bounding box center [685, 287] width 9 height 11
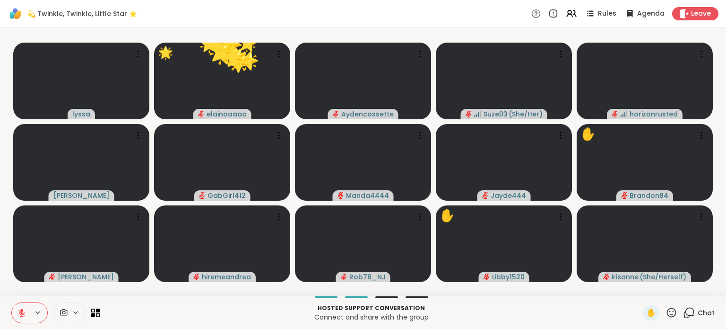
click at [594, 313] on p "Connect and share with the group" at bounding box center [371, 316] width 532 height 9
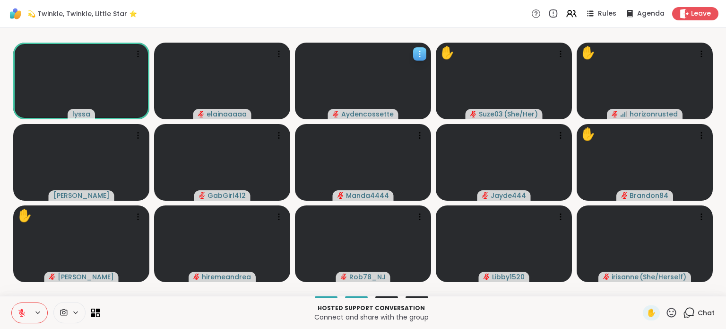
click at [358, 56] on video at bounding box center [363, 81] width 136 height 77
click at [364, 22] on div "💫 Twinkle, Twinkle, Little Star ⭐️ Rules Agenda Leave" at bounding box center [363, 14] width 726 height 28
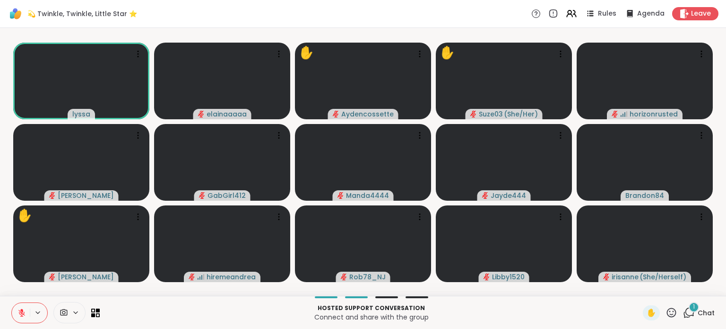
click at [684, 312] on icon at bounding box center [689, 312] width 12 height 12
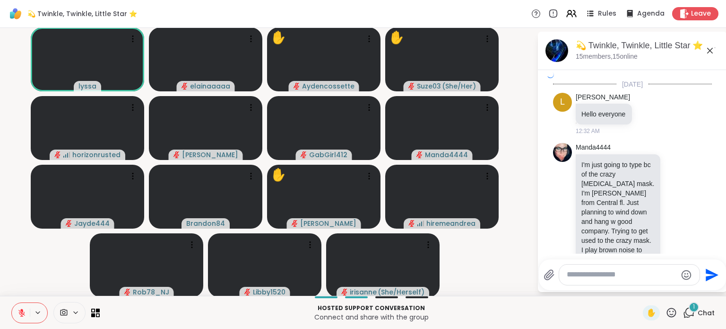
scroll to position [2327, 0]
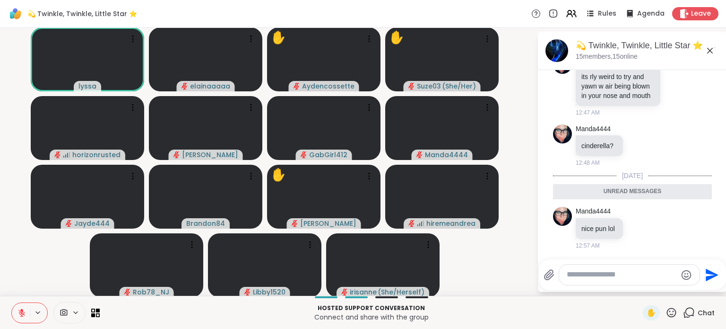
click at [707, 49] on icon at bounding box center [710, 51] width 6 height 6
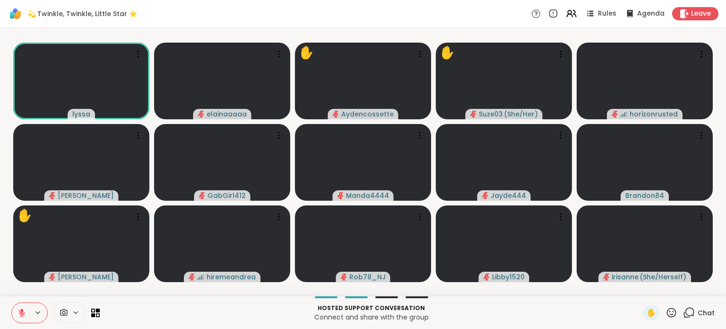
click at [507, 19] on div "💫 Twinkle, Twinkle, Little Star ⭐️ Rules Agenda Leave" at bounding box center [363, 14] width 726 height 28
click at [385, 28] on div "lyssa elainaaaaa ✋ Aydencossette Suze03 ( She/Her ) horizonrusted [PERSON_NAME]…" at bounding box center [363, 162] width 726 height 268
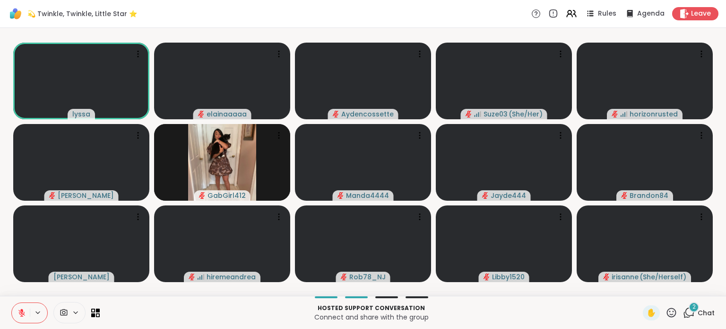
click at [23, 311] on icon at bounding box center [21, 312] width 9 height 9
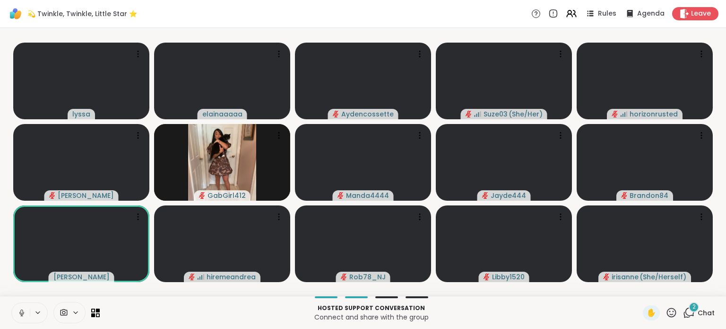
click at [23, 311] on icon at bounding box center [21, 312] width 5 height 3
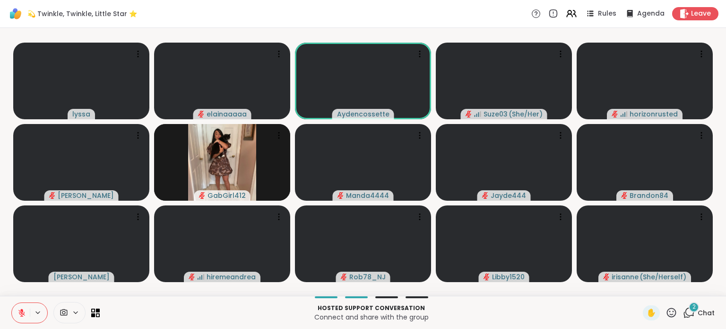
drag, startPoint x: 23, startPoint y: 311, endPoint x: 21, endPoint y: 298, distance: 13.3
click at [21, 298] on div "Hosted support conversation Connect and share with the group ✋ 2 Chat" at bounding box center [363, 311] width 726 height 33
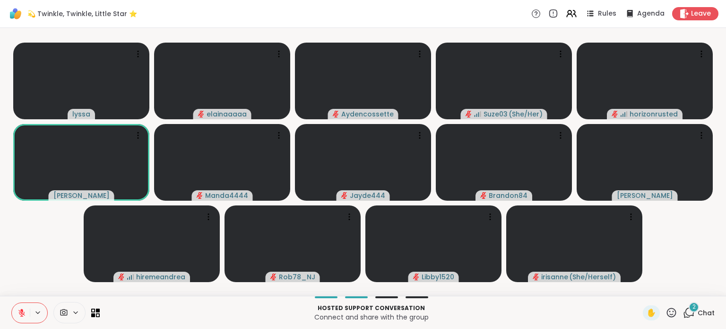
click at [31, 289] on video-player-container "lyssa elainaaaaa Aydencossette Suze03 ( She/Her ) horizonrusted [PERSON_NAME] M…" at bounding box center [363, 162] width 715 height 260
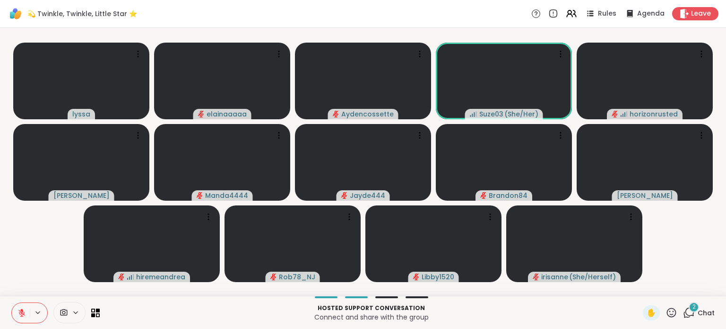
click at [19, 312] on icon at bounding box center [21, 312] width 7 height 7
click at [19, 308] on button at bounding box center [21, 313] width 18 height 20
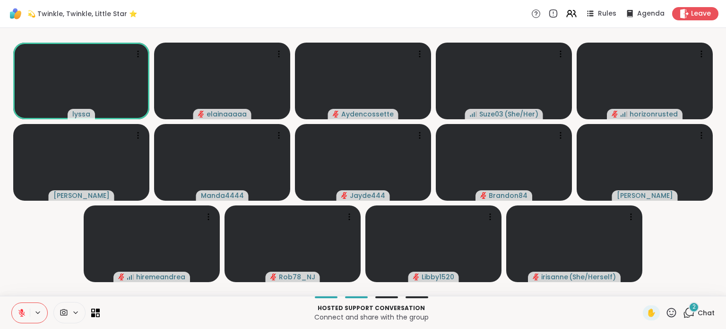
click at [21, 313] on icon at bounding box center [21, 312] width 7 height 7
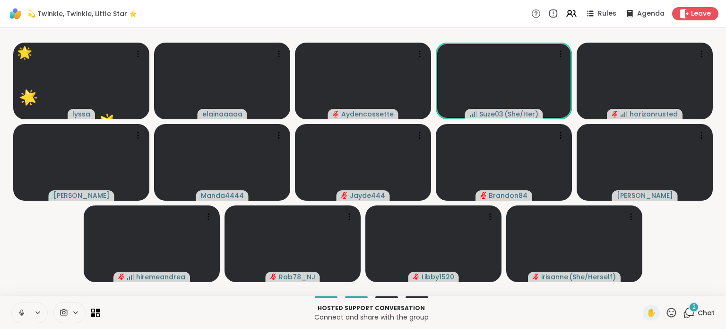
click at [19, 310] on icon at bounding box center [21, 312] width 9 height 9
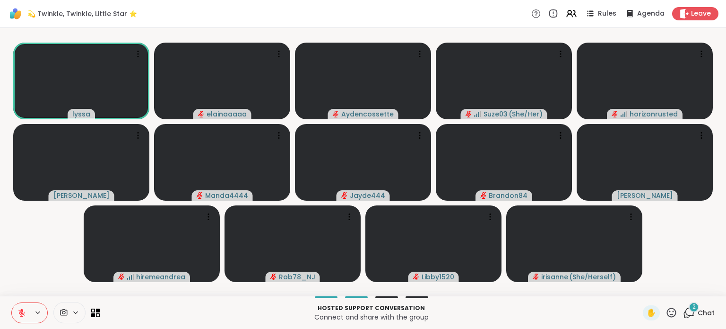
click at [22, 309] on icon at bounding box center [21, 310] width 3 height 4
click at [24, 309] on icon at bounding box center [21, 312] width 9 height 9
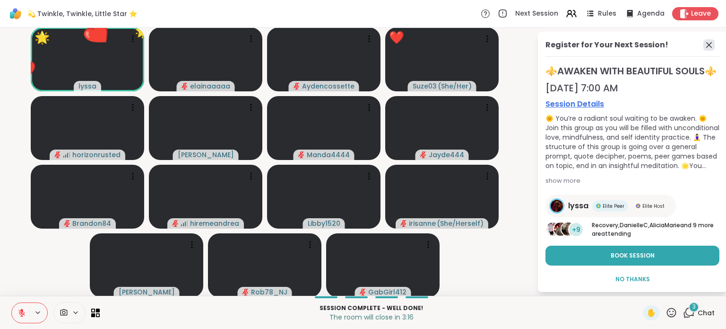
click at [703, 45] on icon at bounding box center [708, 44] width 11 height 11
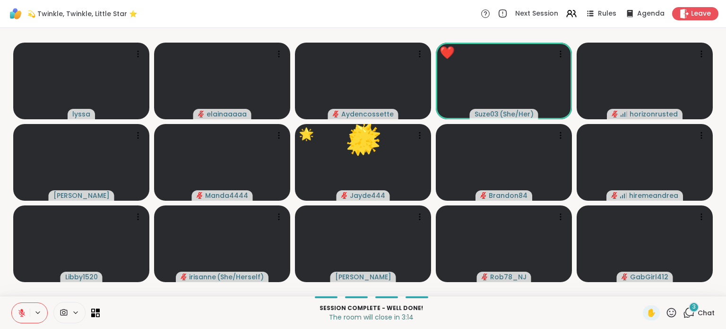
click at [692, 309] on span "3" at bounding box center [693, 307] width 3 height 8
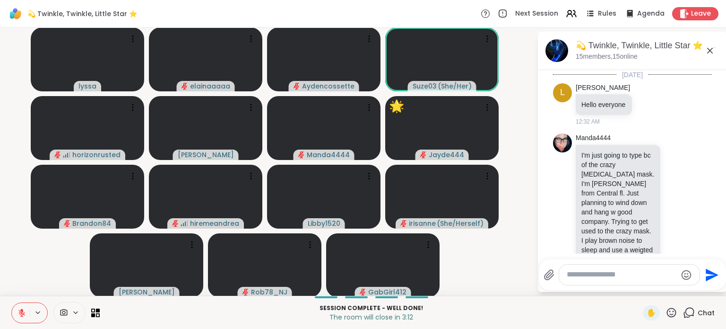
scroll to position [2420, 0]
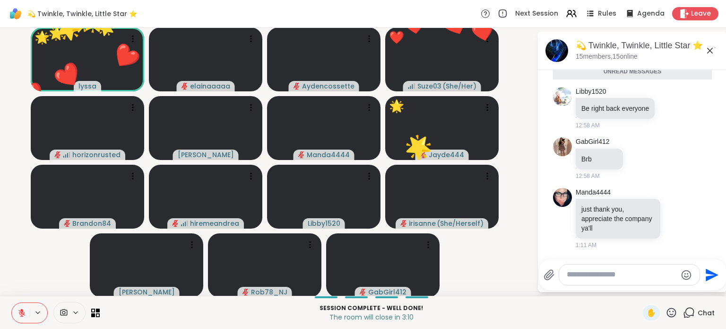
click at [706, 45] on icon at bounding box center [709, 50] width 11 height 11
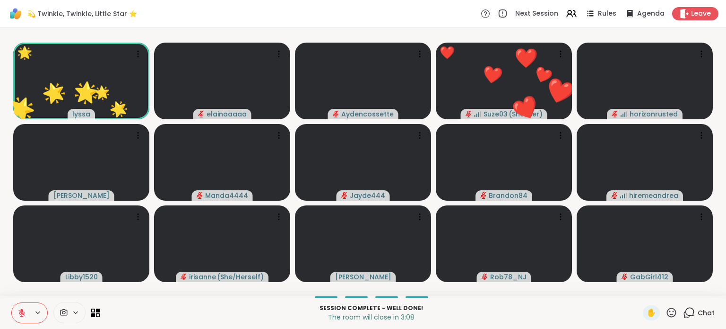
click at [666, 311] on icon at bounding box center [672, 312] width 12 height 12
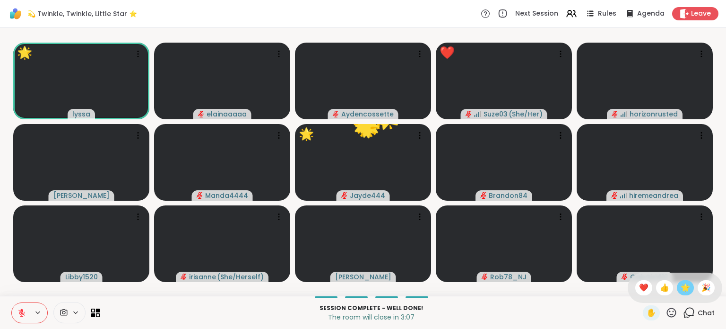
click at [681, 287] on span "🌟" at bounding box center [685, 287] width 9 height 11
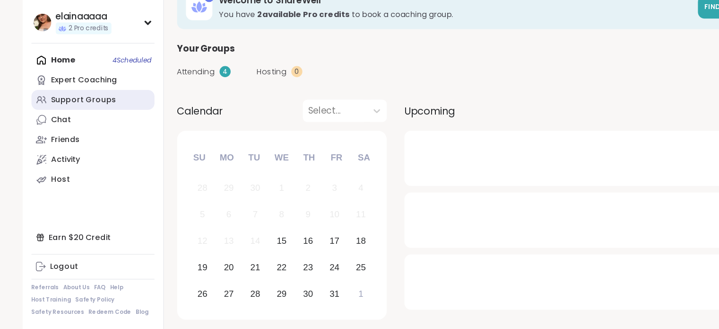
click at [58, 136] on div "Support Groups" at bounding box center [72, 132] width 56 height 9
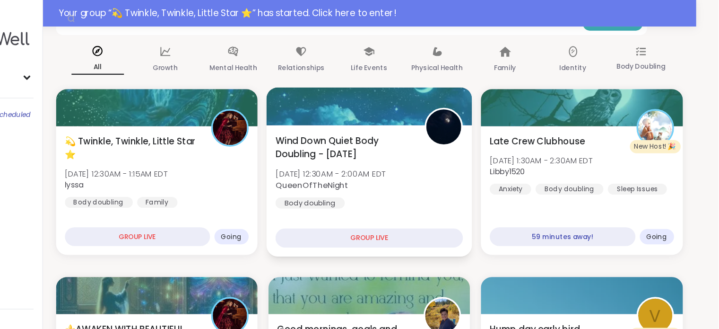
scroll to position [113, 0]
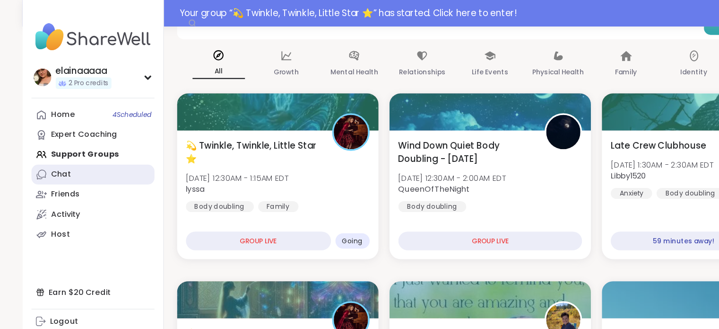
click at [44, 150] on div "Chat" at bounding box center [52, 149] width 17 height 9
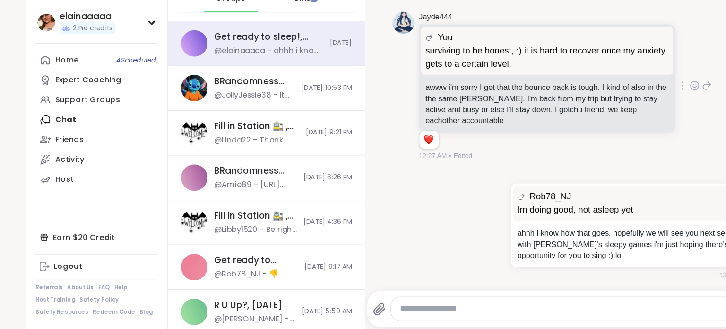
scroll to position [3277, 0]
click at [603, 124] on icon at bounding box center [606, 120] width 7 height 7
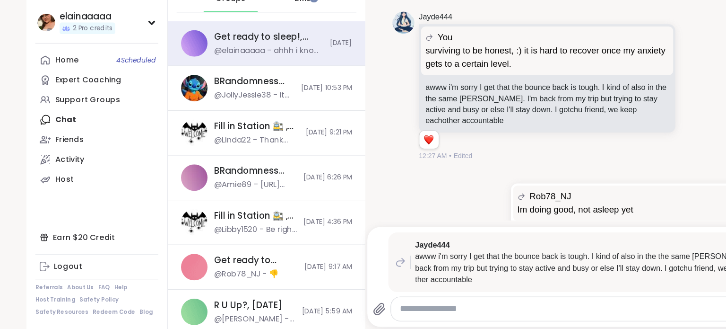
click at [428, 311] on textarea "Type your message" at bounding box center [497, 311] width 309 height 10
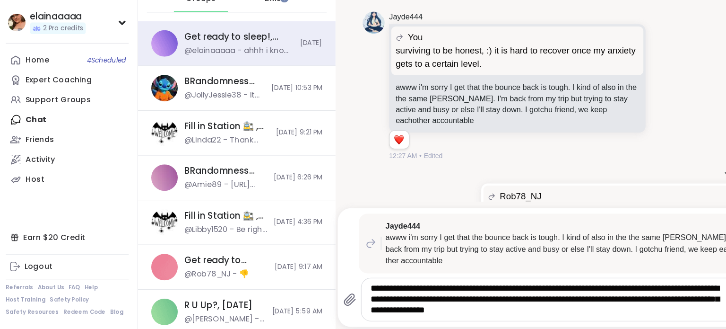
click at [454, 311] on textarea "**********" at bounding box center [497, 303] width 309 height 29
click at [514, 312] on textarea "**********" at bounding box center [497, 303] width 309 height 29
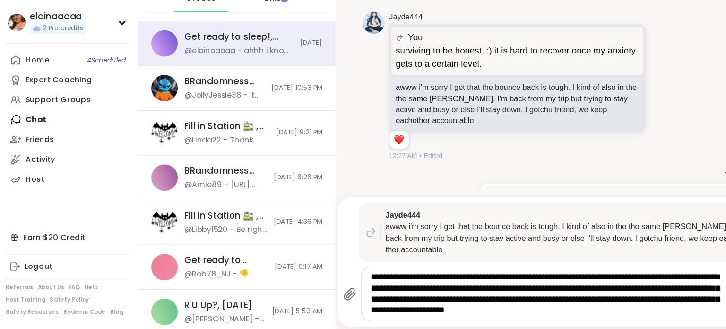
type textarea "**********"
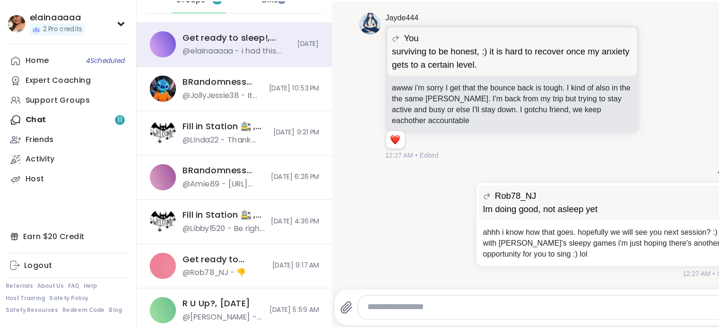
scroll to position [3443, 0]
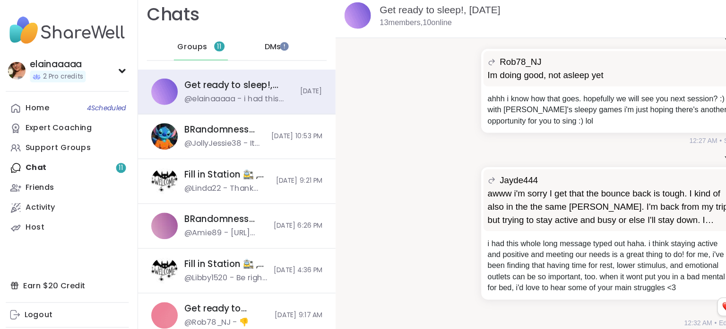
drag, startPoint x: 73, startPoint y: 69, endPoint x: 73, endPoint y: 28, distance: 41.1
click at [73, 28] on img at bounding box center [82, 31] width 105 height 33
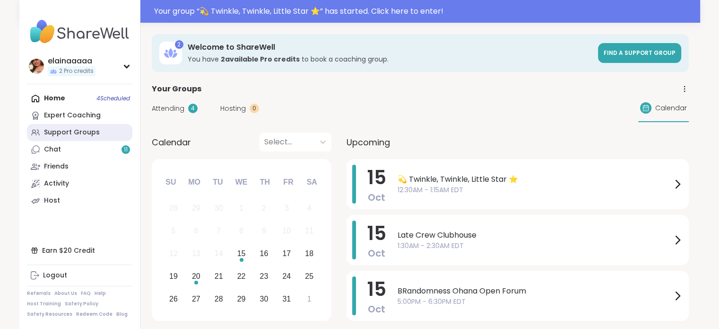
click at [66, 129] on div "Support Groups" at bounding box center [72, 132] width 56 height 9
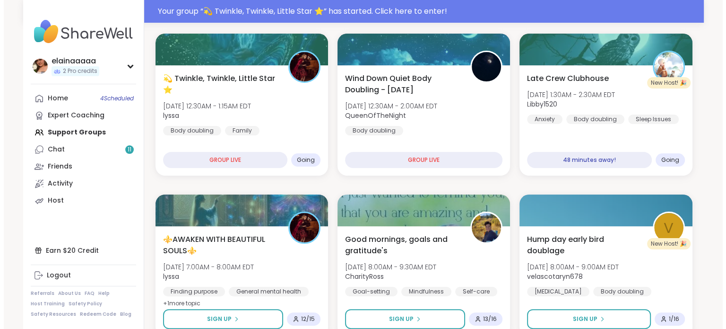
scroll to position [160, 0]
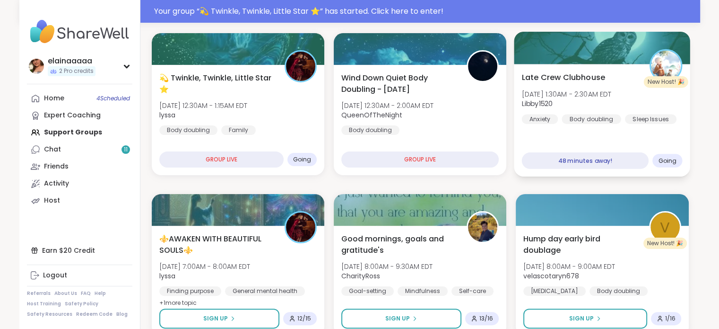
click at [610, 136] on div "Late Crew Clubhouse [DATE] 1:30AM - 2:30AM EDT Libby1520 Anxiety Body doubling …" at bounding box center [602, 120] width 176 height 112
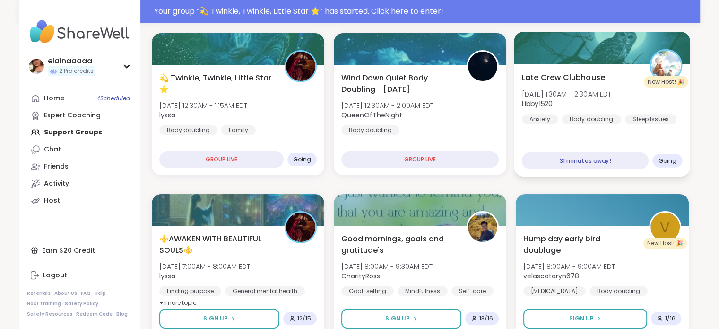
click at [595, 99] on span "Libby1520" at bounding box center [567, 103] width 90 height 9
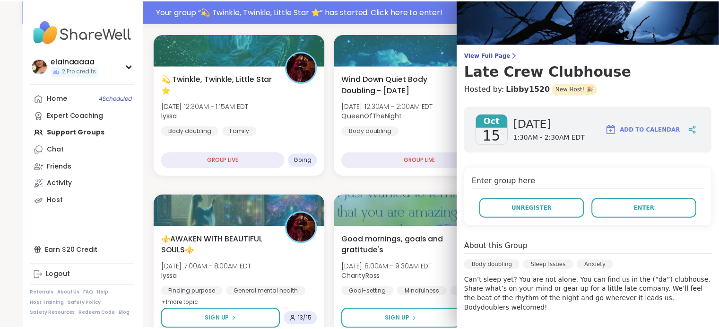
scroll to position [32, 0]
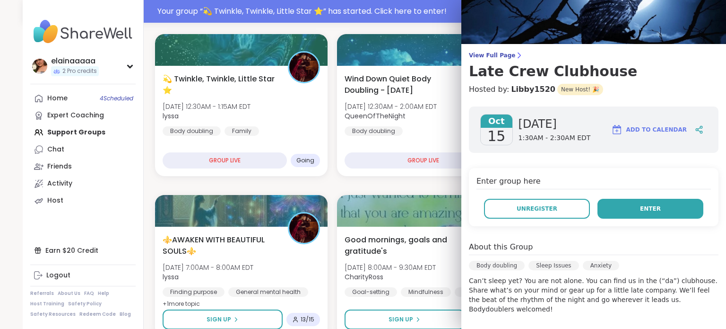
click at [615, 205] on button "Enter" at bounding box center [650, 209] width 106 height 20
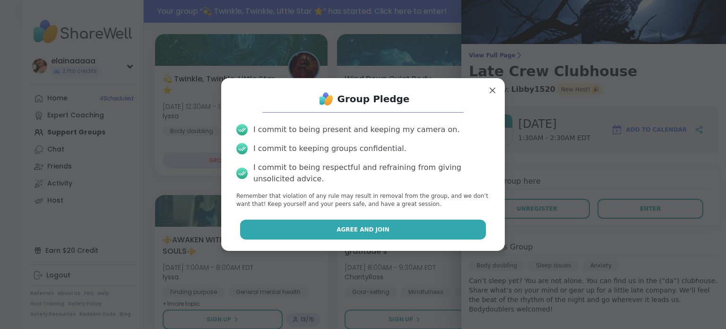
click at [398, 230] on button "Agree and Join" at bounding box center [363, 229] width 246 height 20
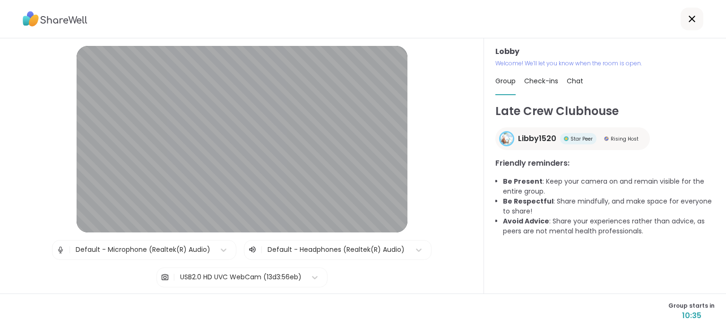
click at [489, 167] on div "Lobby Welcome! We’ll let you know when the room is open. Group Check-ins Chat L…" at bounding box center [605, 165] width 242 height 255
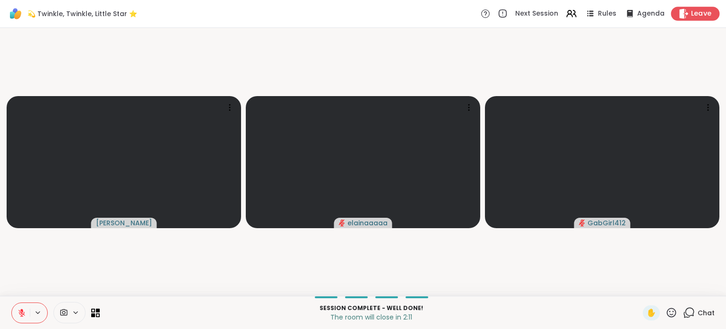
click at [691, 9] on span "Leave" at bounding box center [701, 14] width 21 height 10
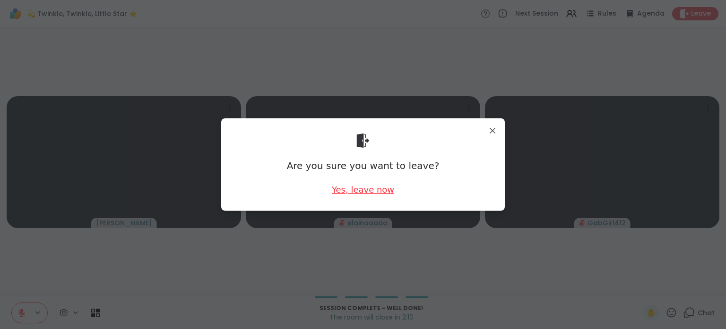
click at [345, 189] on div "Yes, leave now" at bounding box center [363, 189] width 62 height 12
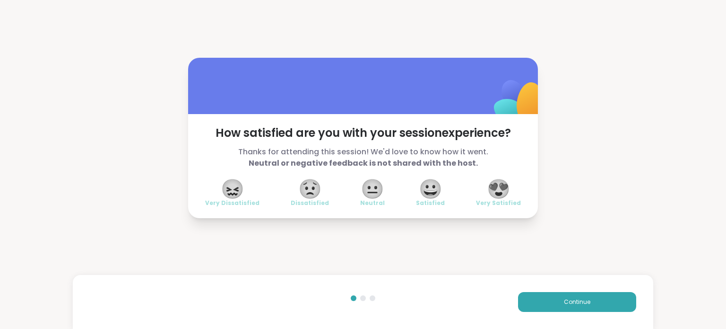
click at [488, 180] on span "😍" at bounding box center [499, 188] width 24 height 17
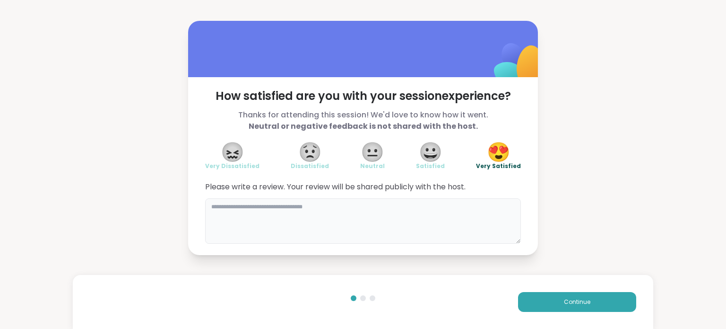
click at [393, 208] on textarea at bounding box center [363, 220] width 316 height 45
type textarea "**********"
click at [551, 306] on button "Continue" at bounding box center [577, 302] width 118 height 20
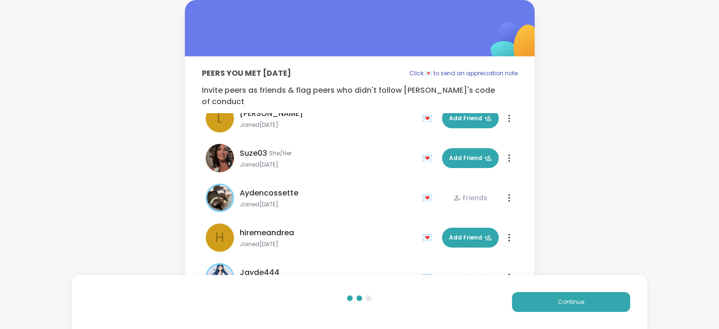
scroll to position [134, 0]
click at [464, 147] on button "Add Friend" at bounding box center [470, 157] width 57 height 20
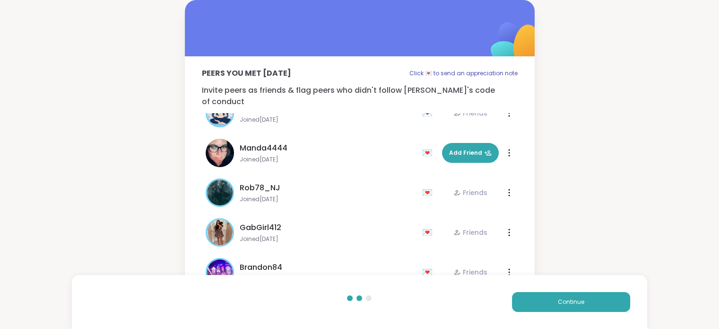
scroll to position [386, 0]
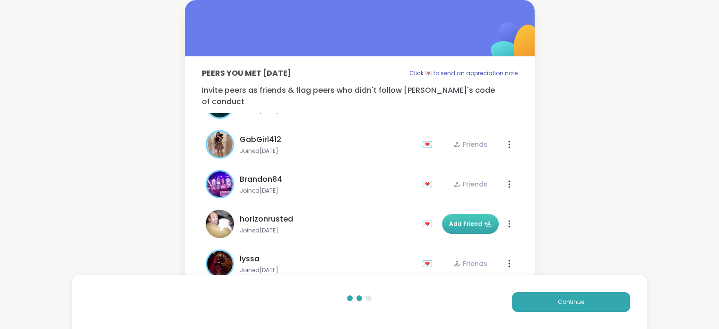
click at [451, 219] on span "Add Friend" at bounding box center [470, 223] width 43 height 9
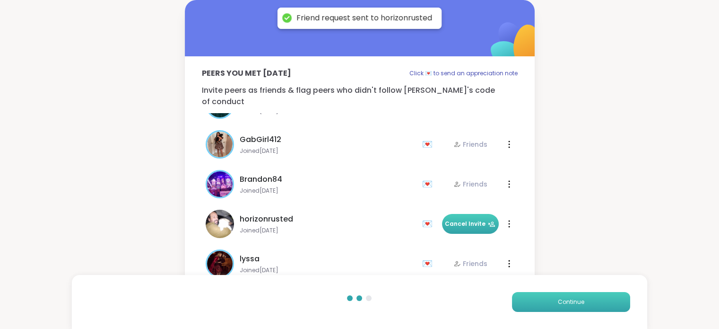
click at [558, 305] on span "Continue" at bounding box center [571, 301] width 26 height 9
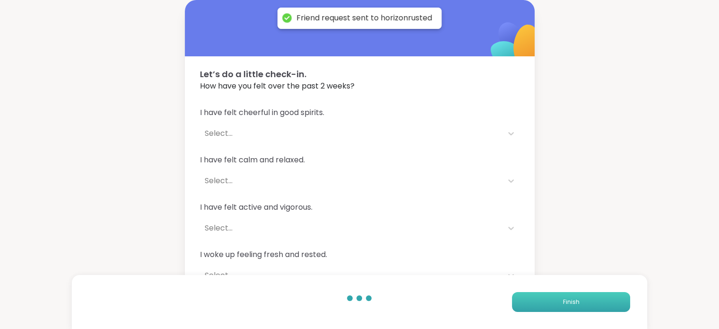
click at [558, 305] on button "Finish" at bounding box center [571, 302] width 118 height 20
